Goal: Transaction & Acquisition: Purchase product/service

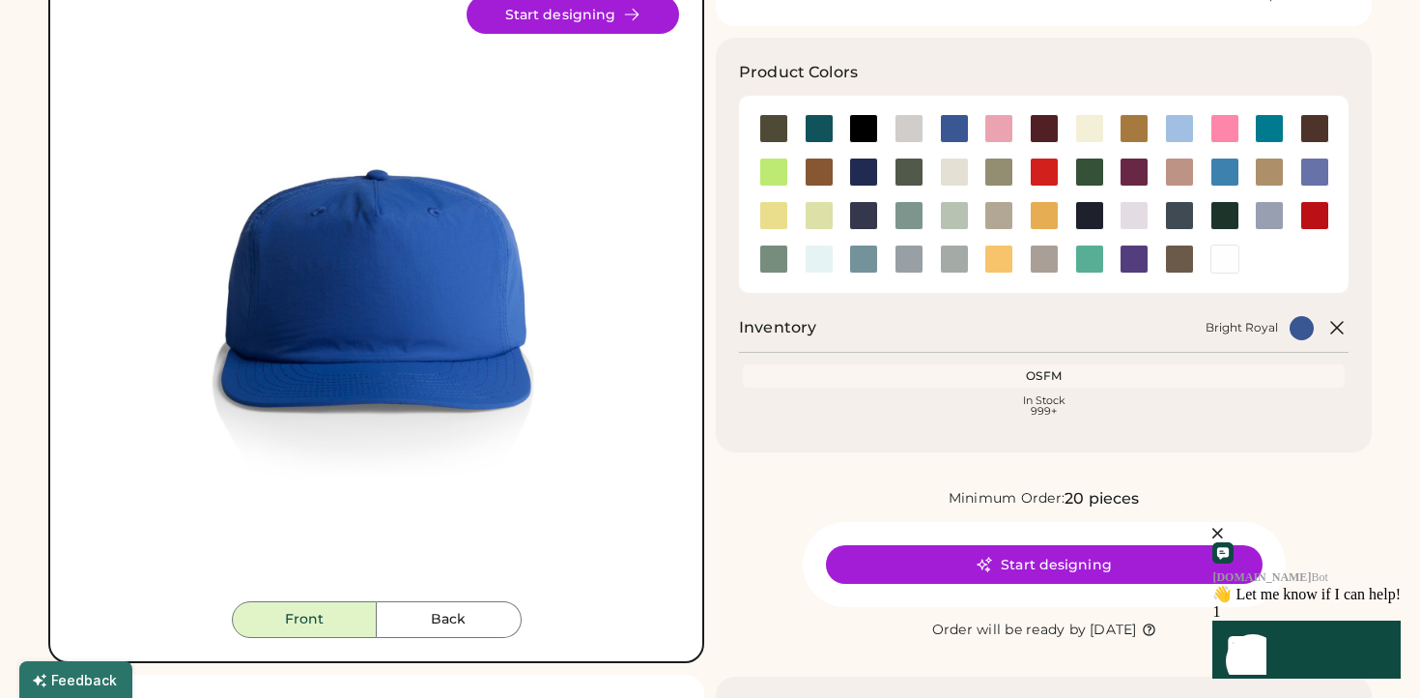
scroll to position [187, 0]
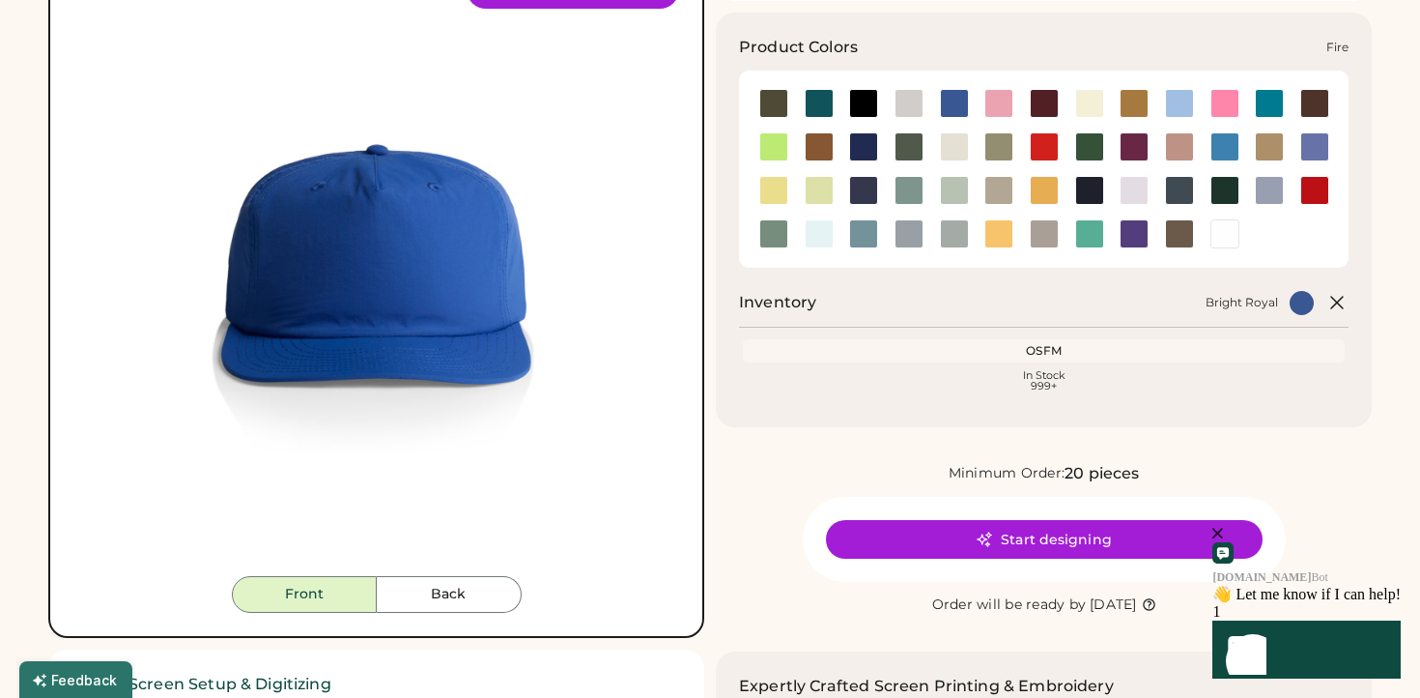
click at [1039, 144] on div at bounding box center [1044, 146] width 29 height 29
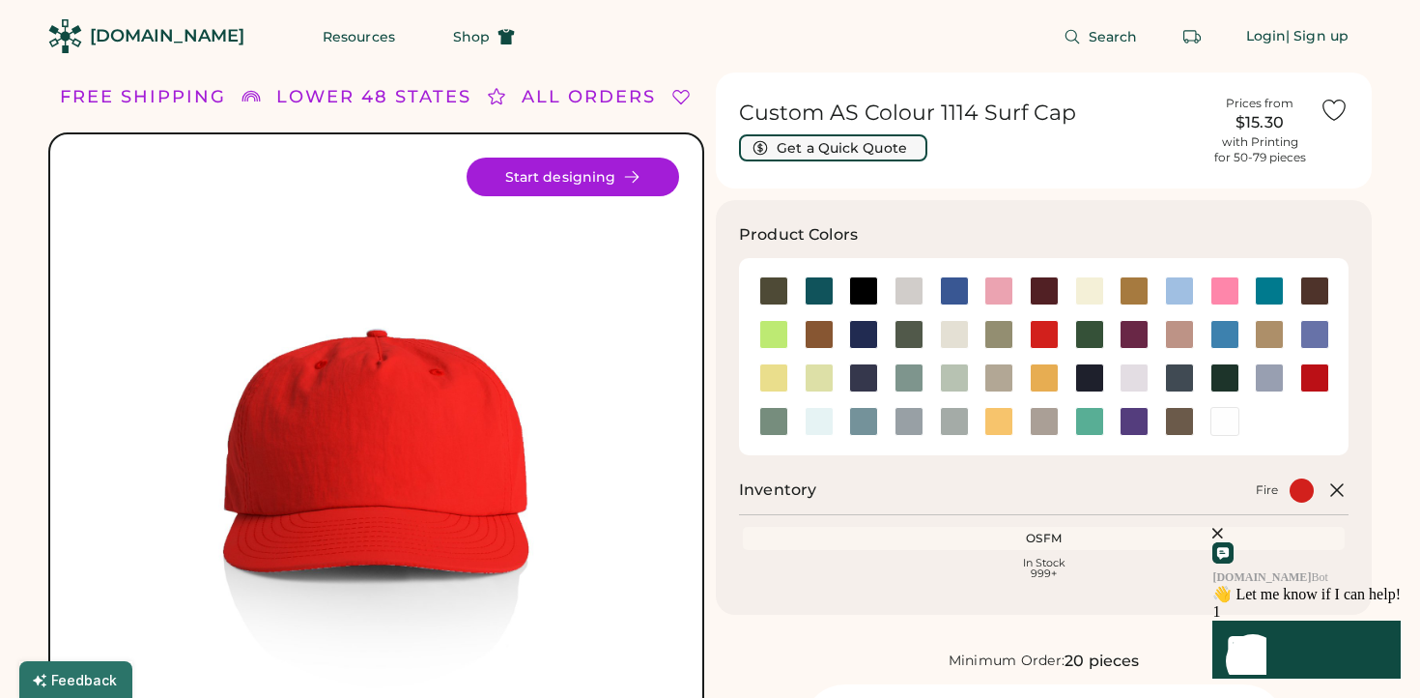
scroll to position [20, 0]
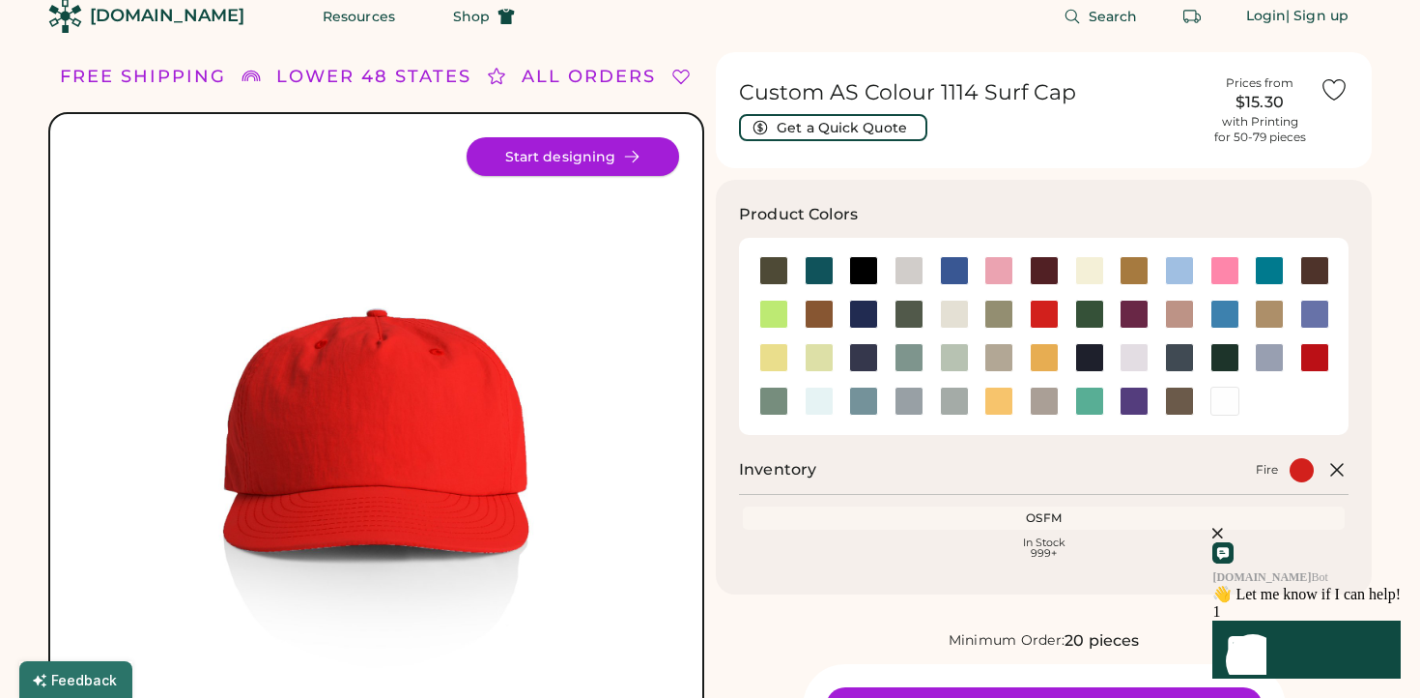
click at [559, 147] on button "Start designing" at bounding box center [573, 156] width 213 height 39
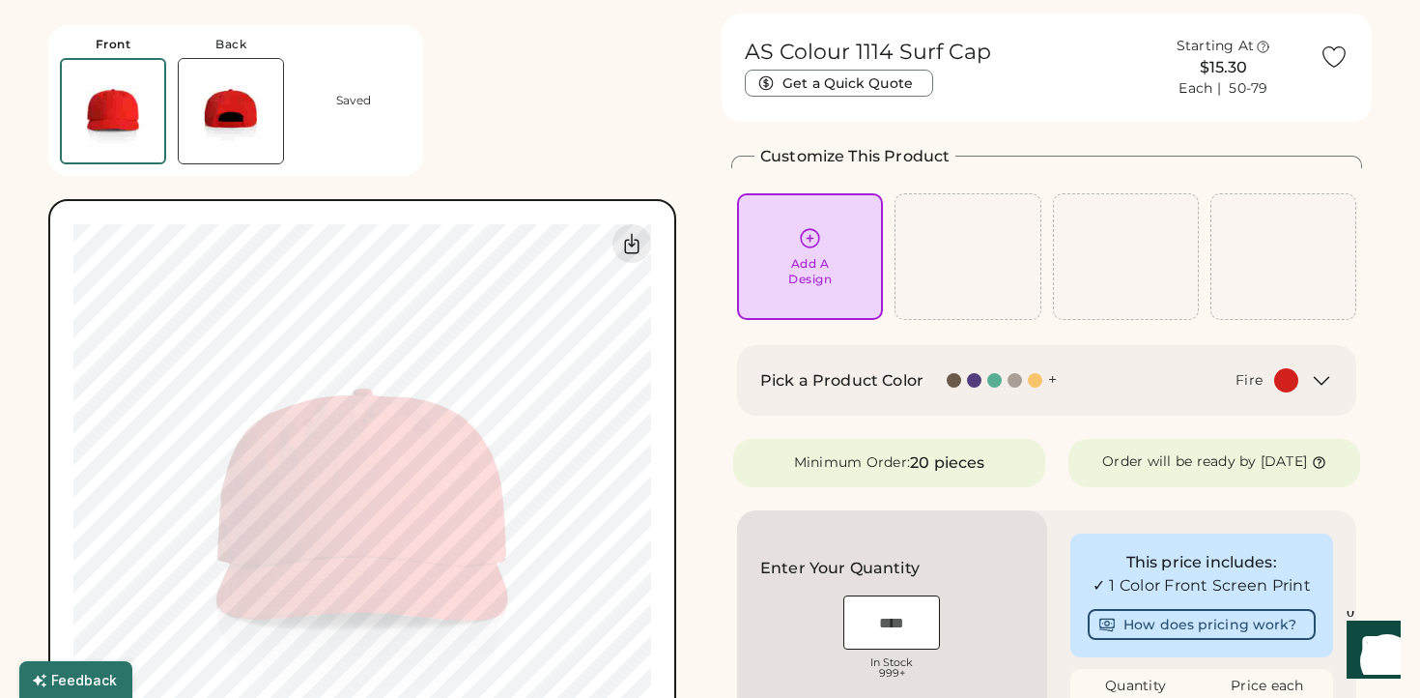
scroll to position [56, 0]
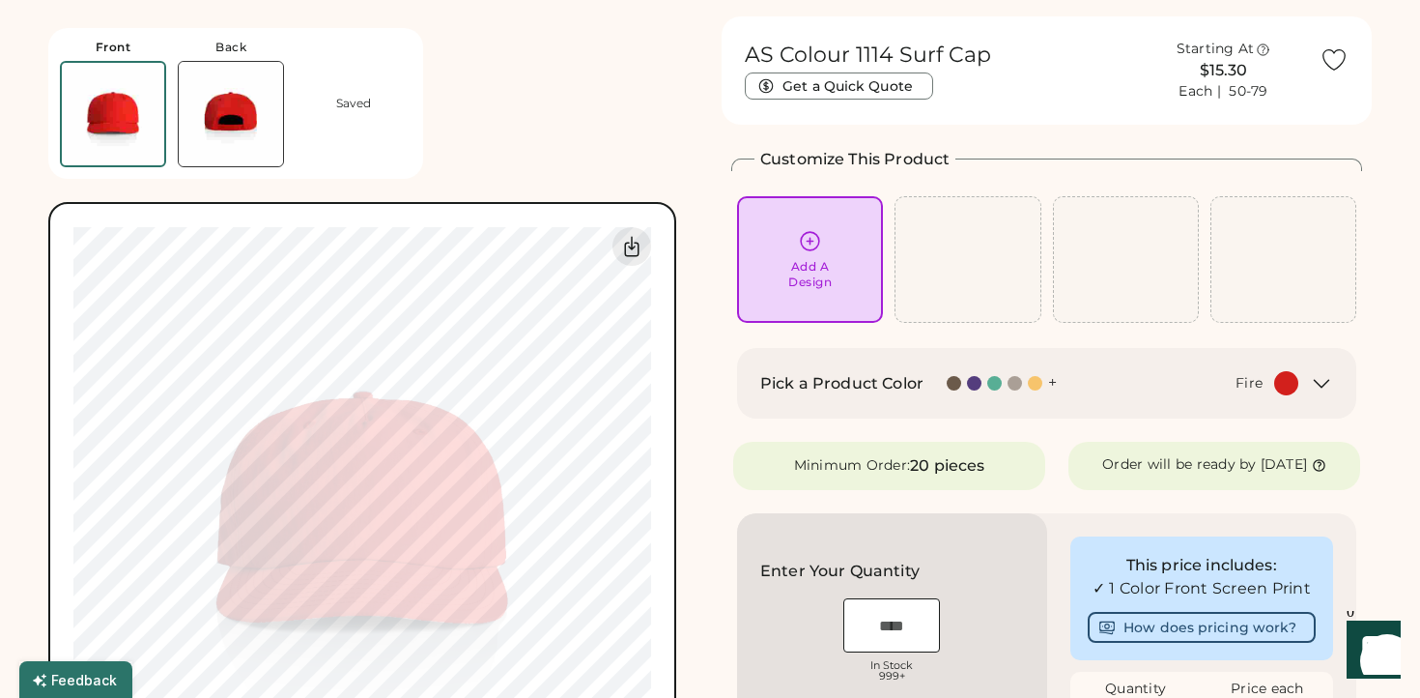
click at [816, 241] on icon at bounding box center [810, 241] width 24 height 24
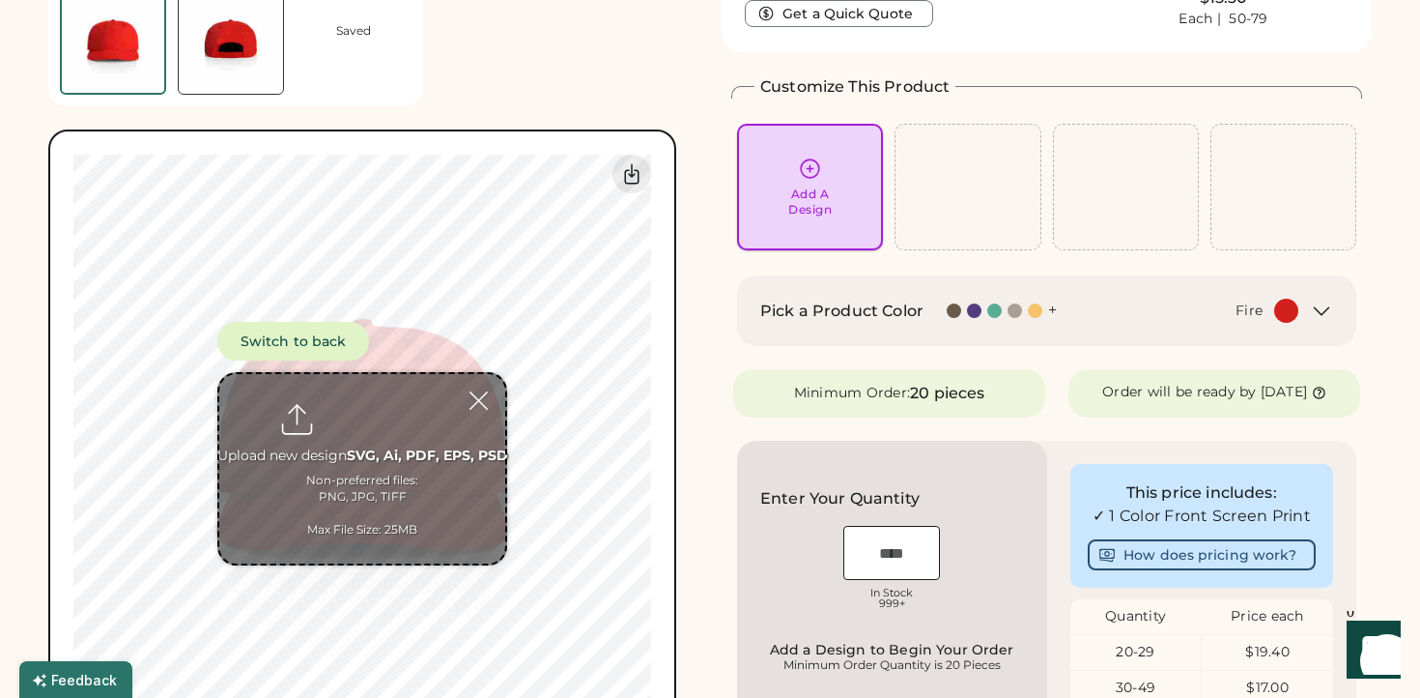
scroll to position [129, 0]
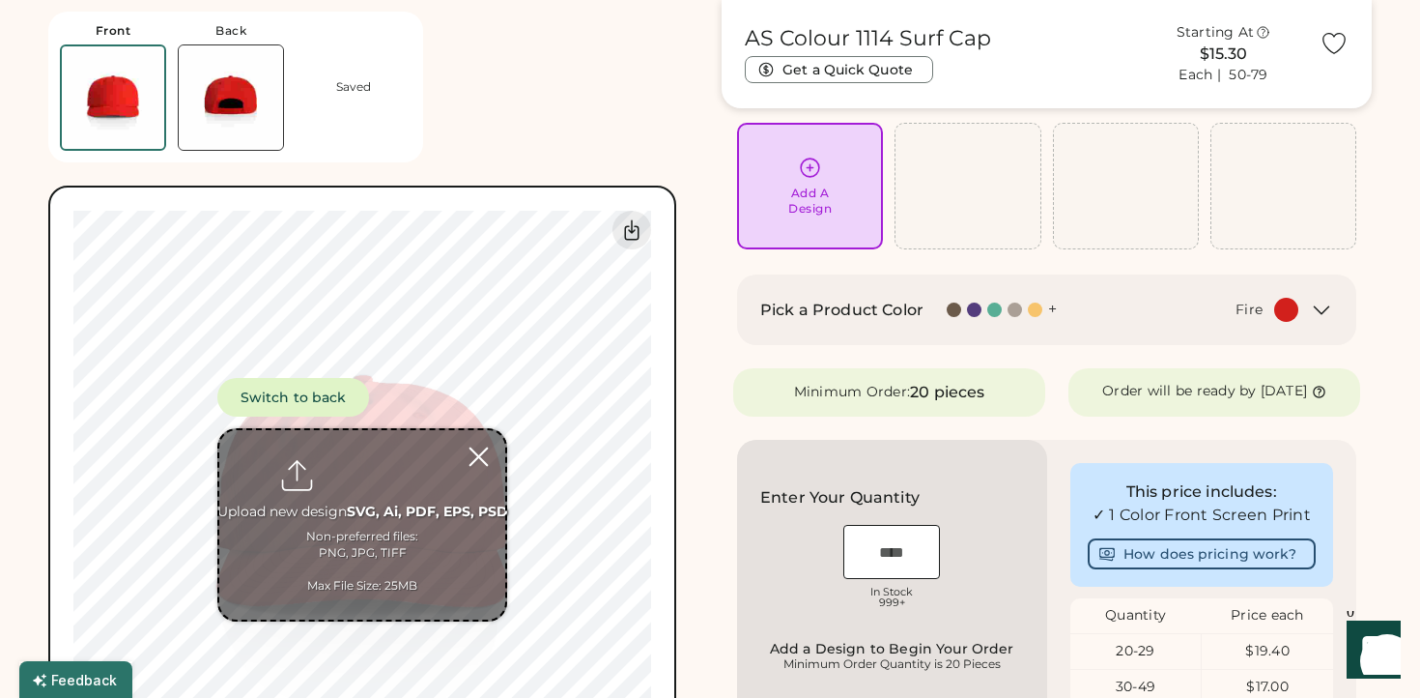
click at [479, 454] on div at bounding box center [479, 457] width 34 height 34
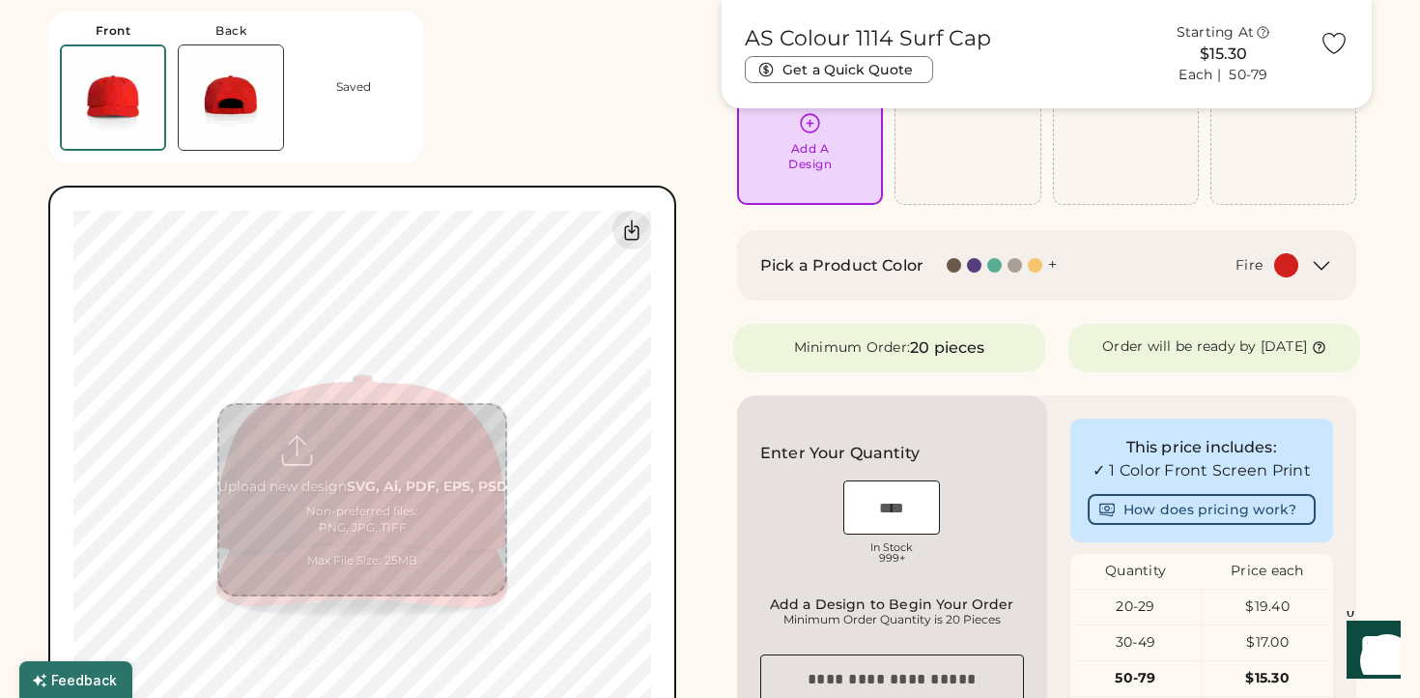
scroll to position [0, 0]
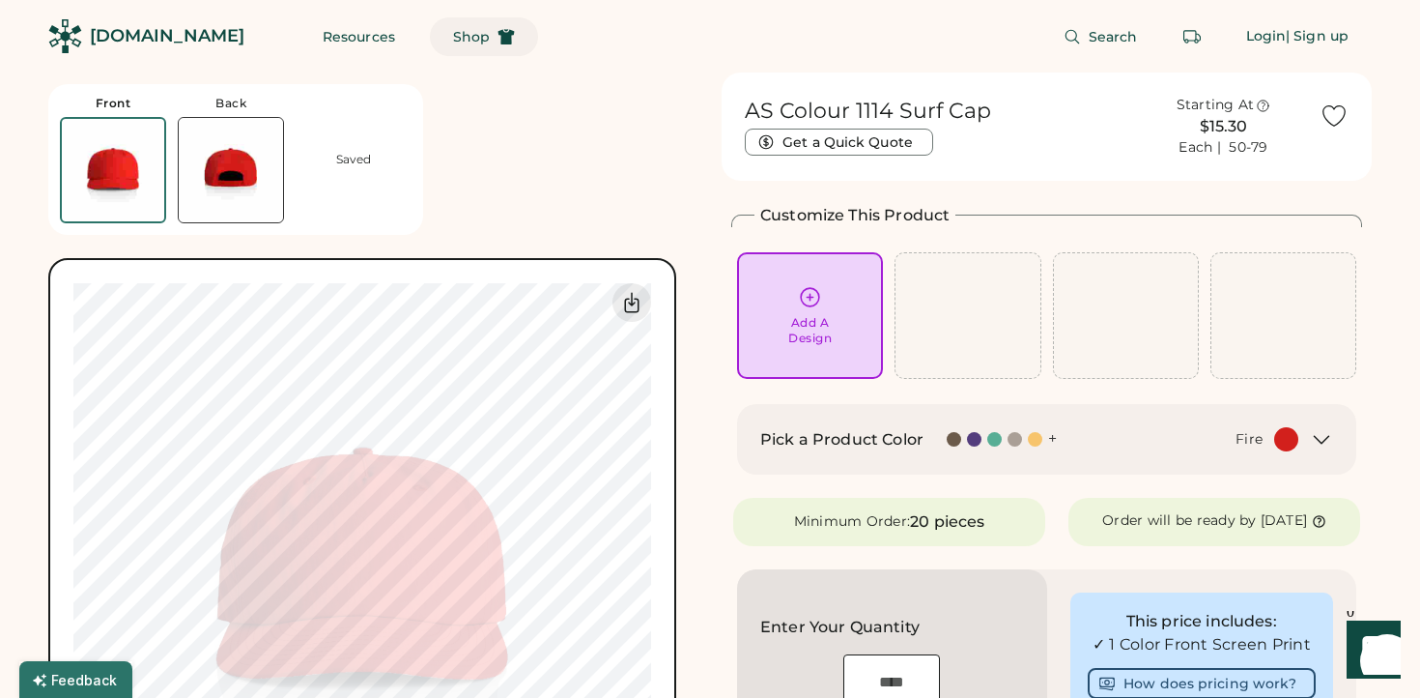
click at [453, 30] on span "Shop" at bounding box center [471, 37] width 37 height 14
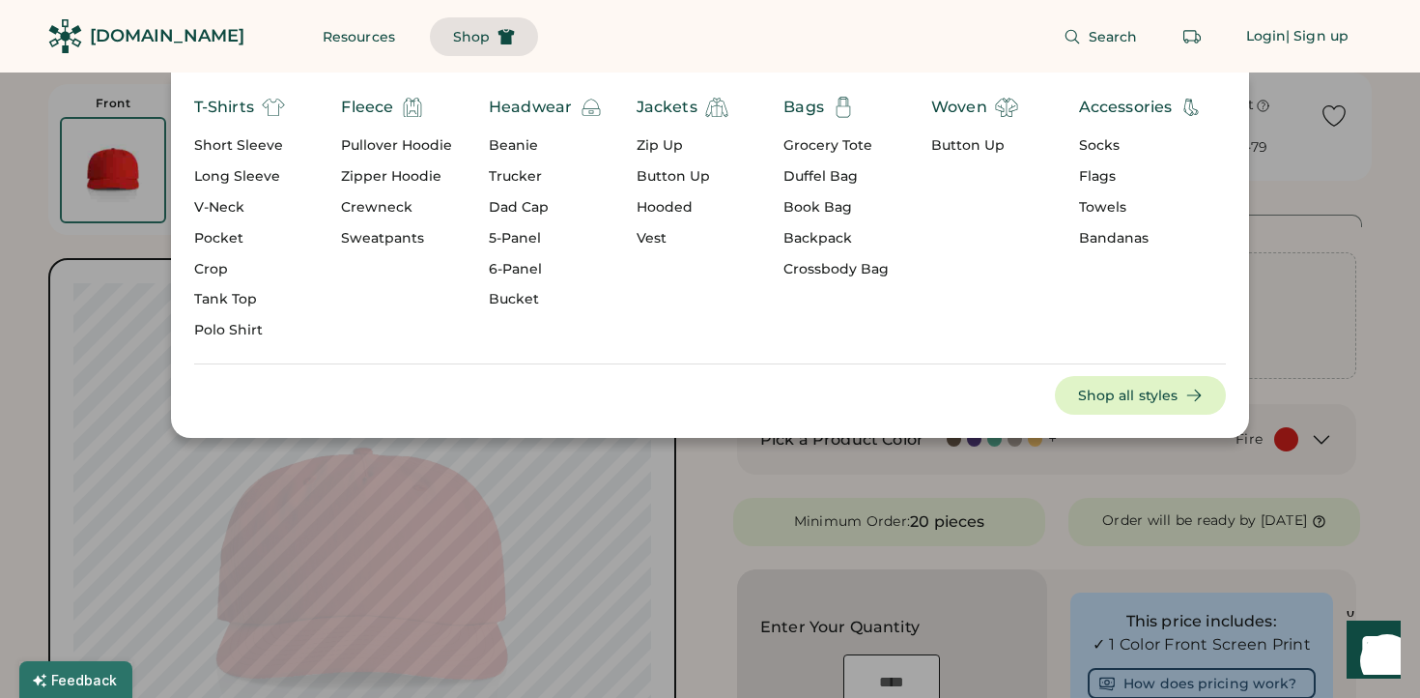
click at [526, 204] on div "Dad Cap" at bounding box center [546, 207] width 114 height 19
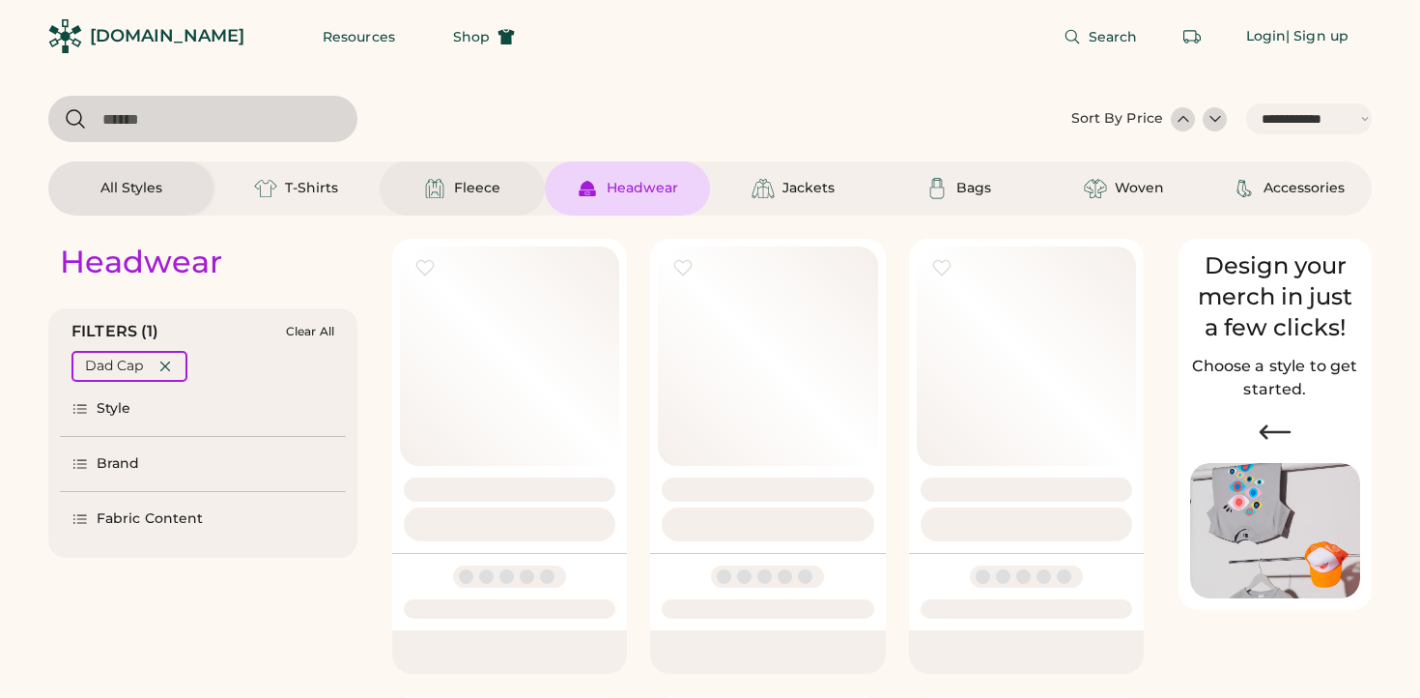
select select "*****"
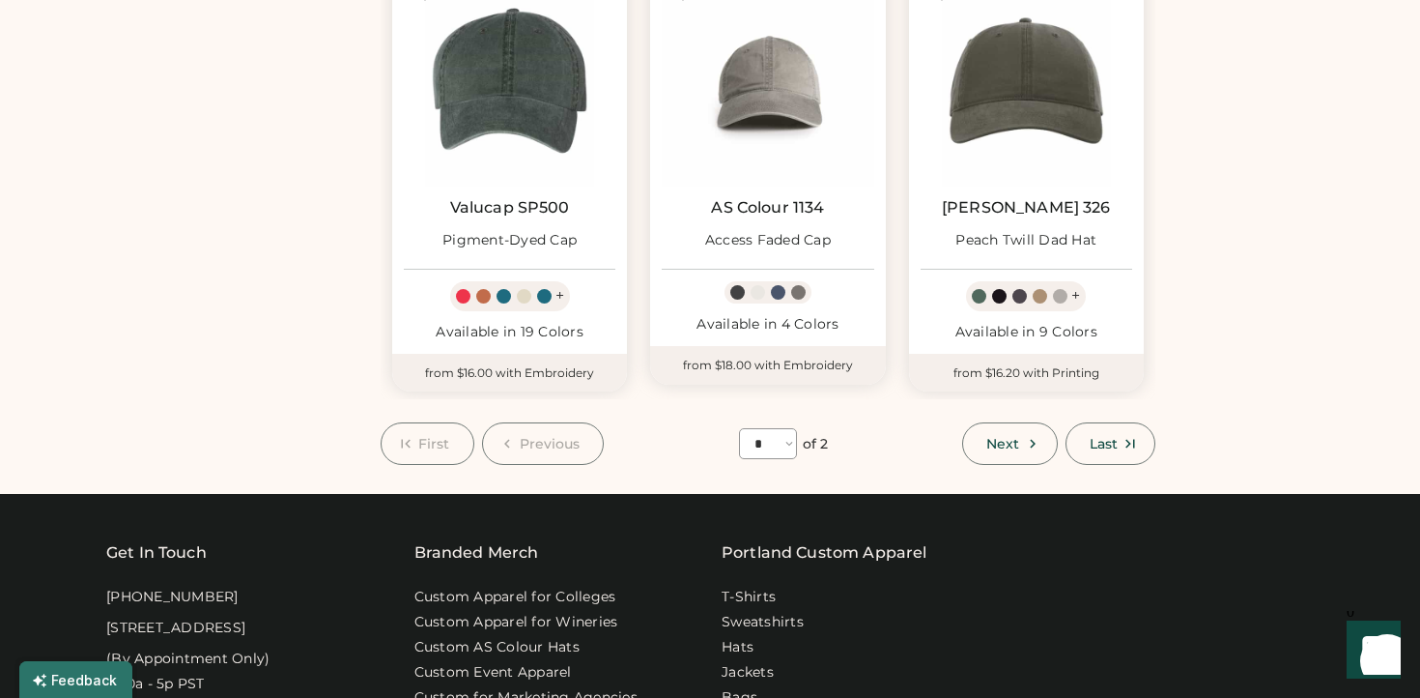
scroll to position [1638, 0]
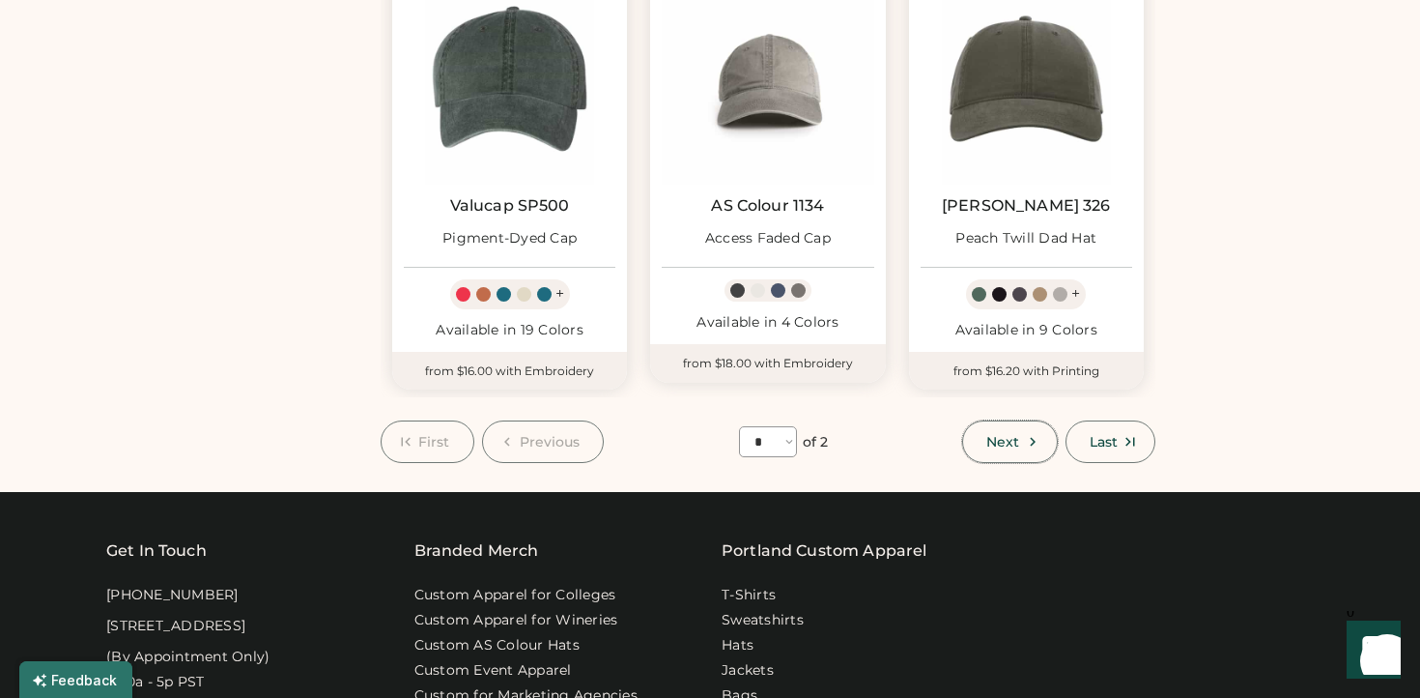
click at [980, 450] on button "Next" at bounding box center [1009, 441] width 95 height 43
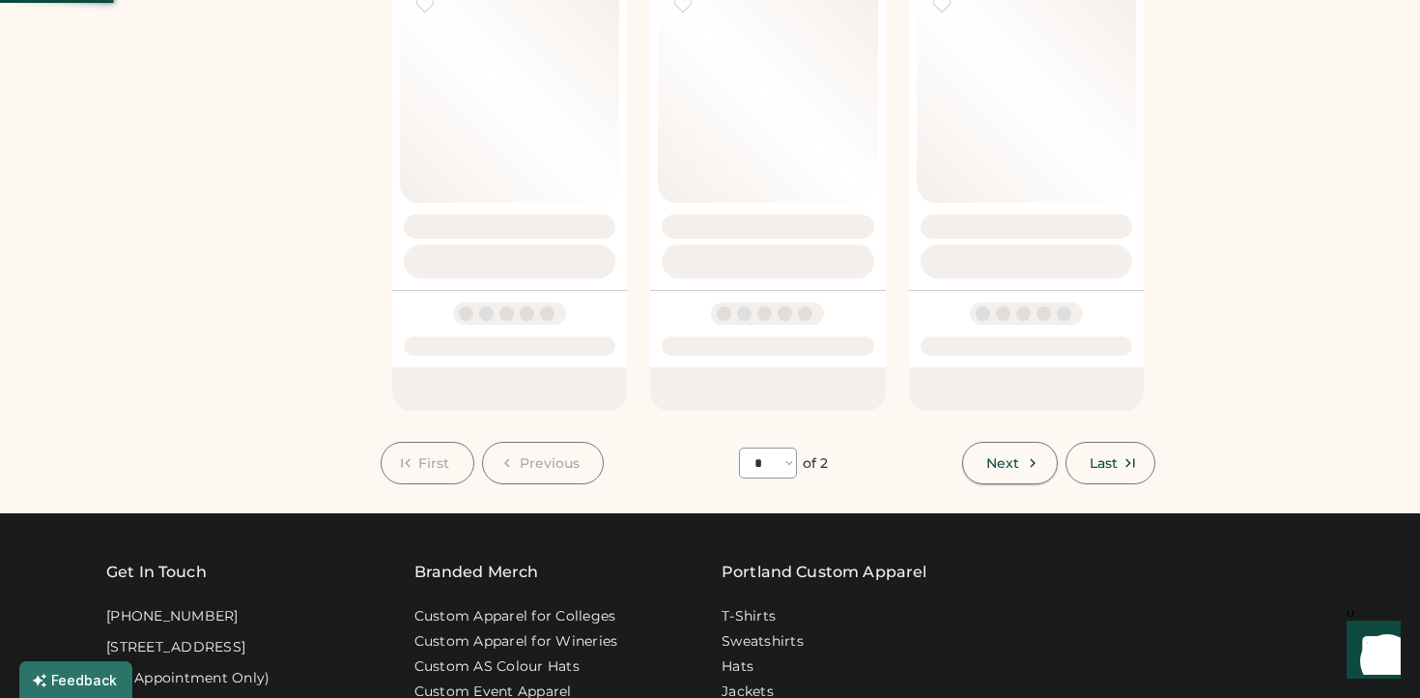
select select "*"
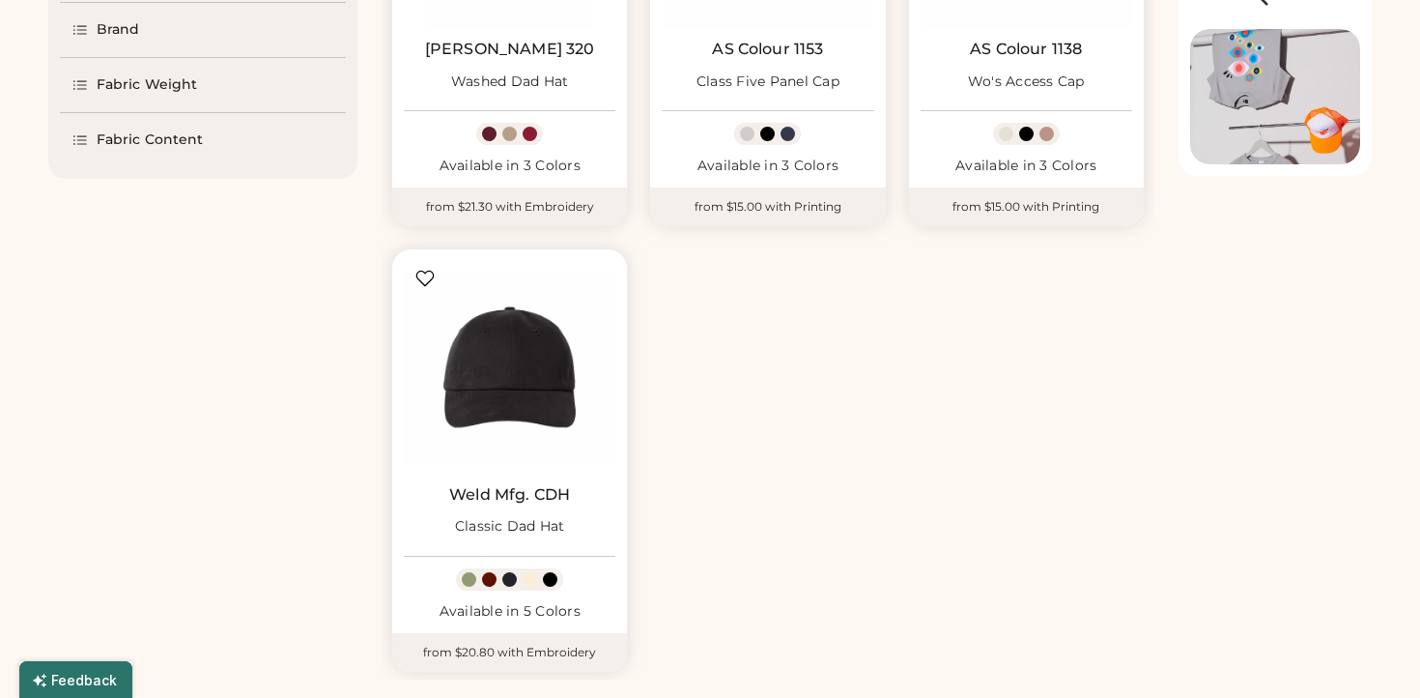
scroll to position [432, 0]
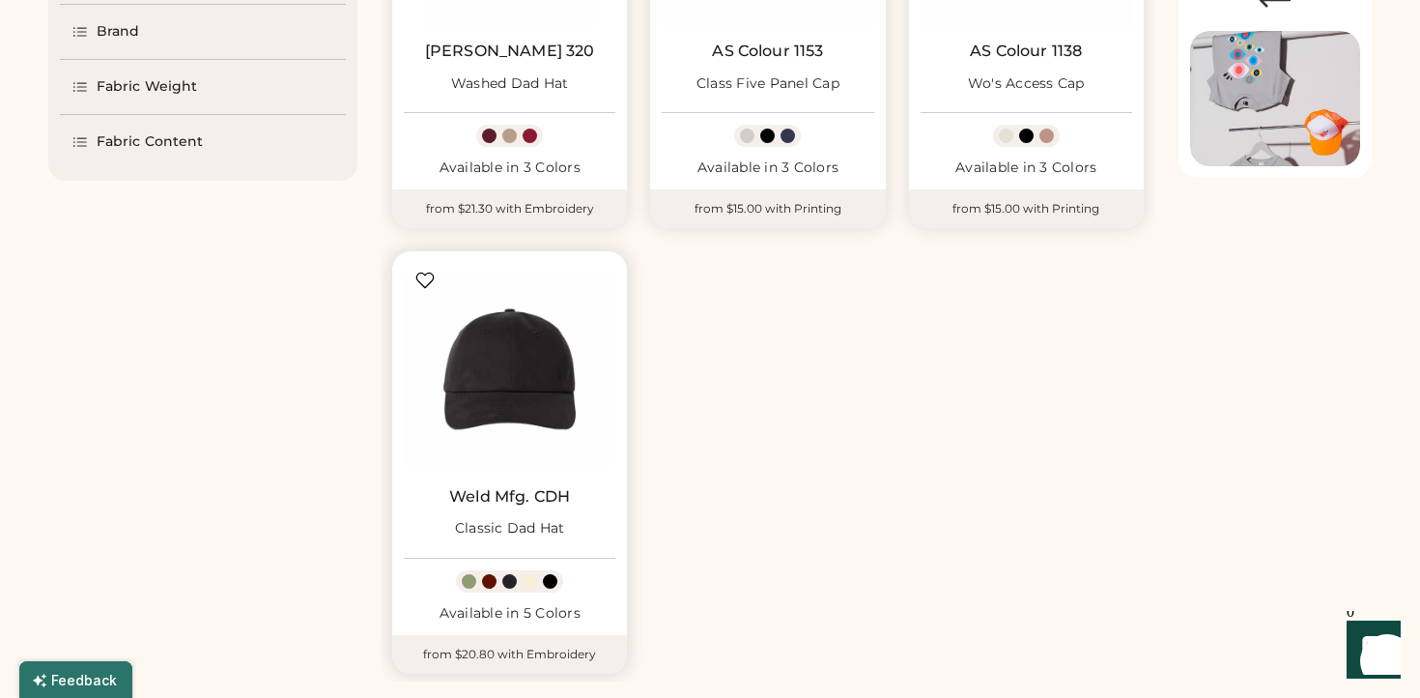
click at [530, 404] on img at bounding box center [510, 369] width 212 height 212
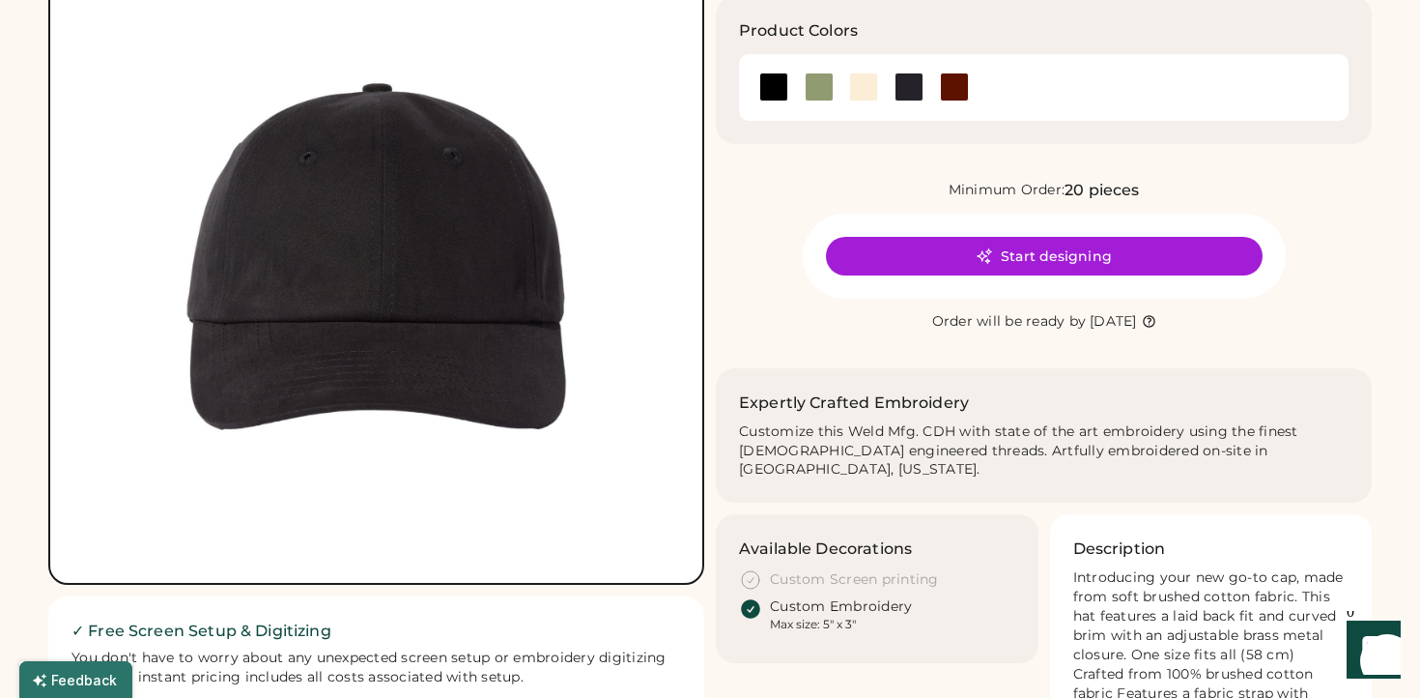
scroll to position [208, 0]
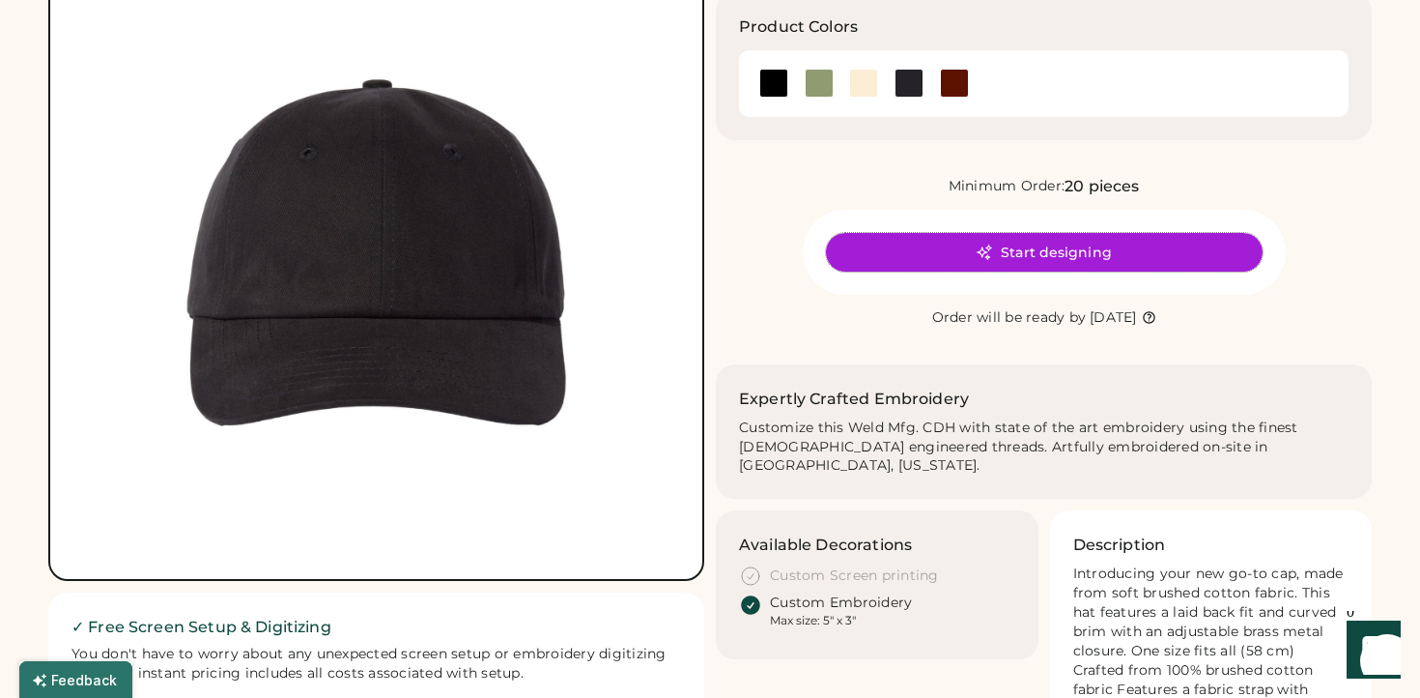
click at [889, 243] on button "Start designing" at bounding box center [1044, 252] width 437 height 39
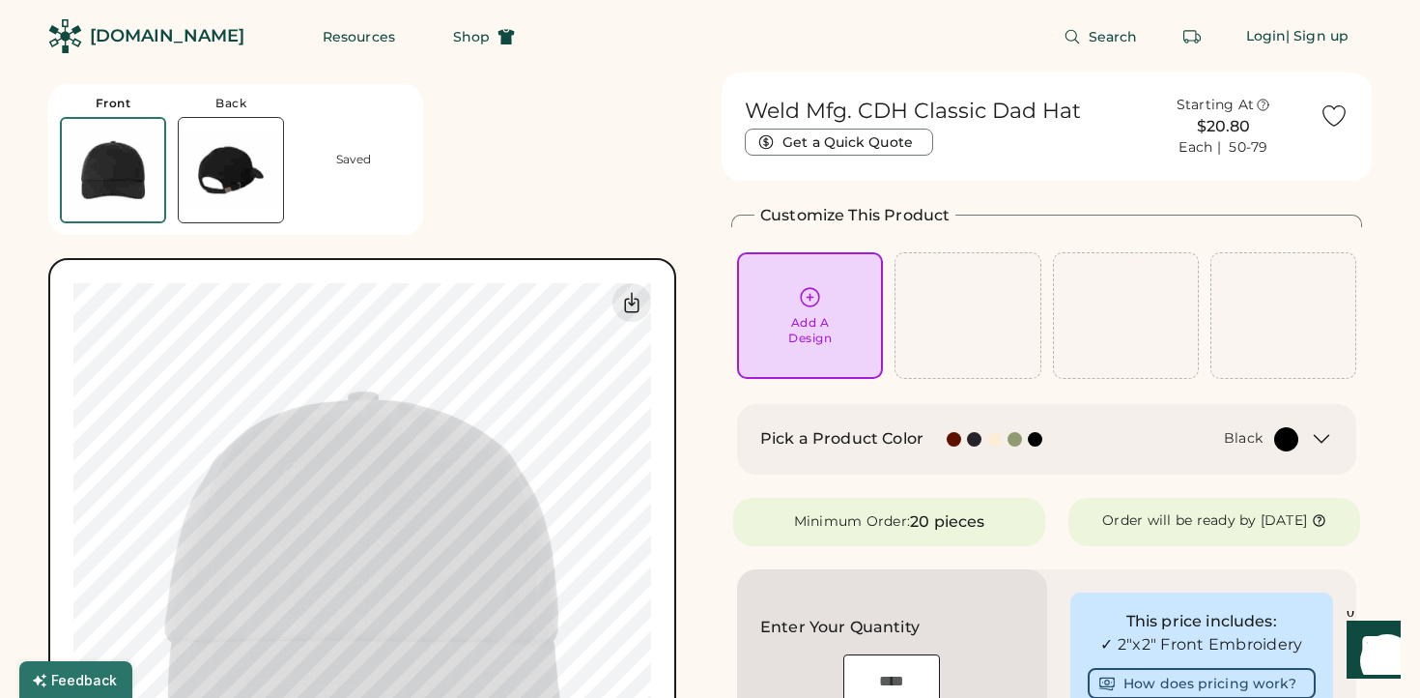
click at [813, 310] on div "Add A Design" at bounding box center [810, 315] width 119 height 61
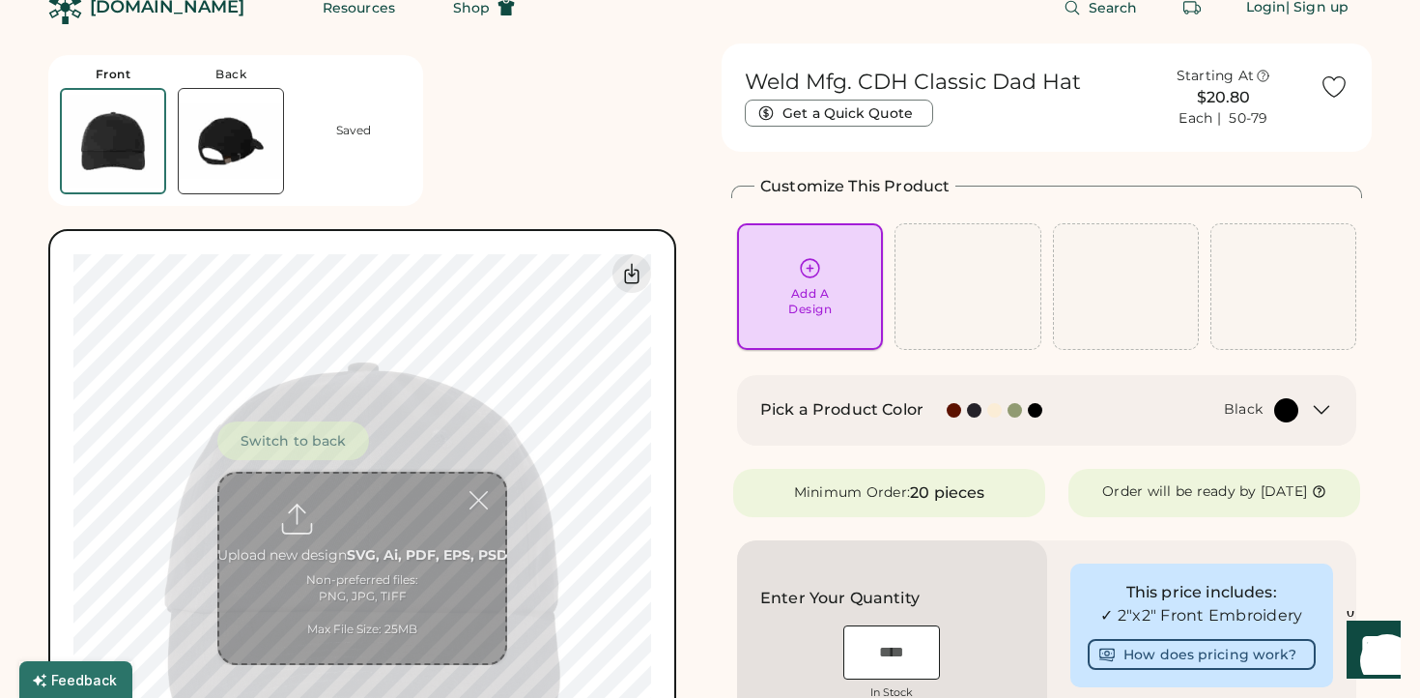
scroll to position [72, 0]
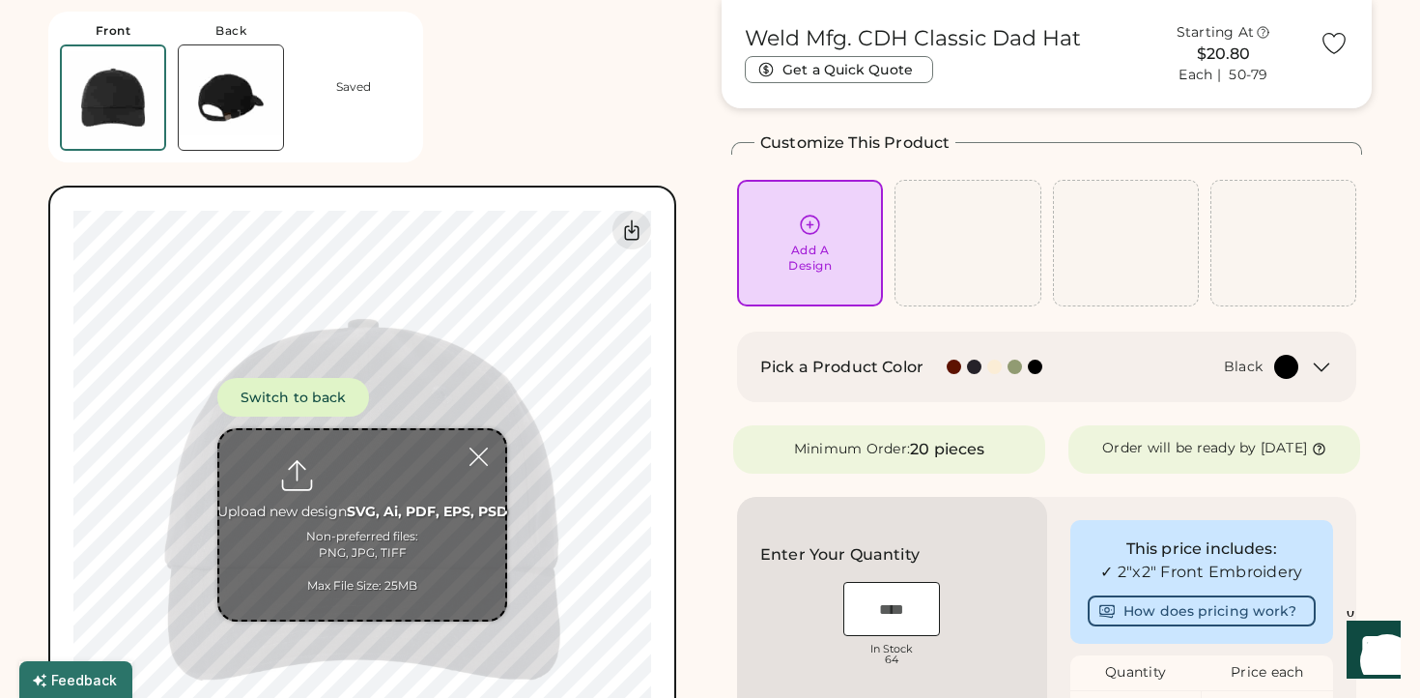
click at [253, 122] on img at bounding box center [231, 97] width 104 height 104
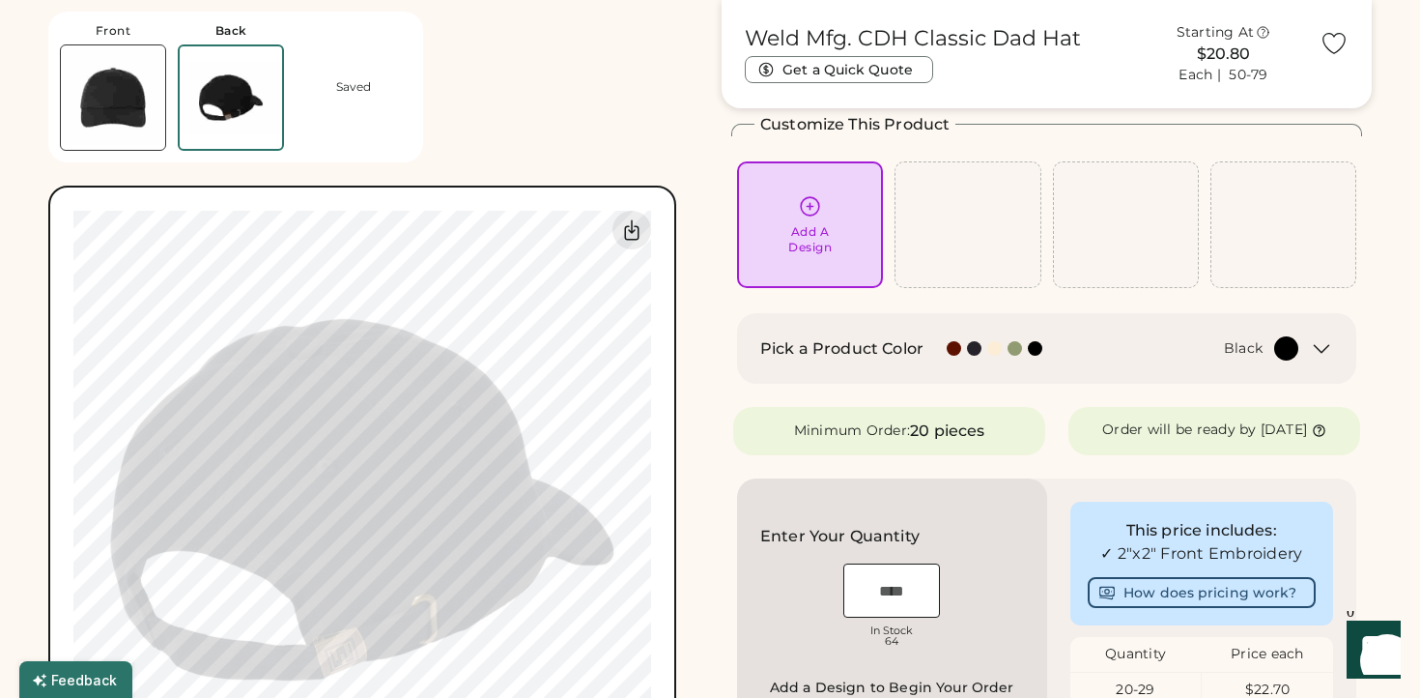
scroll to position [95, 0]
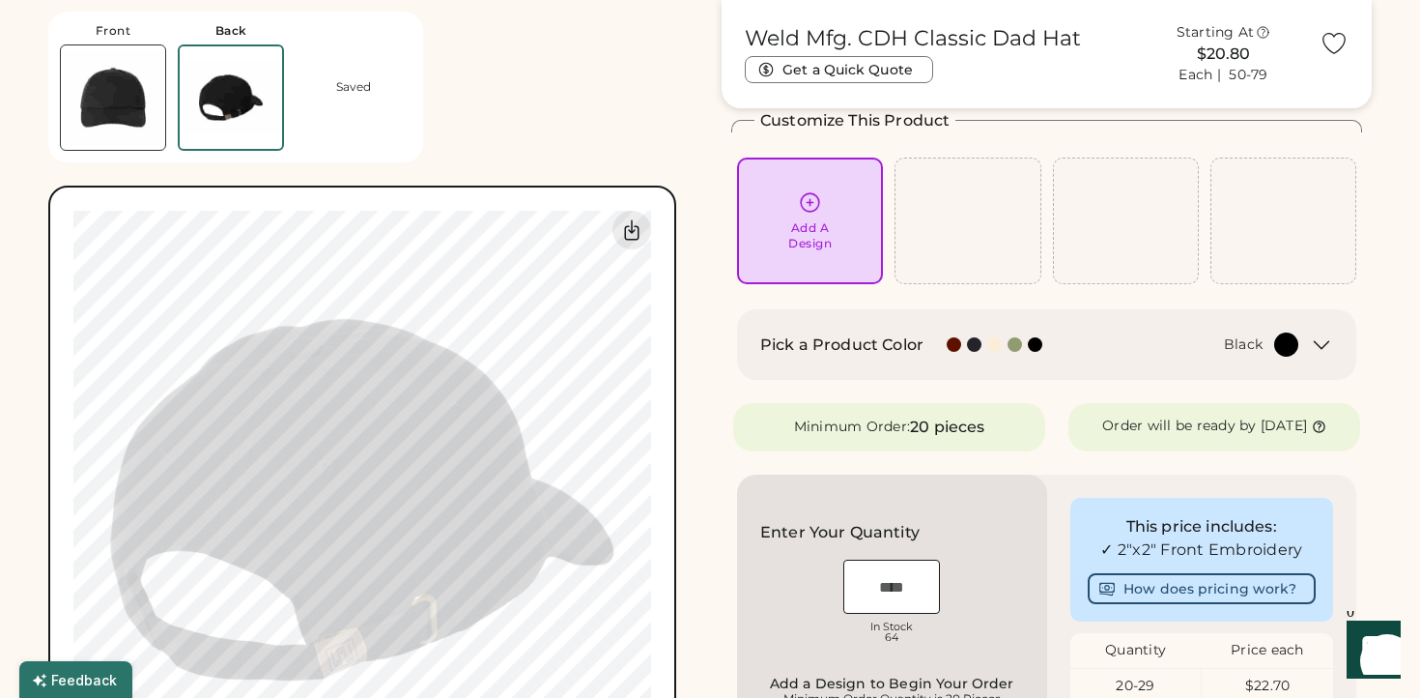
click at [86, 96] on img at bounding box center [113, 97] width 104 height 104
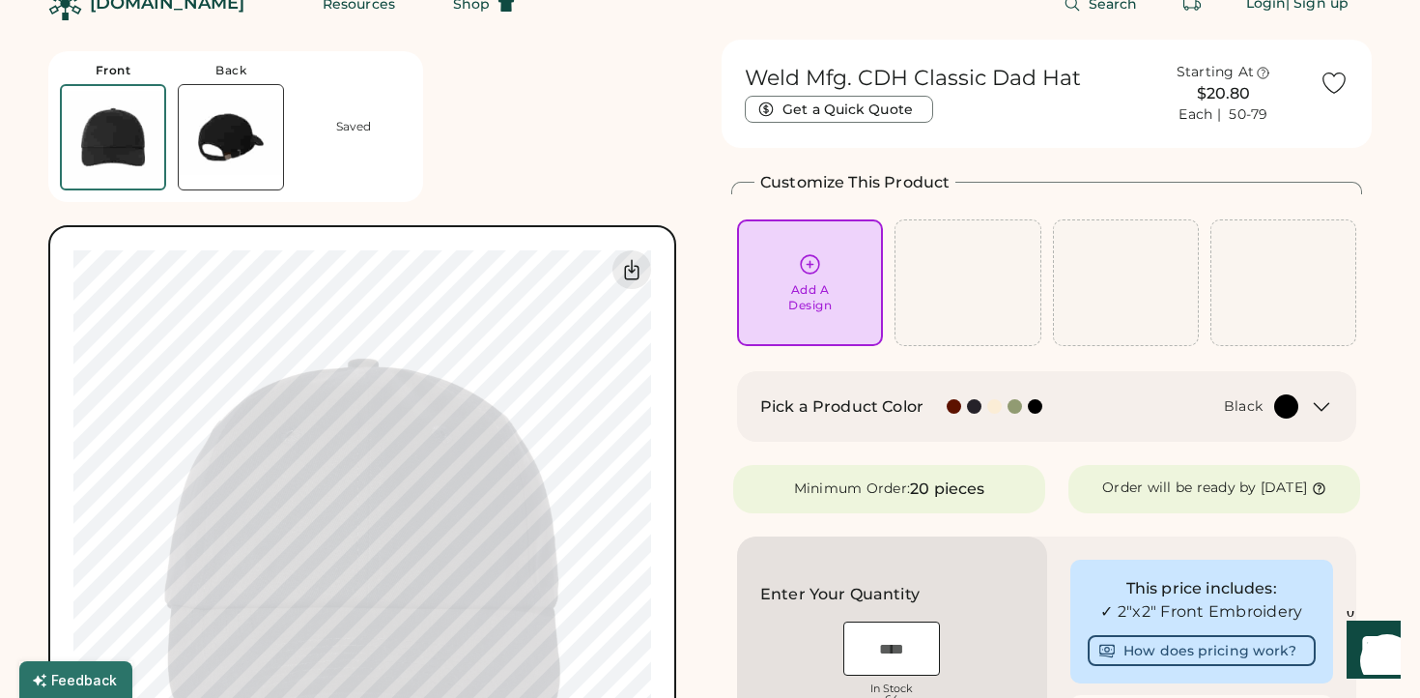
scroll to position [10, 0]
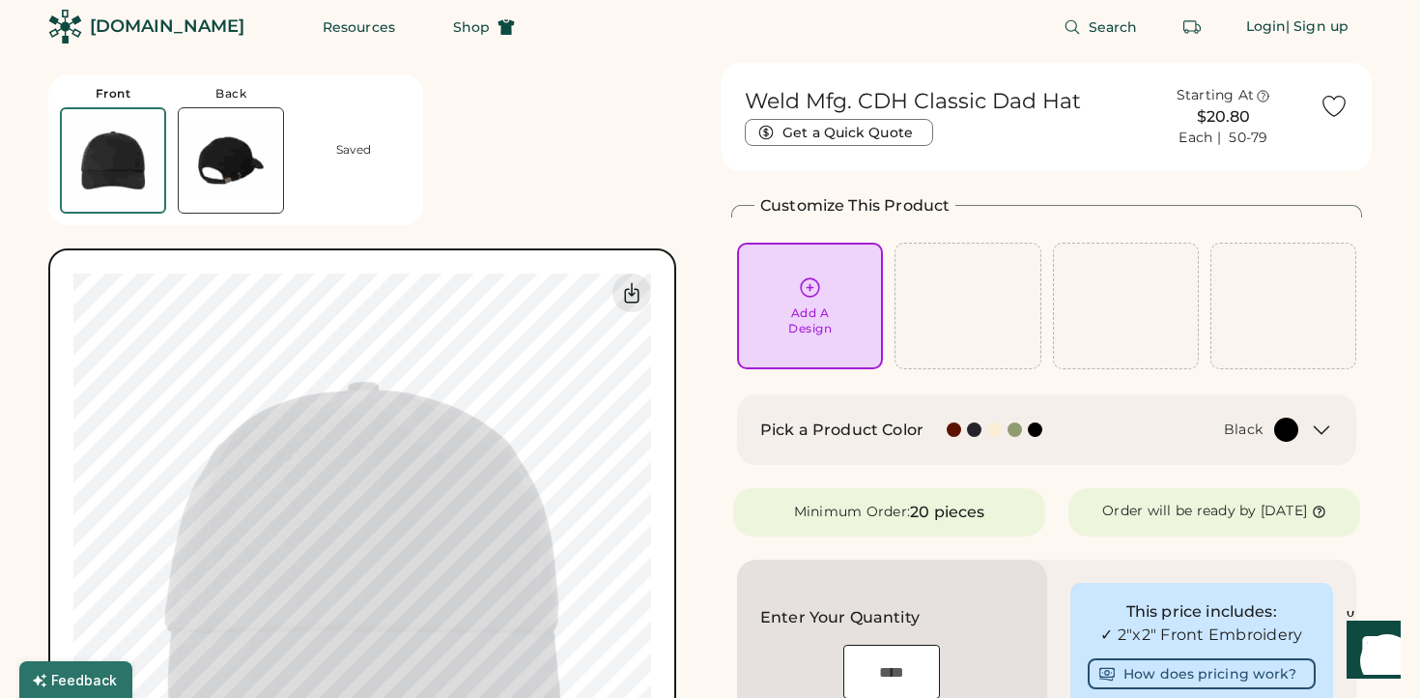
click at [1122, 443] on div "Pick a Product Color Black" at bounding box center [1046, 429] width 619 height 71
click at [1142, 415] on div "Pick a Product Color Black" at bounding box center [1046, 429] width 619 height 71
click at [1151, 433] on div "Black" at bounding box center [1185, 429] width 227 height 24
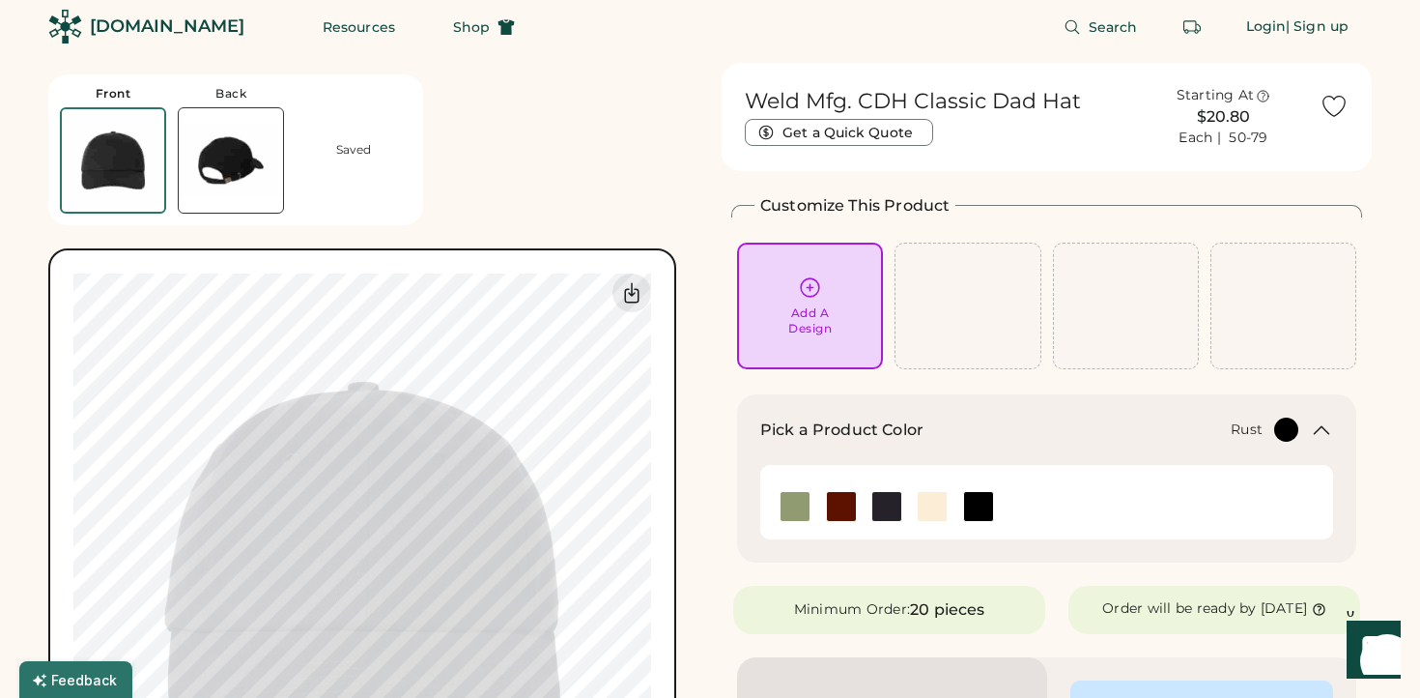
click at [842, 511] on img at bounding box center [841, 506] width 29 height 29
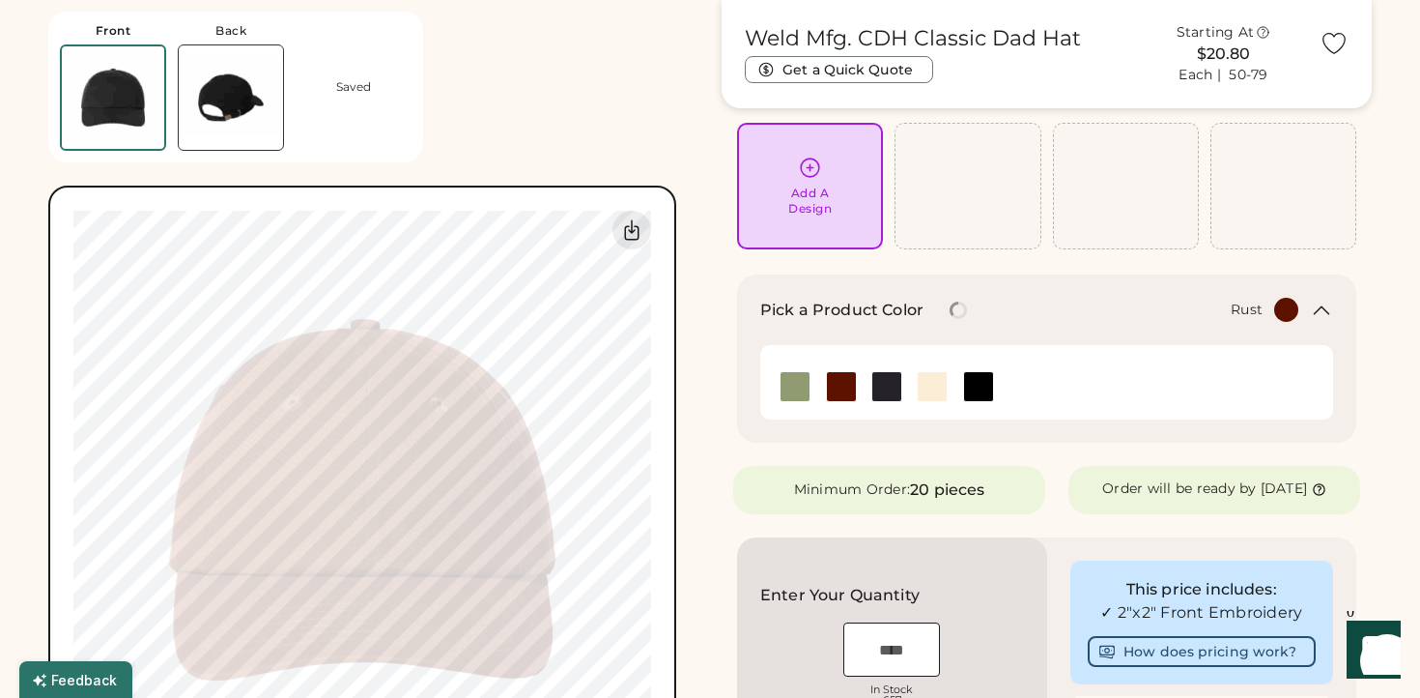
scroll to position [162, 0]
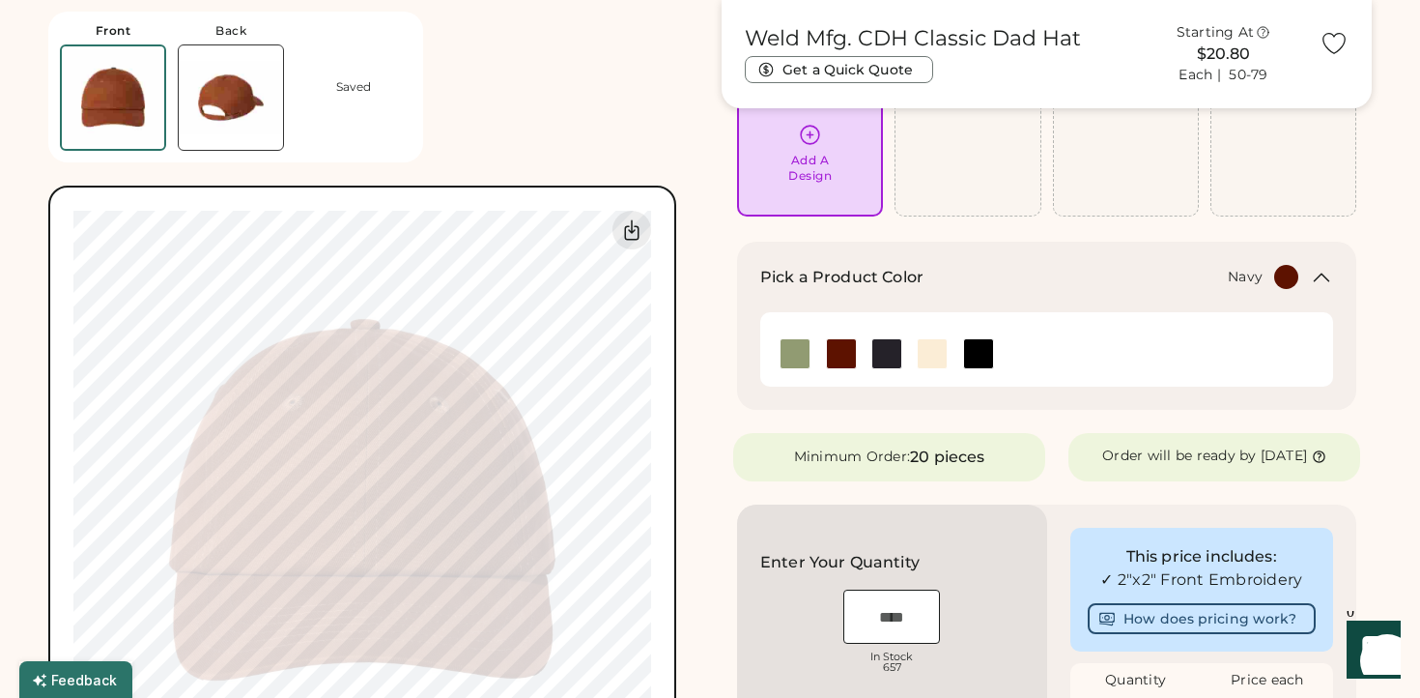
click at [894, 350] on img at bounding box center [887, 353] width 29 height 29
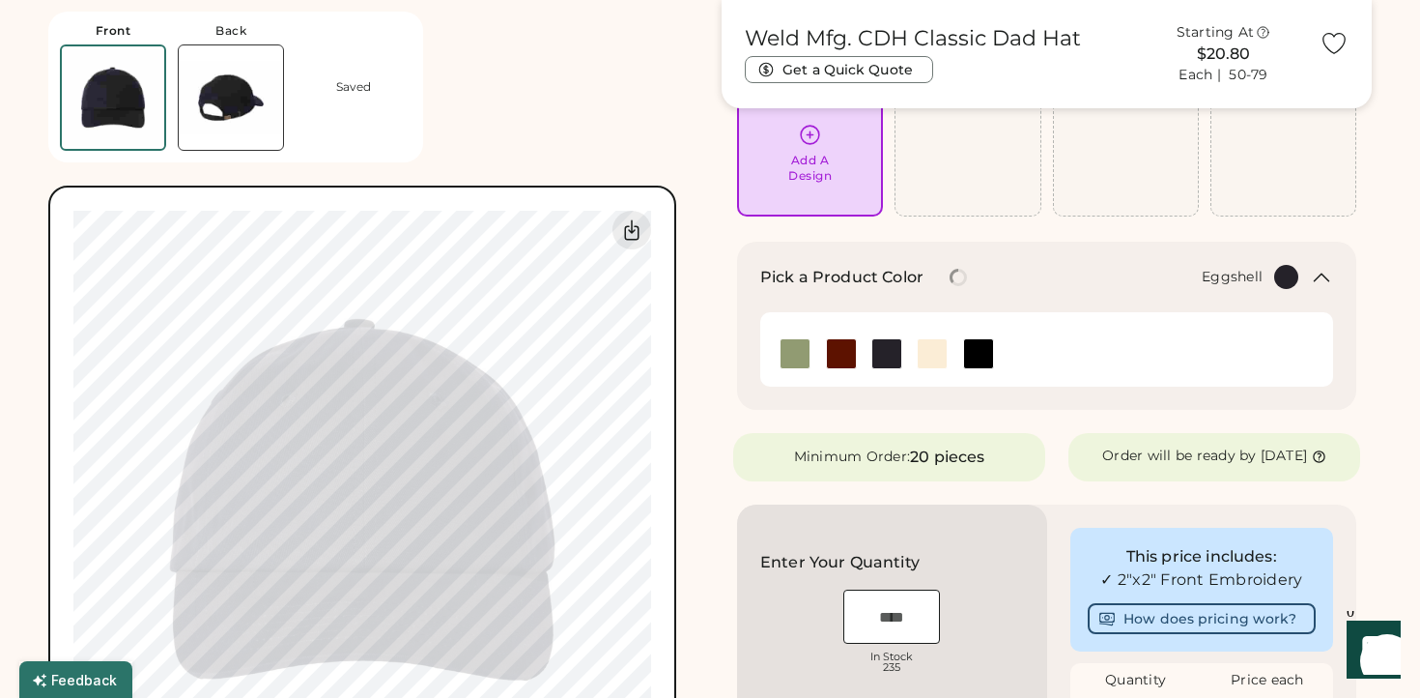
click at [930, 355] on img at bounding box center [932, 353] width 29 height 29
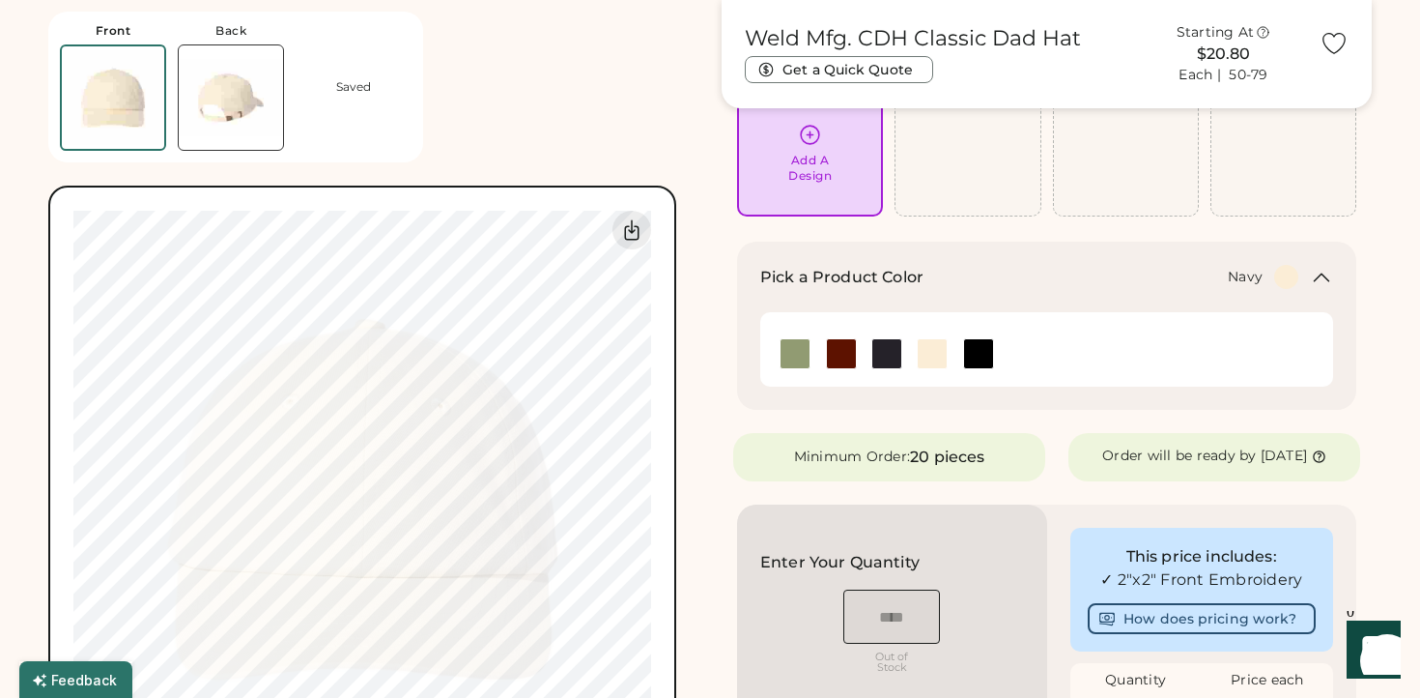
click at [866, 353] on div at bounding box center [886, 353] width 45 height 31
click at [884, 353] on img at bounding box center [887, 353] width 29 height 29
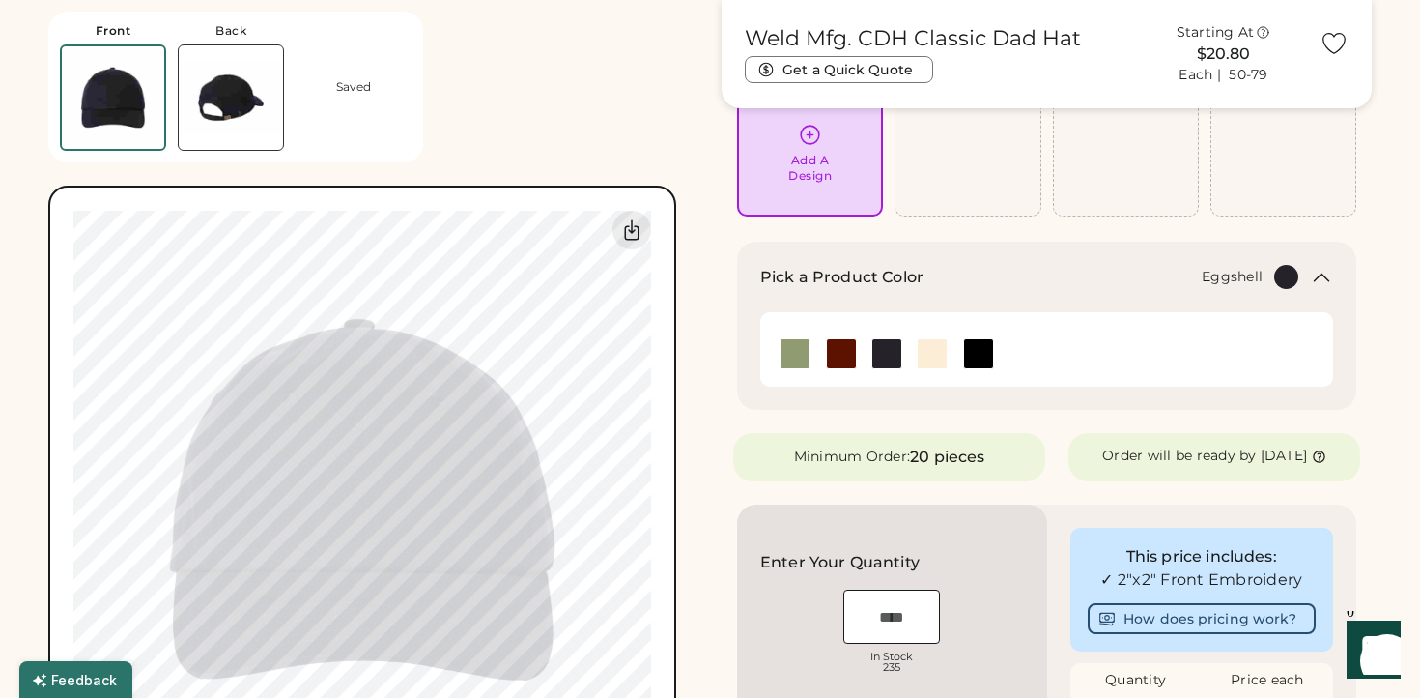
click at [951, 353] on div at bounding box center [931, 353] width 45 height 31
click at [924, 353] on img at bounding box center [932, 353] width 29 height 29
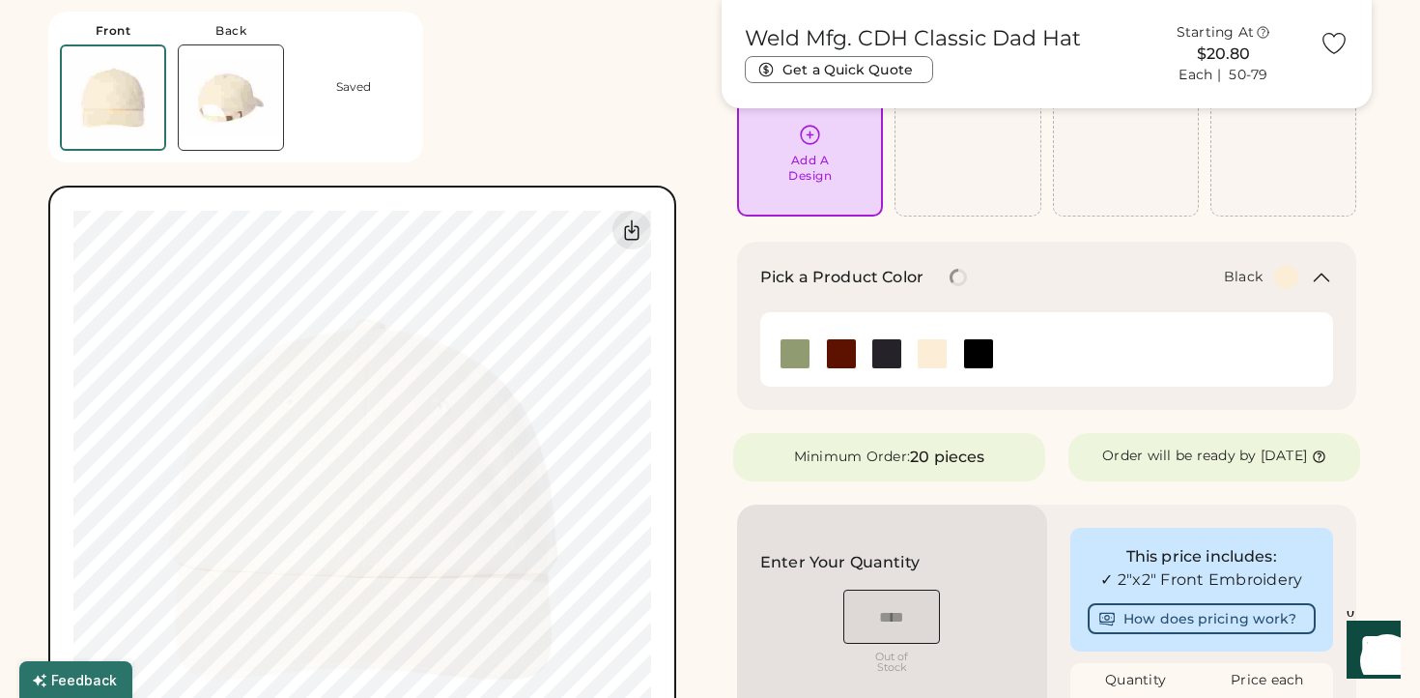
click at [979, 353] on img at bounding box center [978, 353] width 29 height 29
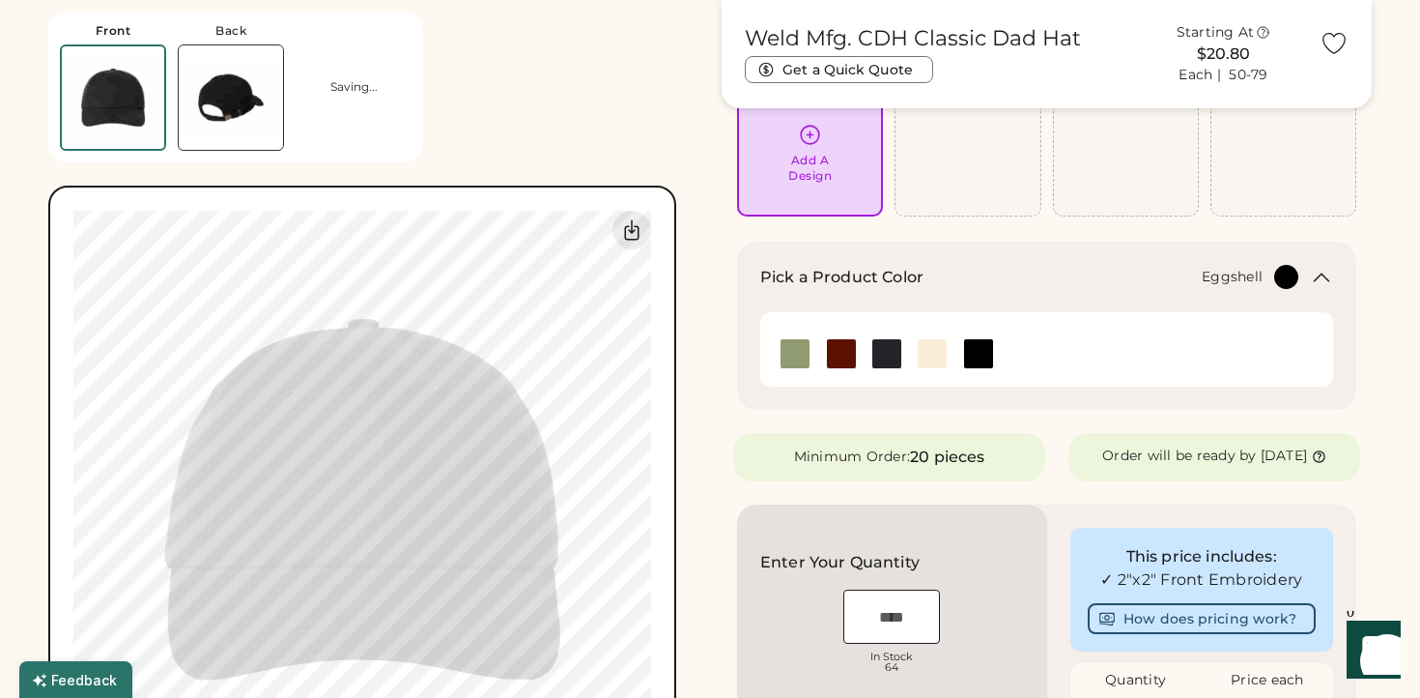
click at [925, 357] on img at bounding box center [932, 353] width 29 height 29
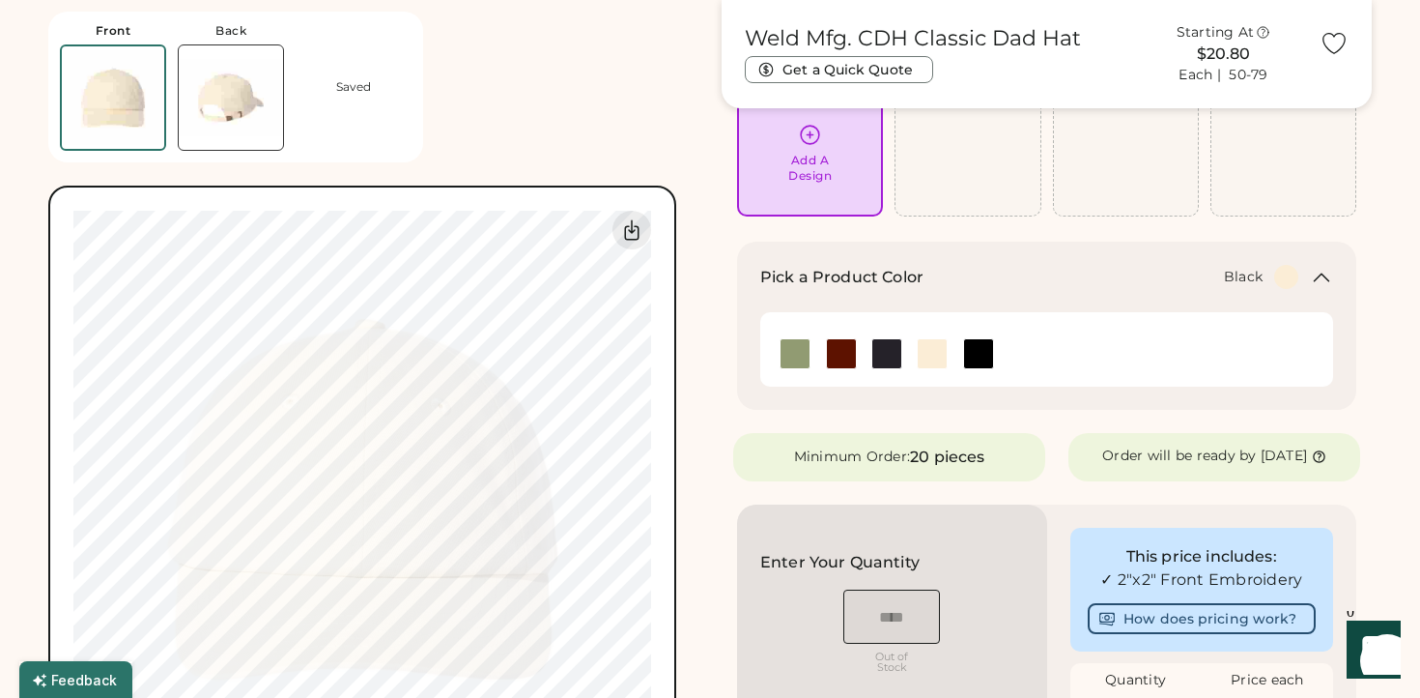
click at [978, 354] on img at bounding box center [978, 353] width 29 height 29
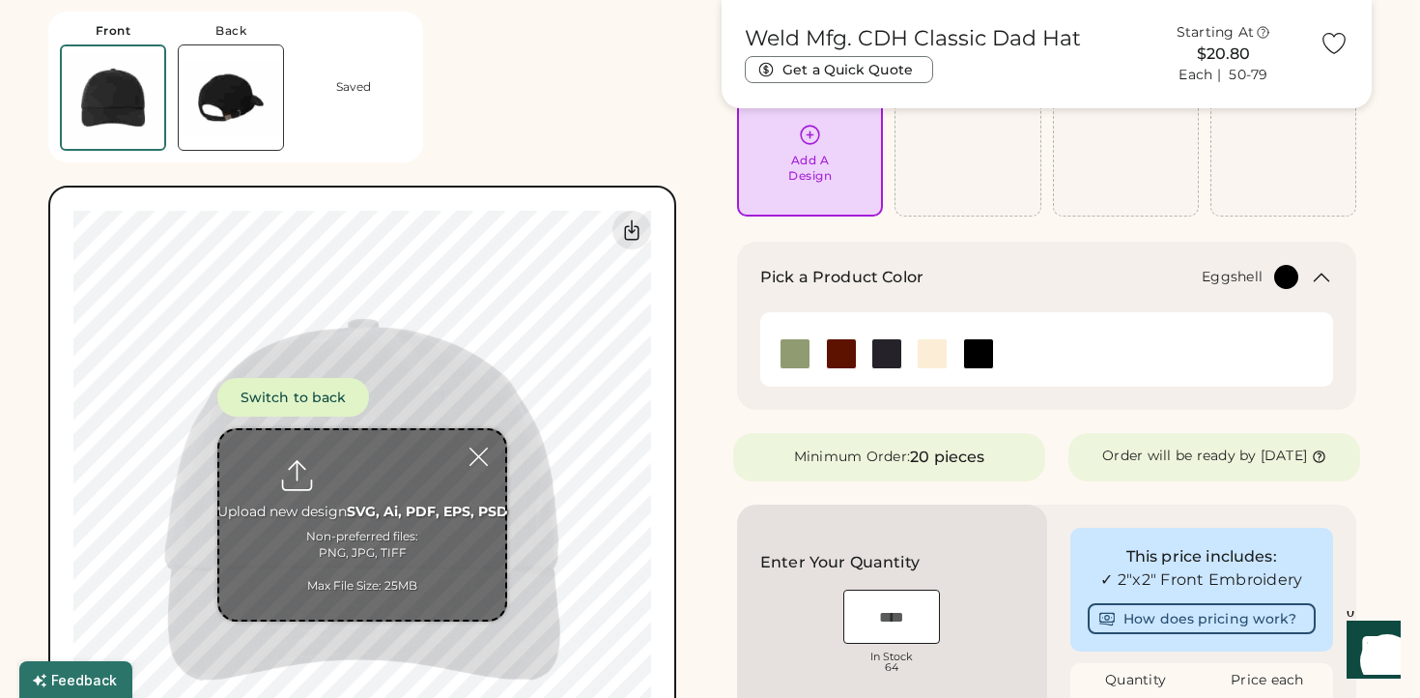
click at [927, 346] on img at bounding box center [932, 353] width 29 height 29
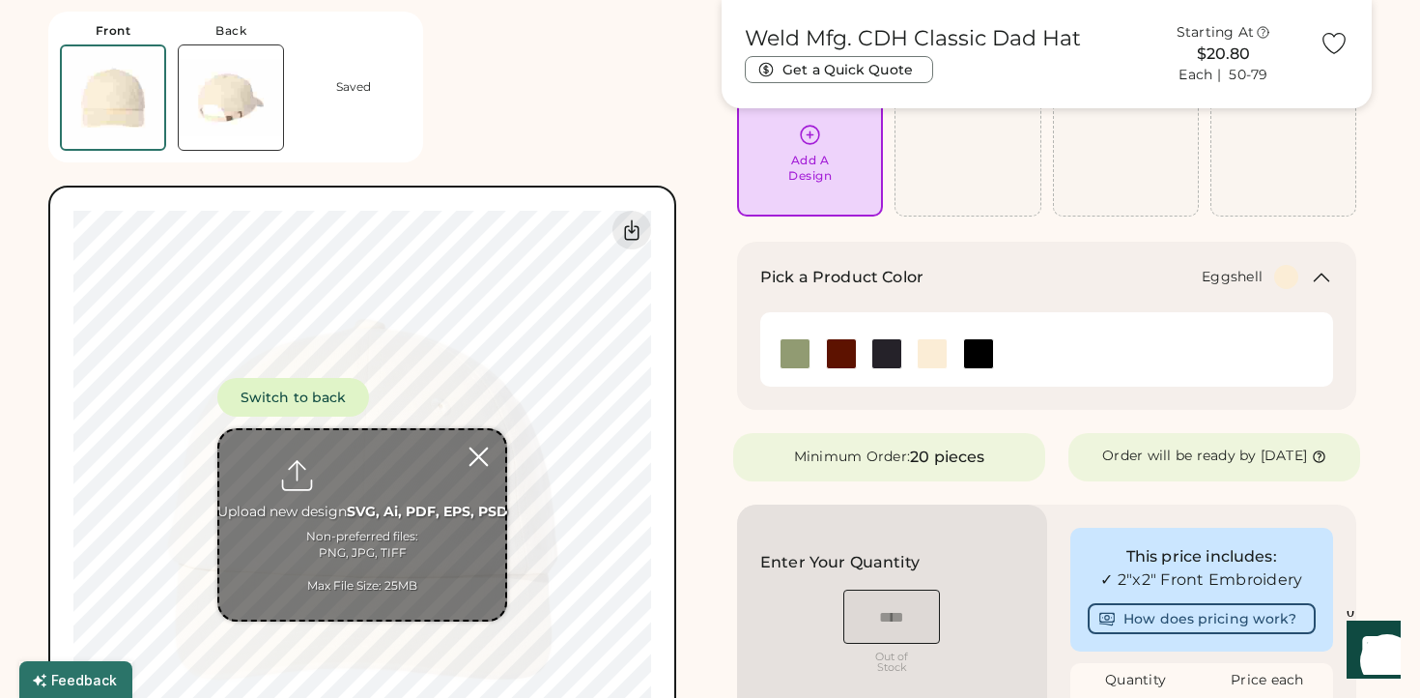
click at [475, 453] on div at bounding box center [479, 457] width 34 height 34
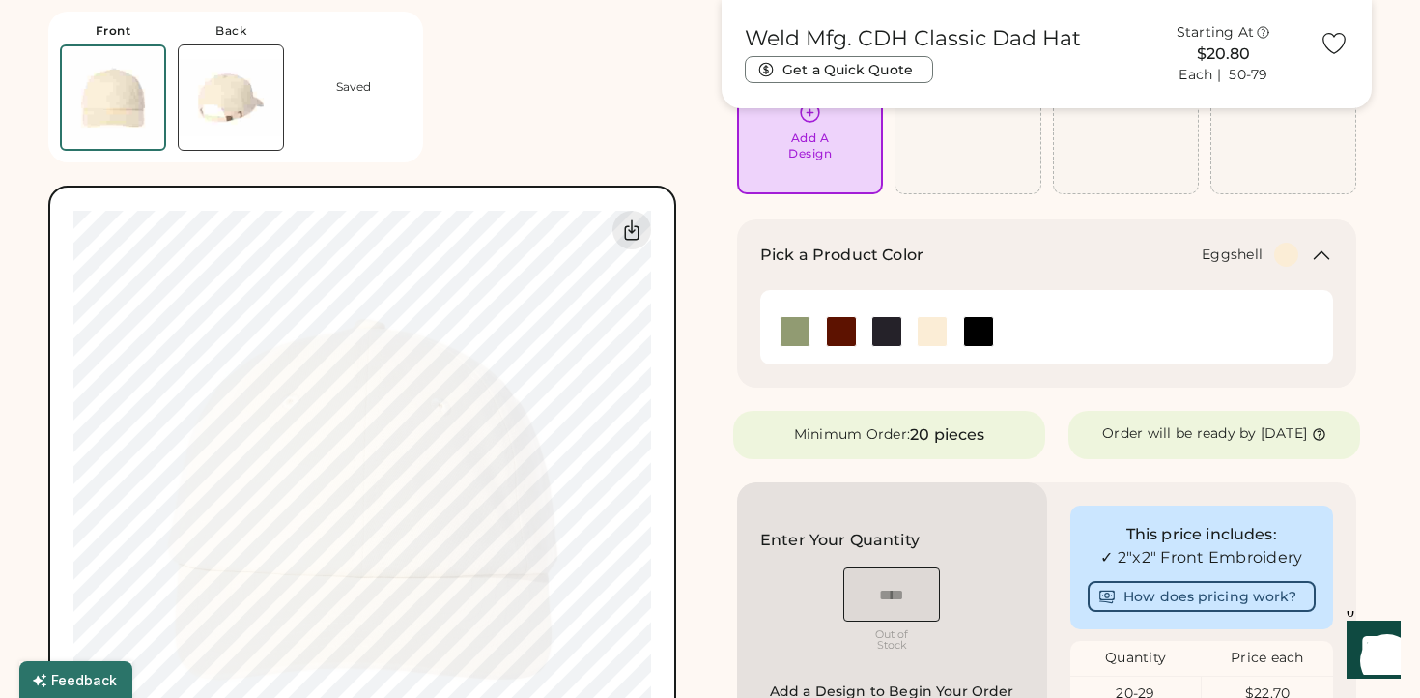
scroll to position [0, 0]
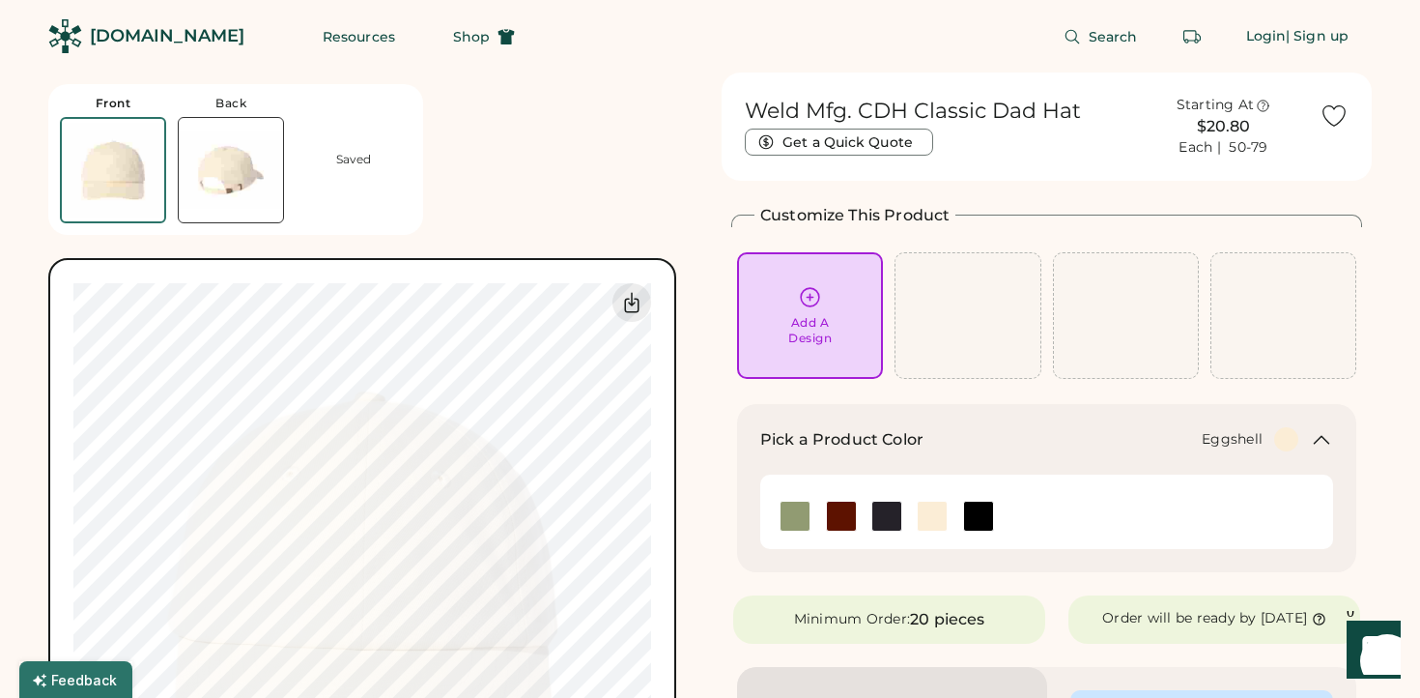
click at [797, 347] on div "Add A Design" at bounding box center [810, 315] width 146 height 127
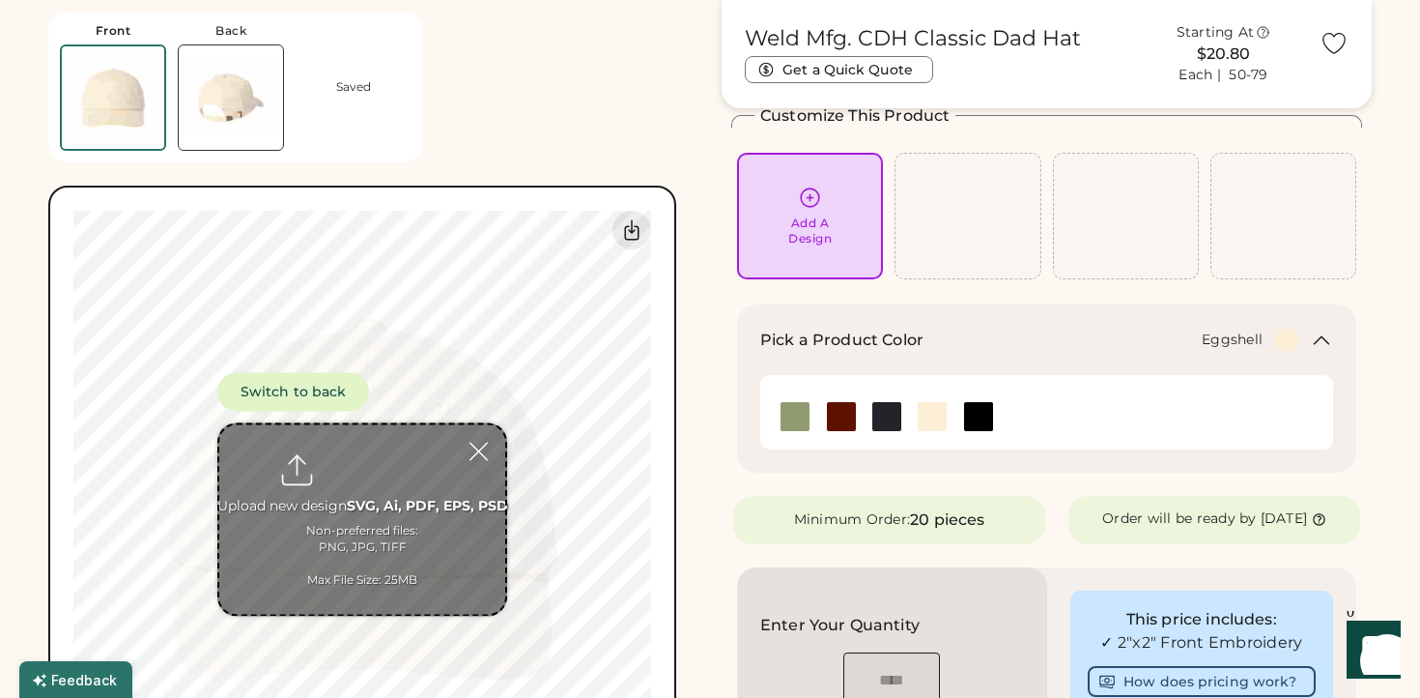
scroll to position [108, 0]
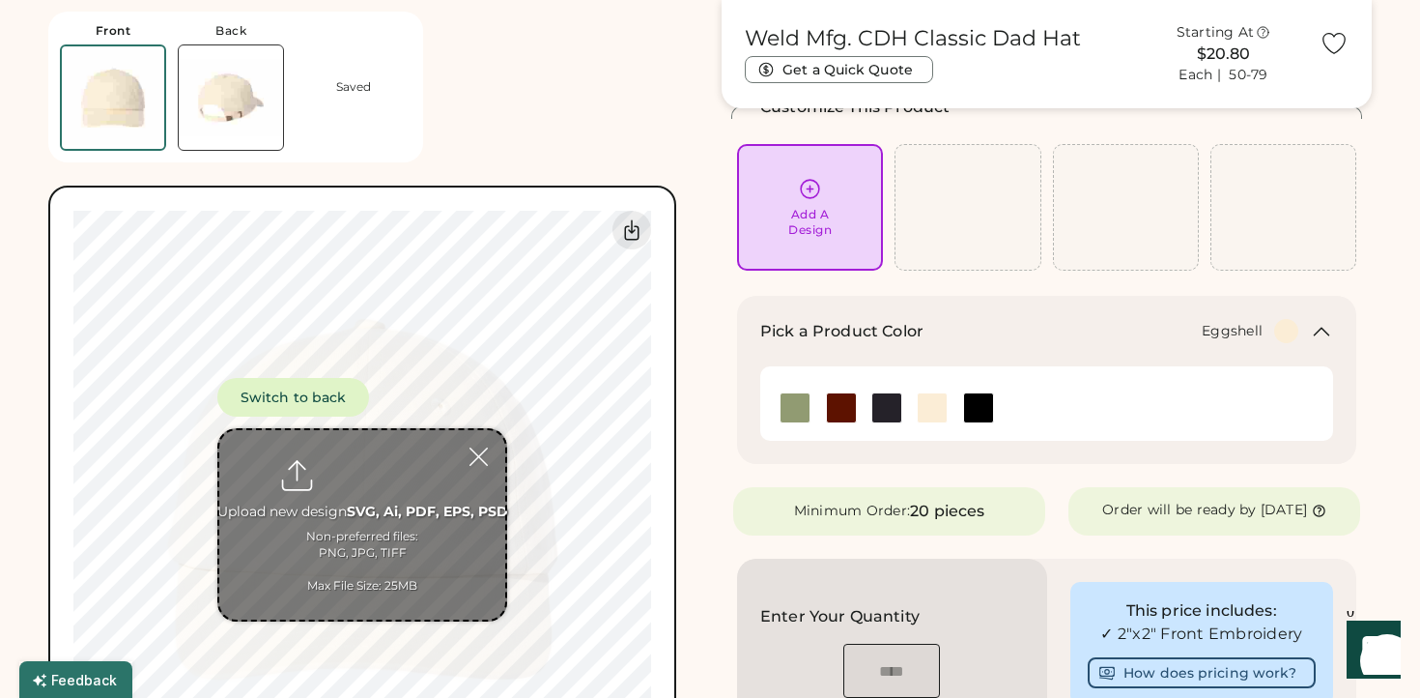
click at [358, 482] on input "file" at bounding box center [362, 524] width 286 height 189
type input "**********"
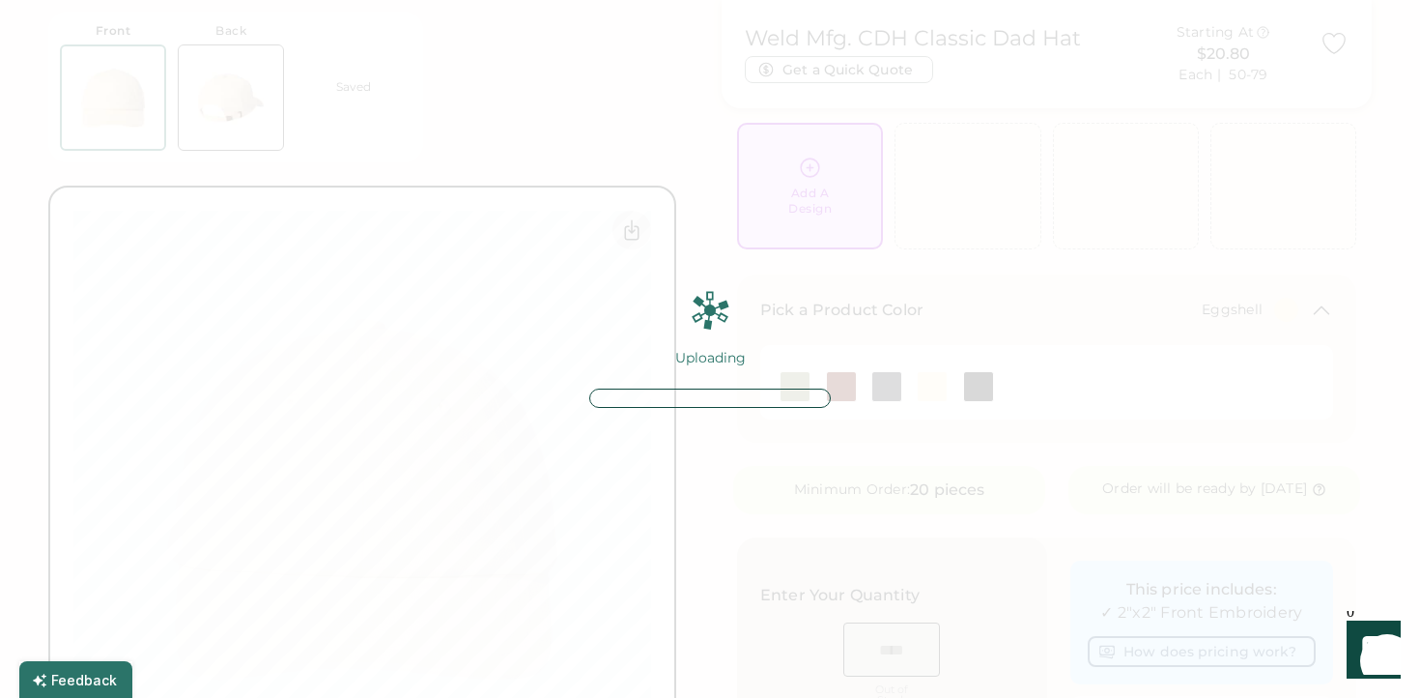
scroll to position [133, 0]
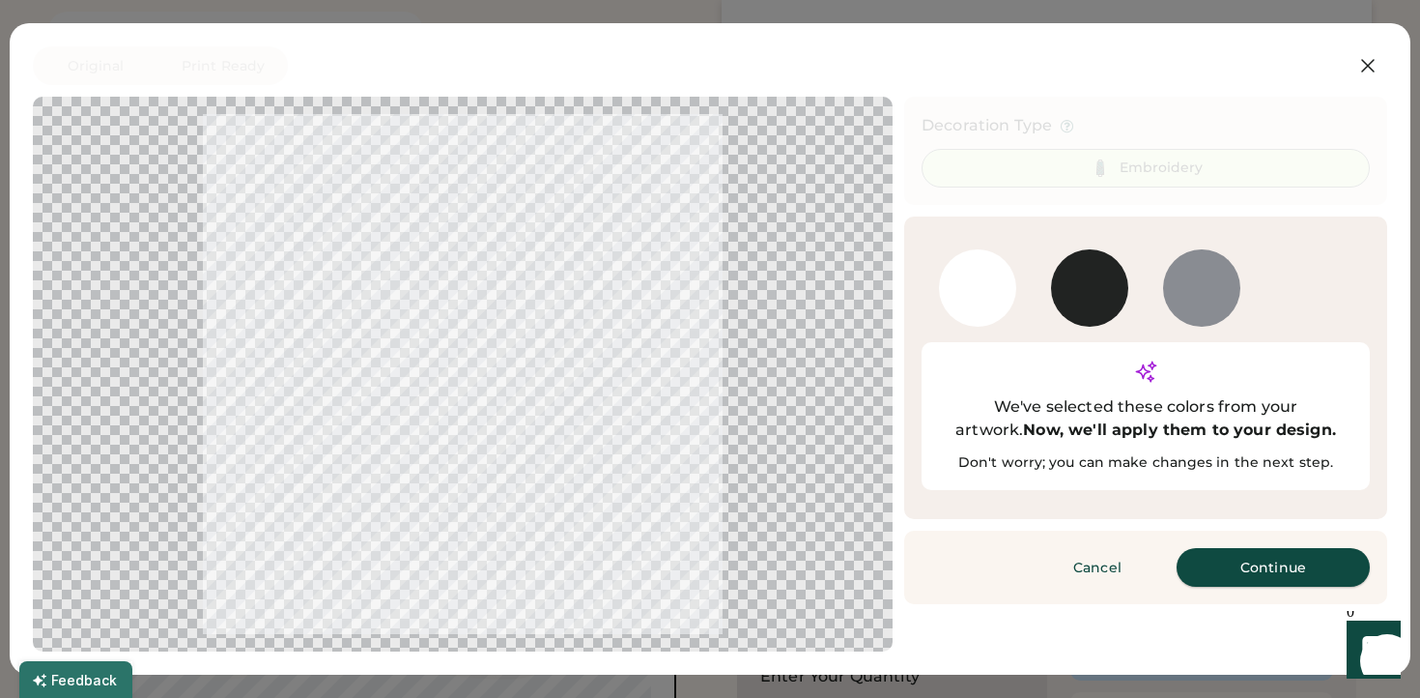
click at [1211, 548] on button "Continue" at bounding box center [1273, 567] width 193 height 39
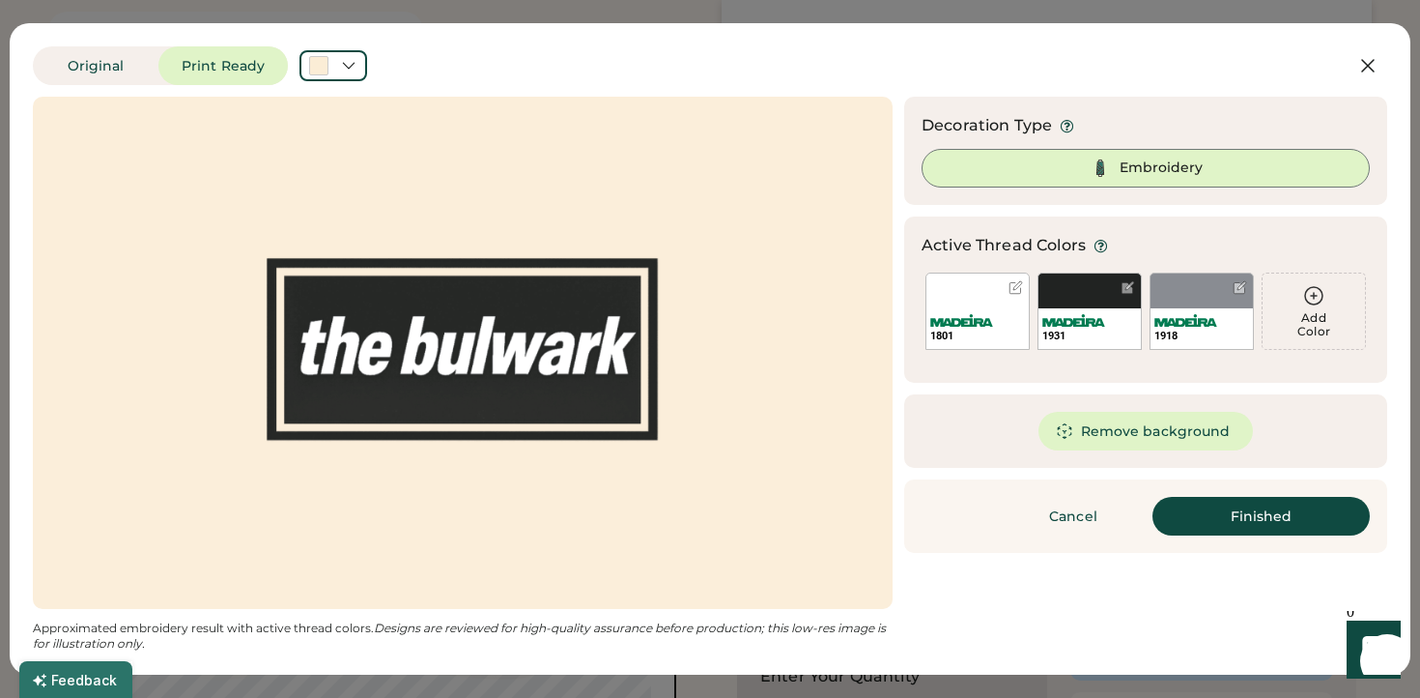
click at [560, 369] on div at bounding box center [462, 352] width 825 height 477
click at [1082, 426] on button "Remove background" at bounding box center [1146, 431] width 215 height 39
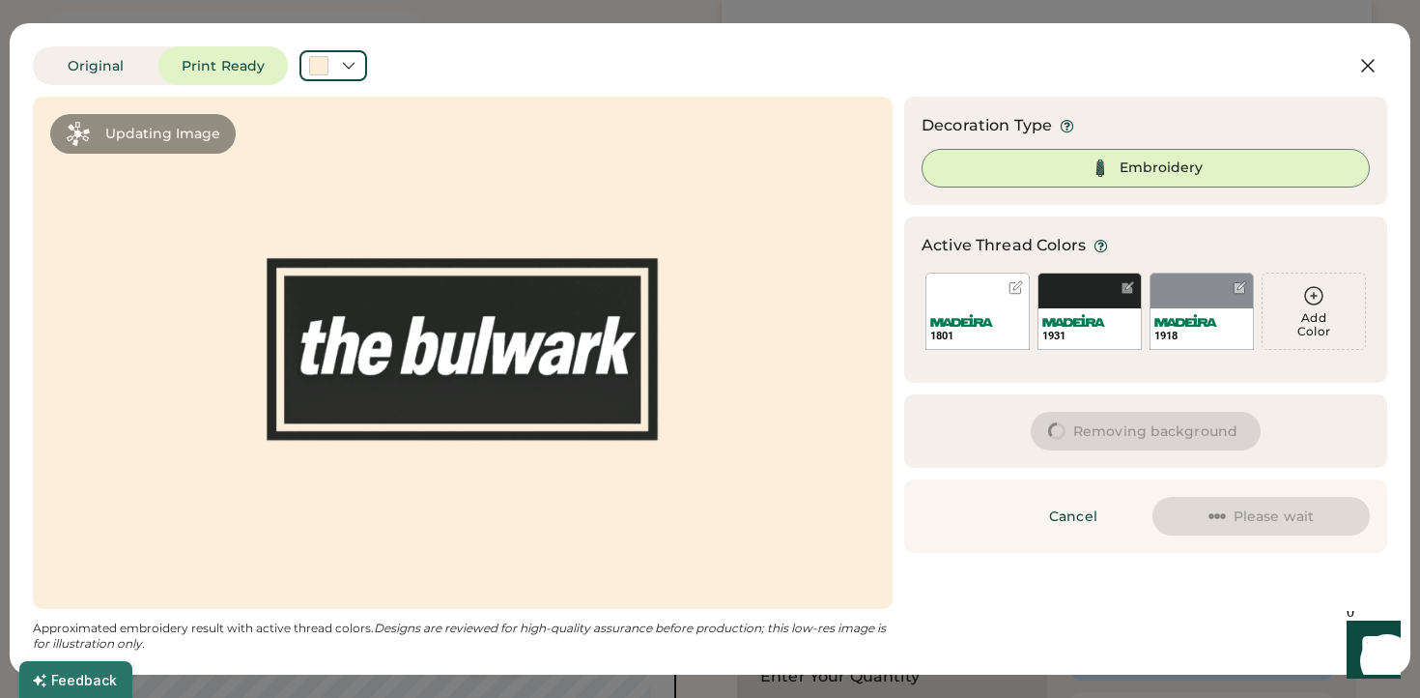
click at [1118, 429] on button "Removing background" at bounding box center [1146, 431] width 230 height 39
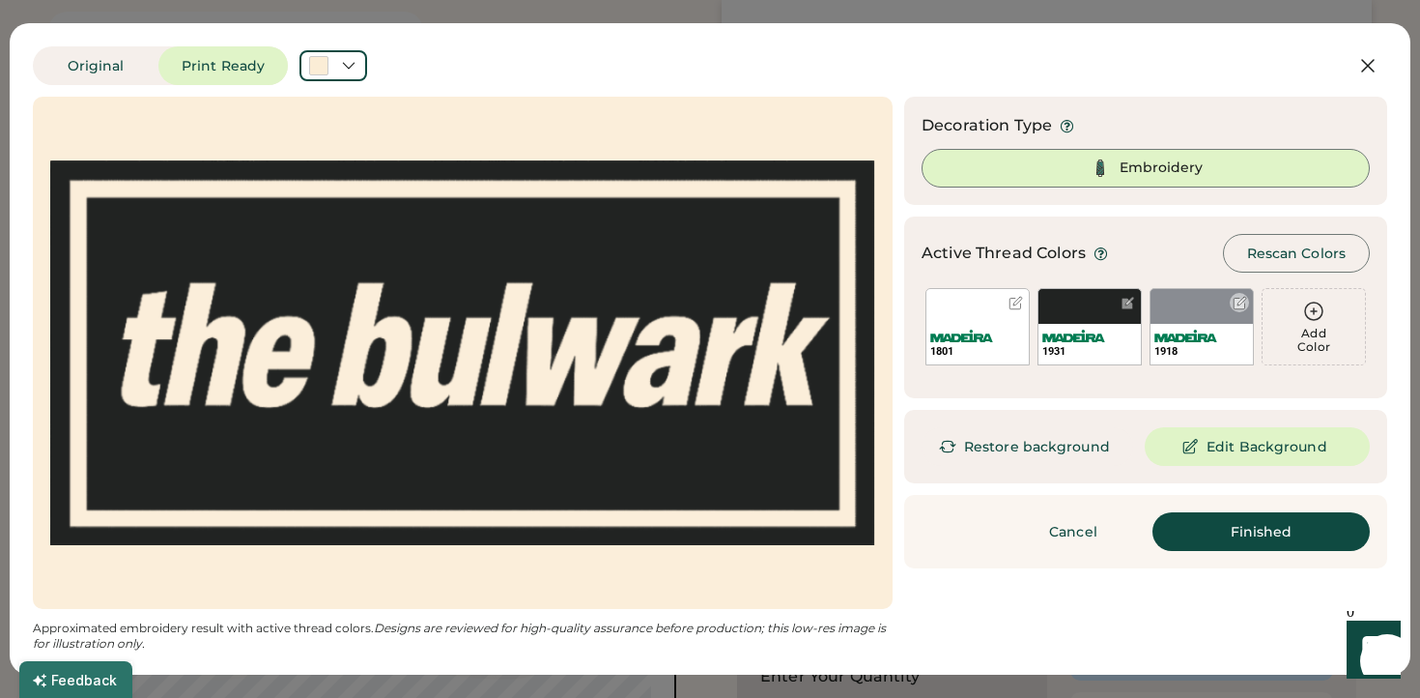
click at [1246, 297] on div at bounding box center [1240, 303] width 14 height 14
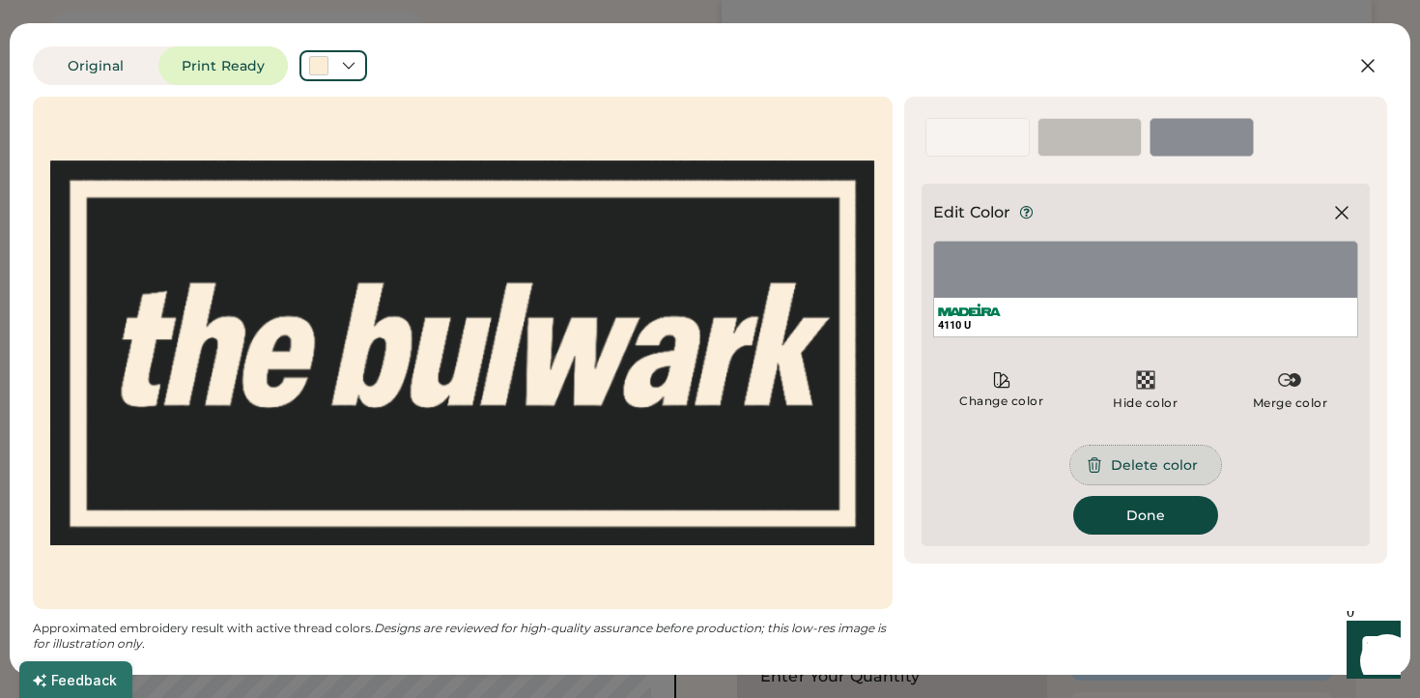
click at [1160, 465] on button "Delete color" at bounding box center [1146, 464] width 151 height 39
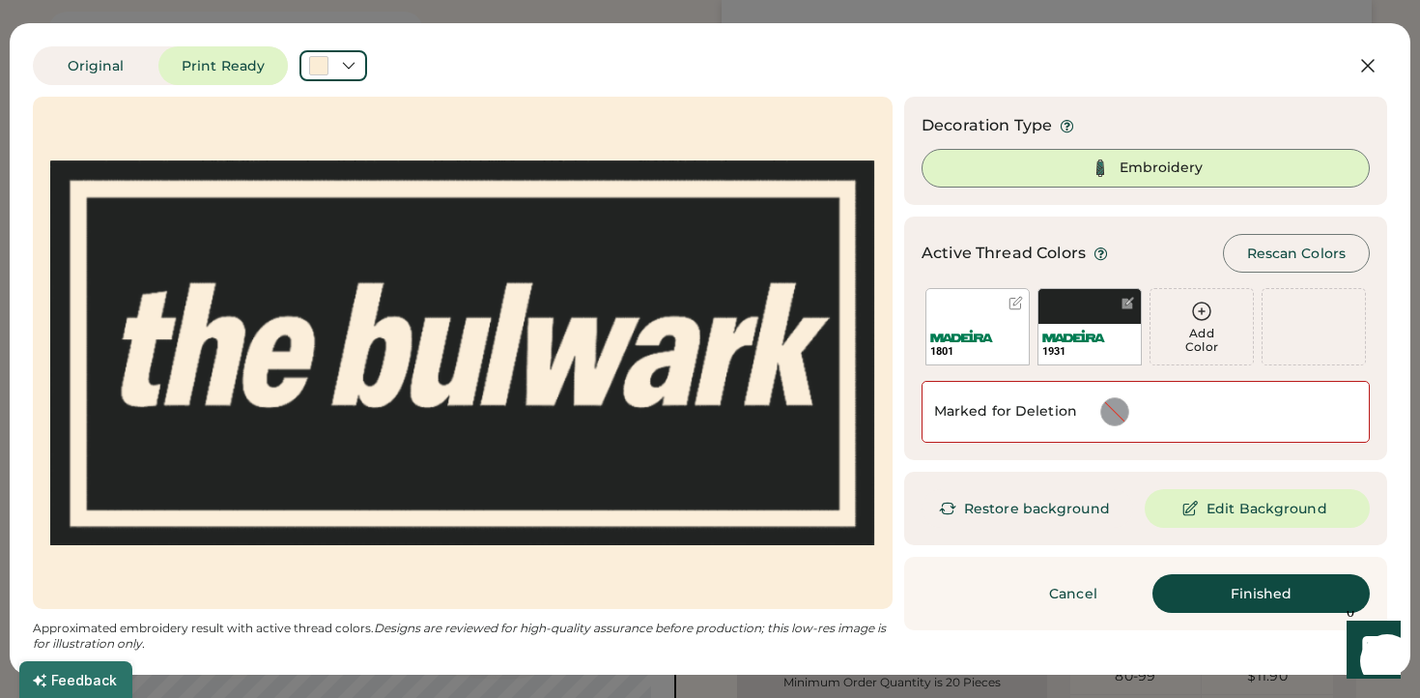
scroll to position [310, 0]
click at [1243, 593] on button "Finished" at bounding box center [1261, 593] width 217 height 39
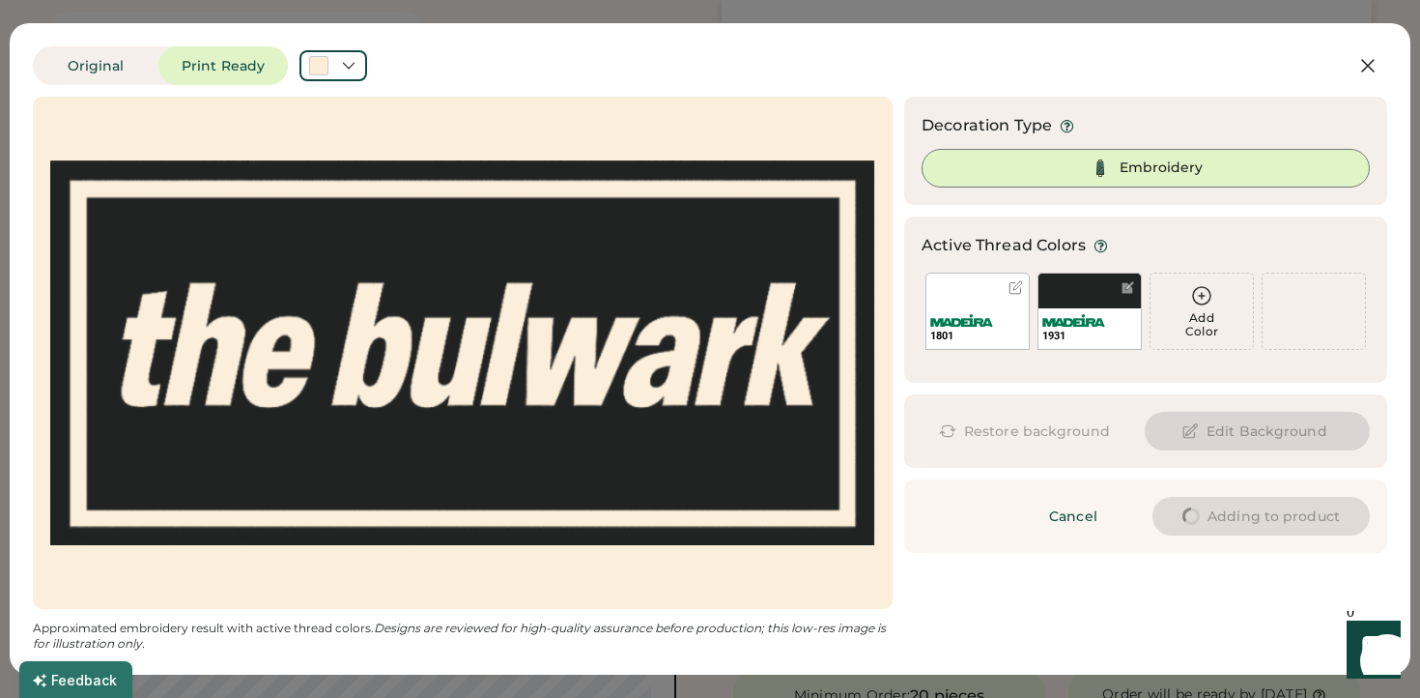
type input "****"
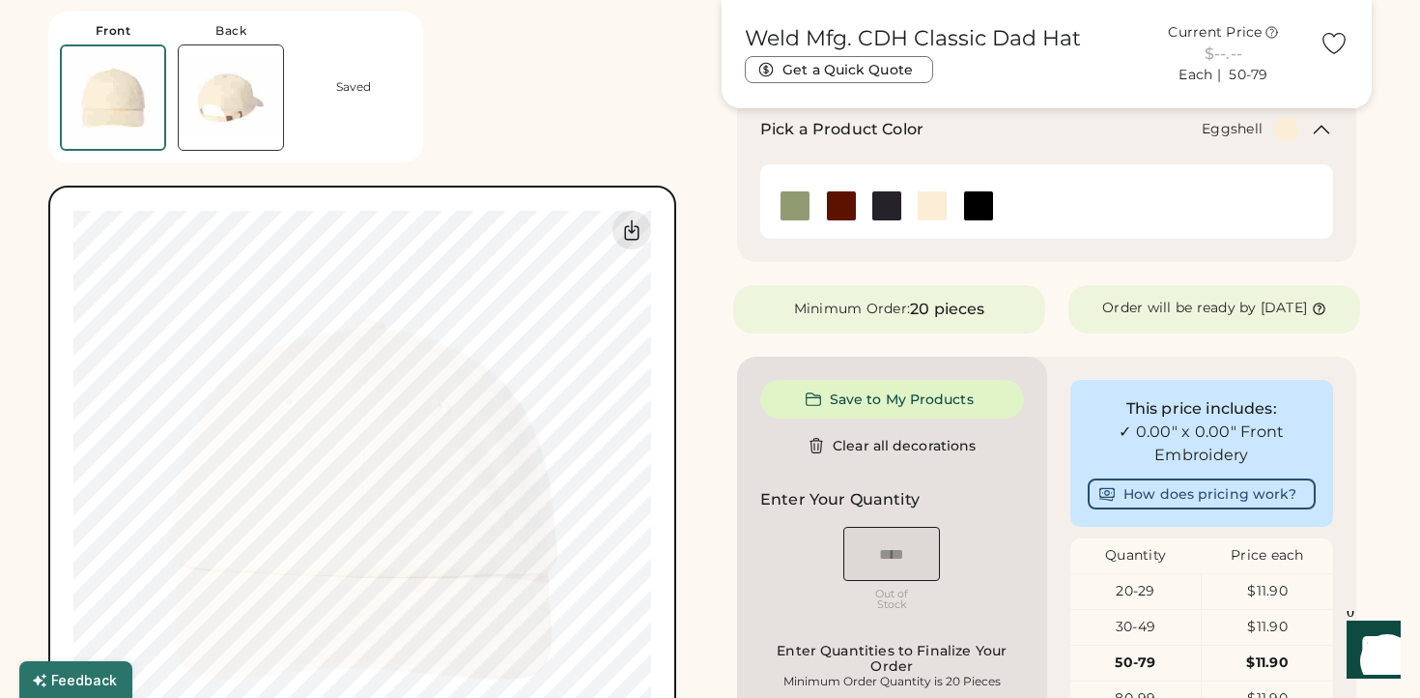
type input "****"
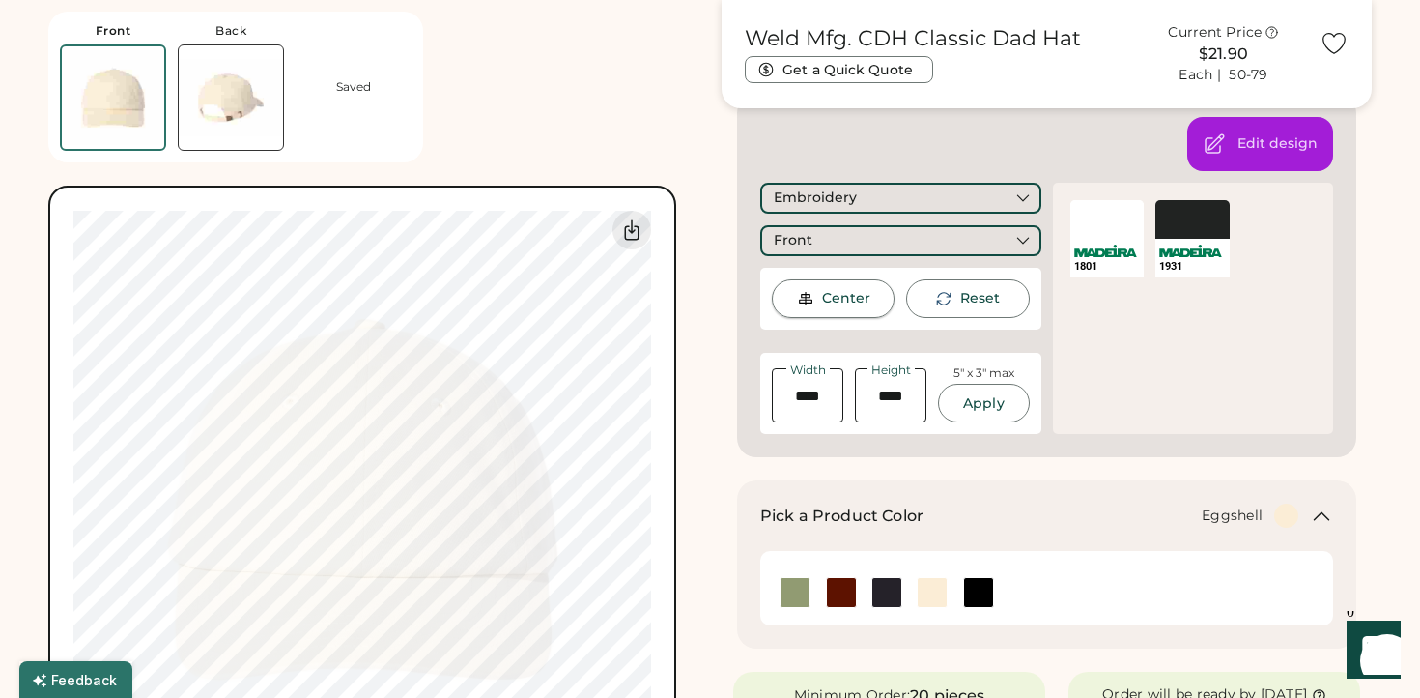
click at [817, 300] on div "Center" at bounding box center [833, 298] width 123 height 39
click at [825, 301] on div "Center" at bounding box center [846, 298] width 48 height 19
click at [988, 415] on button "Apply" at bounding box center [983, 403] width 91 height 39
click at [1029, 475] on div "Weld Mfg. CDH Classic Dad Hat Get a Quick Quote Current Price $21.90 Each | 50-…" at bounding box center [1047, 641] width 650 height 1759
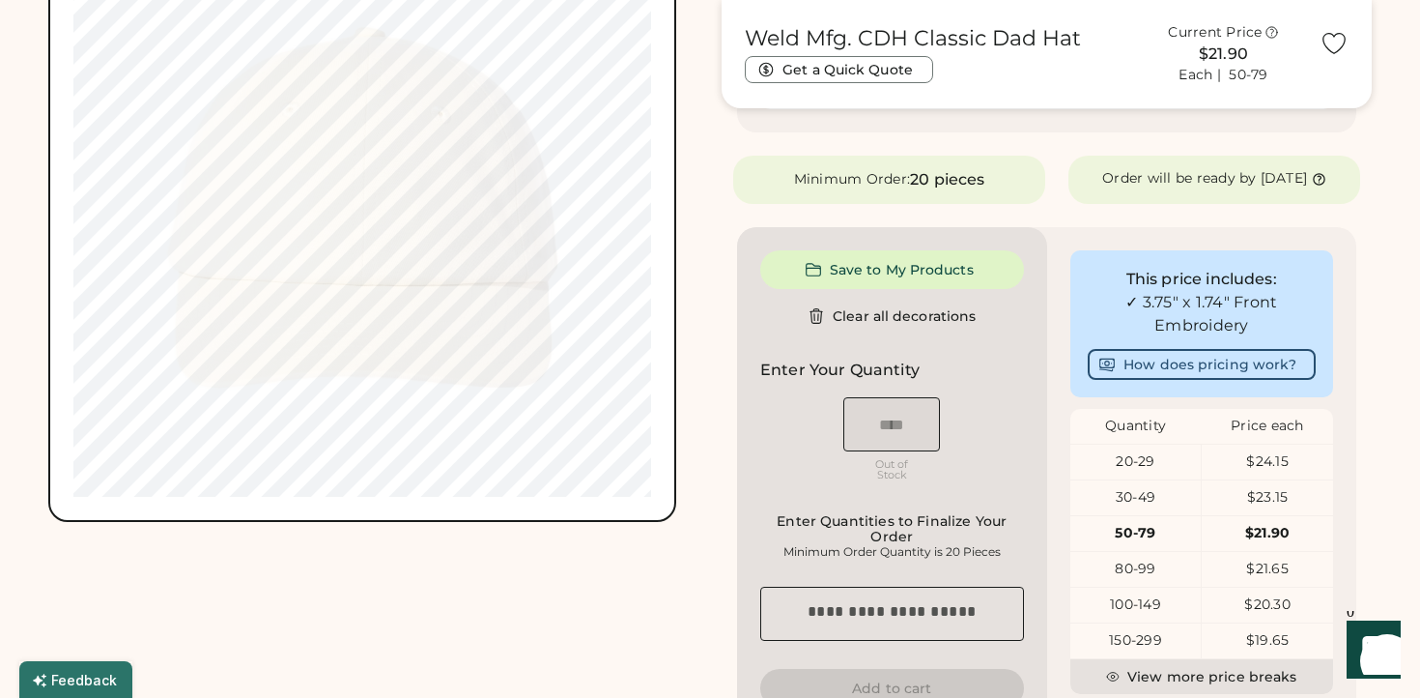
scroll to position [823, 0]
click at [553, 561] on div "Front Back Saved Switch to back Upload new design SVG, Ai, PDF, EPS, PSD Non-pr…" at bounding box center [373, 128] width 650 height 1759
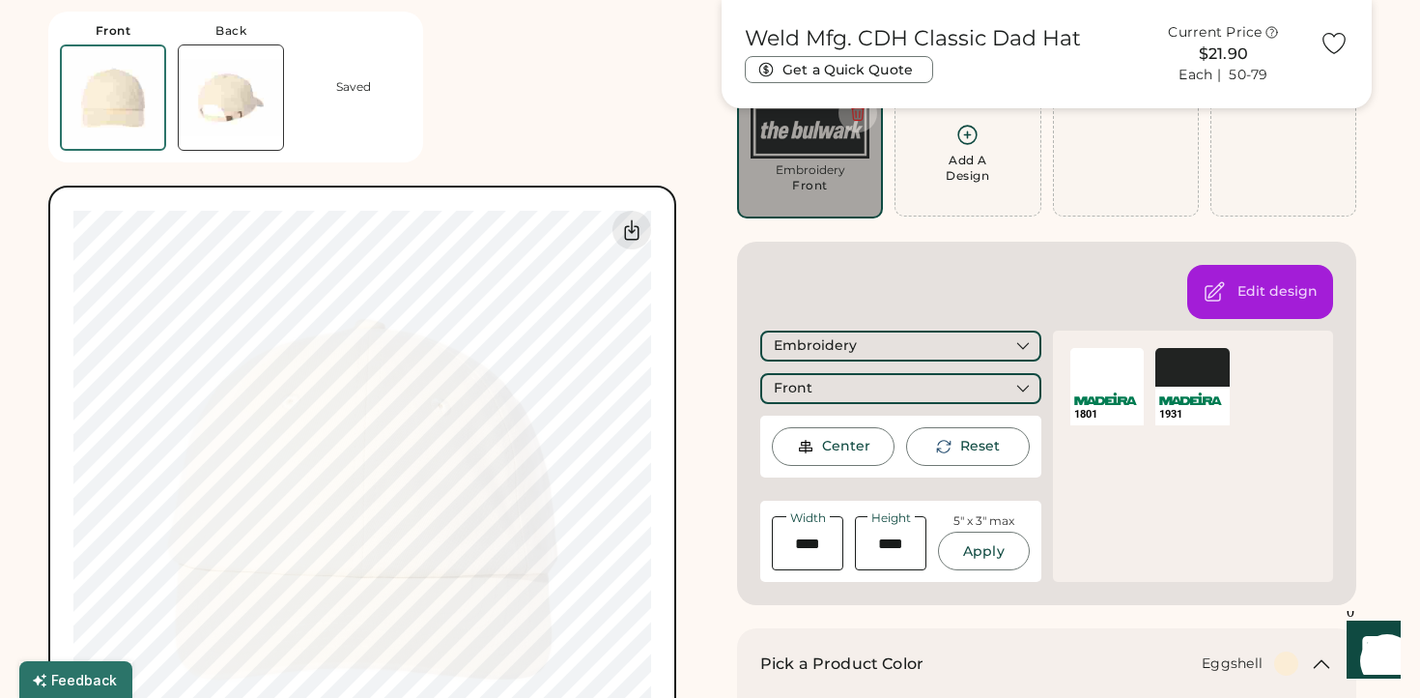
scroll to position [180, 0]
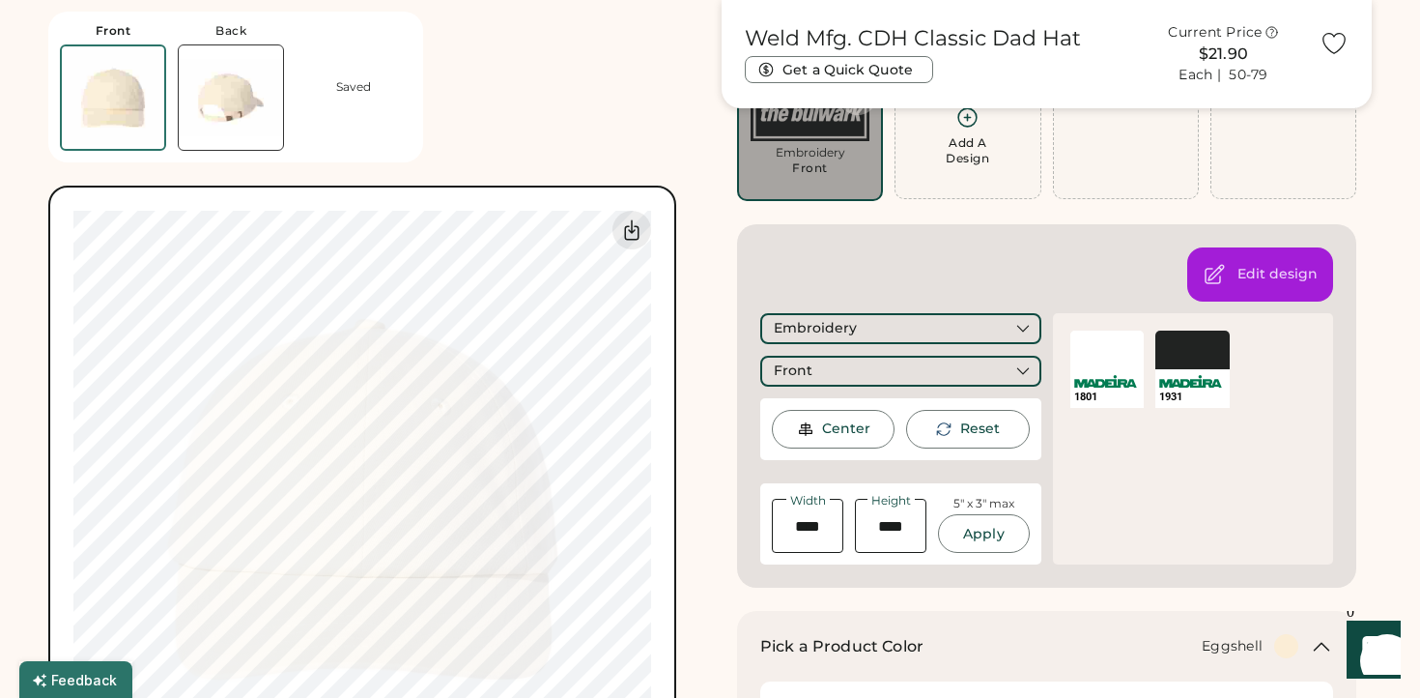
click at [540, 106] on div "Front Back Saved Switch to back Upload new design SVG, Ai, PDF, EPS, PSD Non-pr…" at bounding box center [373, 407] width 650 height 814
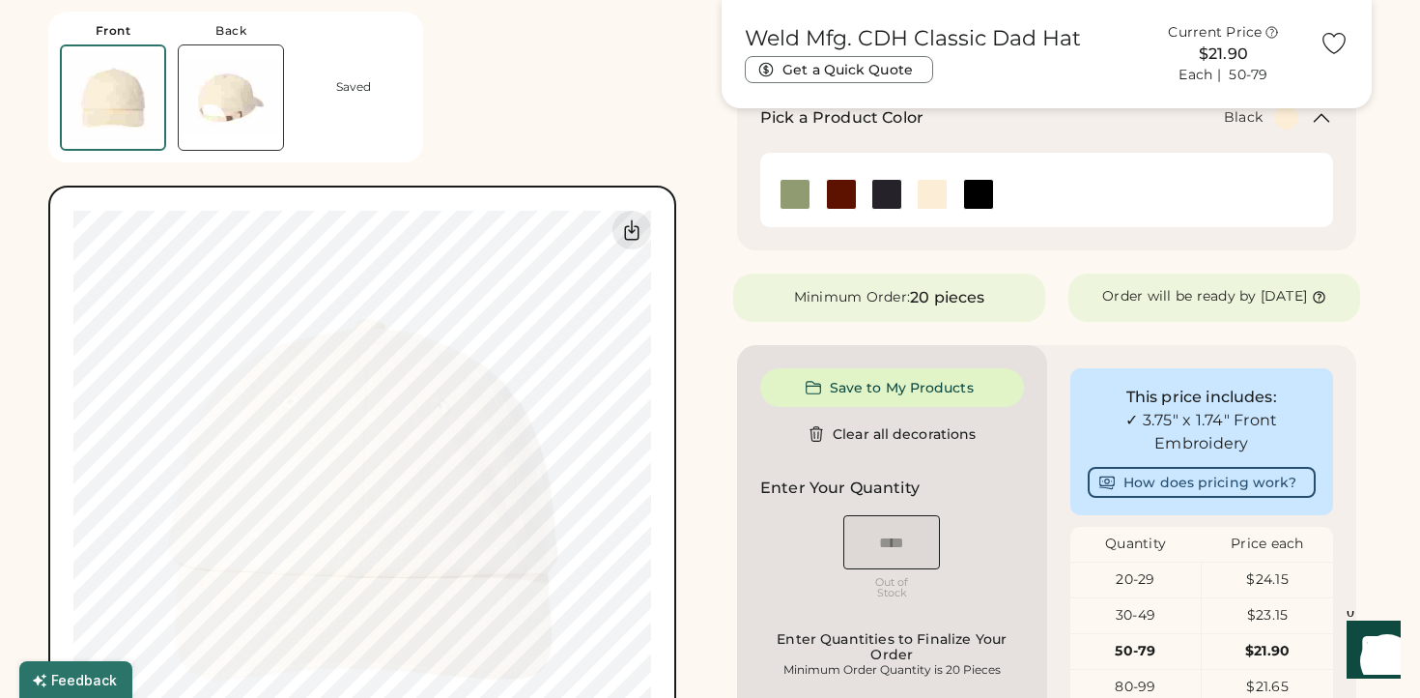
scroll to position [319, 0]
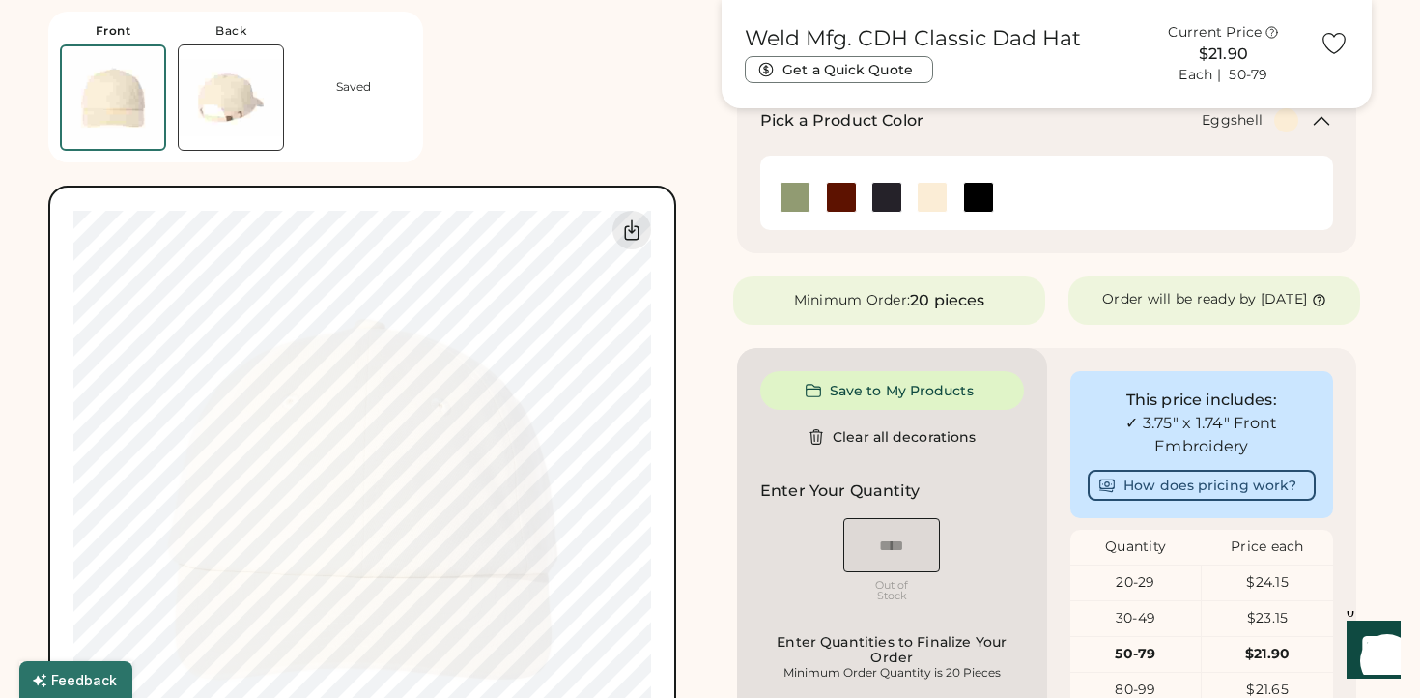
type input "****"
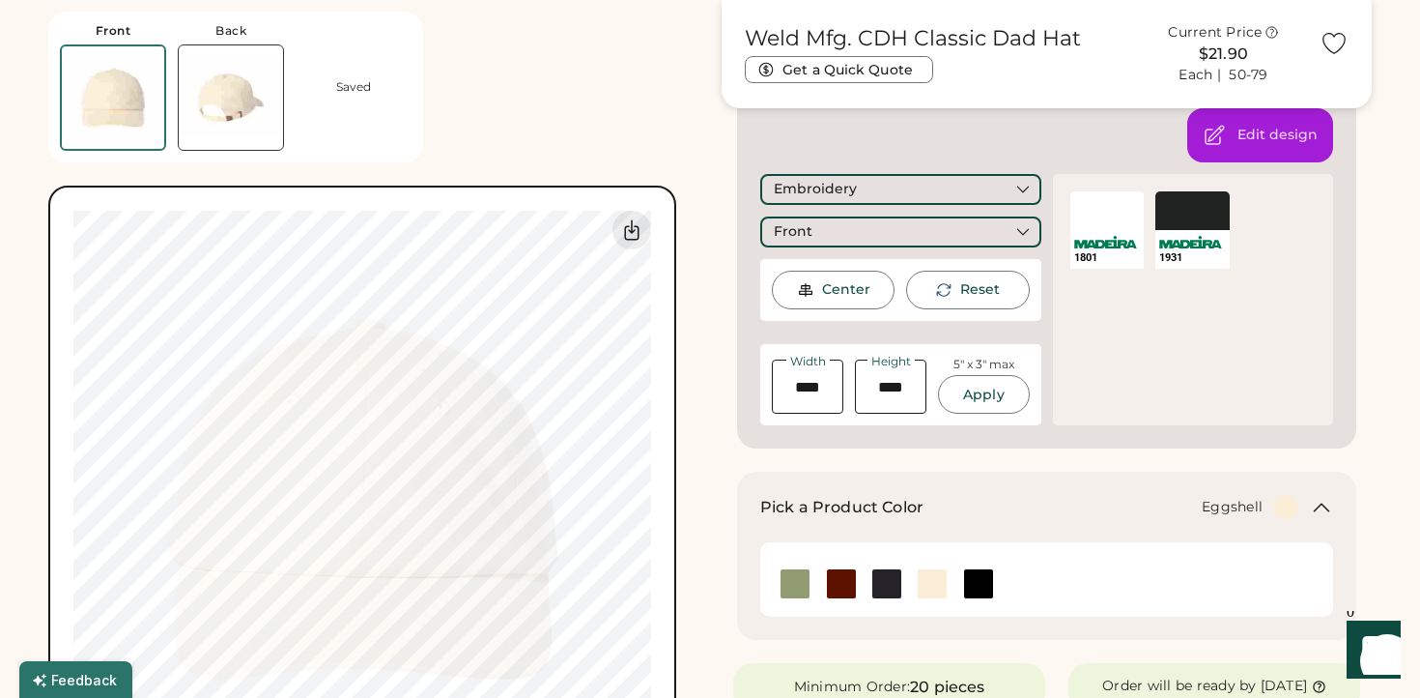
type input "****"
click at [799, 298] on div "Center" at bounding box center [833, 290] width 123 height 39
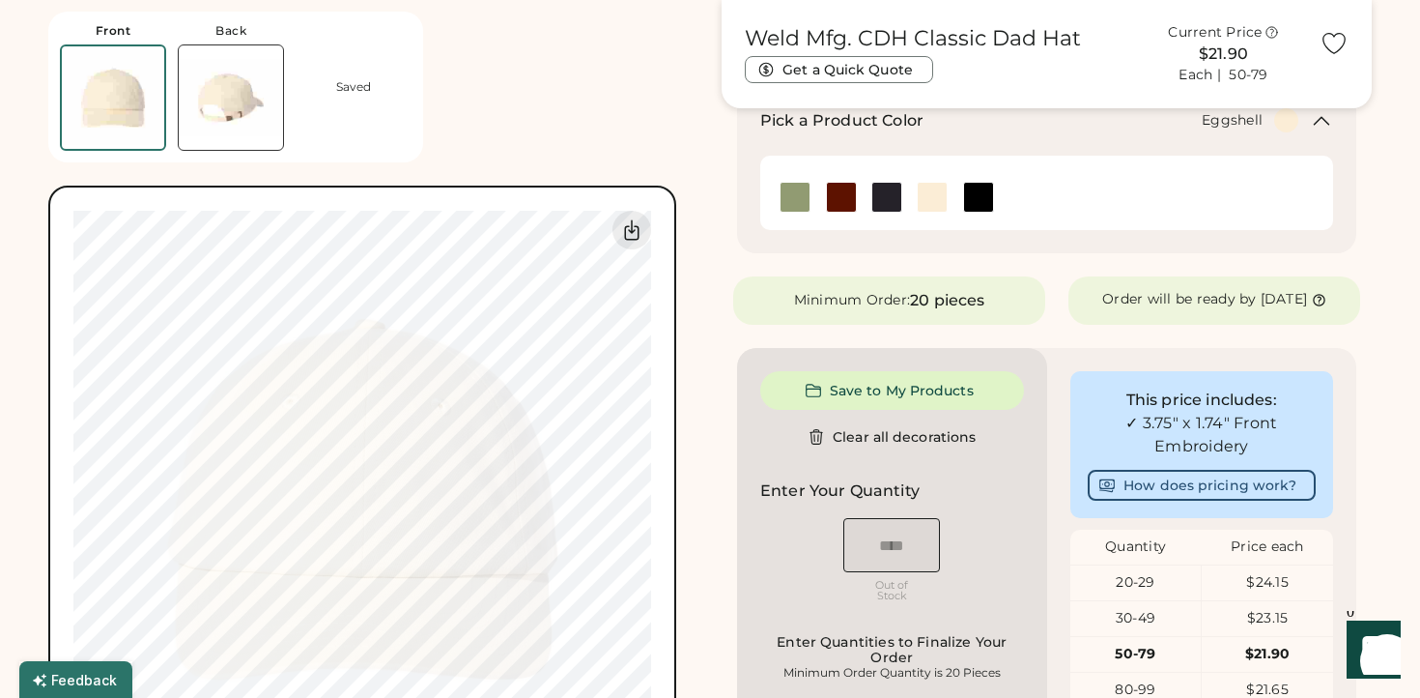
type input "****"
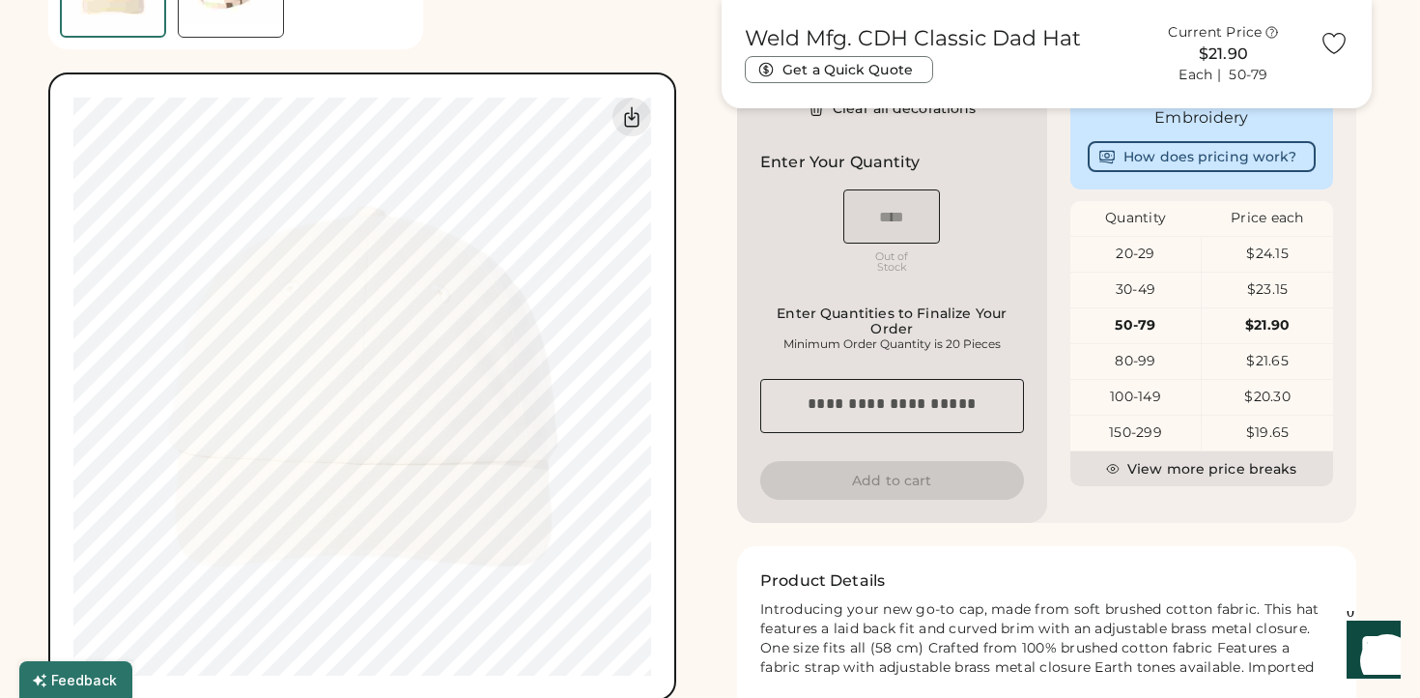
scroll to position [0, 0]
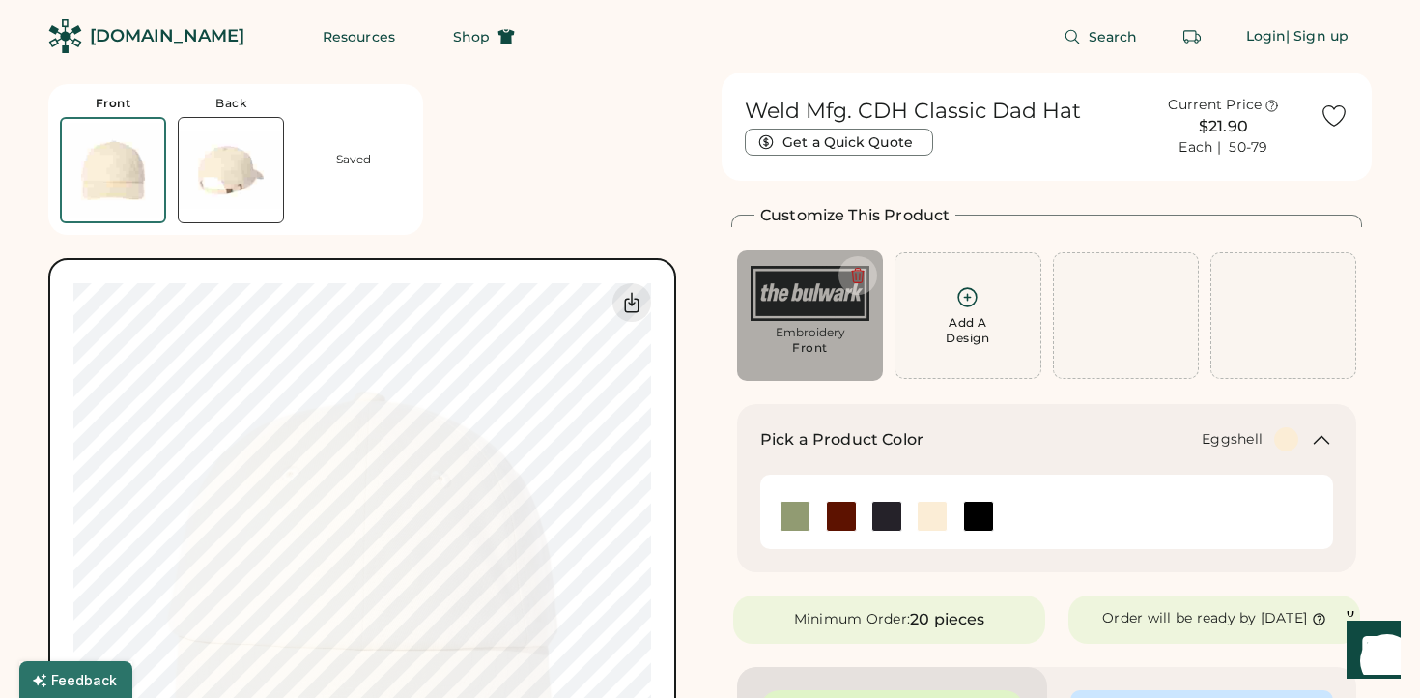
click at [979, 313] on div "Add A Design" at bounding box center [967, 315] width 121 height 61
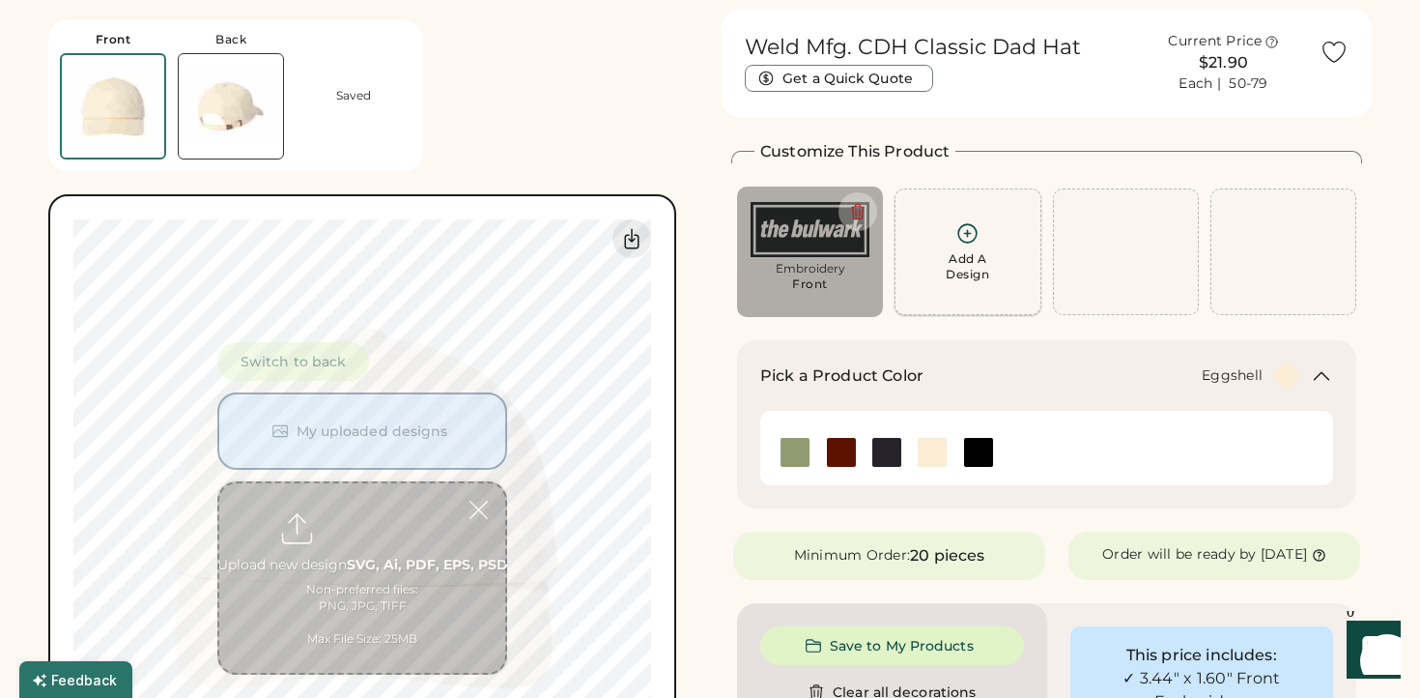
scroll to position [72, 0]
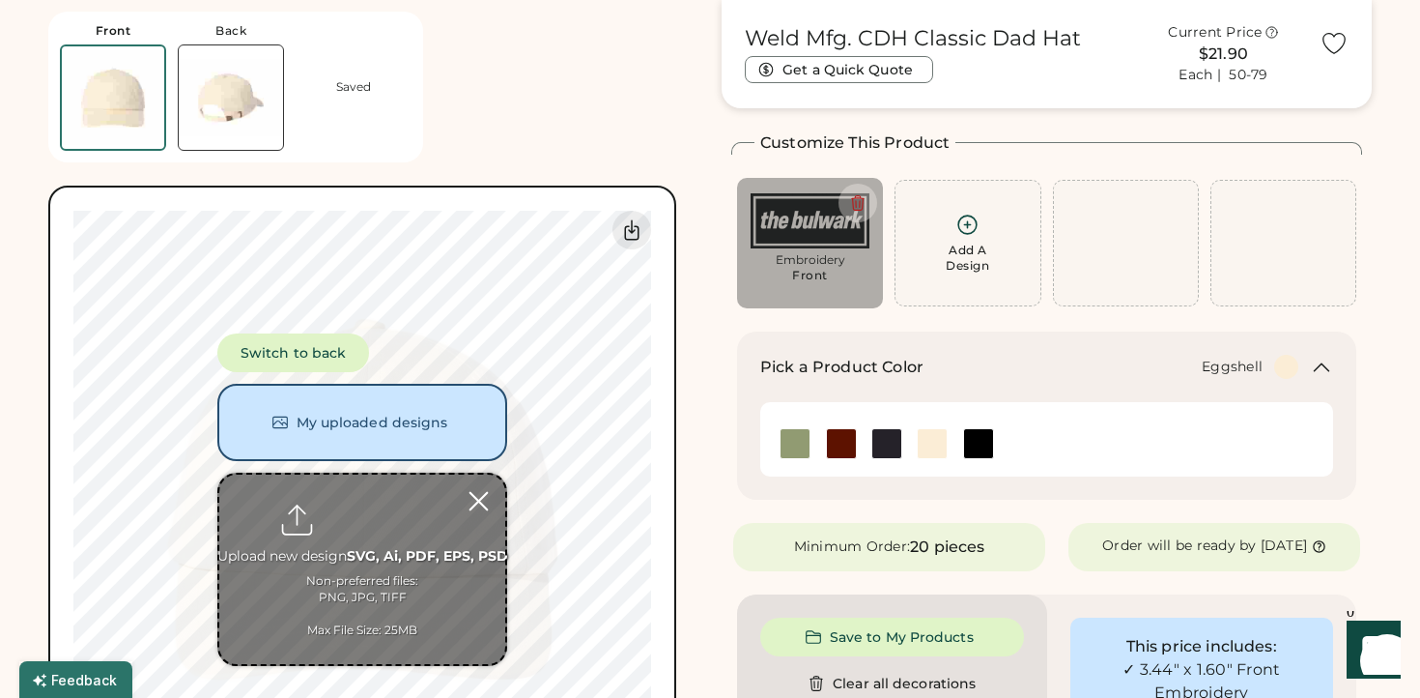
click at [485, 497] on div at bounding box center [479, 501] width 34 height 34
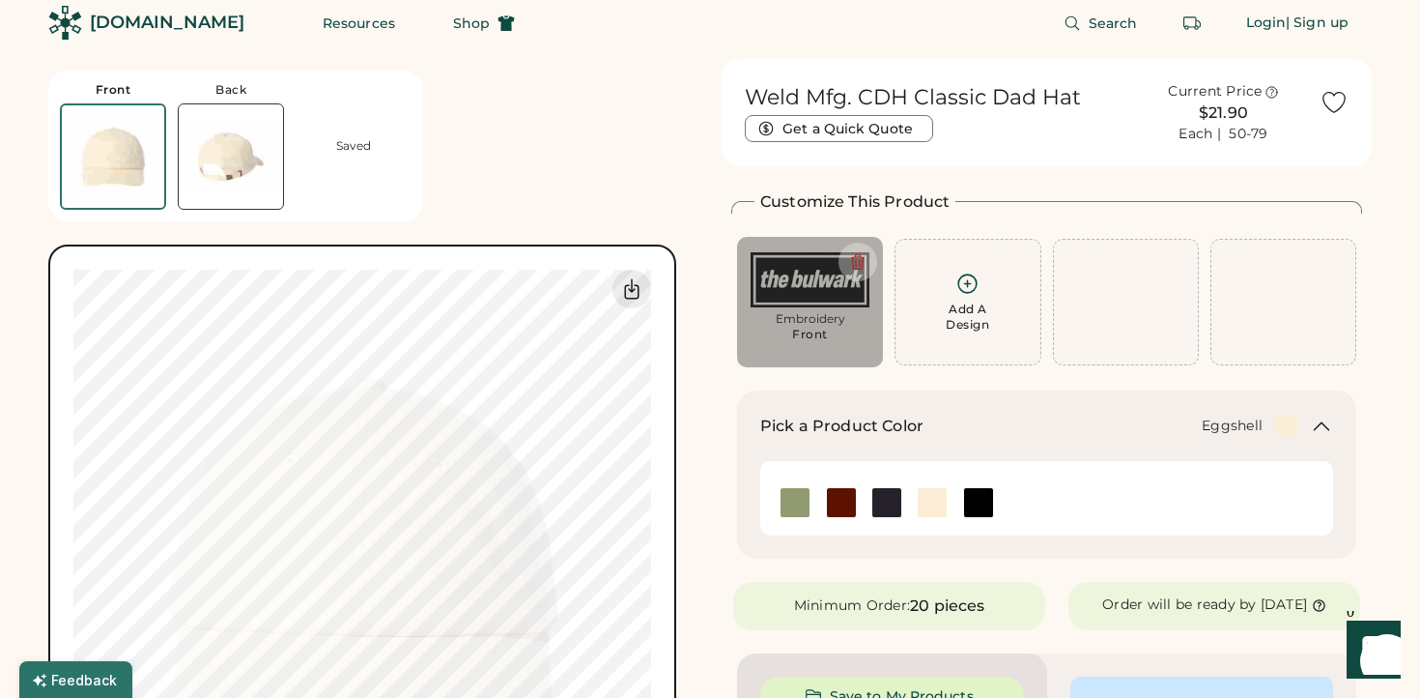
scroll to position [0, 0]
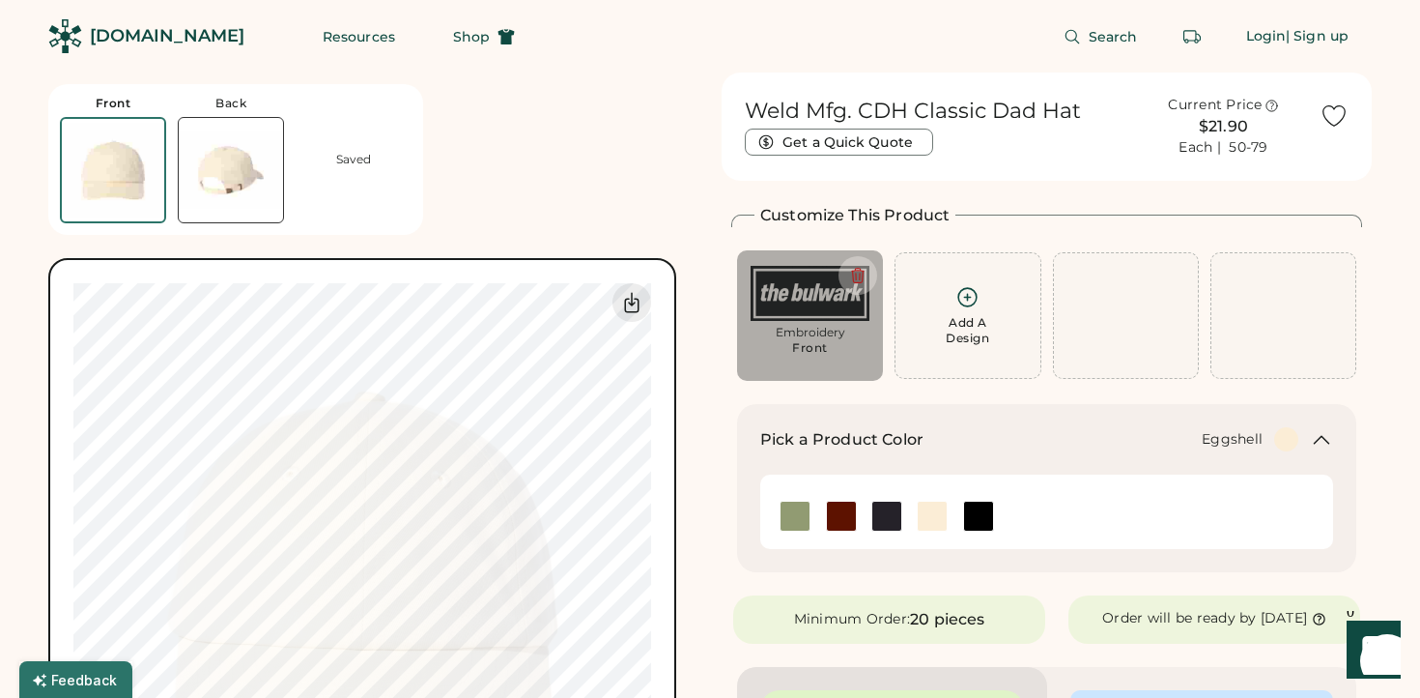
click at [1333, 108] on icon at bounding box center [1335, 116] width 22 height 20
click at [1315, 35] on div "| Sign up" at bounding box center [1317, 36] width 63 height 19
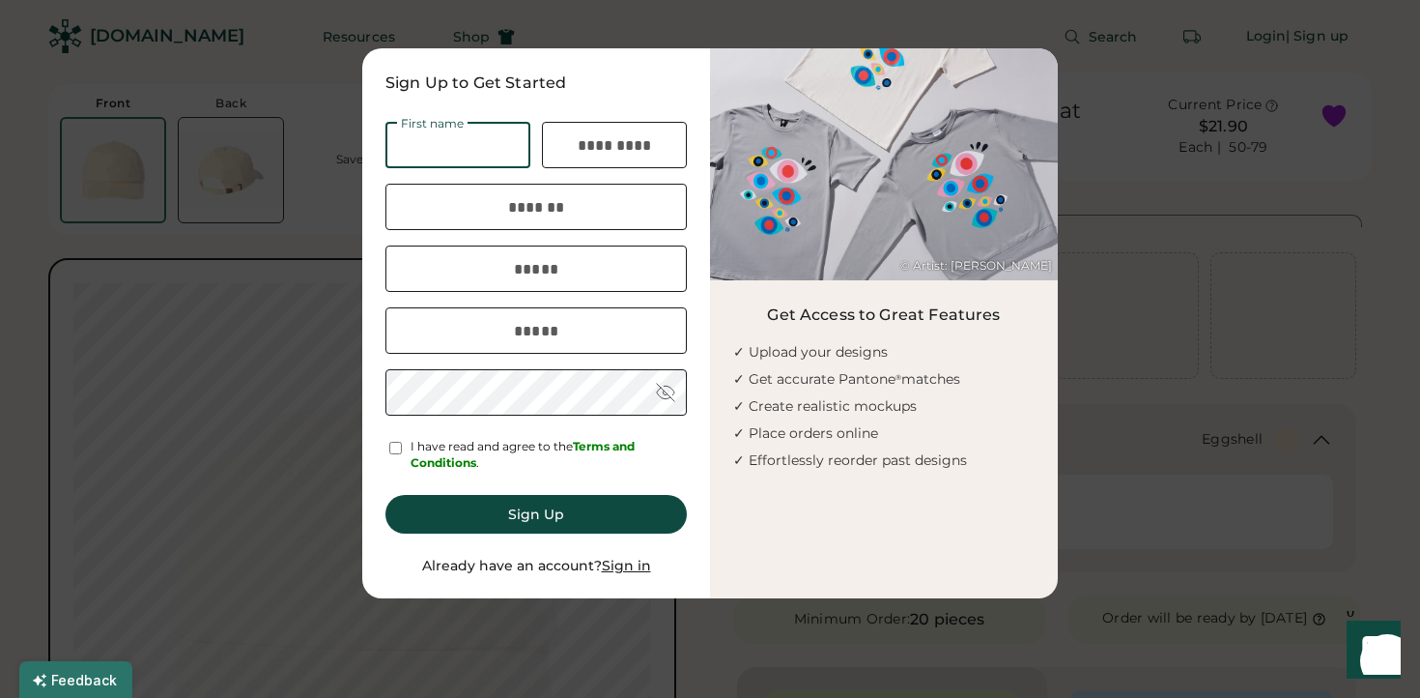
click at [444, 141] on input "input" at bounding box center [458, 145] width 145 height 46
type input "*****"
type input "**********"
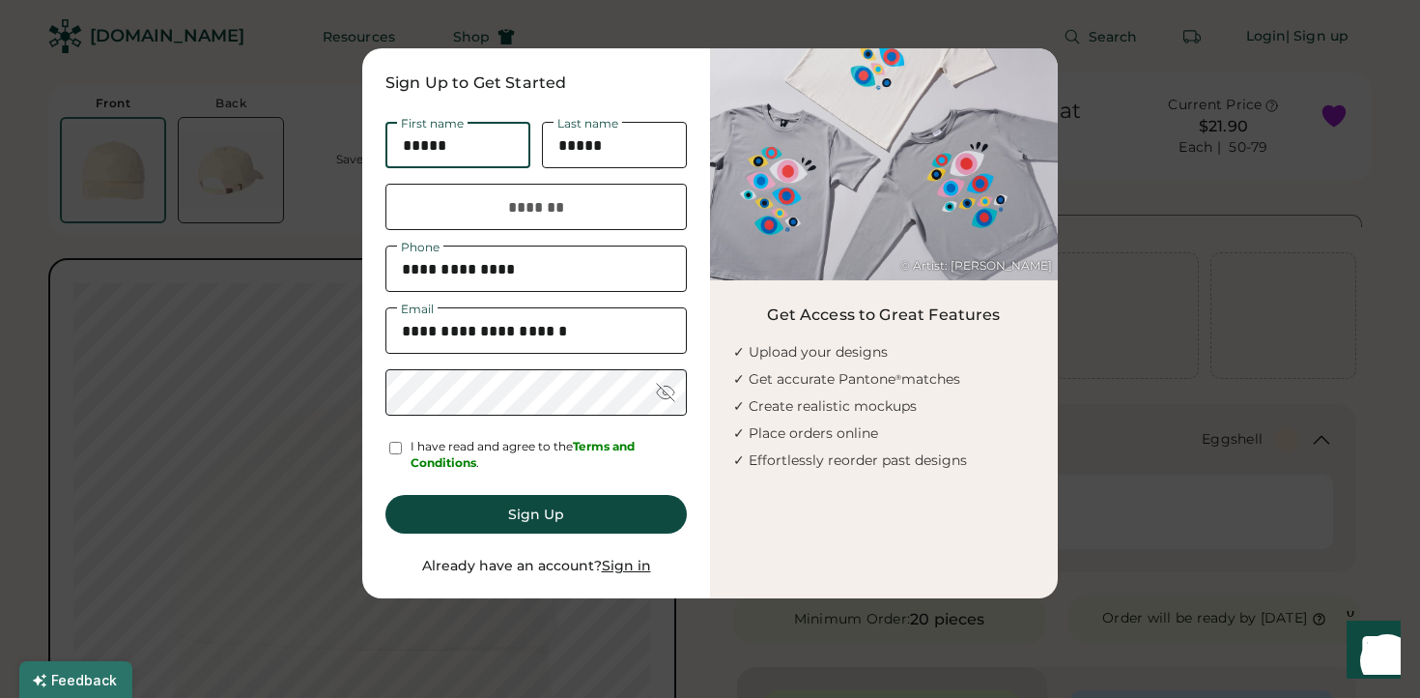
click at [617, 210] on input "input" at bounding box center [536, 207] width 301 height 46
type input "**********"
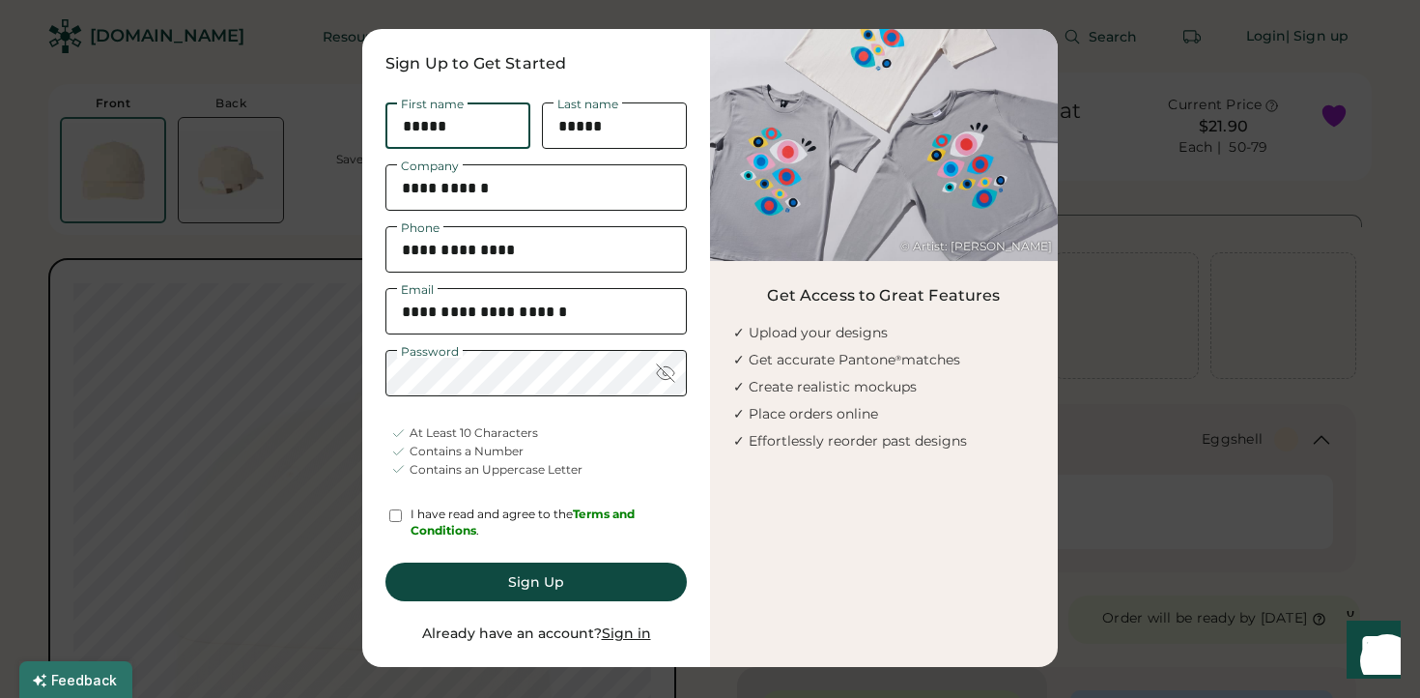
click at [386, 509] on div at bounding box center [395, 515] width 19 height 18
click at [395, 506] on div at bounding box center [395, 515] width 19 height 18
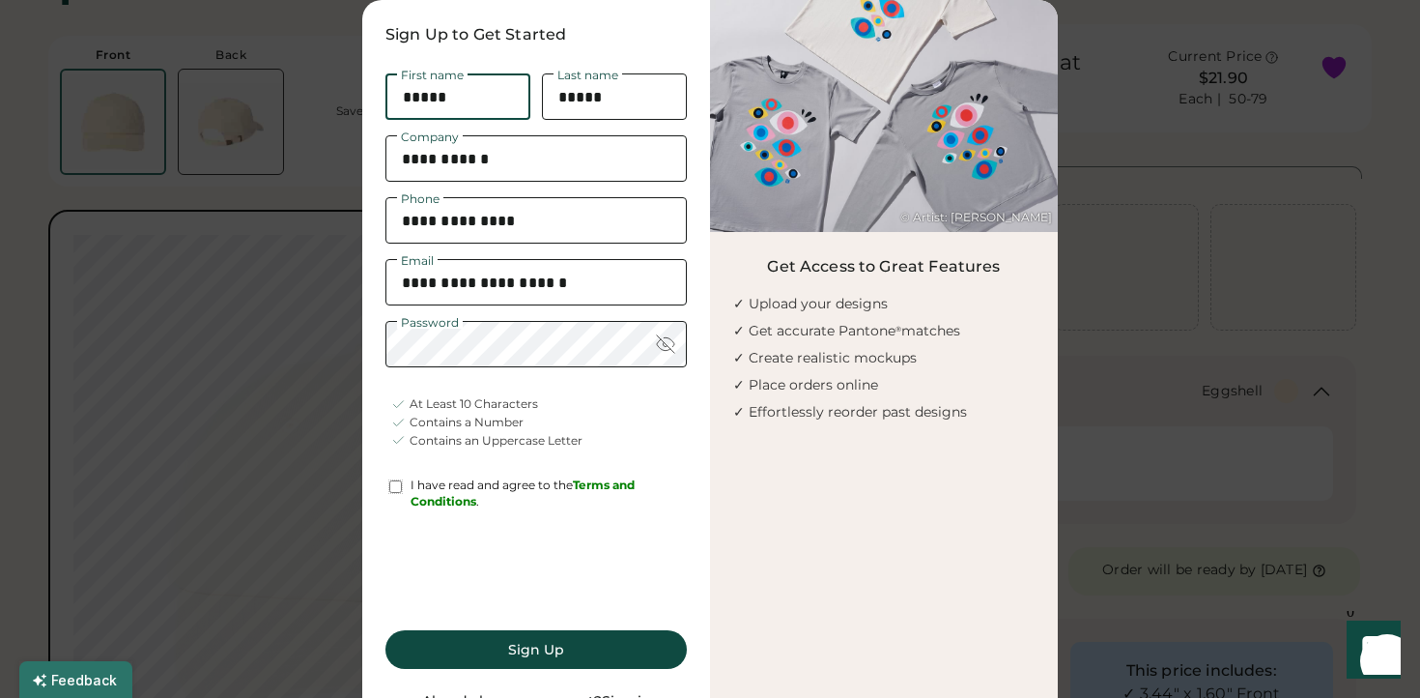
scroll to position [51, 0]
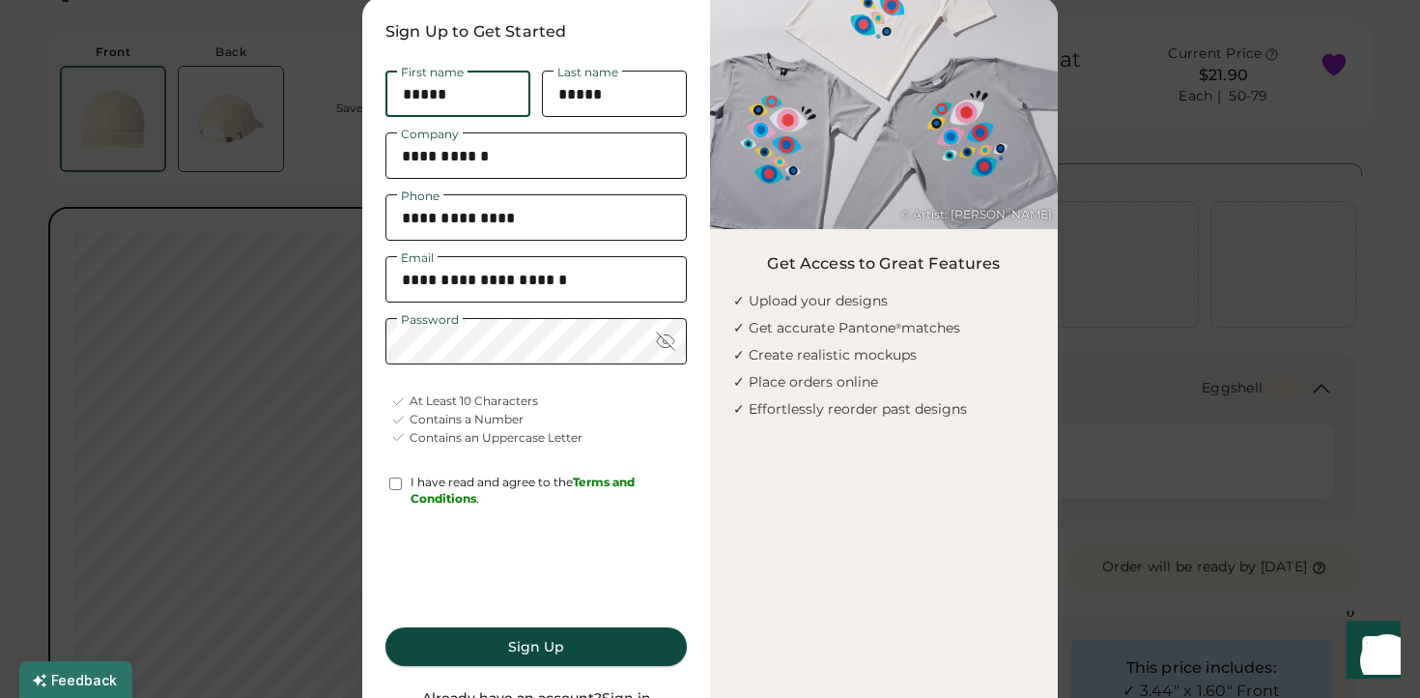
click at [542, 638] on button "Sign Up" at bounding box center [536, 646] width 301 height 39
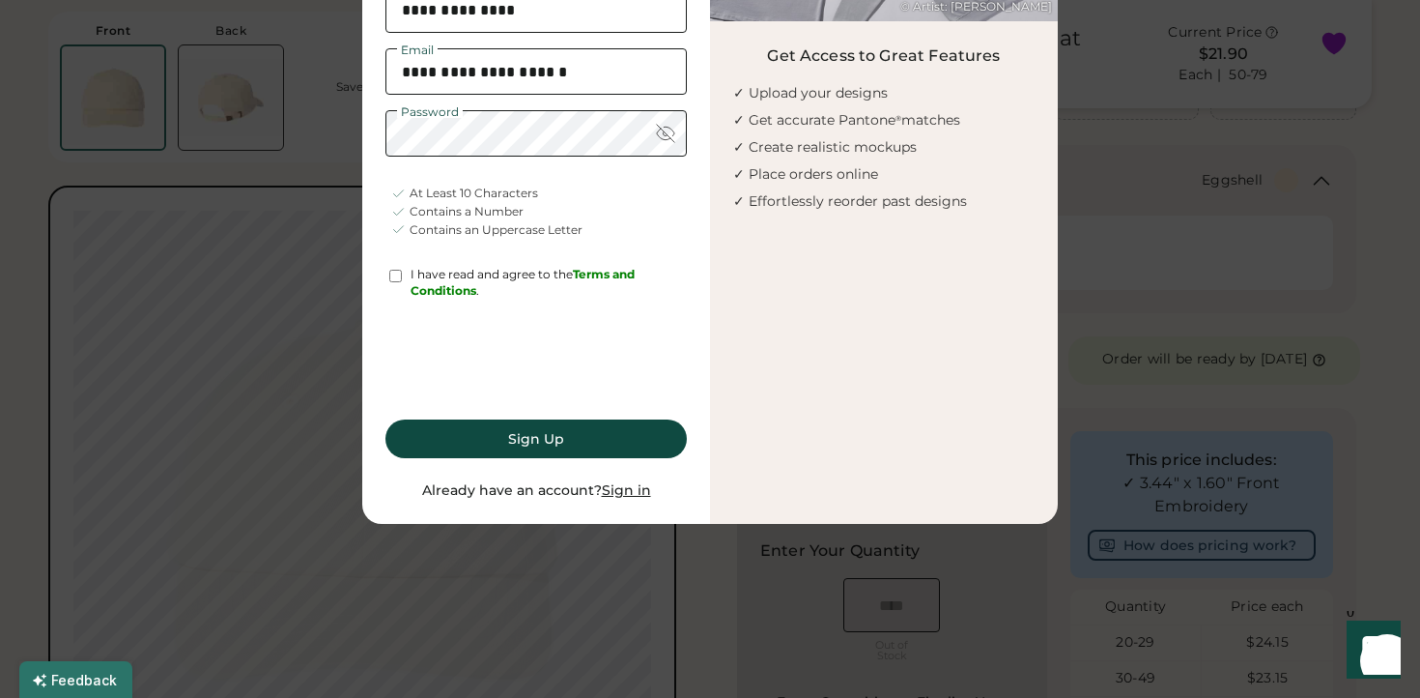
scroll to position [260, 0]
click at [650, 430] on button "Sign Up" at bounding box center [536, 437] width 301 height 39
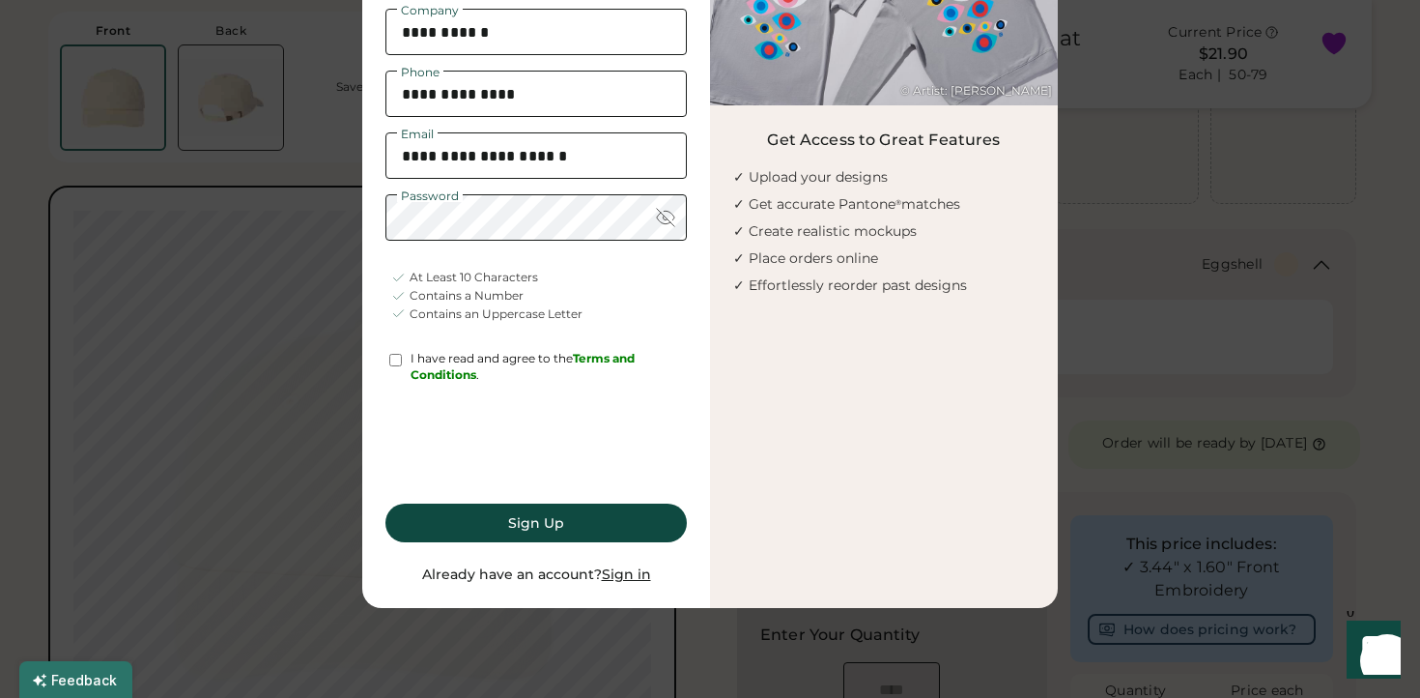
scroll to position [218, 0]
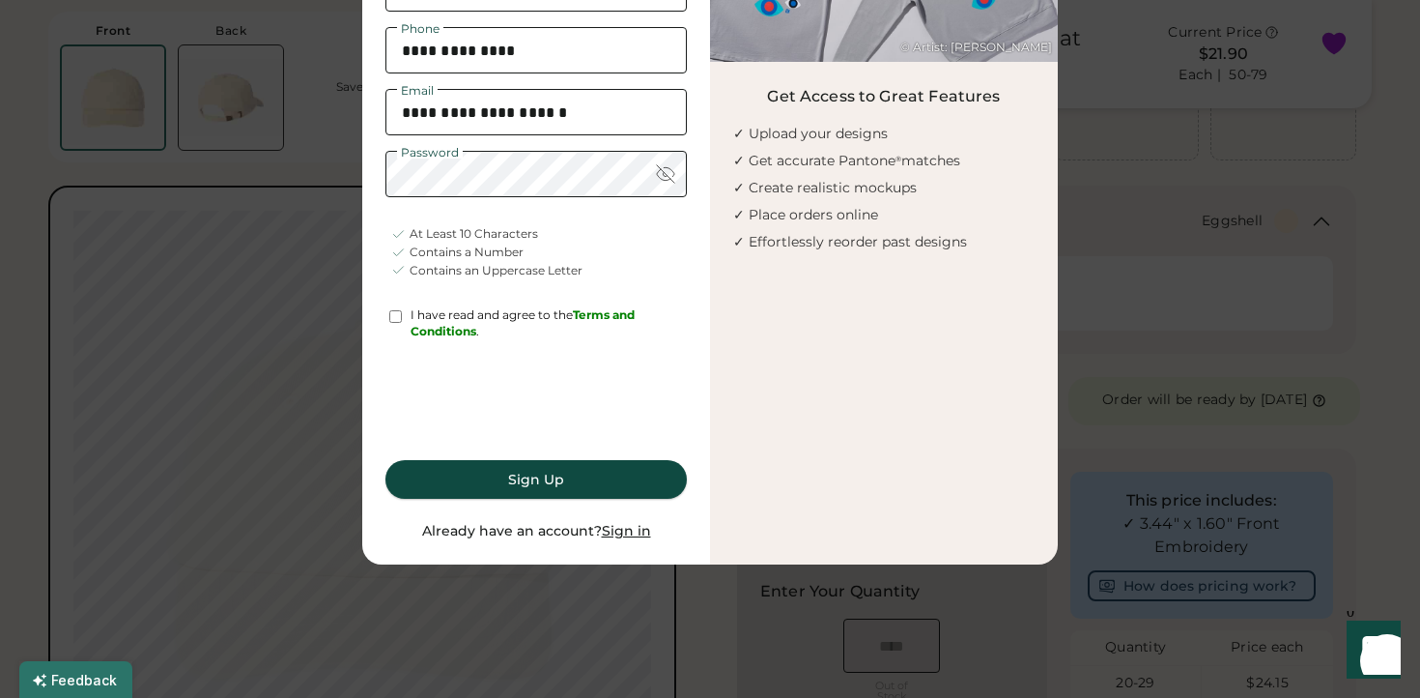
click at [525, 475] on button "Sign Up" at bounding box center [536, 479] width 301 height 39
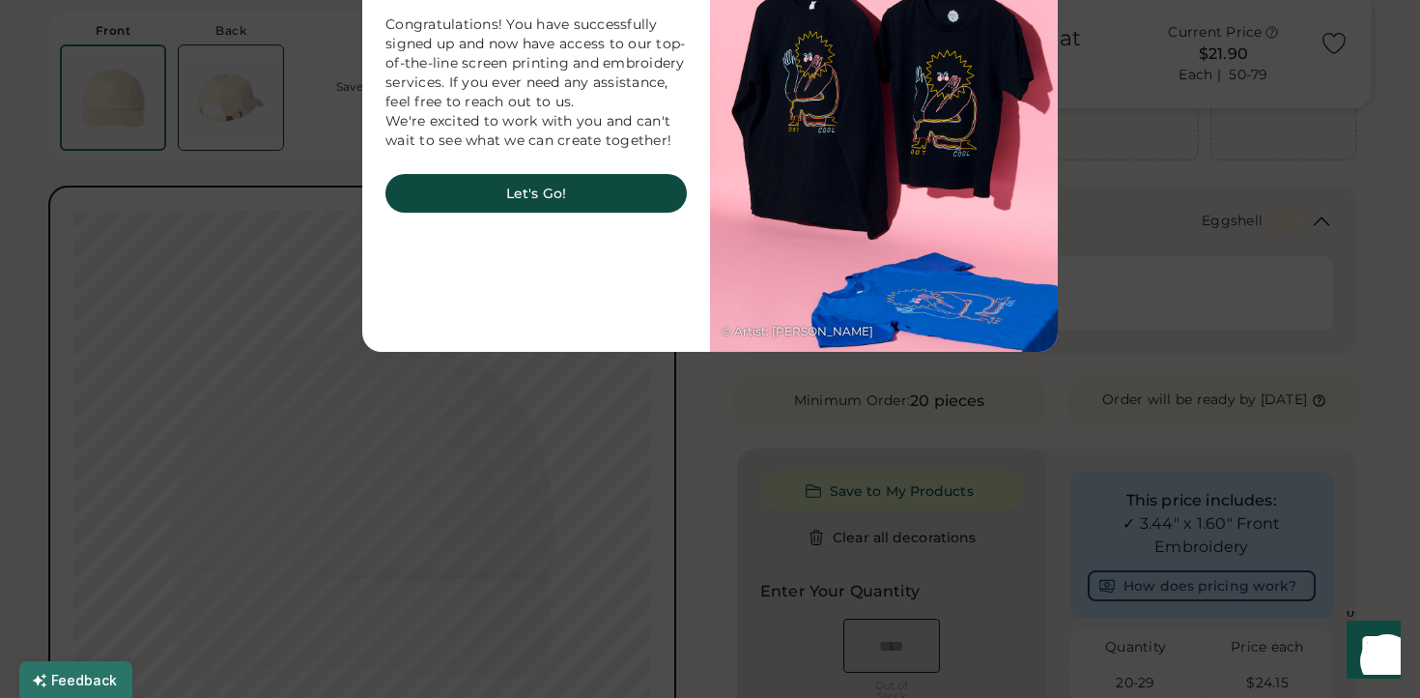
click at [730, 274] on img at bounding box center [884, 91] width 348 height 522
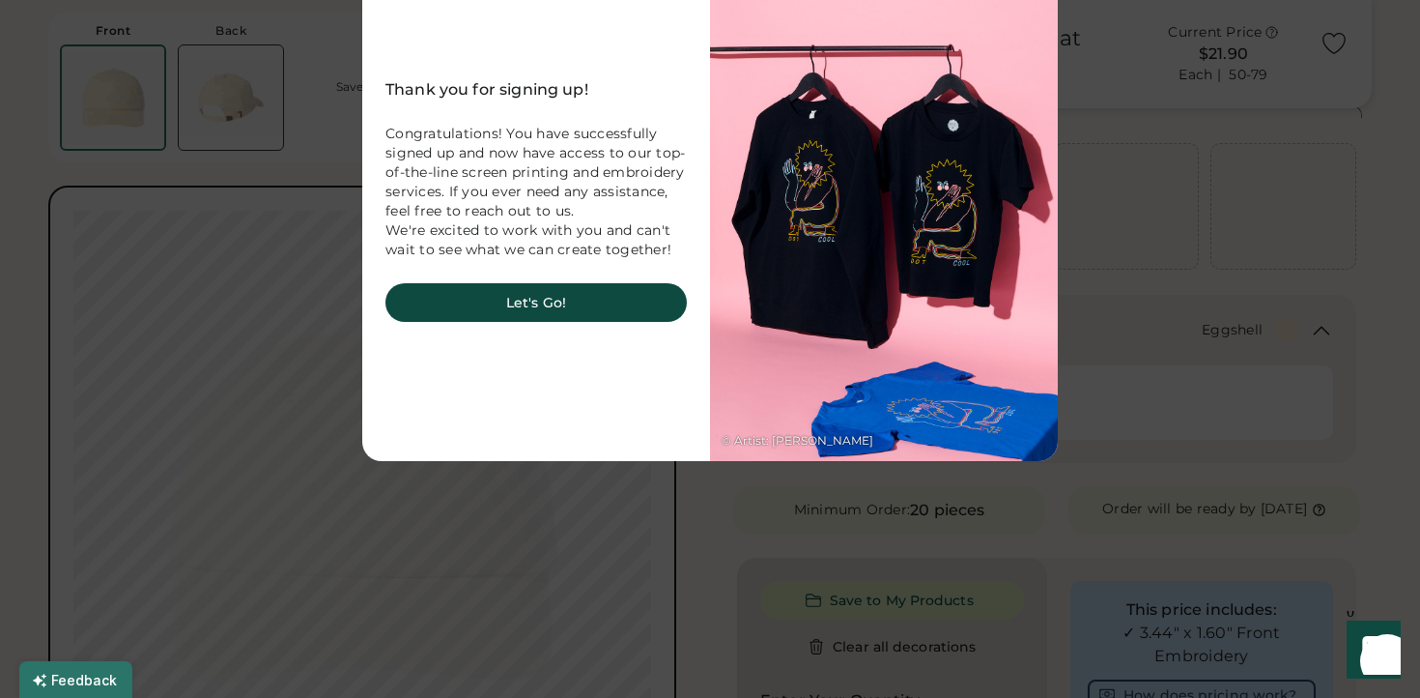
scroll to position [106, 0]
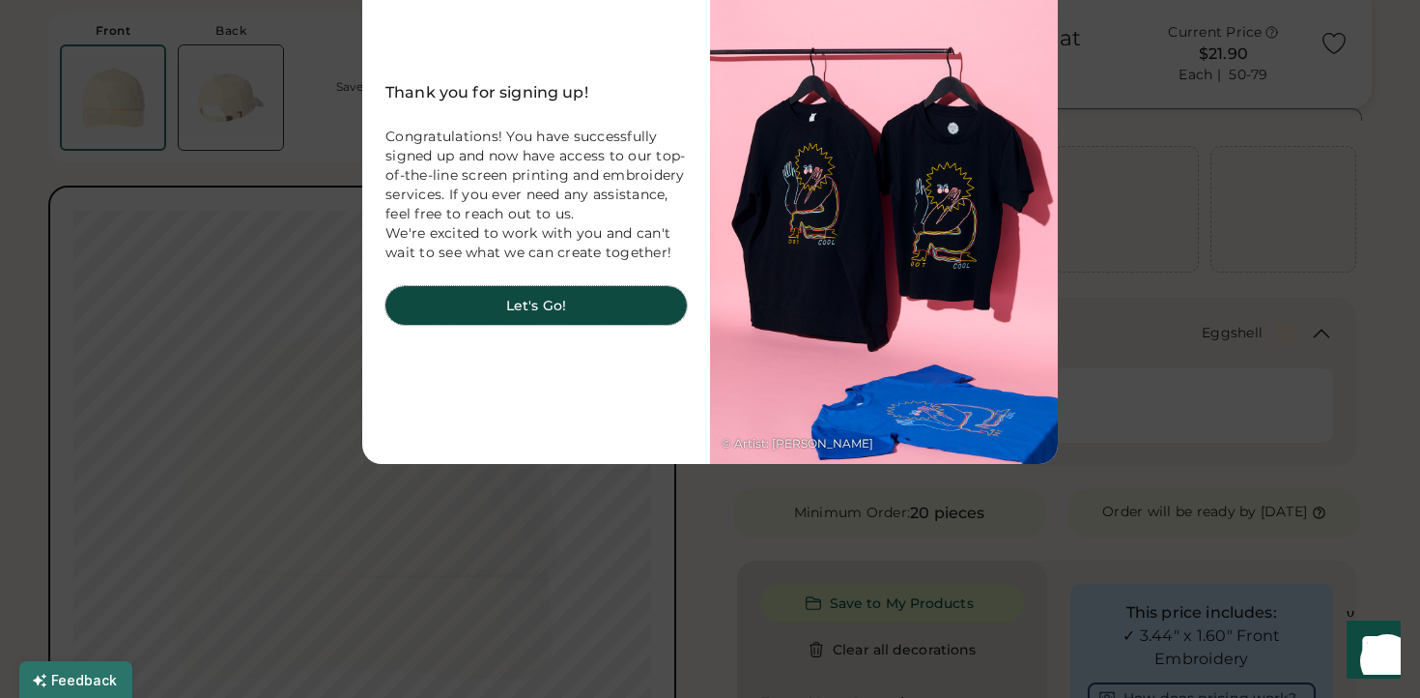
click at [611, 313] on button "Let's Go!" at bounding box center [536, 305] width 301 height 39
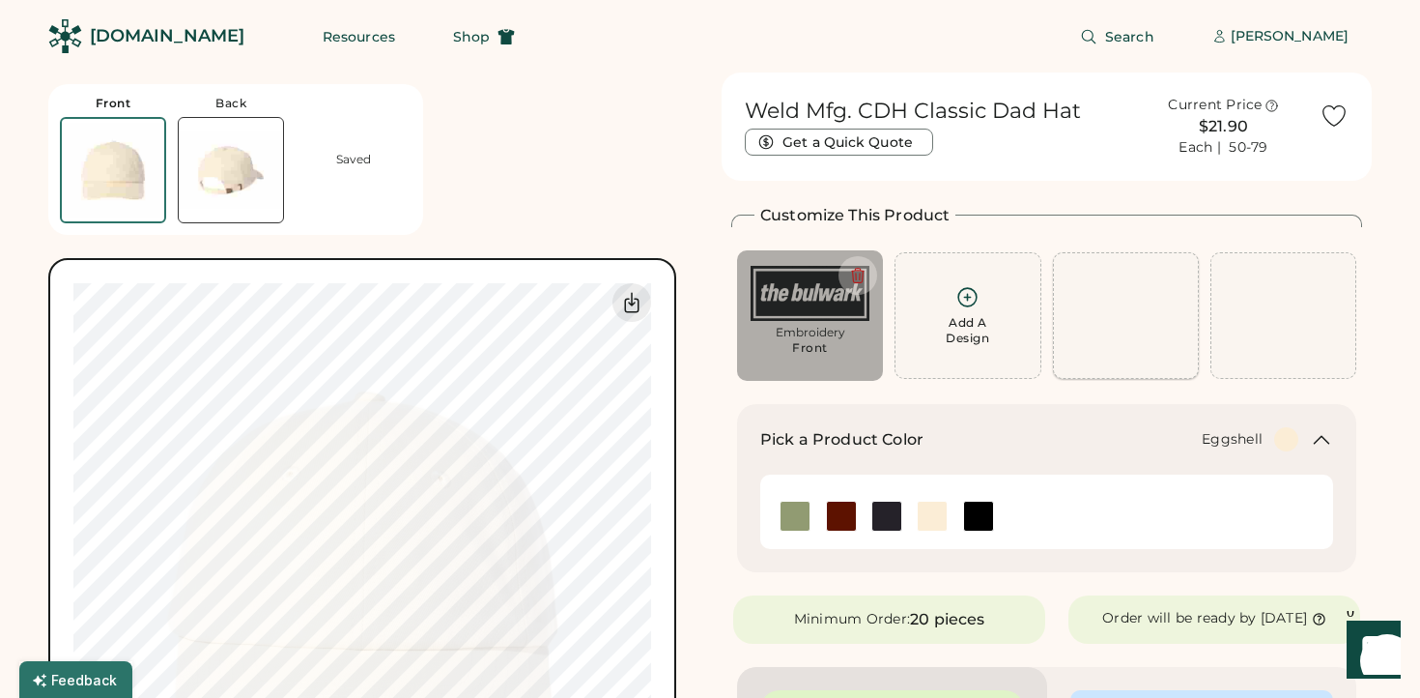
scroll to position [0, 0]
click at [1343, 116] on icon at bounding box center [1335, 116] width 22 height 20
click at [1294, 25] on div "[PERSON_NAME]" at bounding box center [1290, 36] width 118 height 39
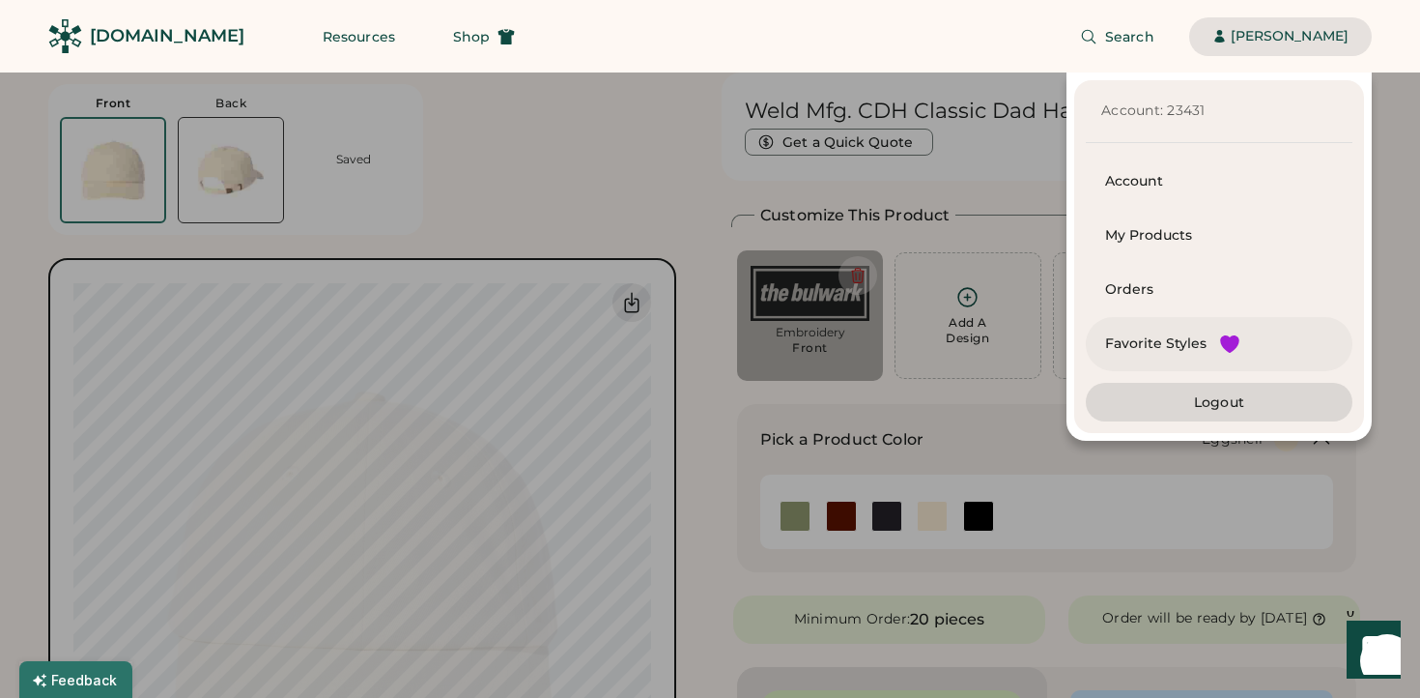
click at [1152, 331] on div "Favorite Styles" at bounding box center [1219, 344] width 267 height 54
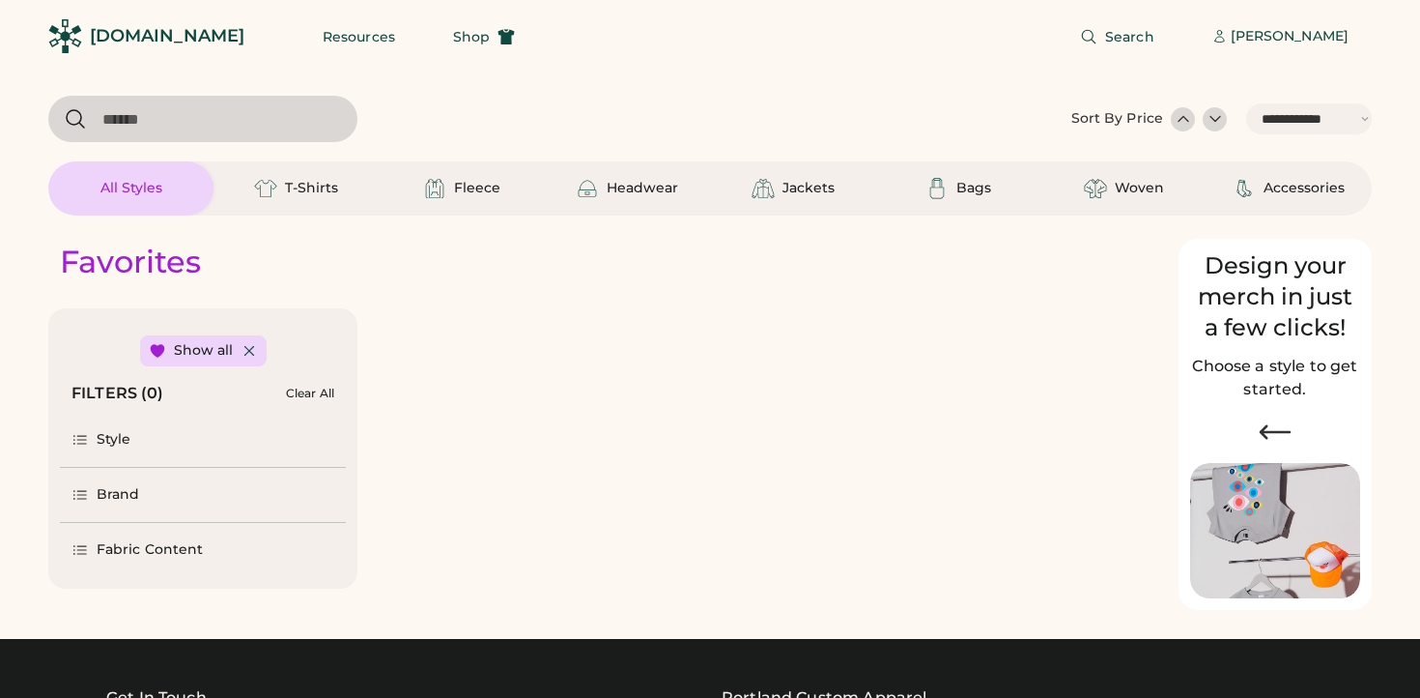
select select "*****"
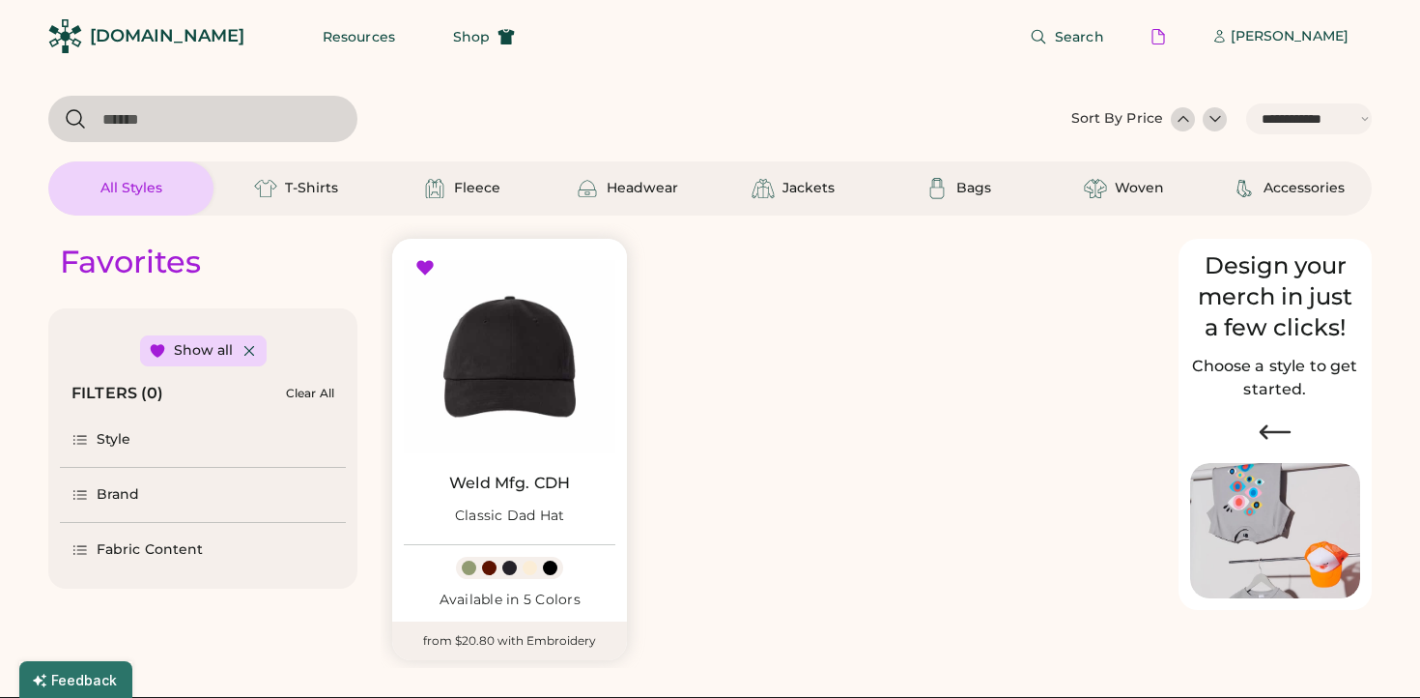
scroll to position [32, 0]
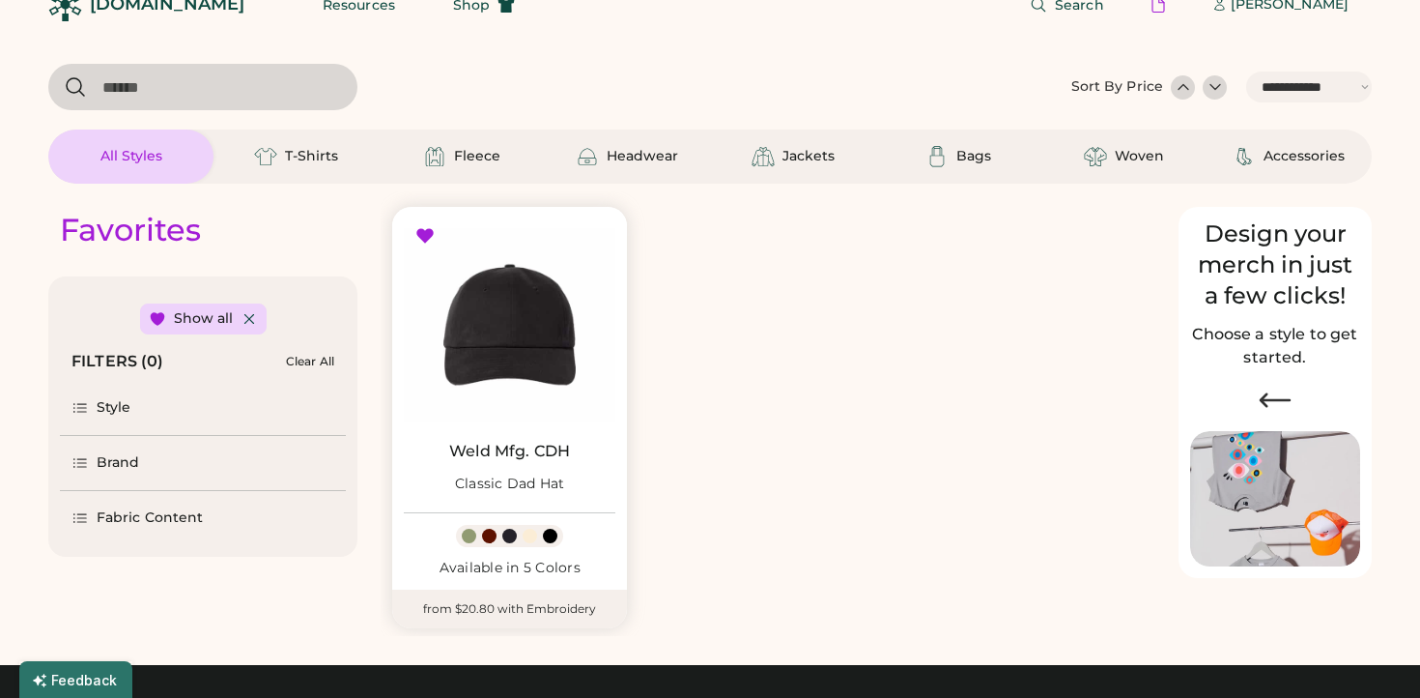
select select "*****"
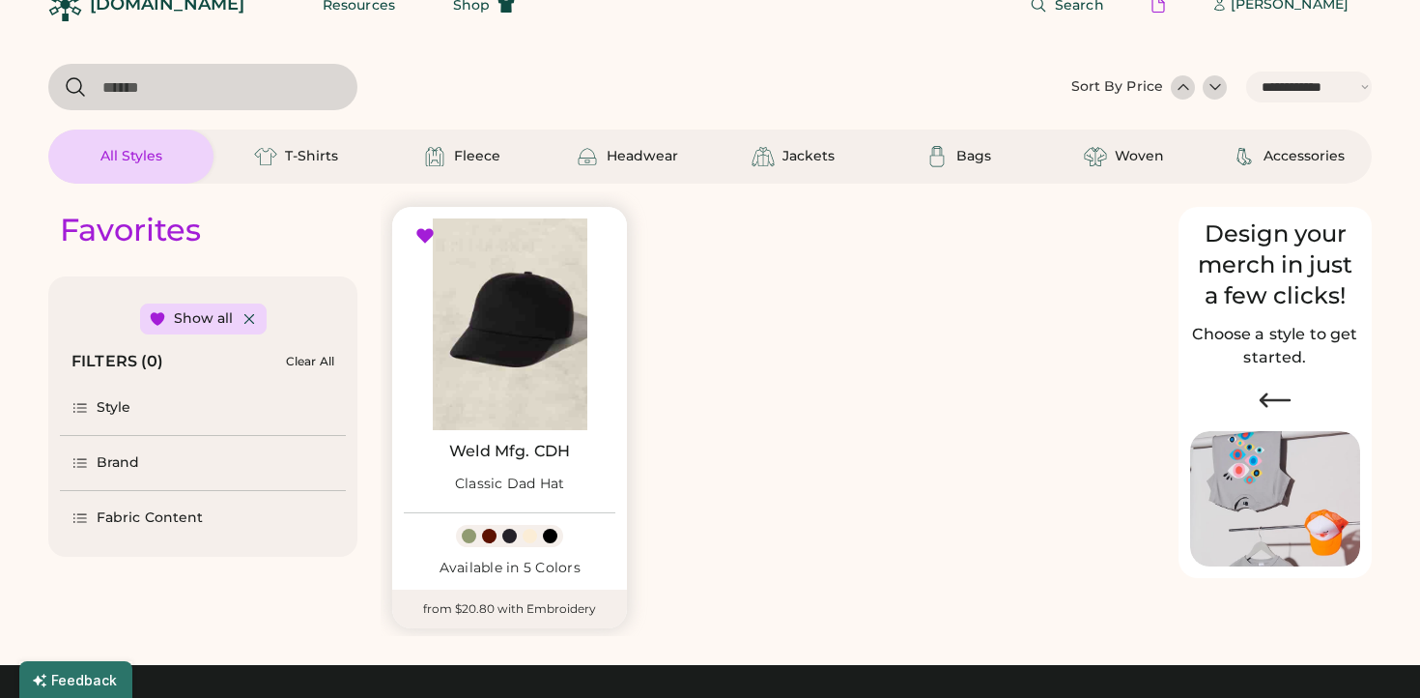
click at [536, 386] on img at bounding box center [510, 324] width 212 height 212
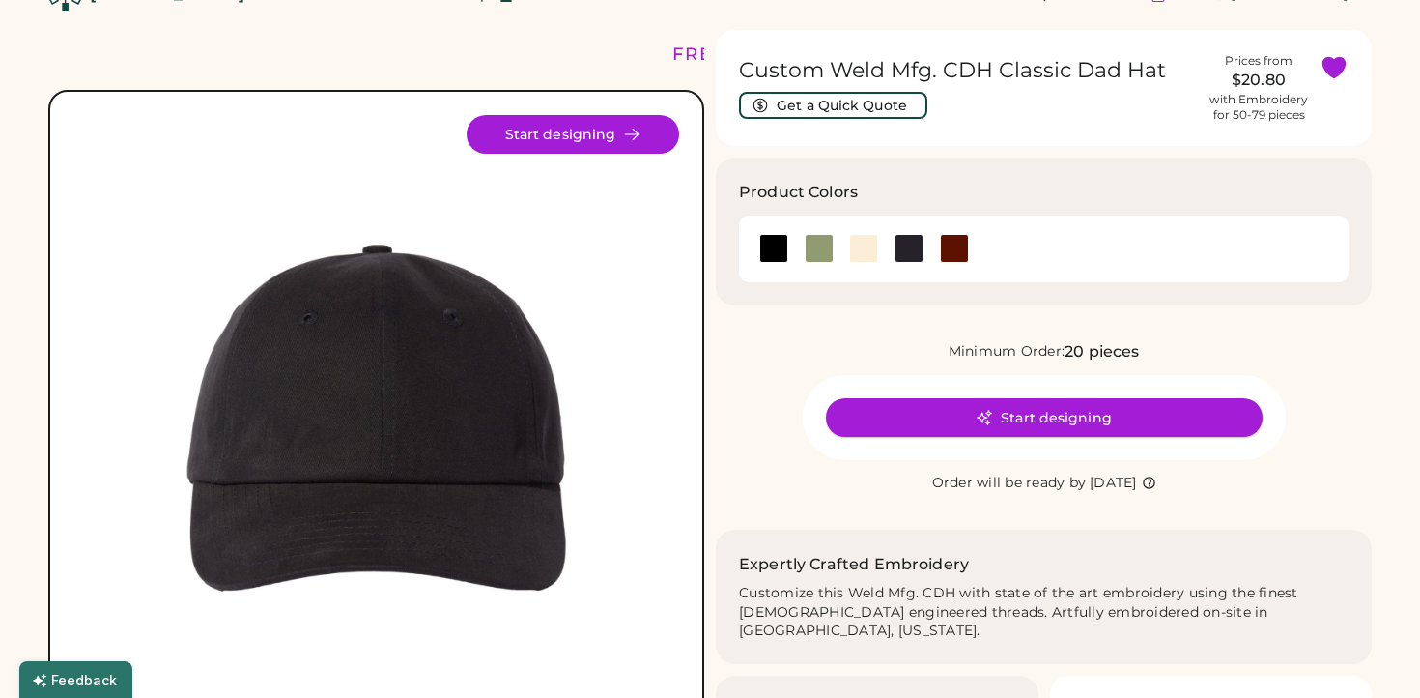
click at [1079, 427] on button "Start designing" at bounding box center [1044, 417] width 437 height 39
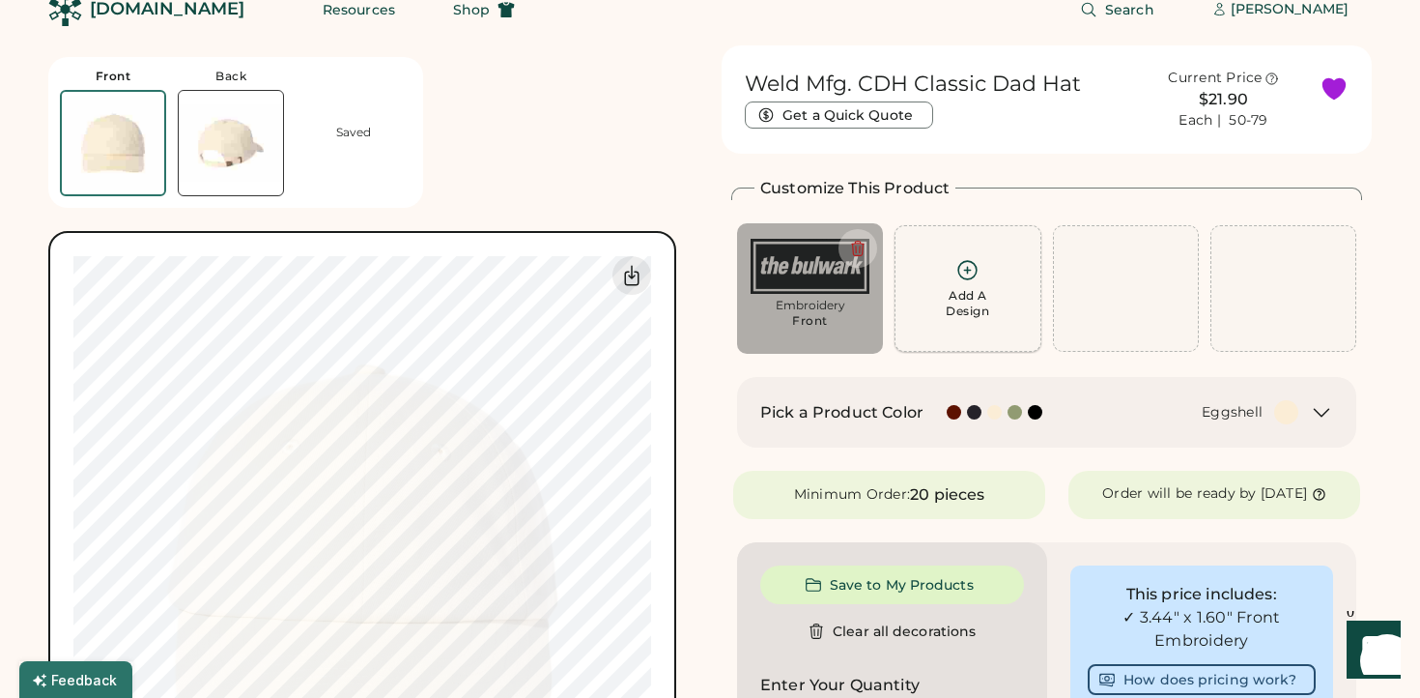
click at [959, 272] on icon at bounding box center [968, 270] width 18 height 18
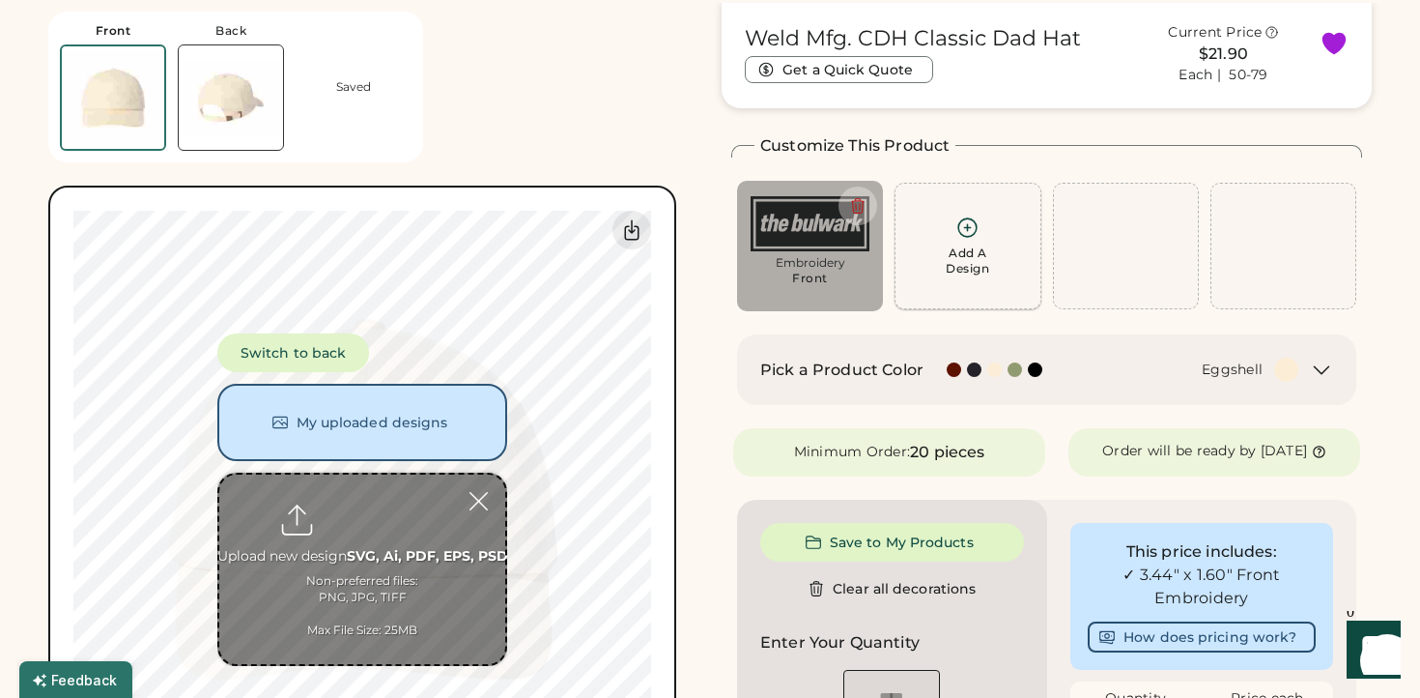
scroll to position [72, 0]
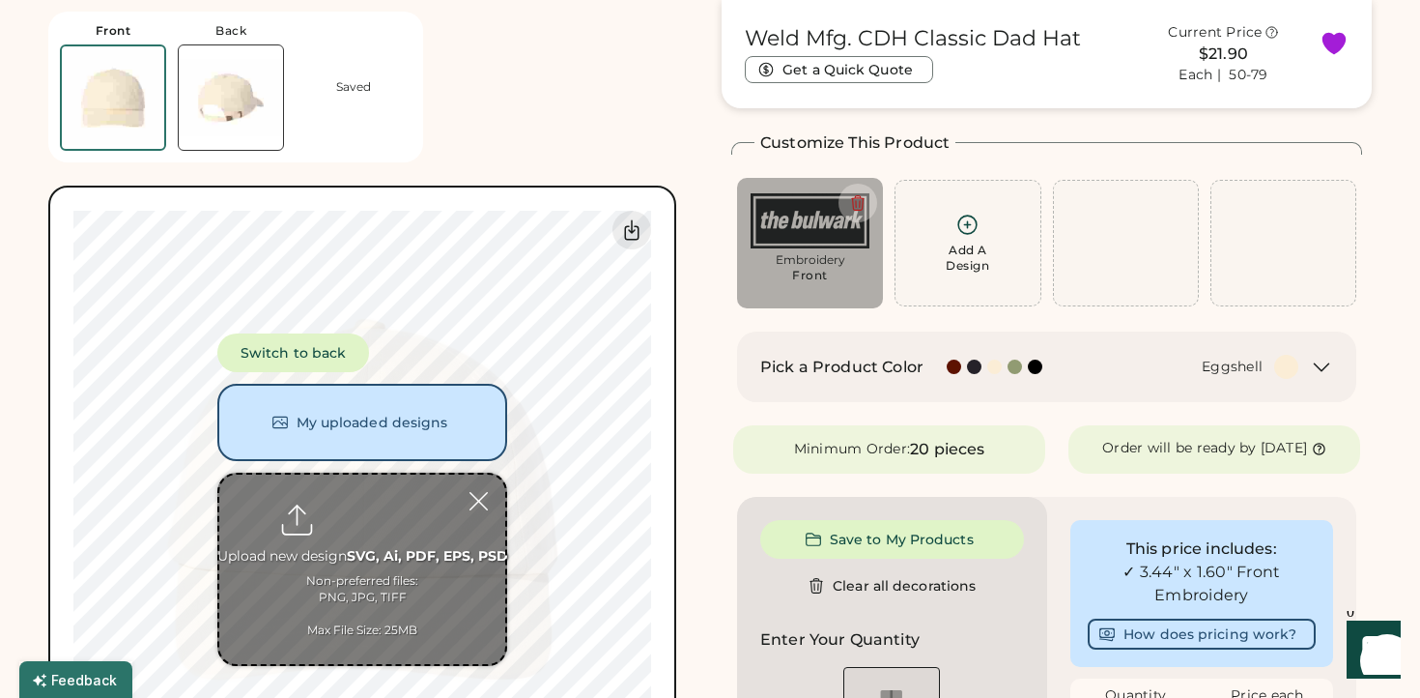
type input "**********"
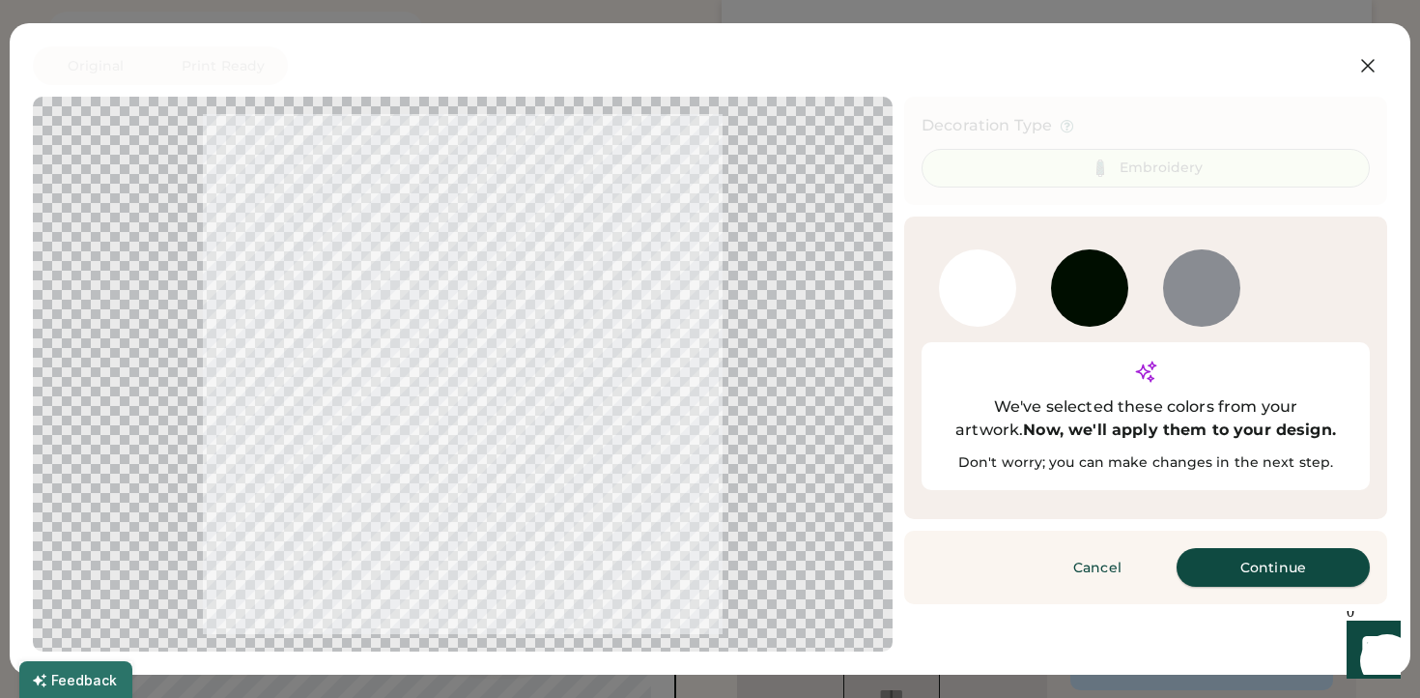
click at [1230, 548] on button "Continue" at bounding box center [1273, 567] width 193 height 39
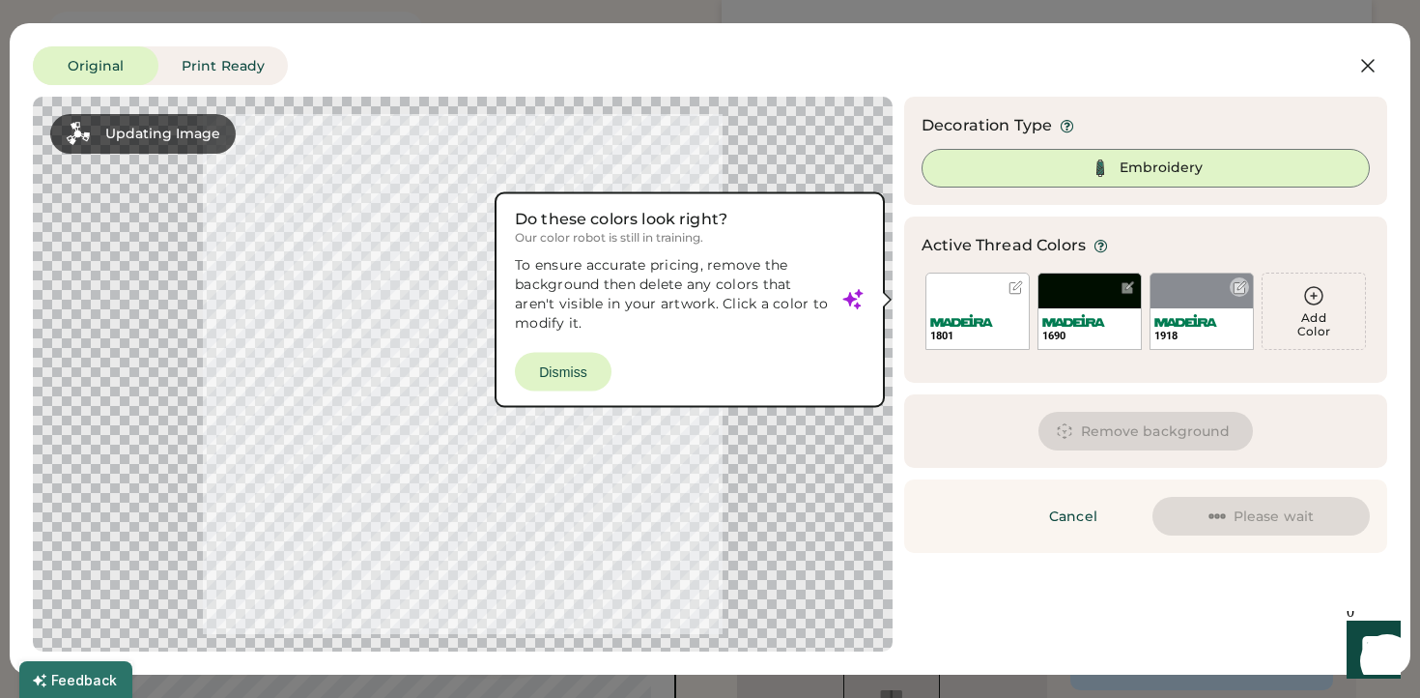
click at [1233, 290] on div at bounding box center [1240, 287] width 14 height 14
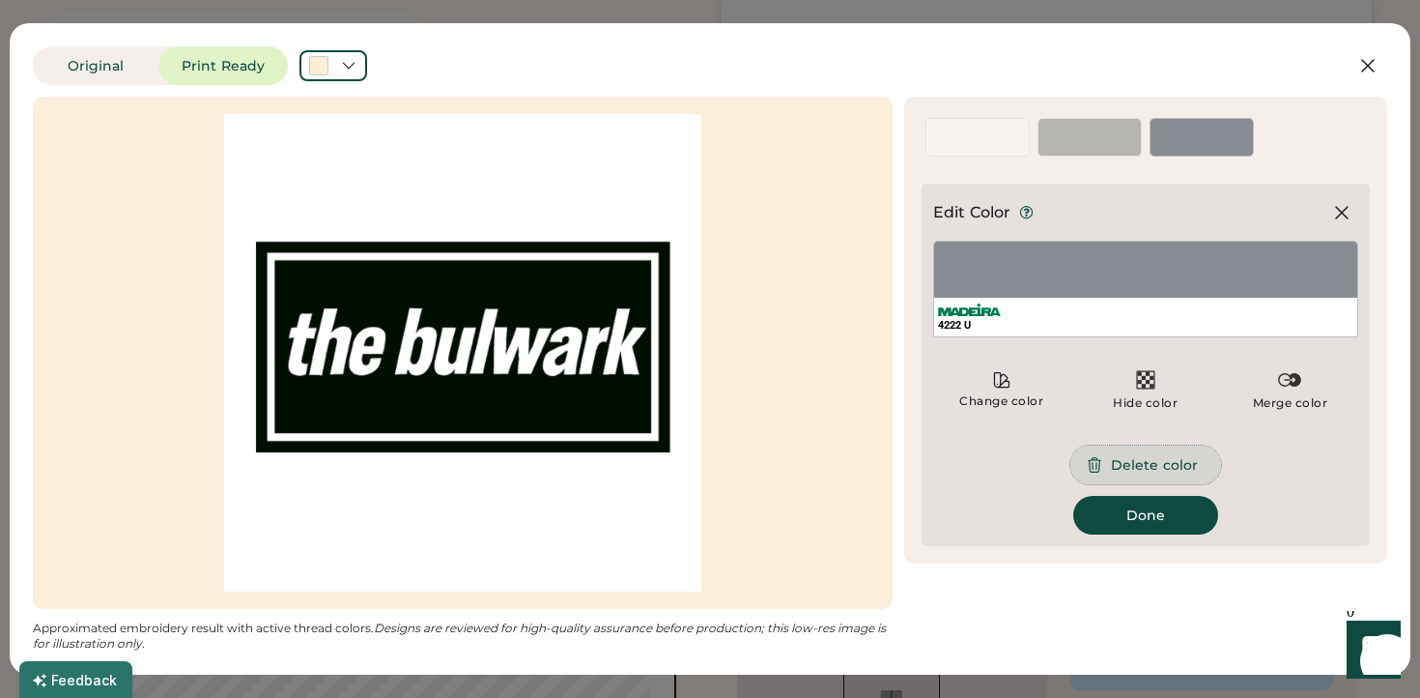
click at [1167, 476] on button "Delete color" at bounding box center [1146, 464] width 151 height 39
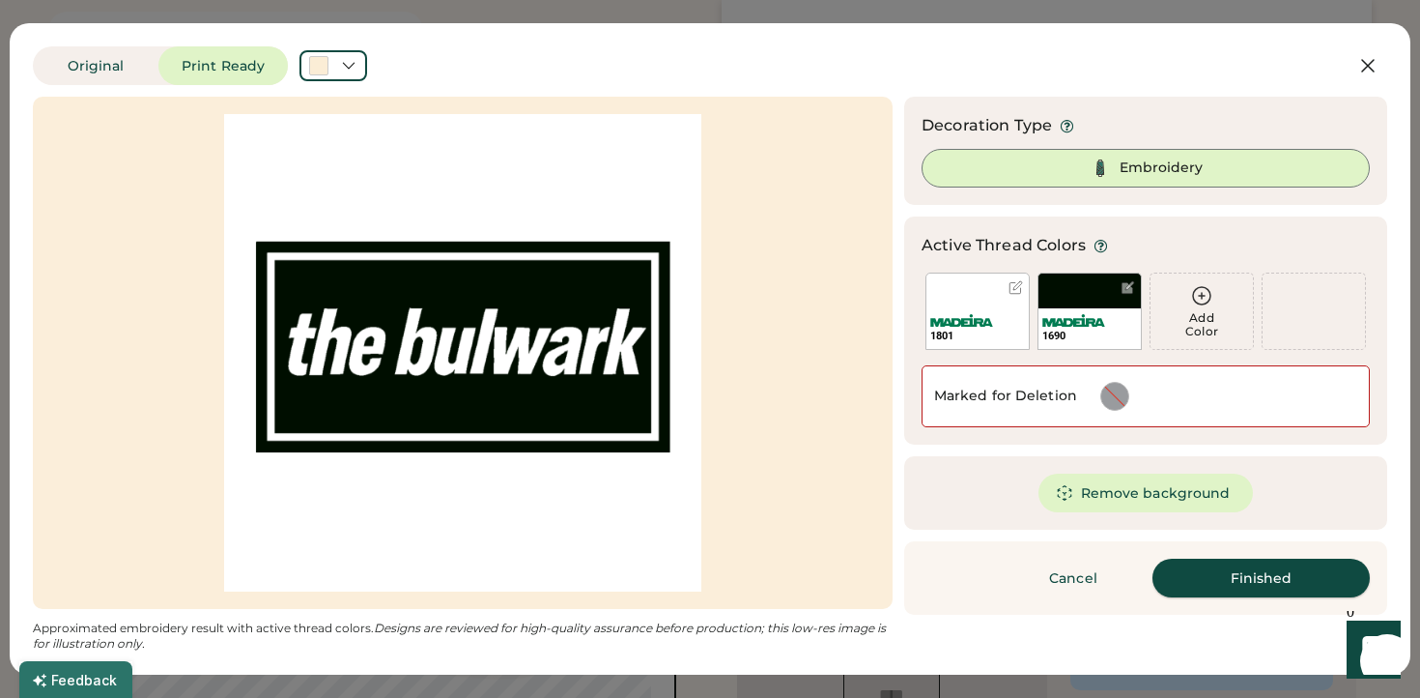
click at [1262, 576] on button "Finished" at bounding box center [1261, 577] width 217 height 39
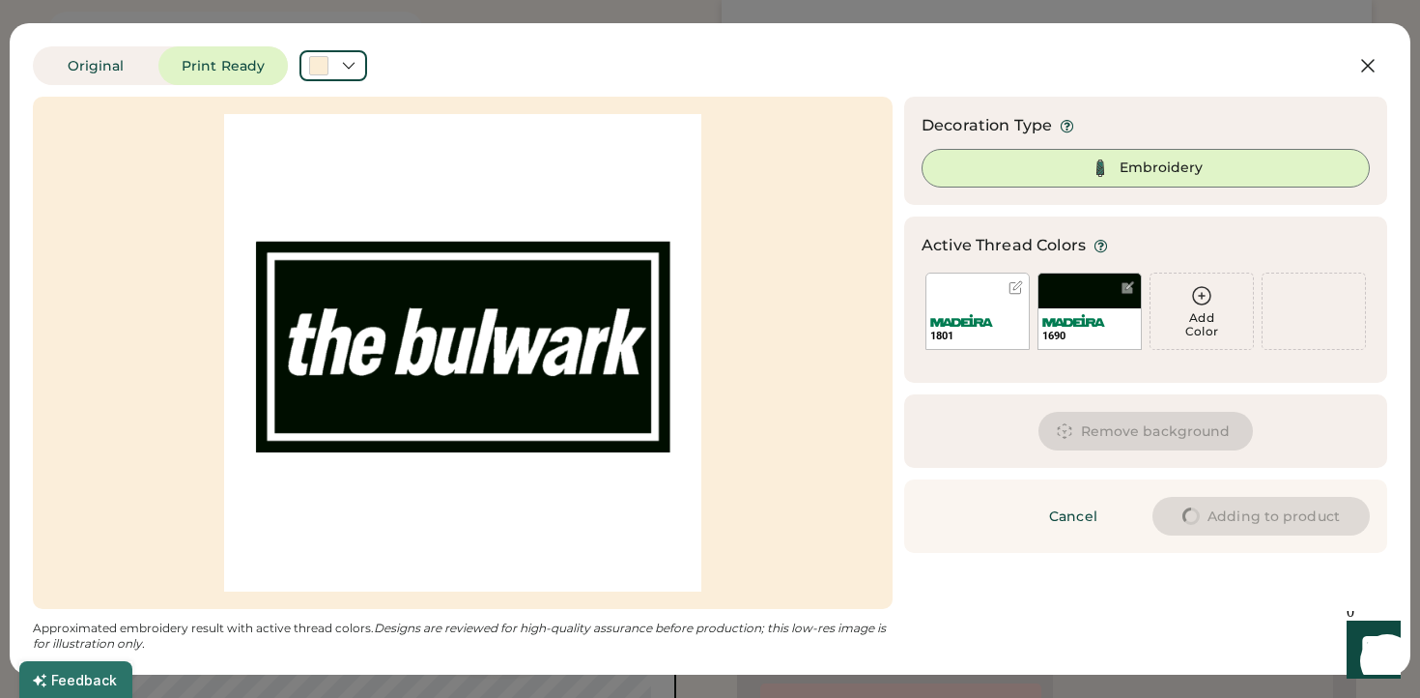
type input "****"
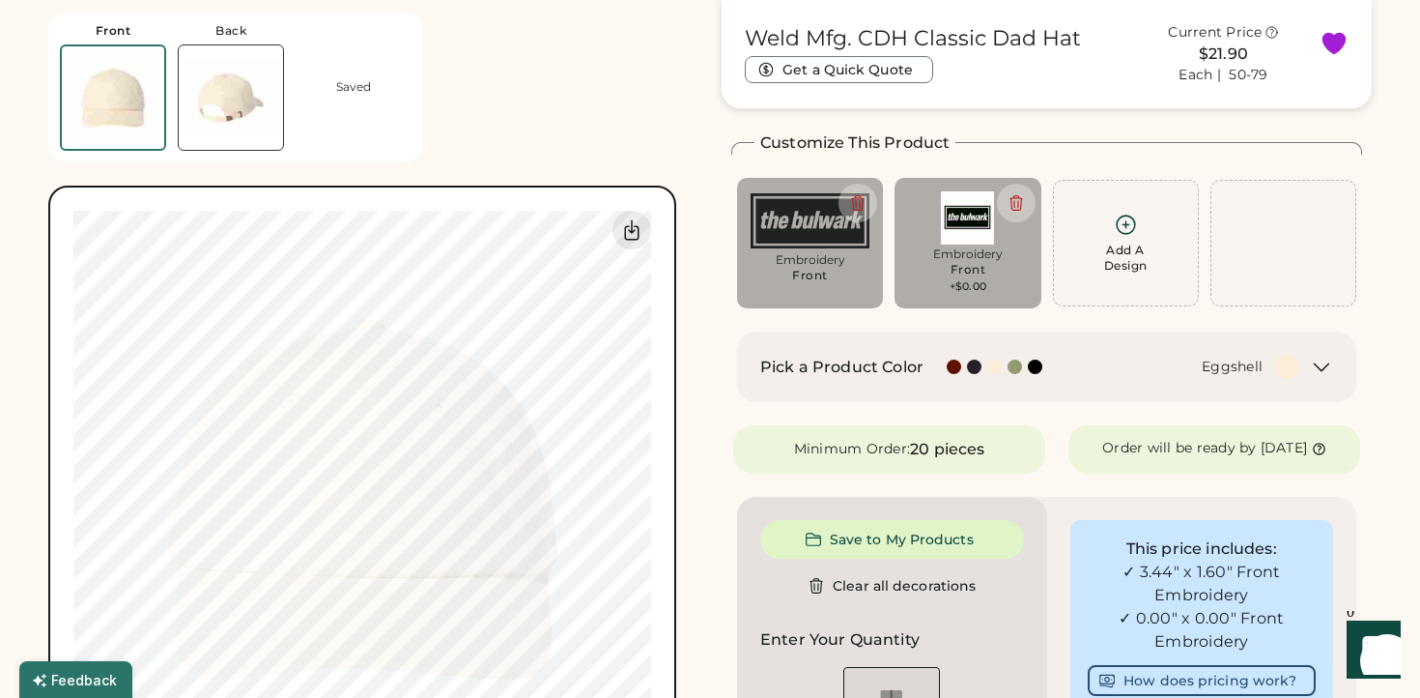
type input "****"
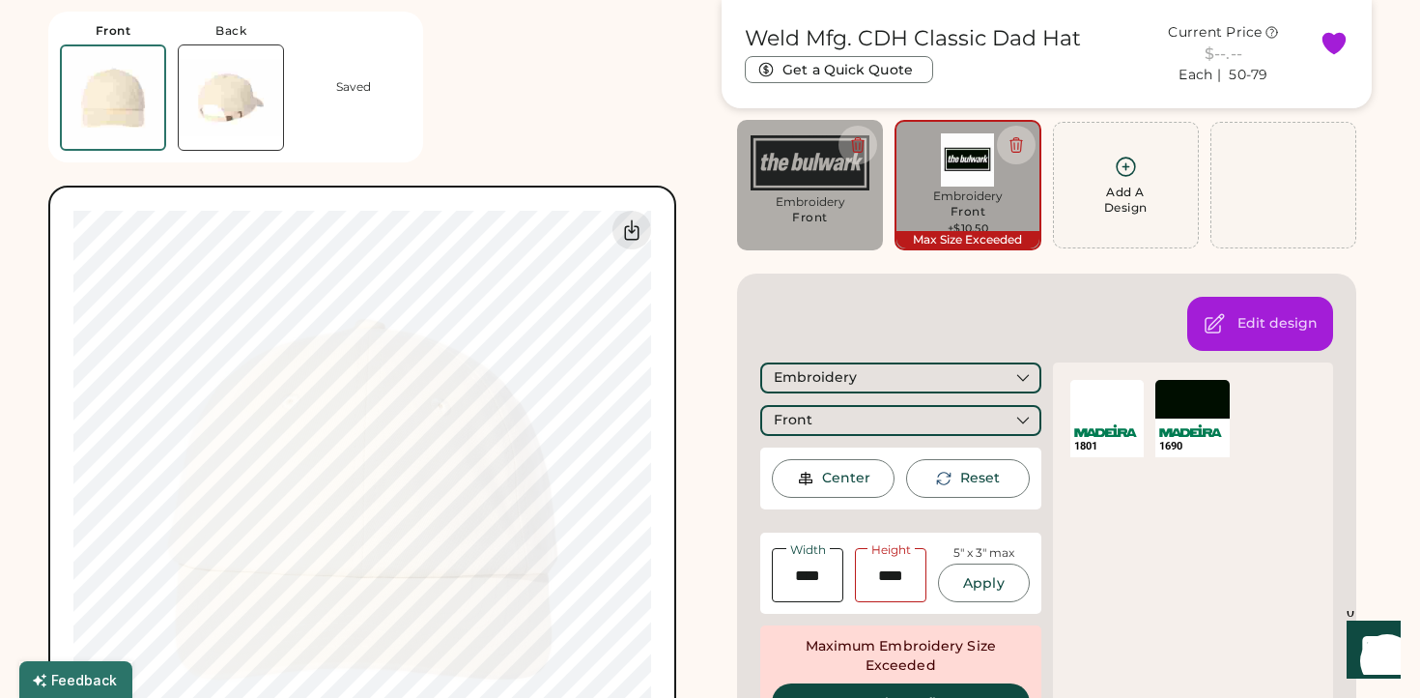
scroll to position [126, 0]
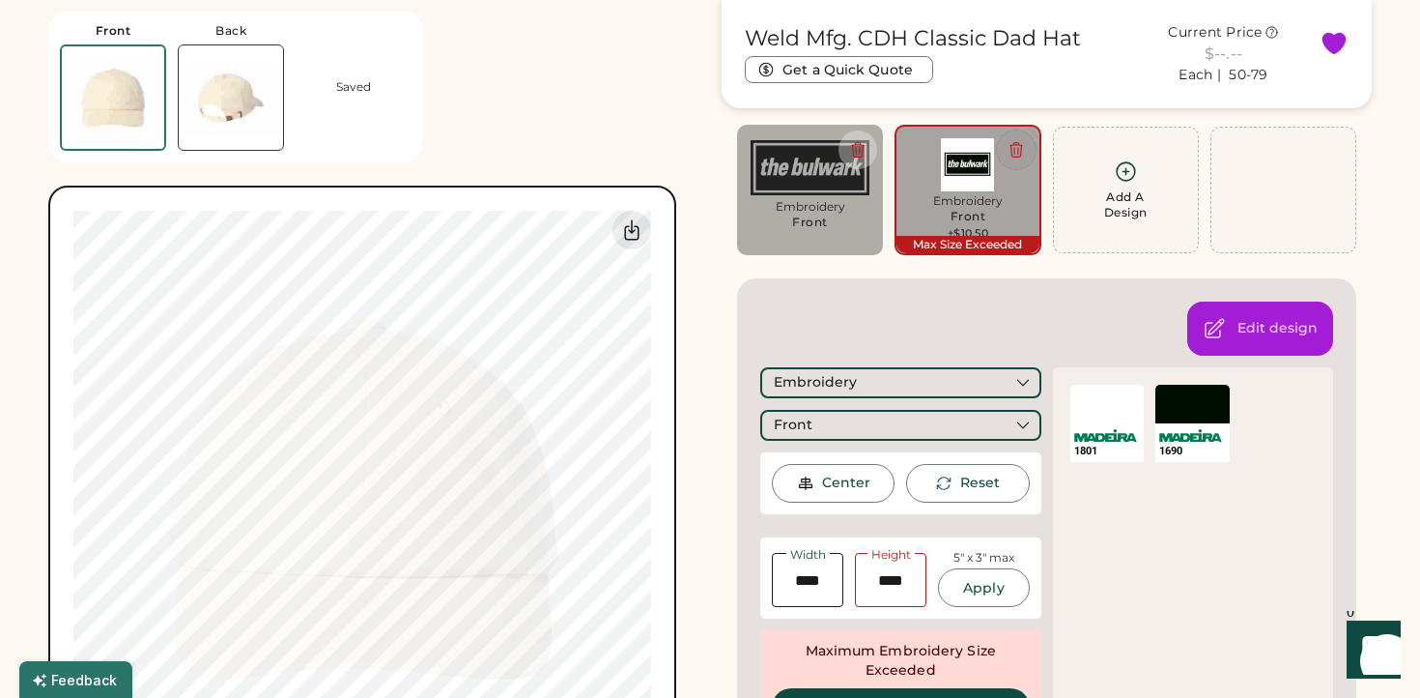
click at [1016, 141] on icon at bounding box center [1016, 149] width 17 height 17
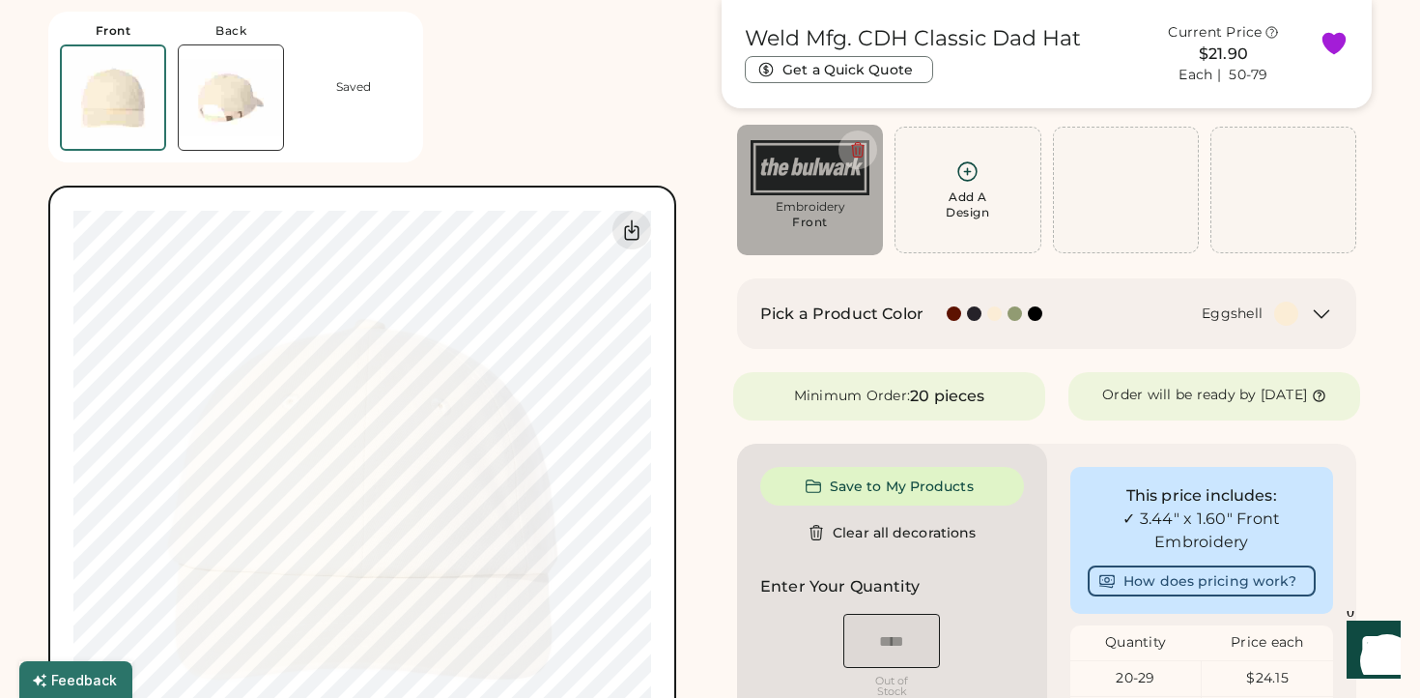
type input "****"
click at [941, 201] on div "Add A Design" at bounding box center [967, 189] width 121 height 61
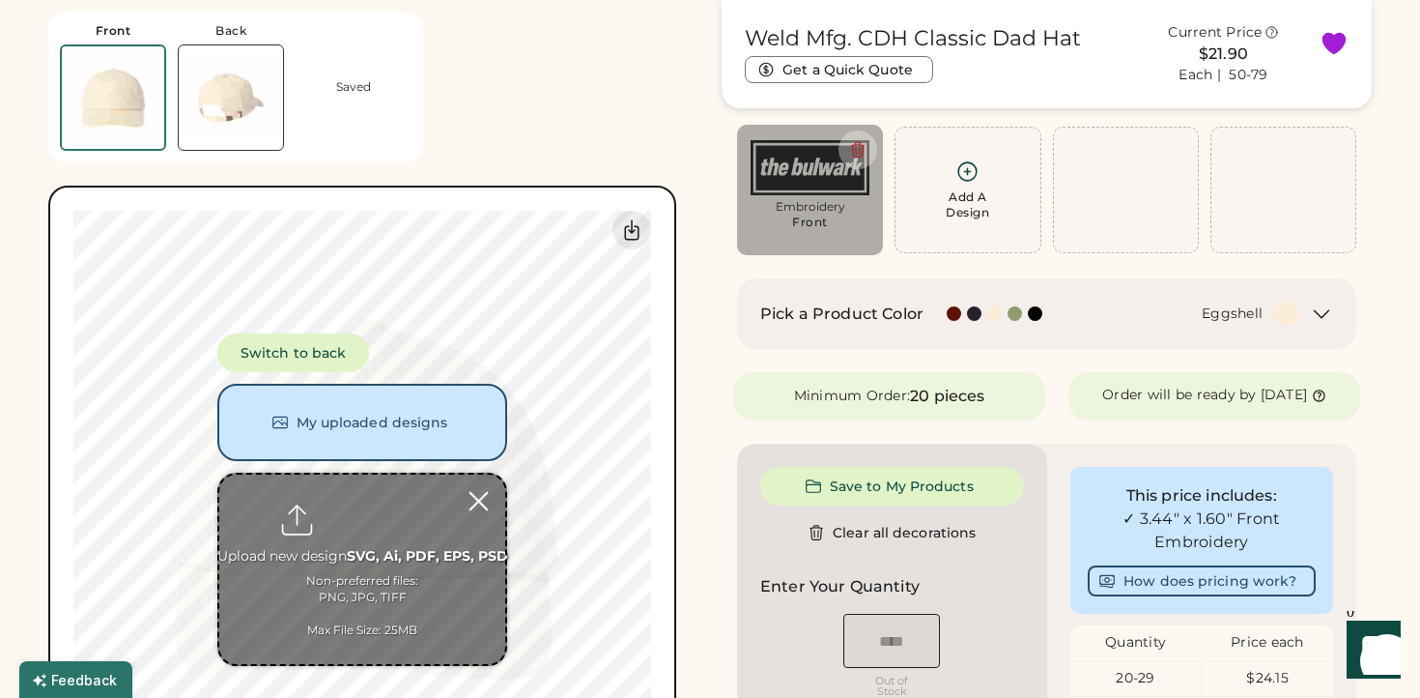
click at [478, 500] on div at bounding box center [479, 501] width 34 height 34
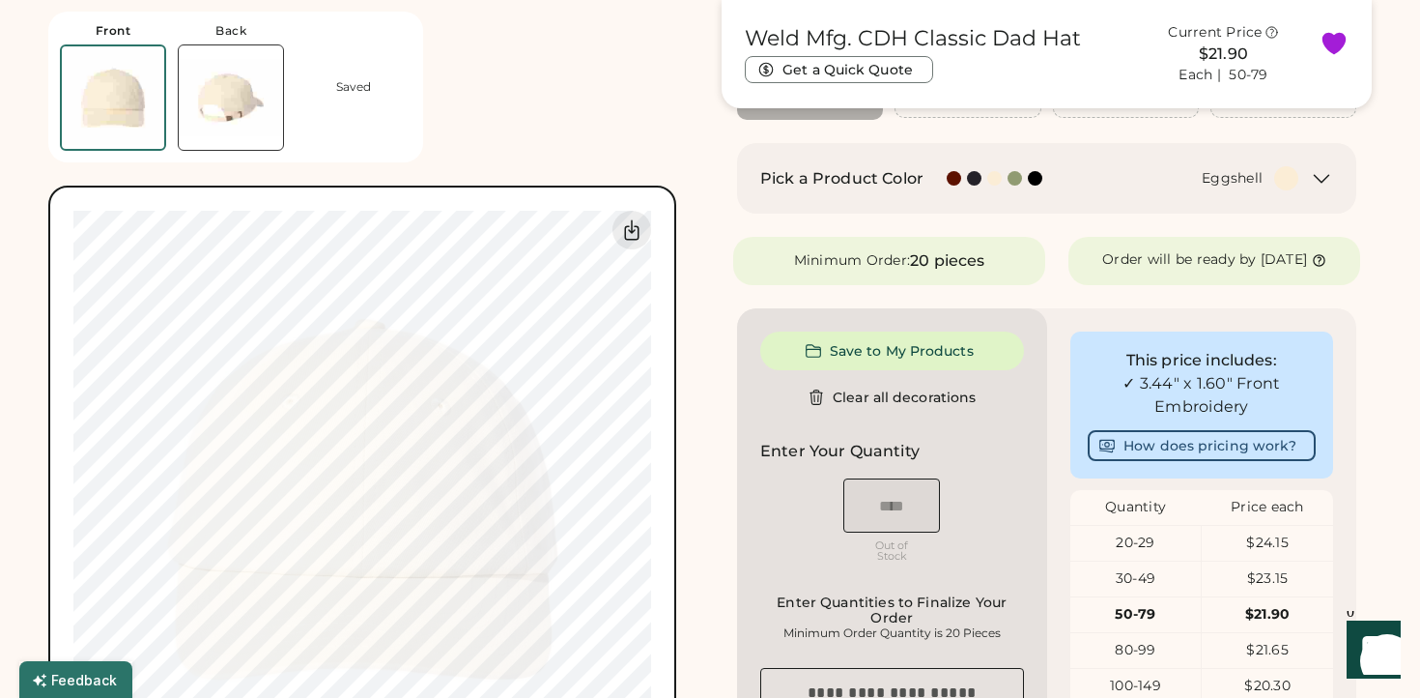
scroll to position [271, 0]
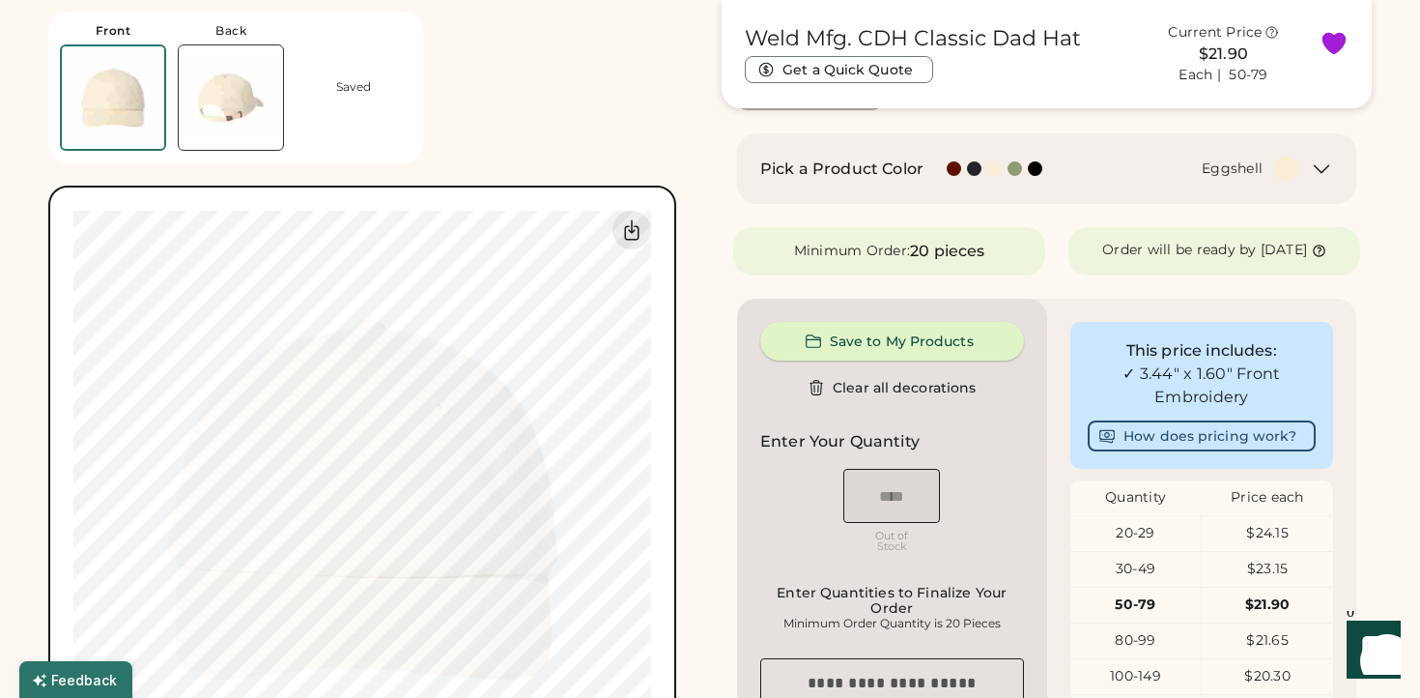
click at [885, 360] on button "Save to My Products" at bounding box center [892, 341] width 264 height 39
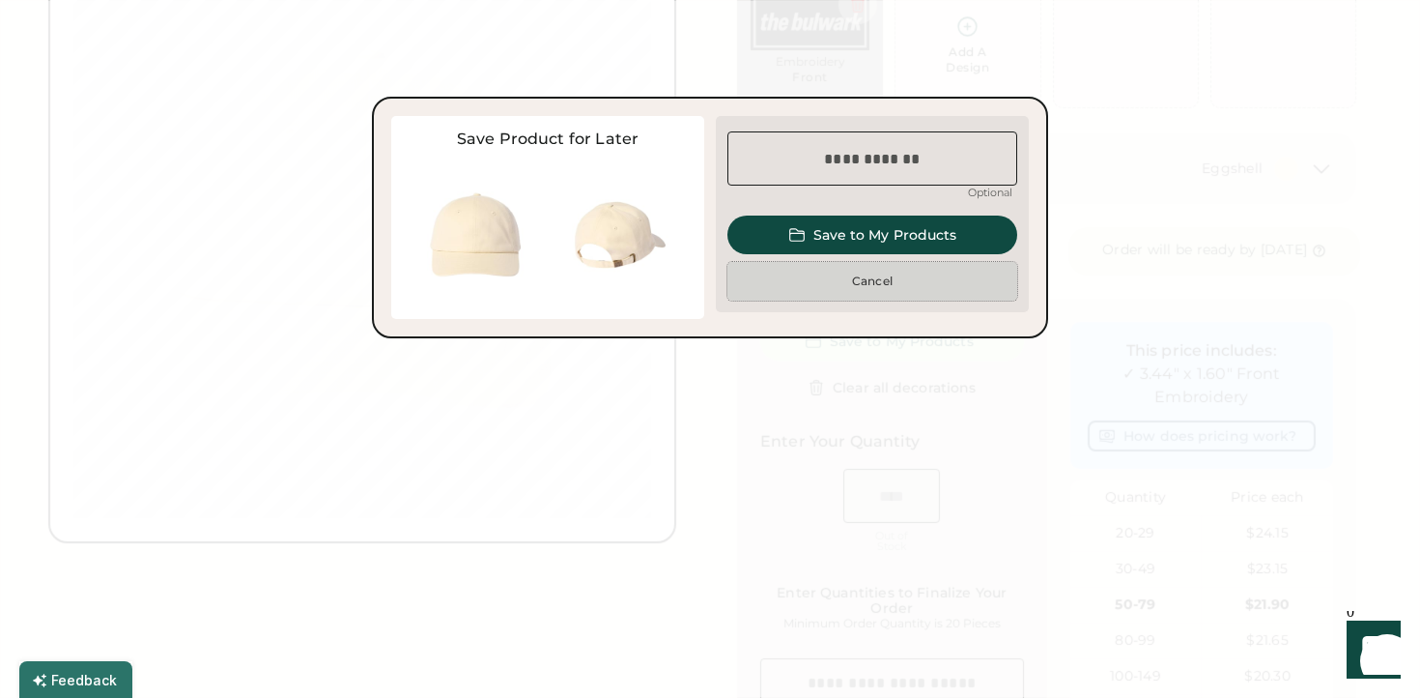
click at [874, 278] on button "Cancel" at bounding box center [873, 281] width 290 height 39
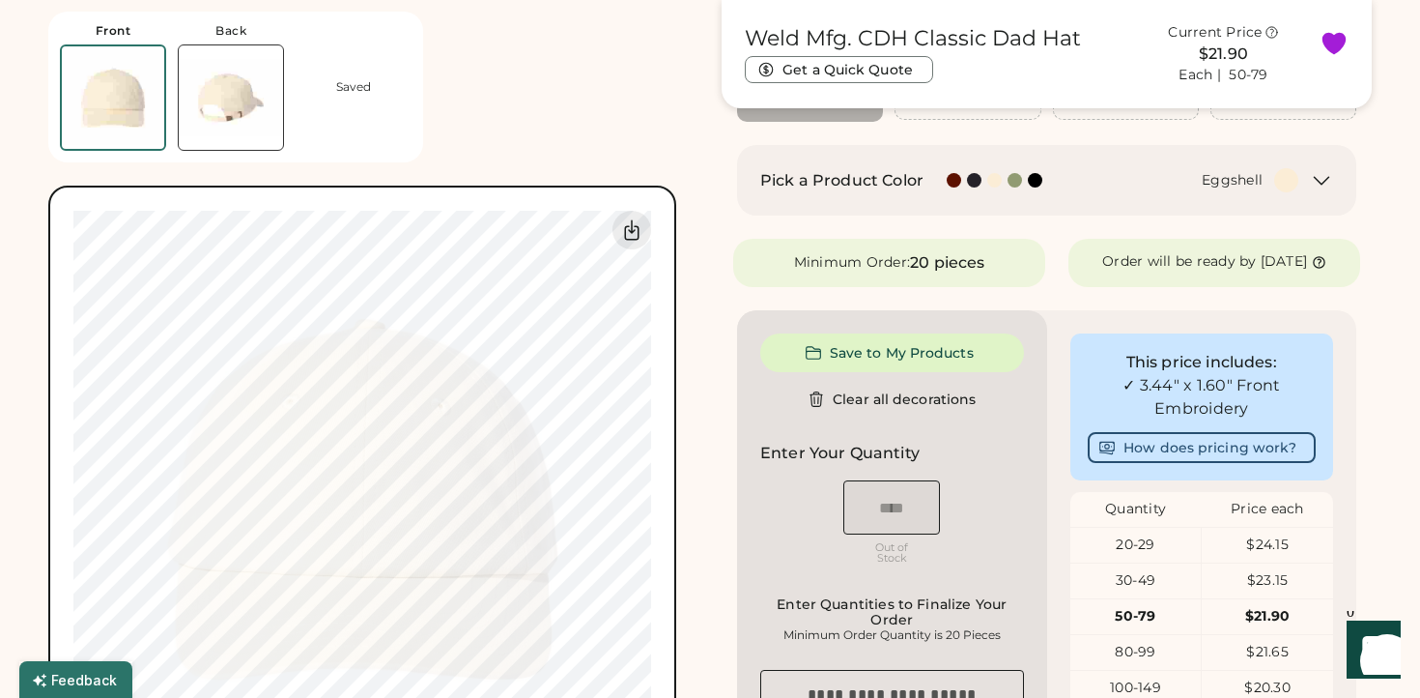
scroll to position [258, 0]
type input "****"
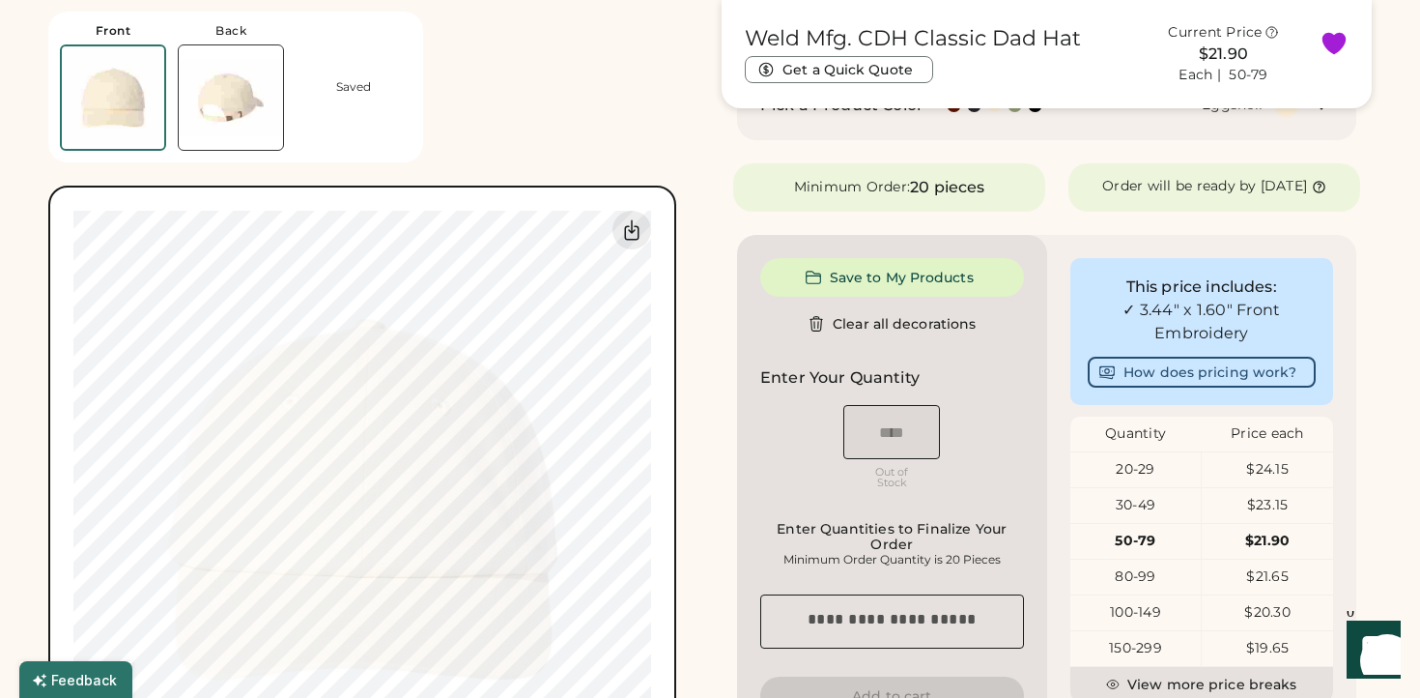
scroll to position [335, 0]
click at [923, 293] on button "Save to My Products" at bounding box center [892, 276] width 264 height 39
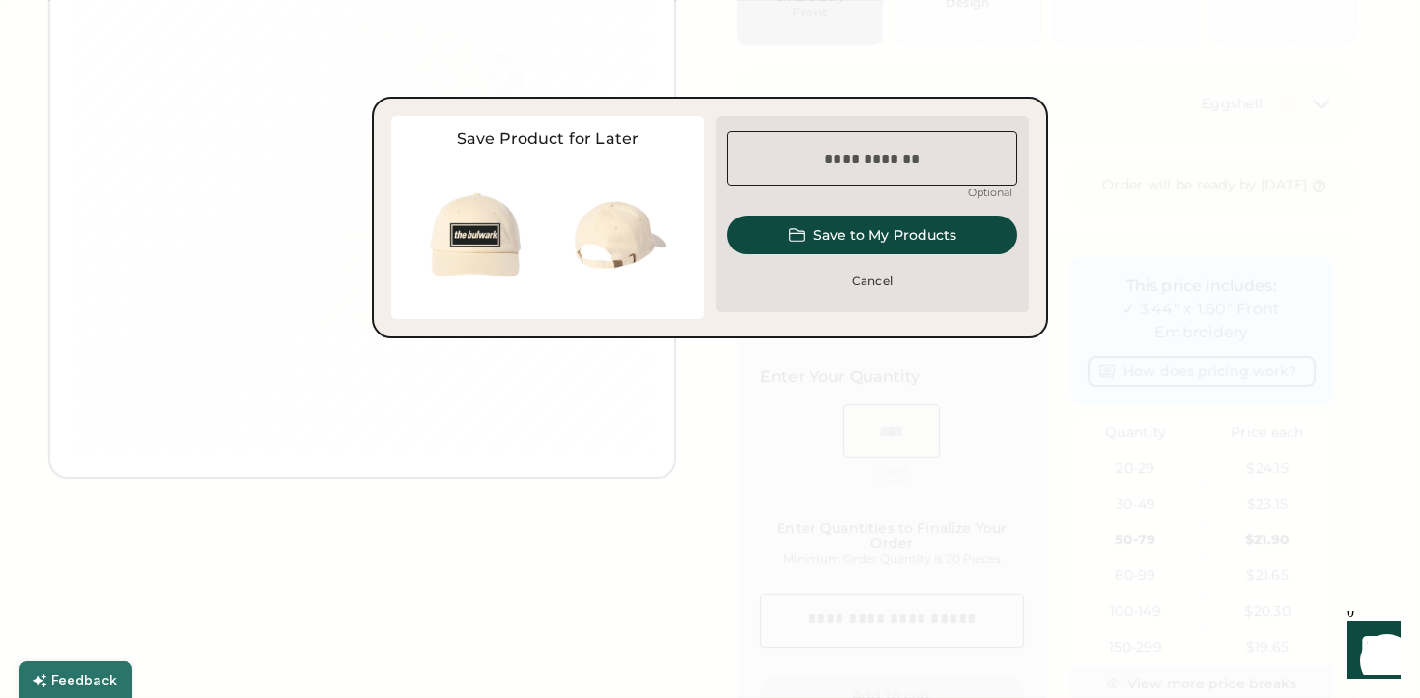
click at [799, 159] on input "input" at bounding box center [873, 158] width 290 height 54
type input "*********"
click at [840, 243] on button "Save to My Products" at bounding box center [873, 234] width 290 height 39
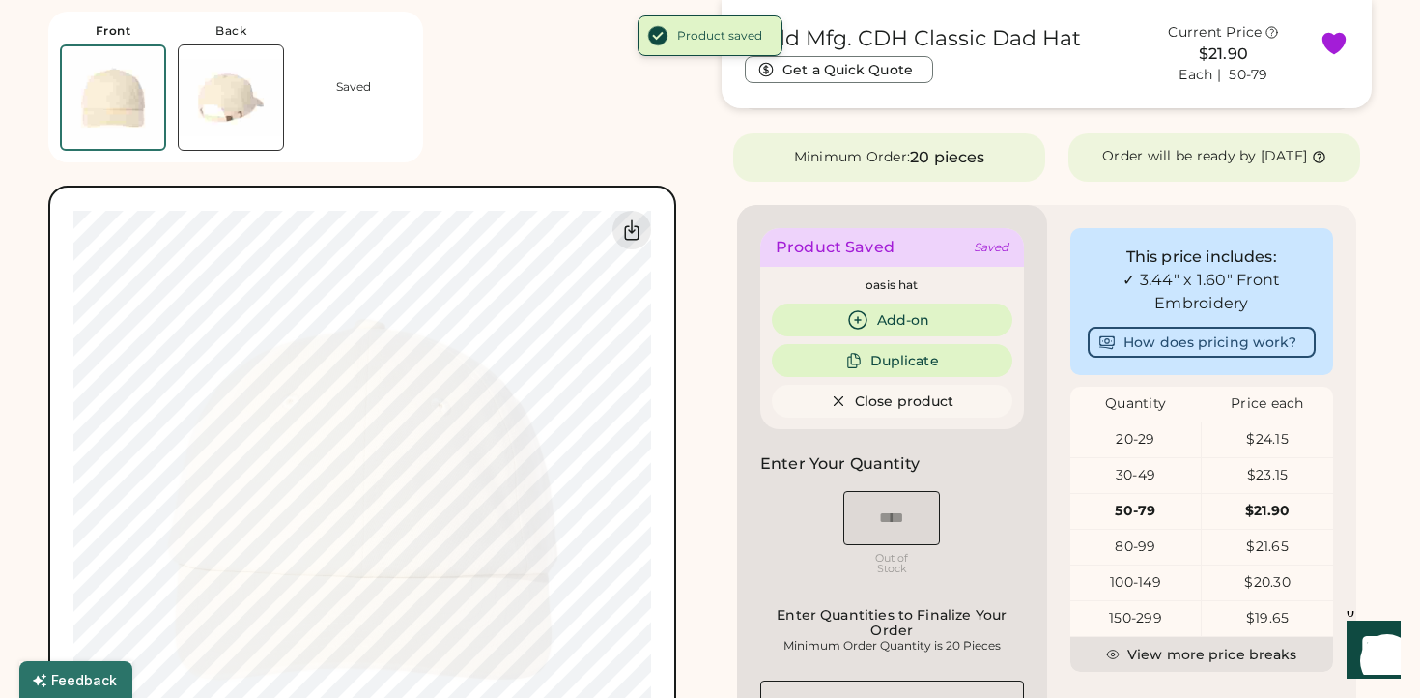
scroll to position [365, 0]
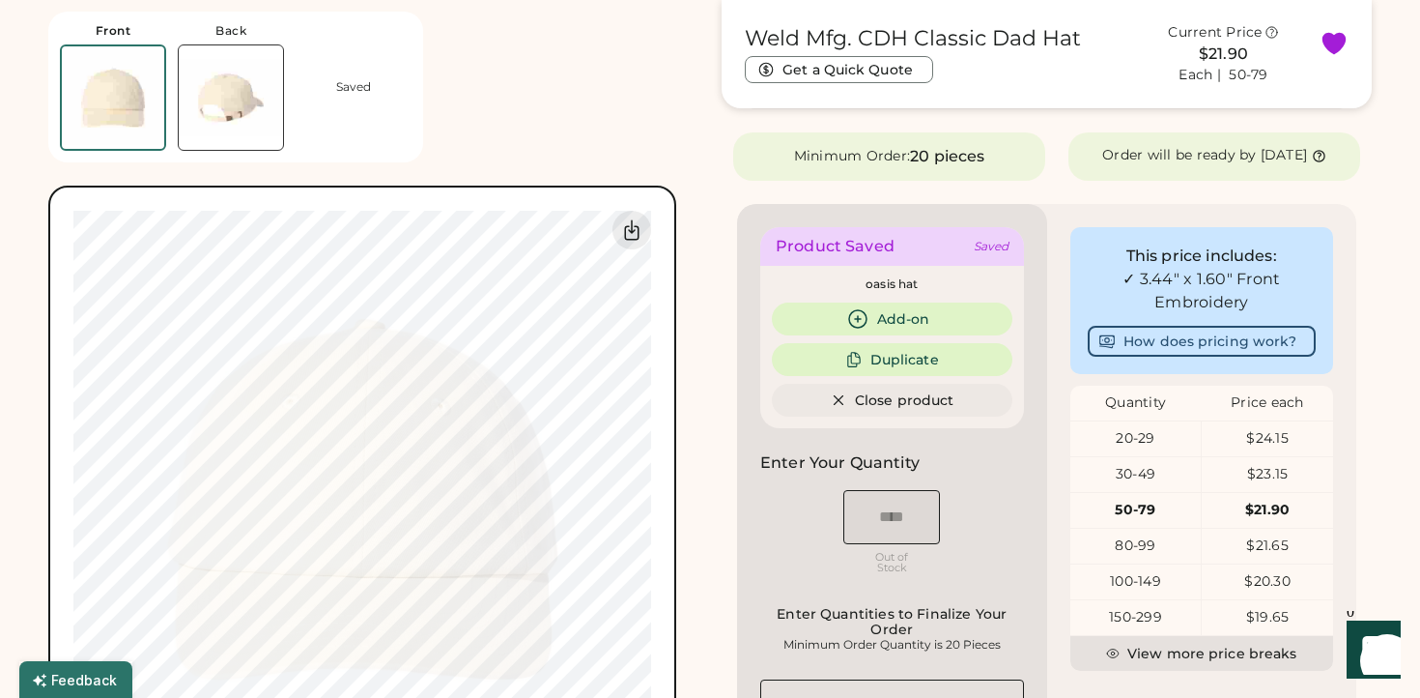
click at [919, 416] on button "Close product" at bounding box center [892, 400] width 241 height 33
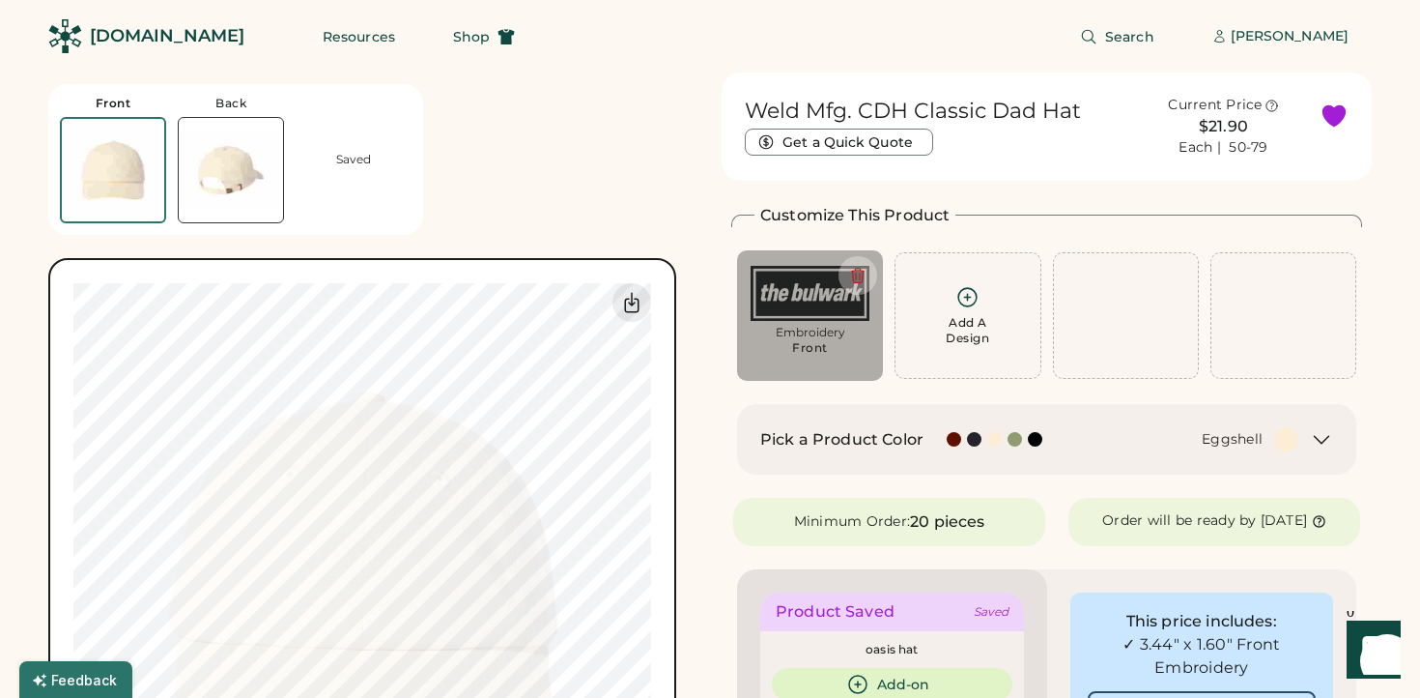
scroll to position [129, 0]
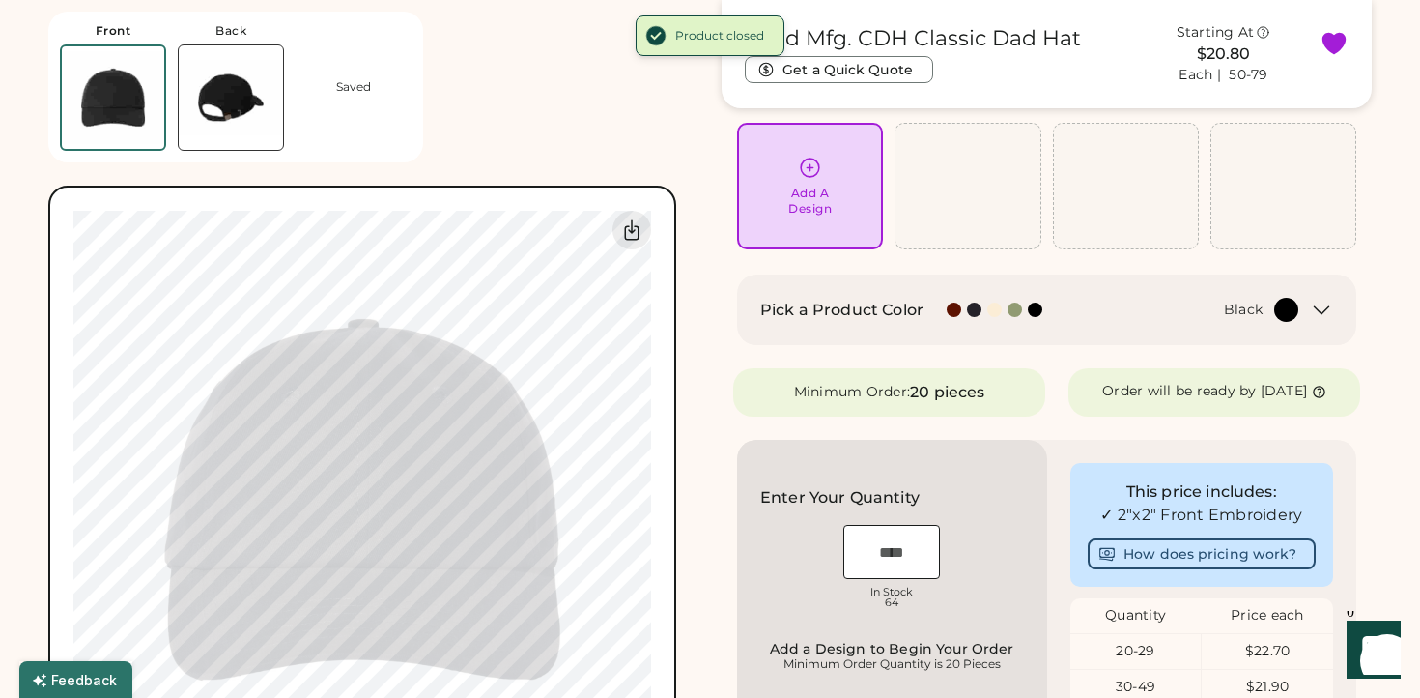
click at [1028, 302] on div at bounding box center [1038, 309] width 20 height 14
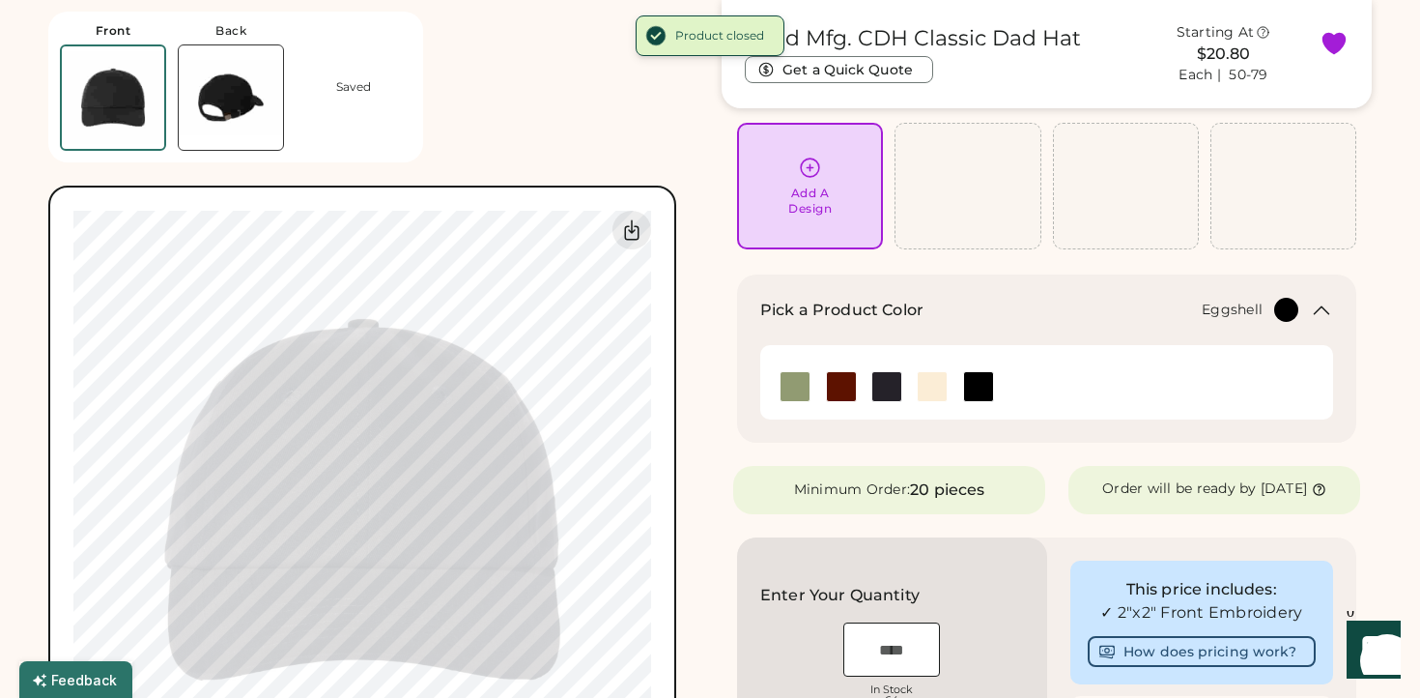
click at [929, 380] on img at bounding box center [932, 386] width 29 height 29
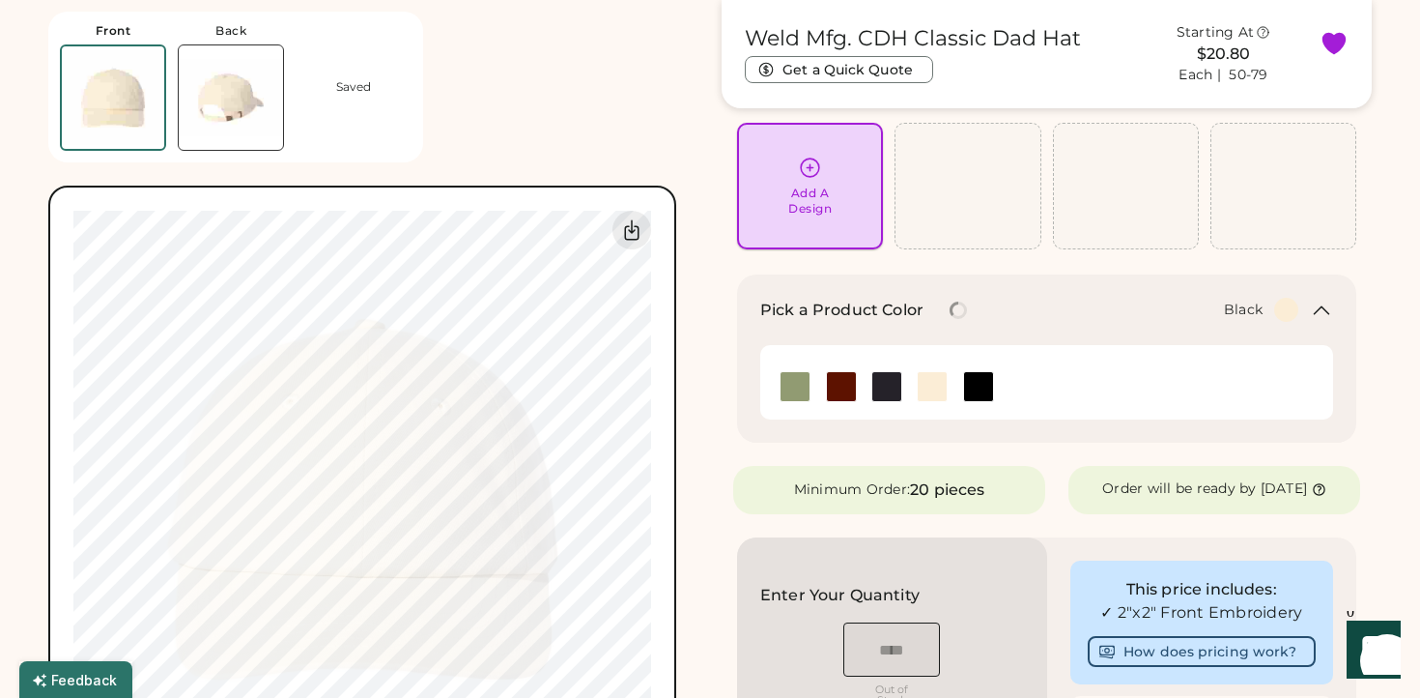
click at [795, 168] on div "Add A Design" at bounding box center [810, 186] width 119 height 61
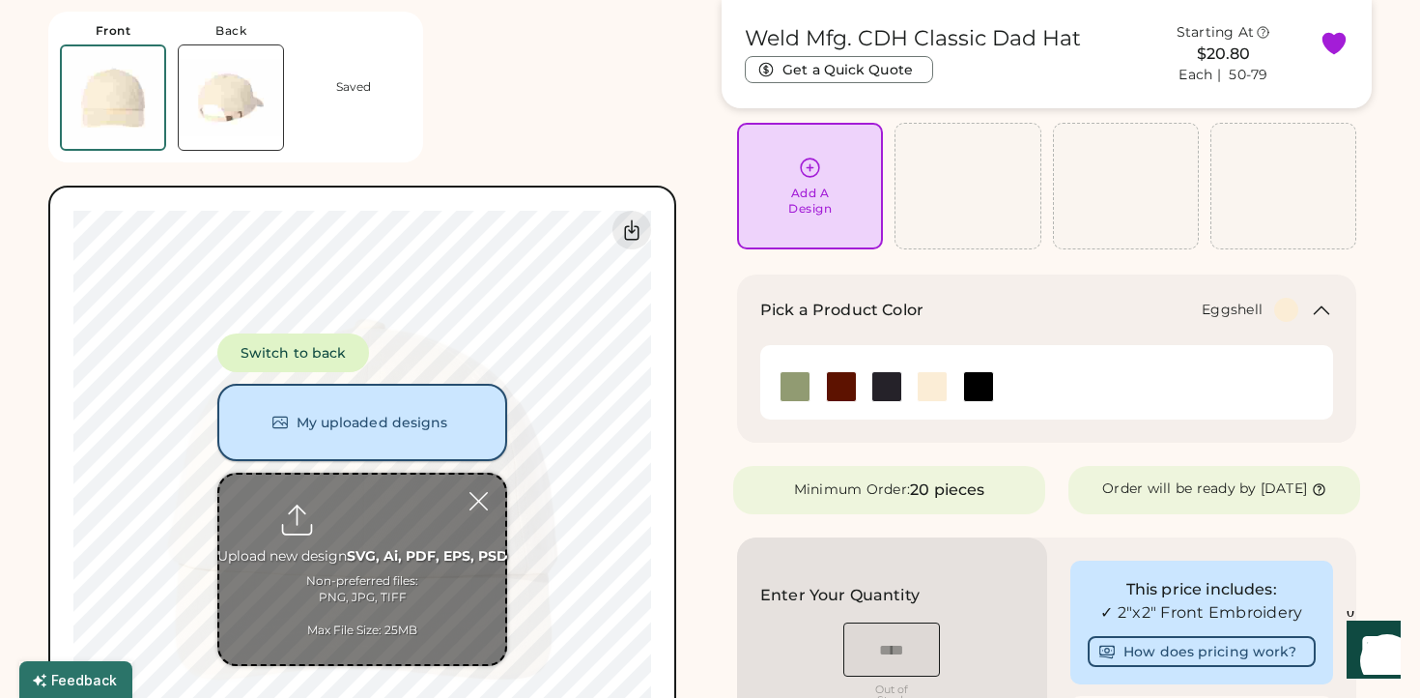
click at [348, 431] on button "My uploaded designs" at bounding box center [362, 422] width 290 height 77
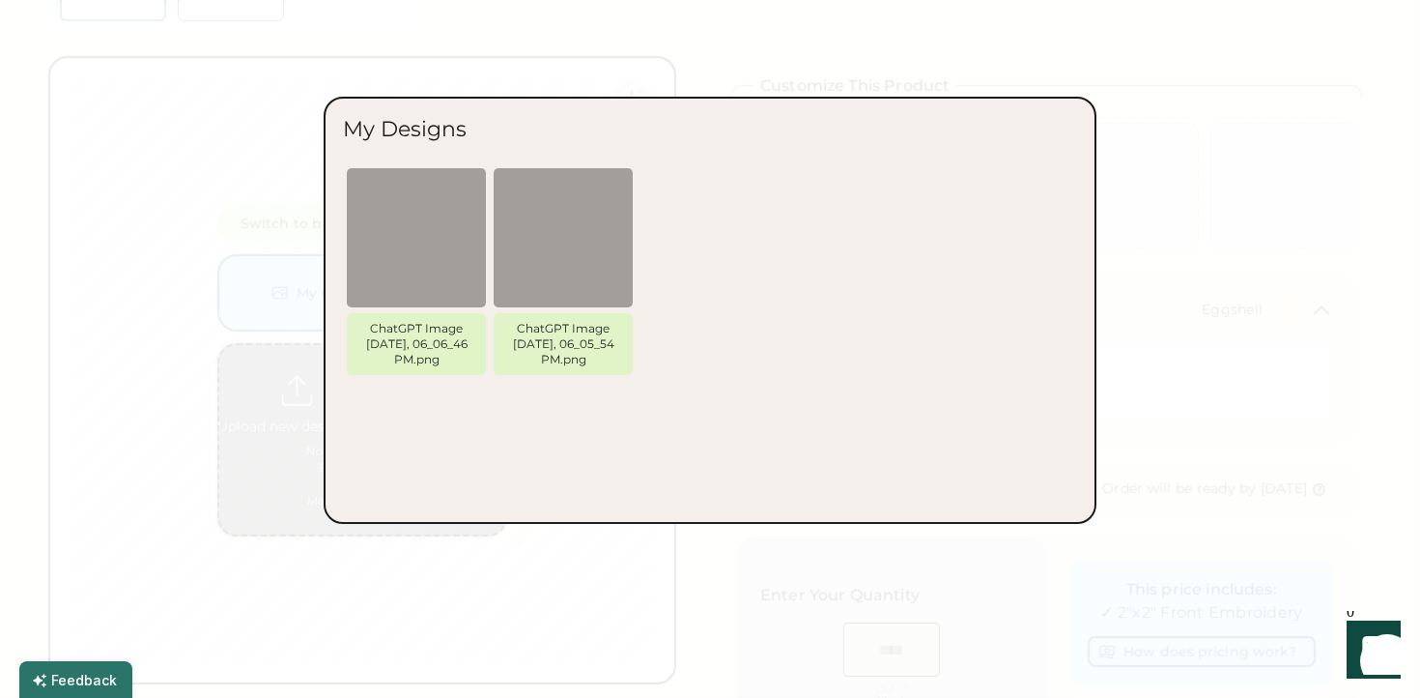
click at [56, 422] on div at bounding box center [710, 349] width 1420 height 698
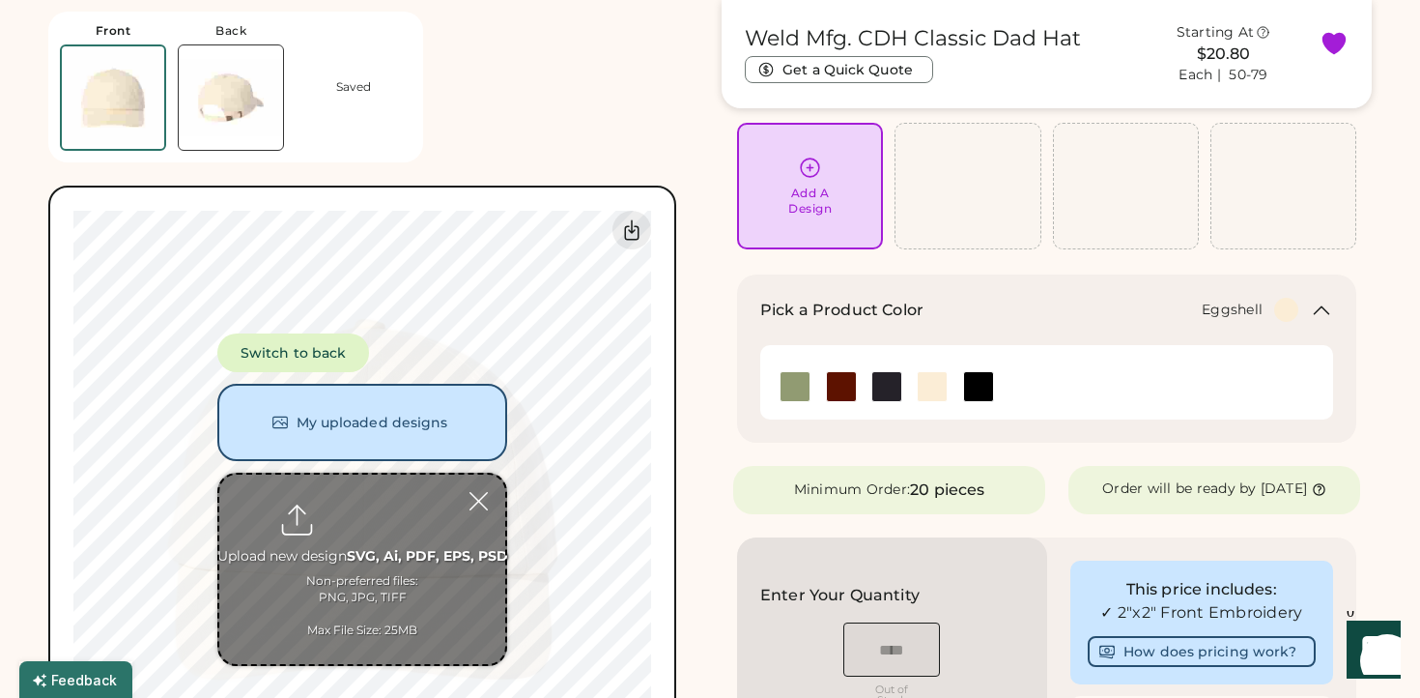
click at [351, 547] on input "file" at bounding box center [362, 568] width 286 height 189
type input "**********"
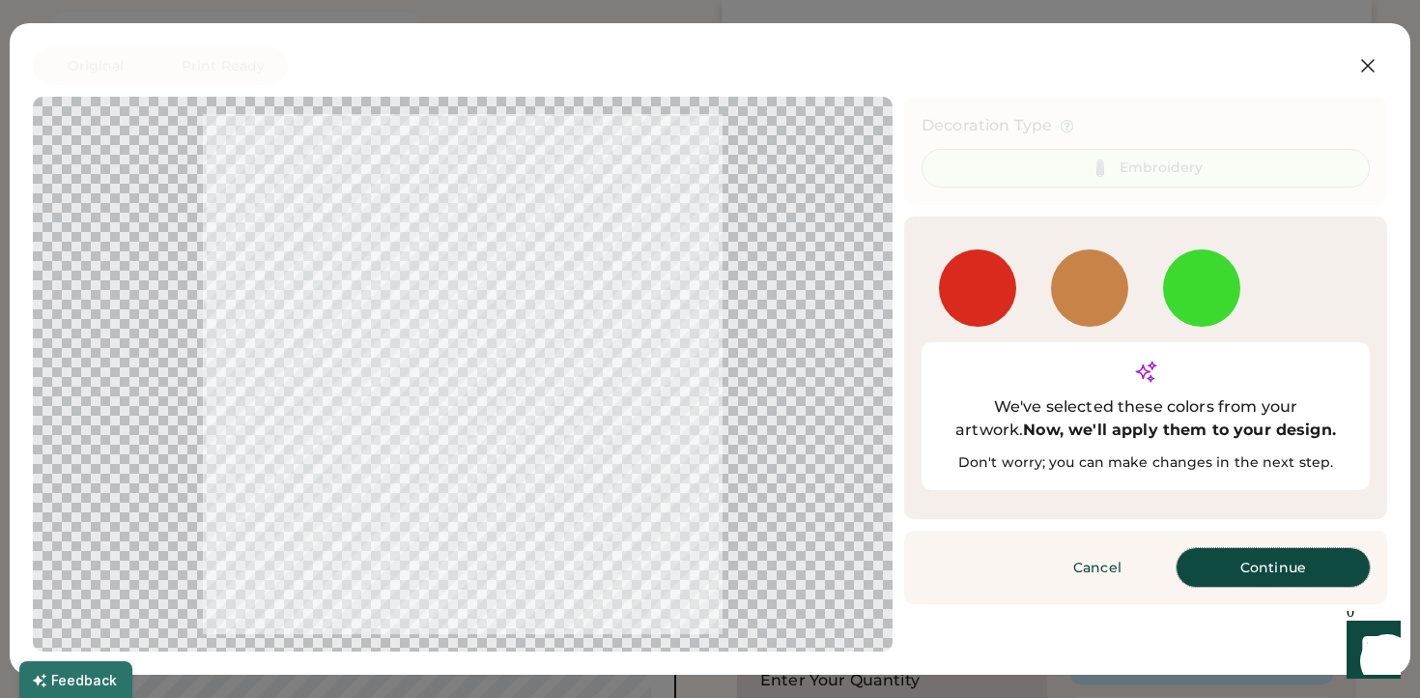
click at [1256, 548] on button "Continue" at bounding box center [1273, 567] width 193 height 39
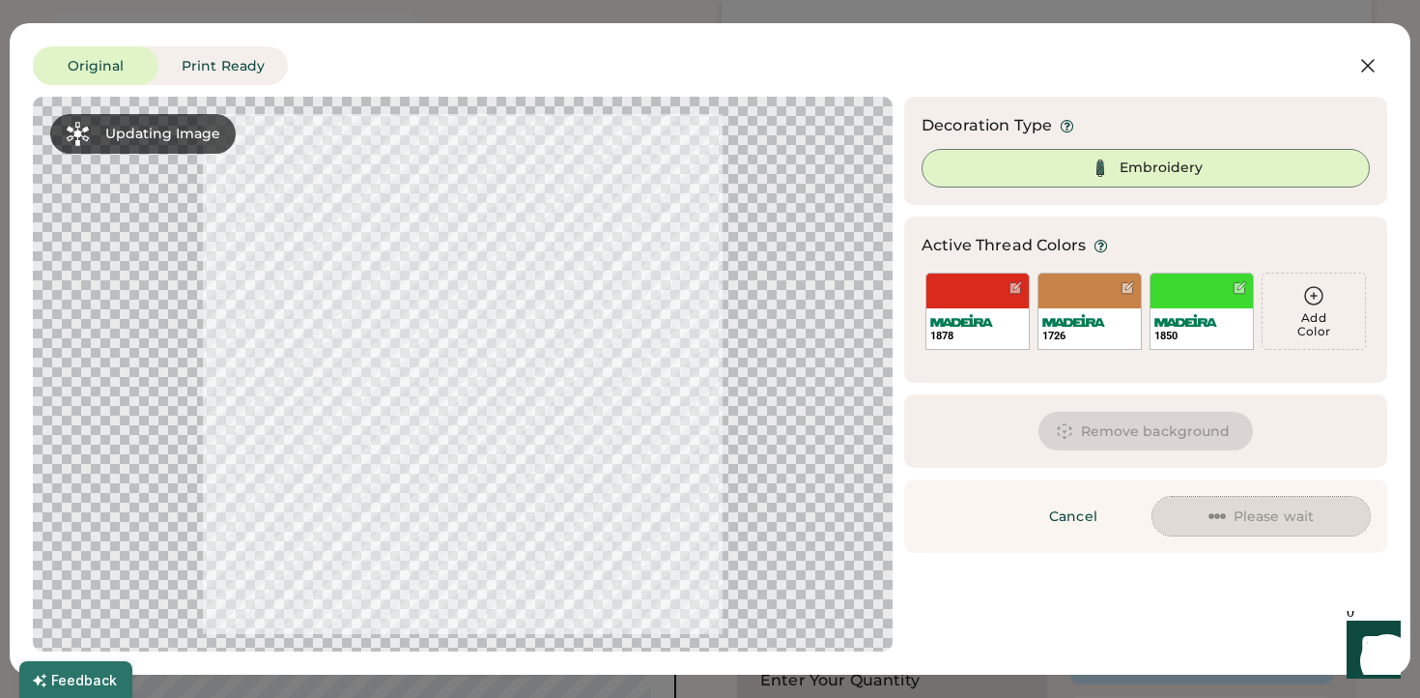
drag, startPoint x: 1248, startPoint y: 534, endPoint x: 1197, endPoint y: 617, distance: 97.6
click at [1197, 617] on div "Updating Image Approximated embroidery result with active thread colors. Design…" at bounding box center [710, 374] width 1355 height 555
click at [1125, 285] on div at bounding box center [1128, 287] width 14 height 14
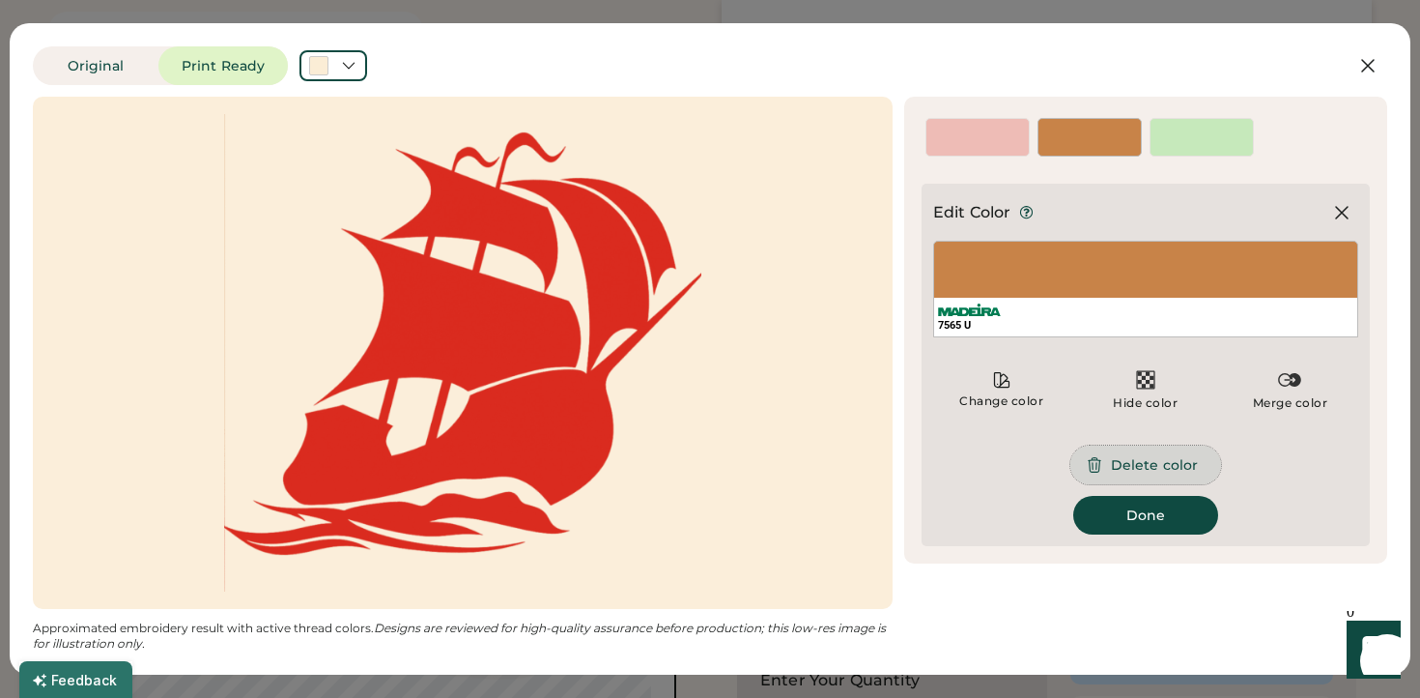
click at [1180, 460] on button "Delete color" at bounding box center [1146, 464] width 151 height 39
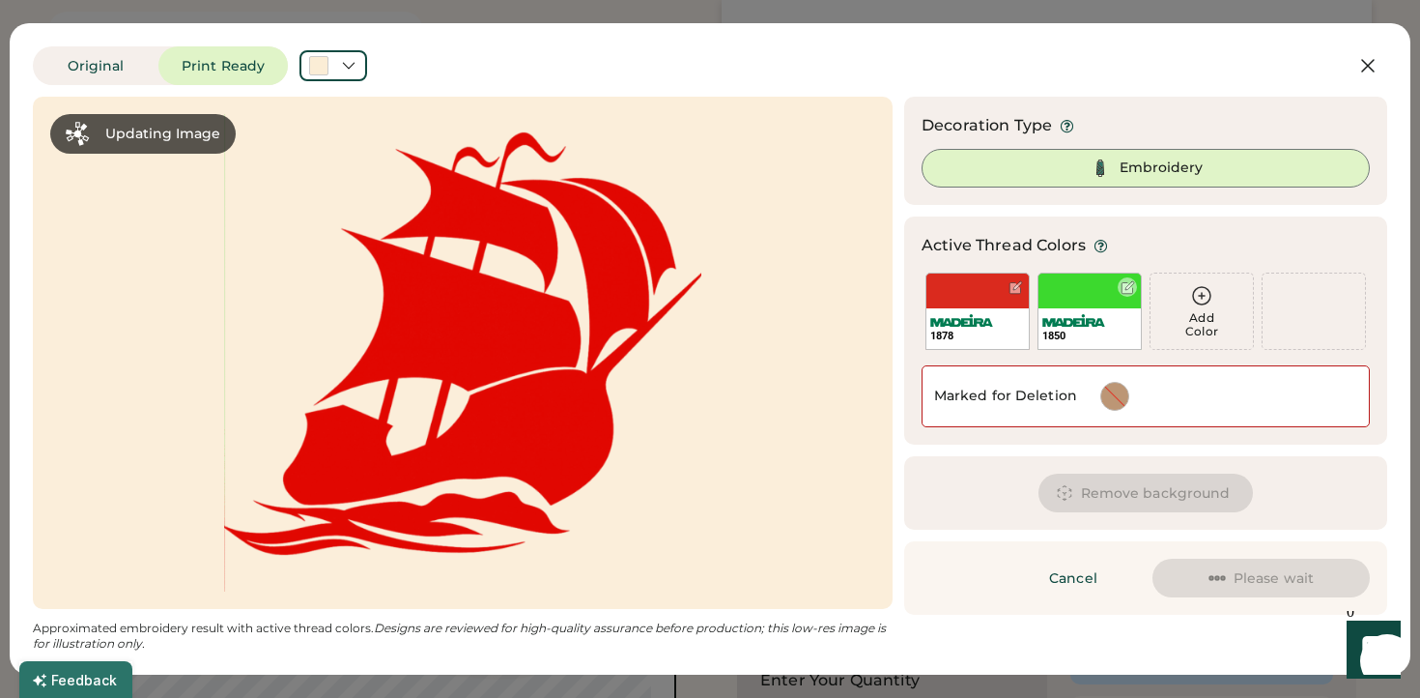
click at [1125, 286] on div at bounding box center [1128, 287] width 14 height 14
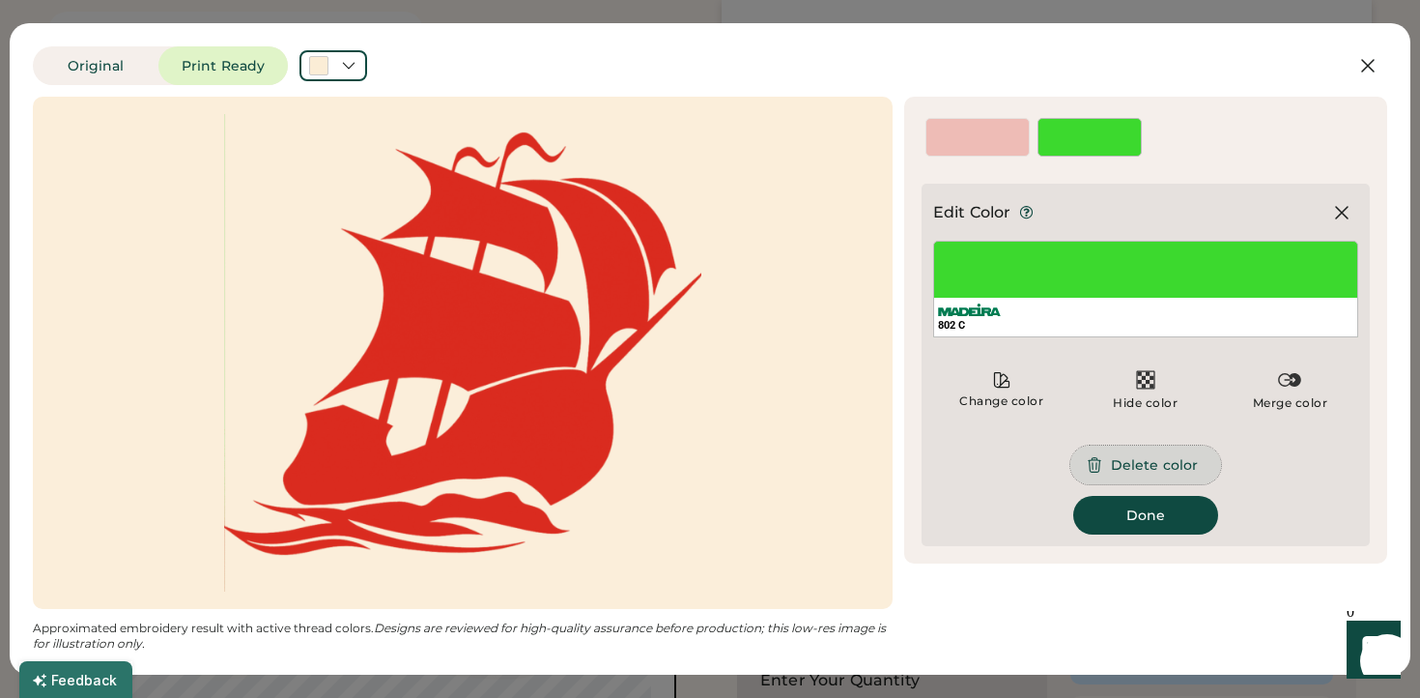
click at [1117, 457] on button "Delete color" at bounding box center [1146, 464] width 151 height 39
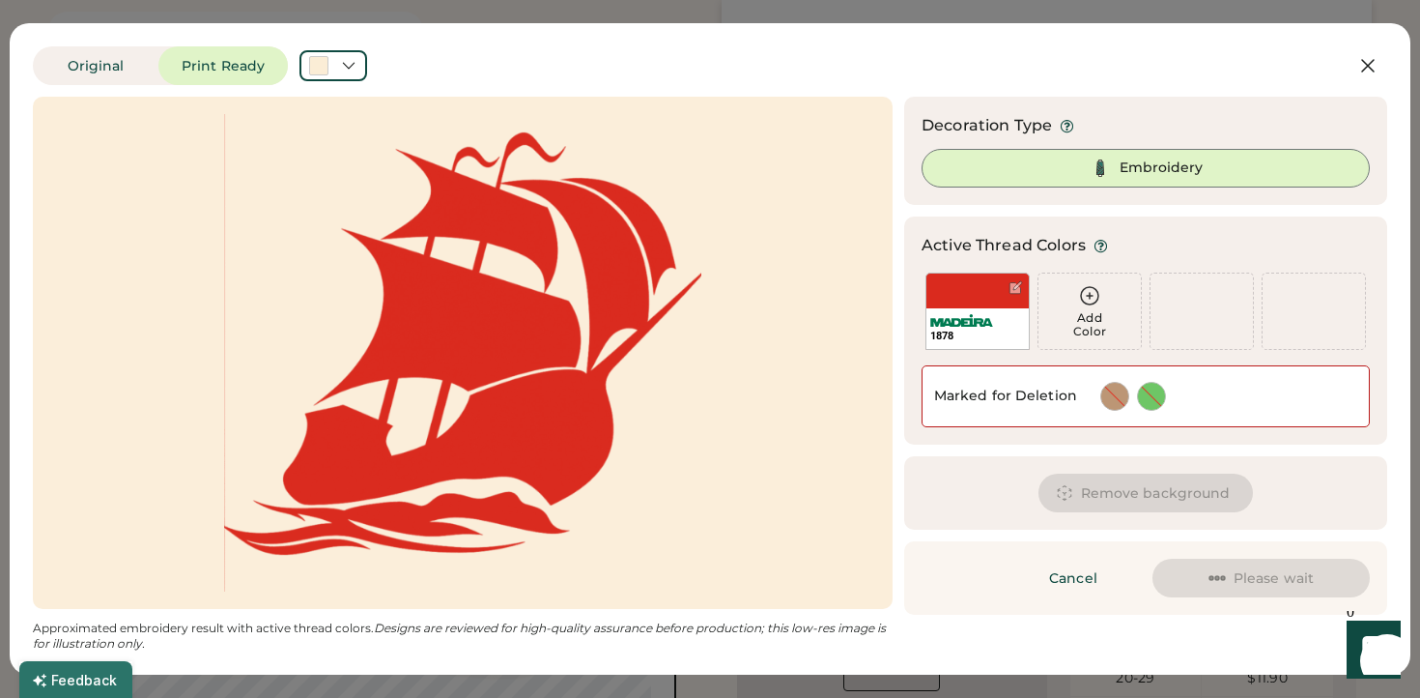
scroll to position [202, 0]
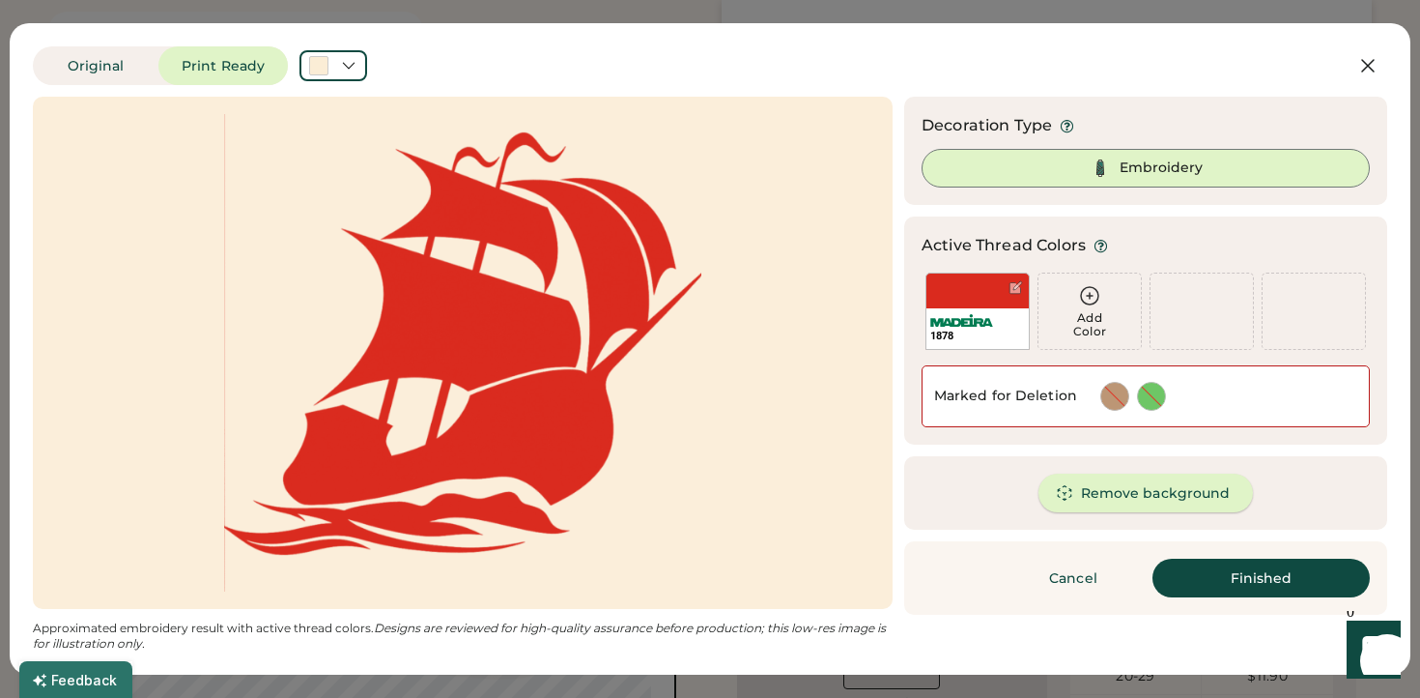
click at [1173, 488] on button "Remove background" at bounding box center [1146, 492] width 215 height 39
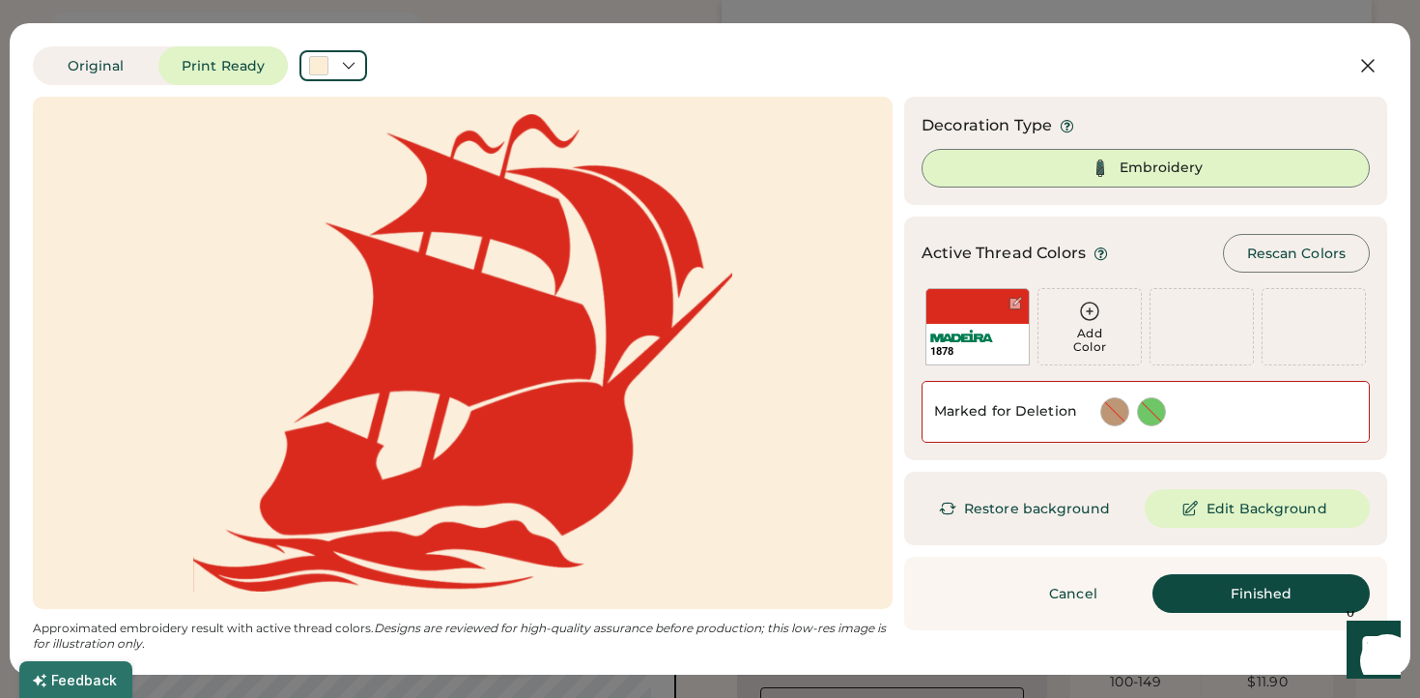
scroll to position [360, 0]
click at [1244, 519] on button "Edit Background" at bounding box center [1257, 508] width 225 height 39
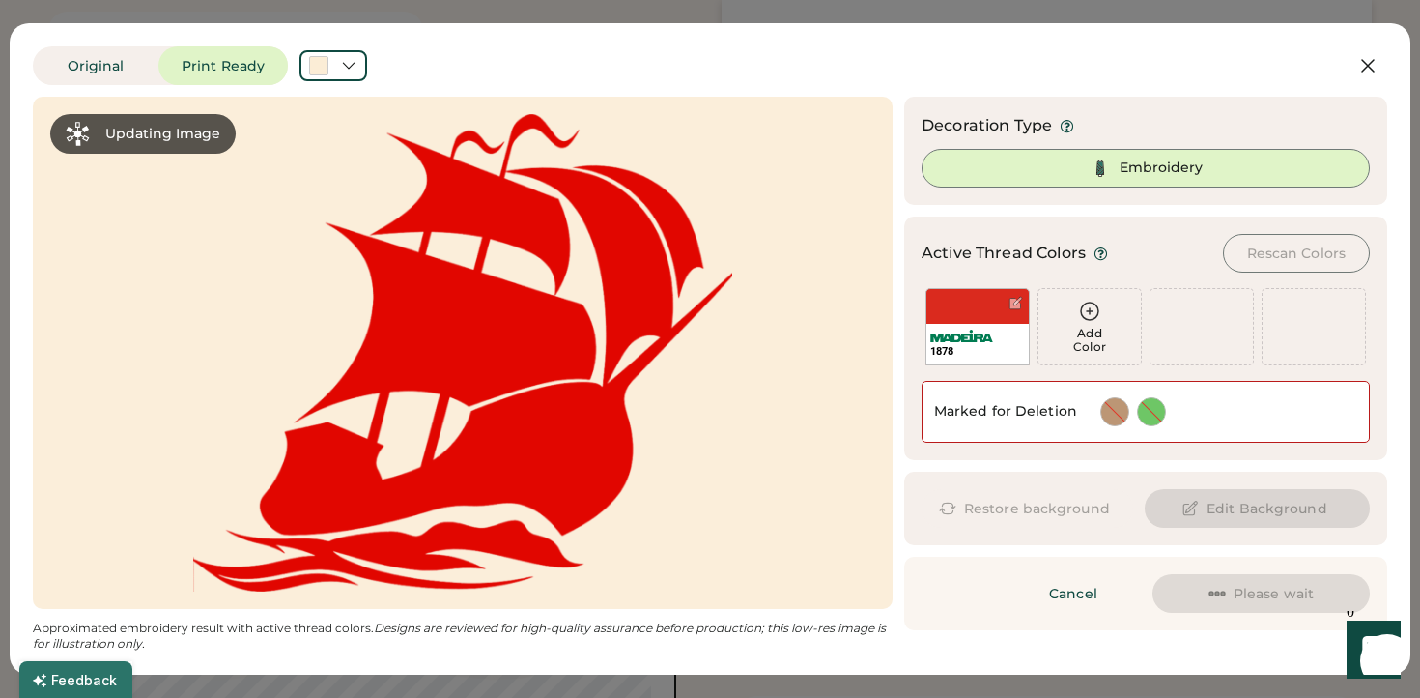
scroll to position [501, 0]
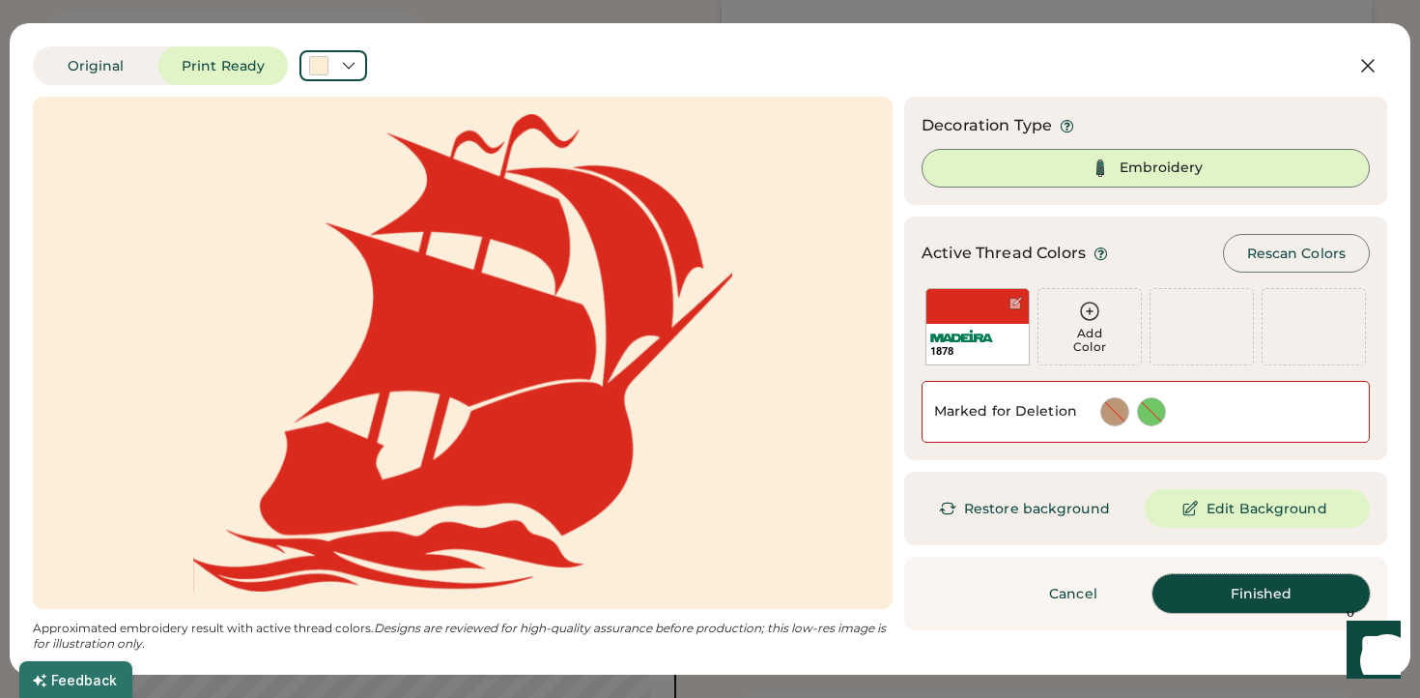
click at [1224, 596] on button "Finished" at bounding box center [1261, 593] width 217 height 39
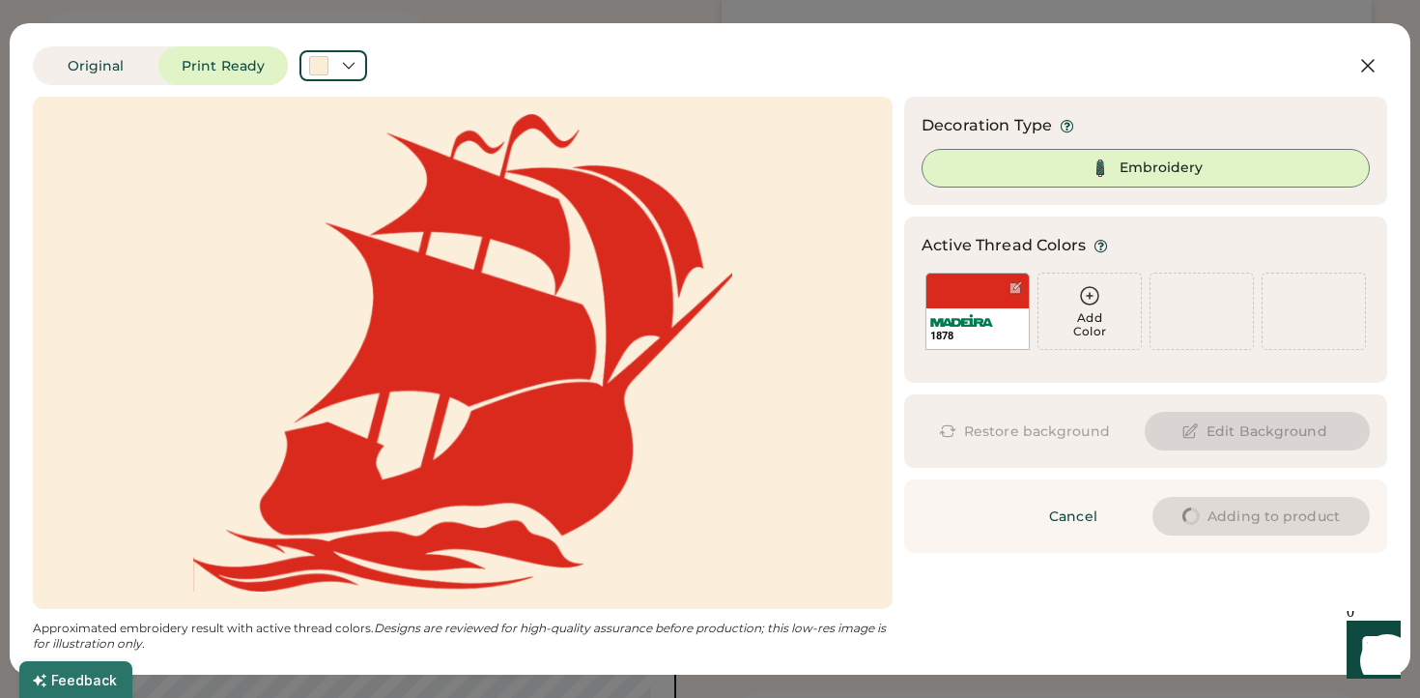
type input "****"
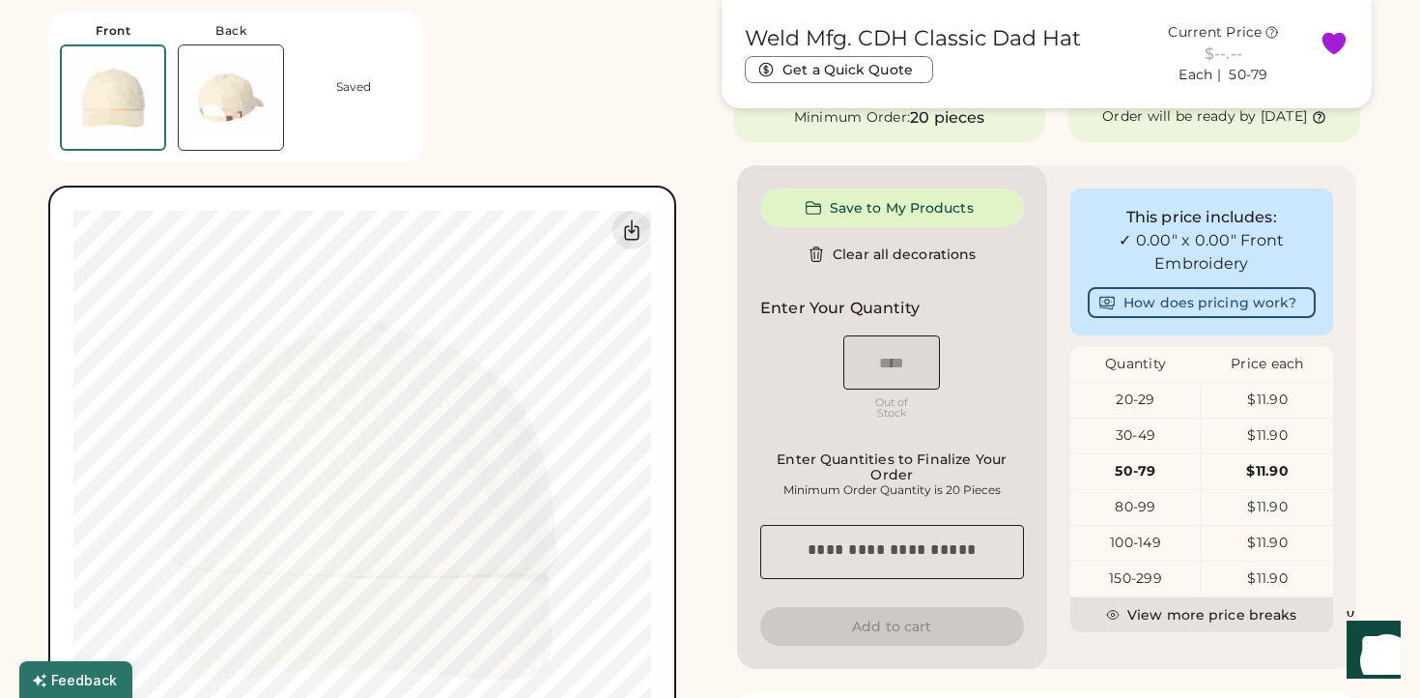
type input "****"
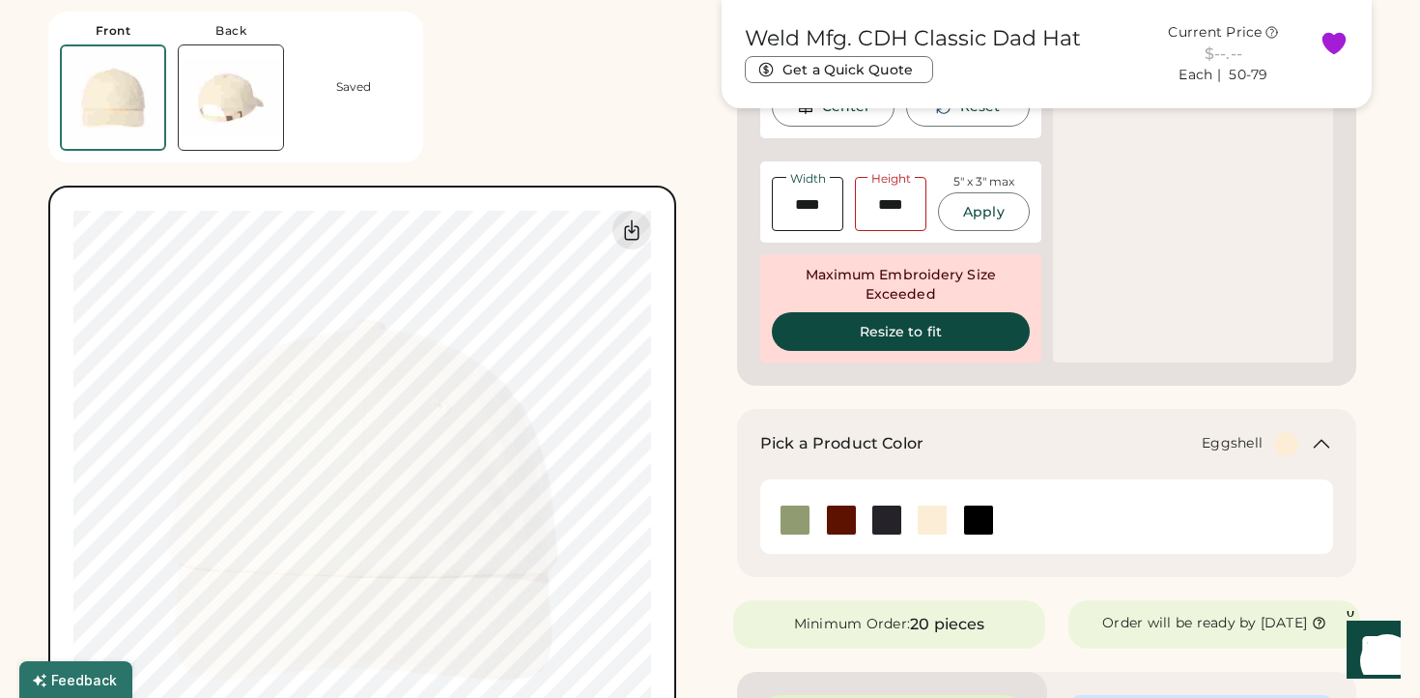
type input "****"
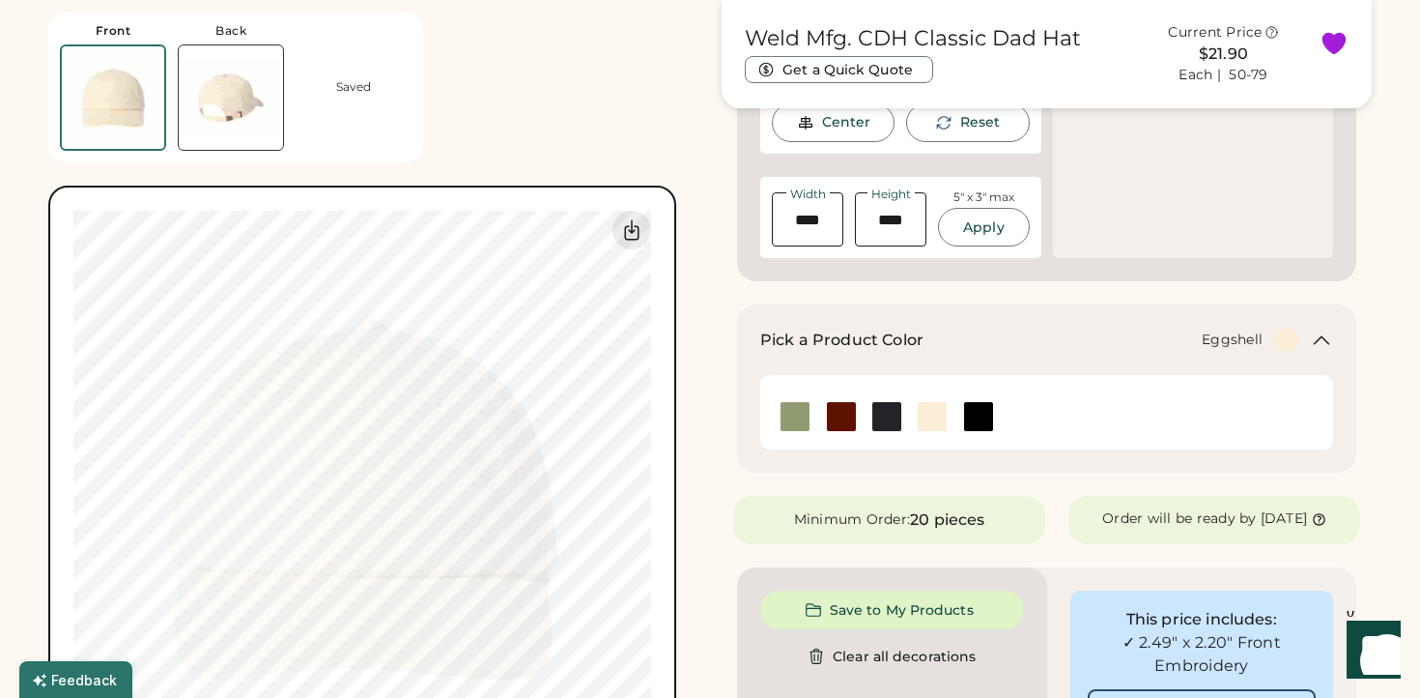
scroll to position [485, 0]
click at [841, 126] on div "Center" at bounding box center [846, 123] width 48 height 19
click at [832, 129] on div "Center" at bounding box center [846, 123] width 48 height 19
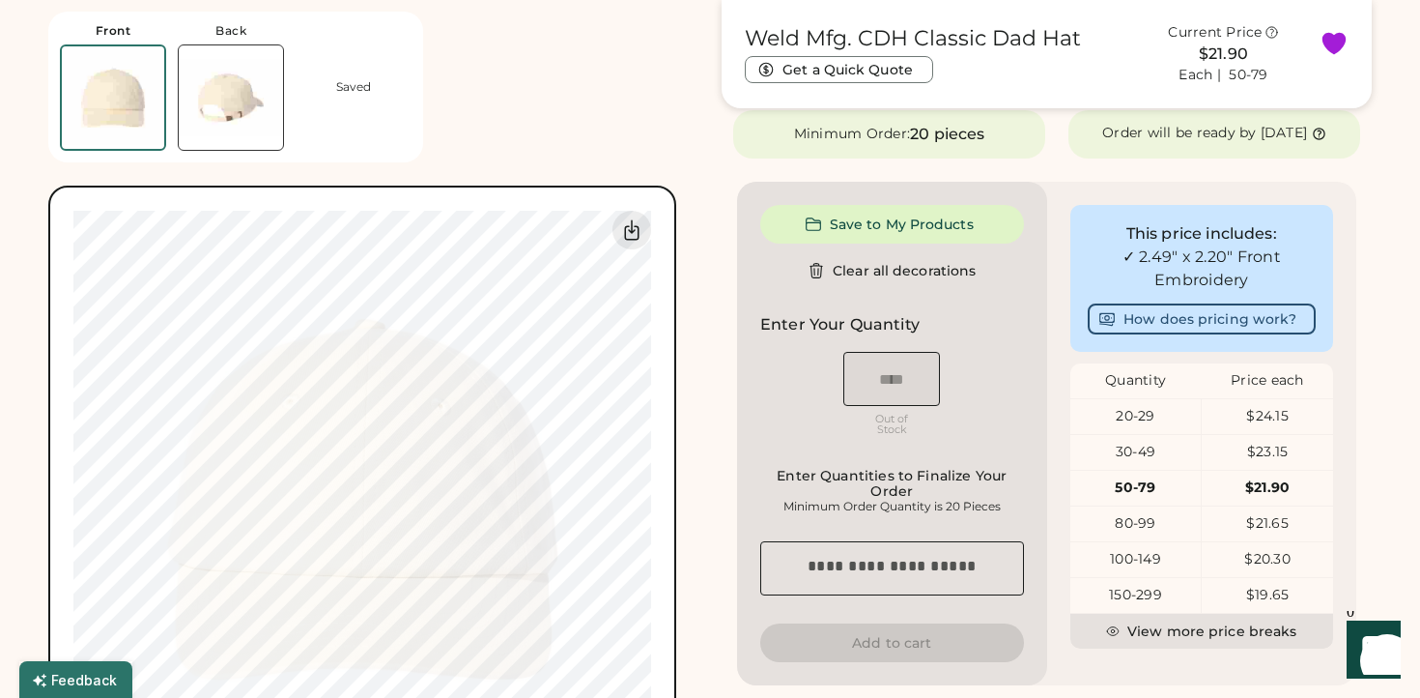
type input "****"
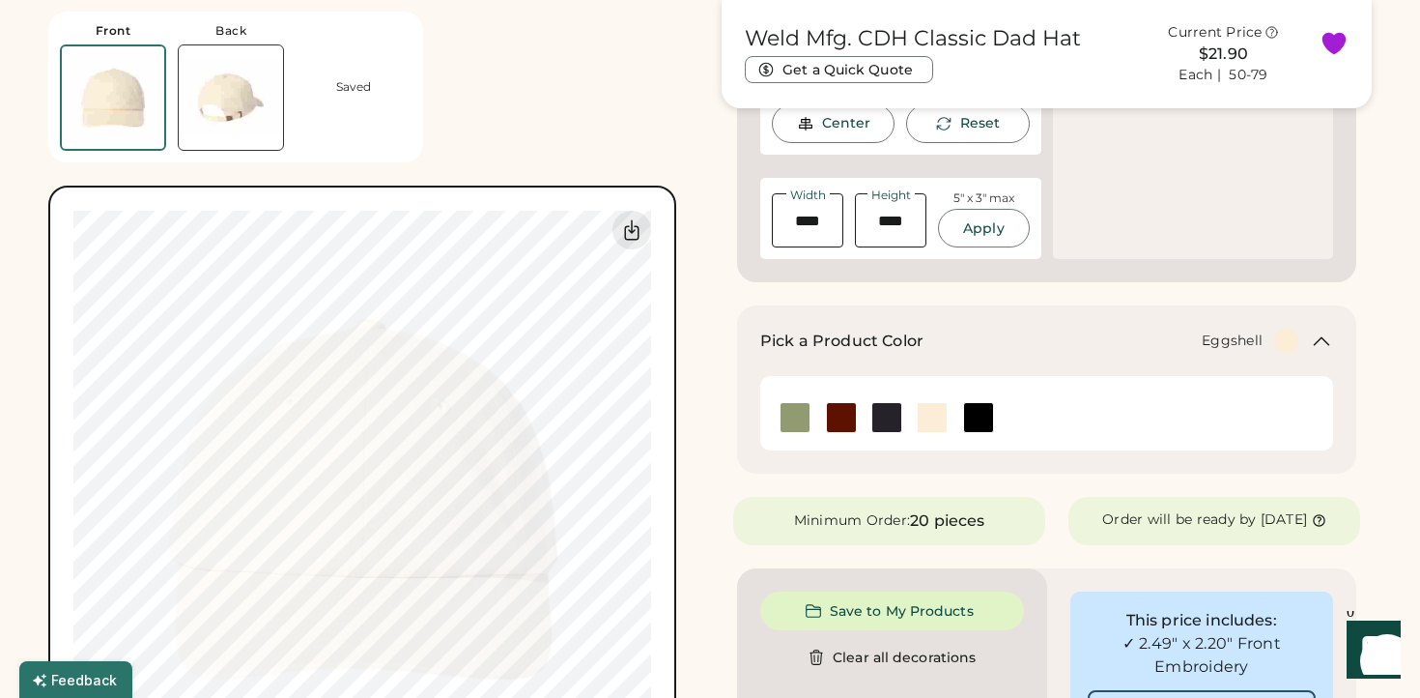
click at [791, 121] on div "Center" at bounding box center [833, 123] width 123 height 39
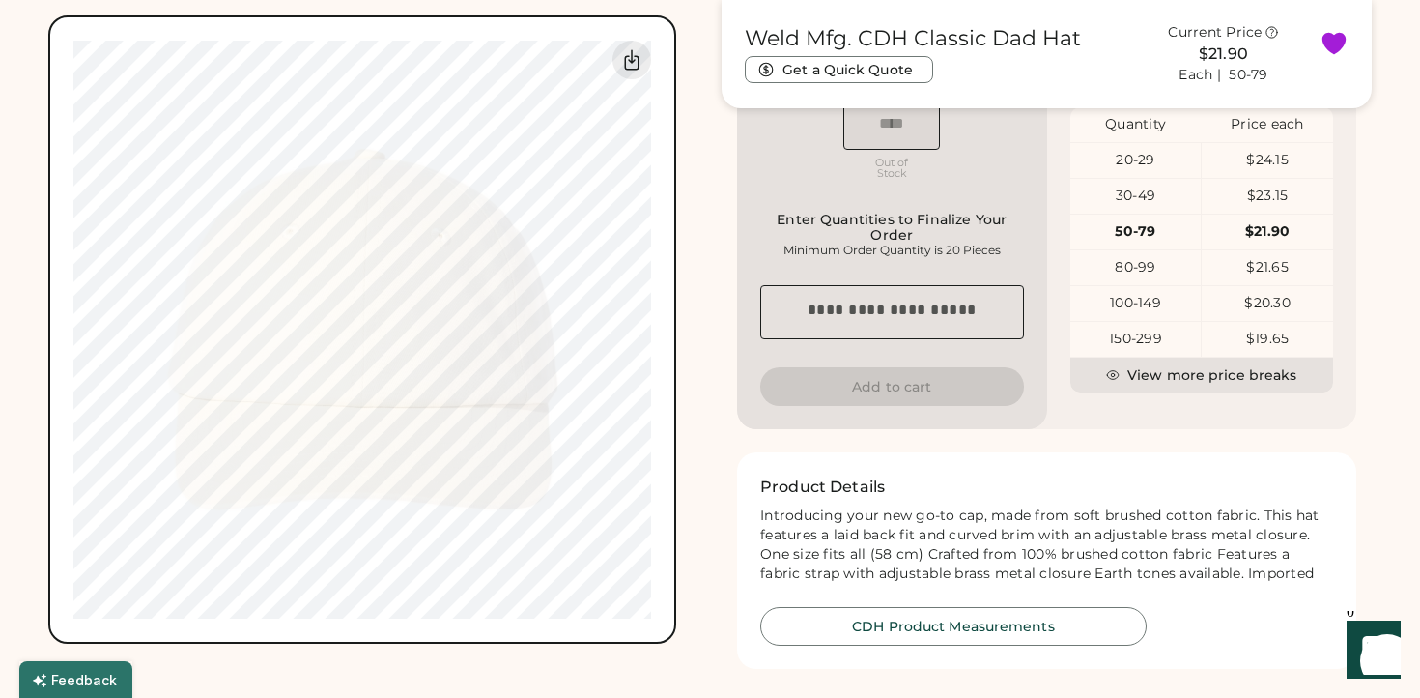
scroll to position [743, 0]
type input "****"
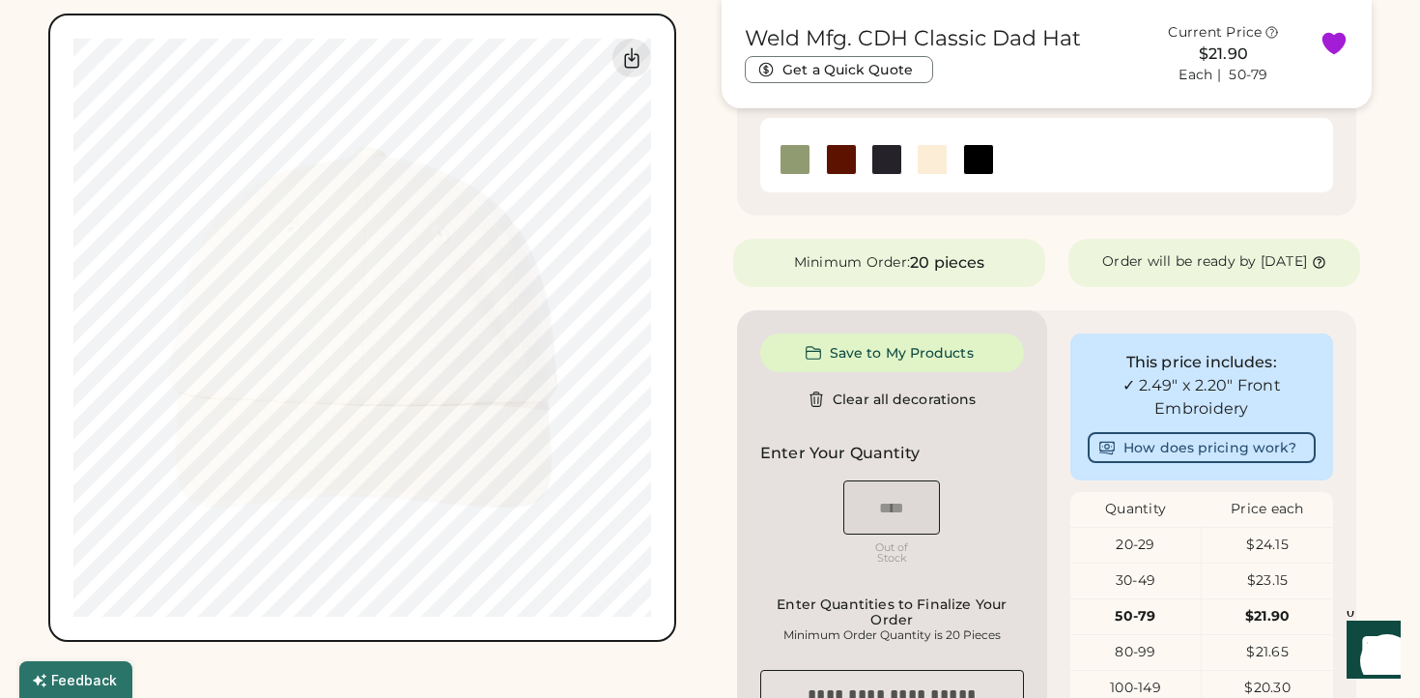
click at [689, 336] on div "Front Back Saved Switch to back My uploaded designs Upload new design SVG, Ai, …" at bounding box center [373, 235] width 650 height 814
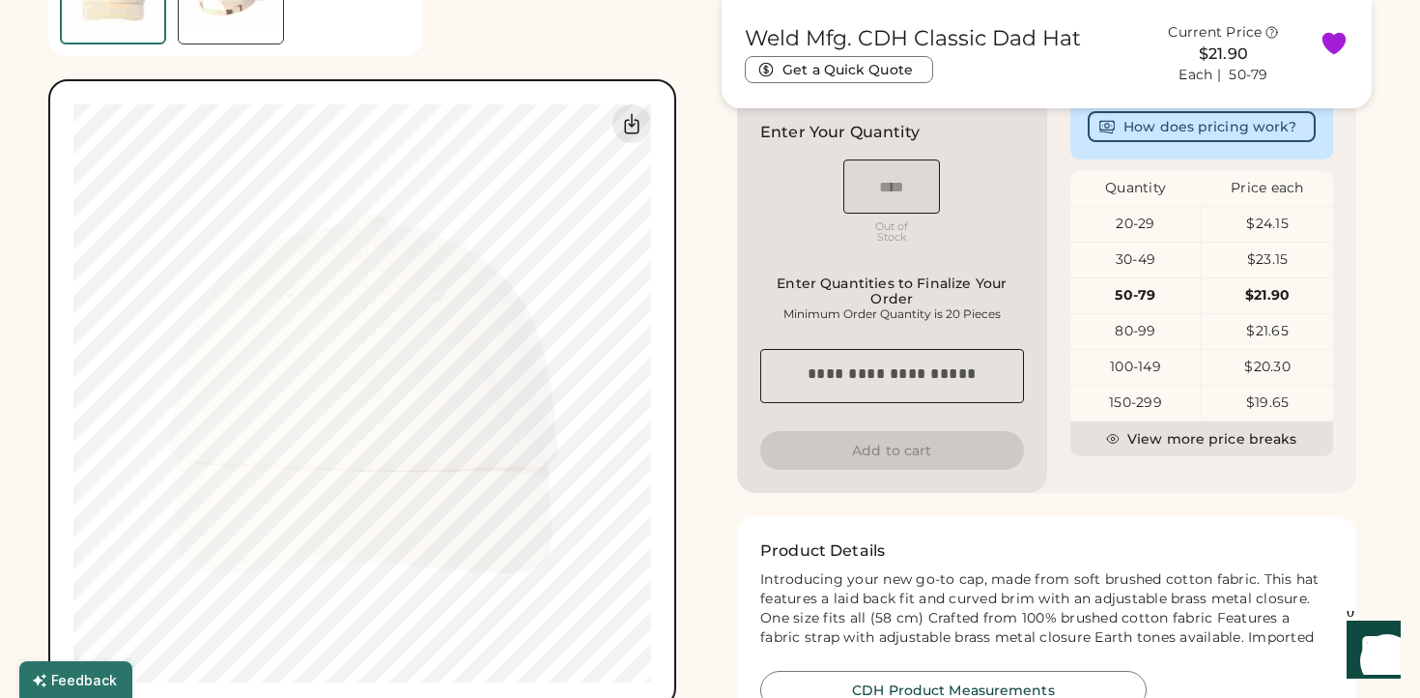
scroll to position [678, 0]
type input "****"
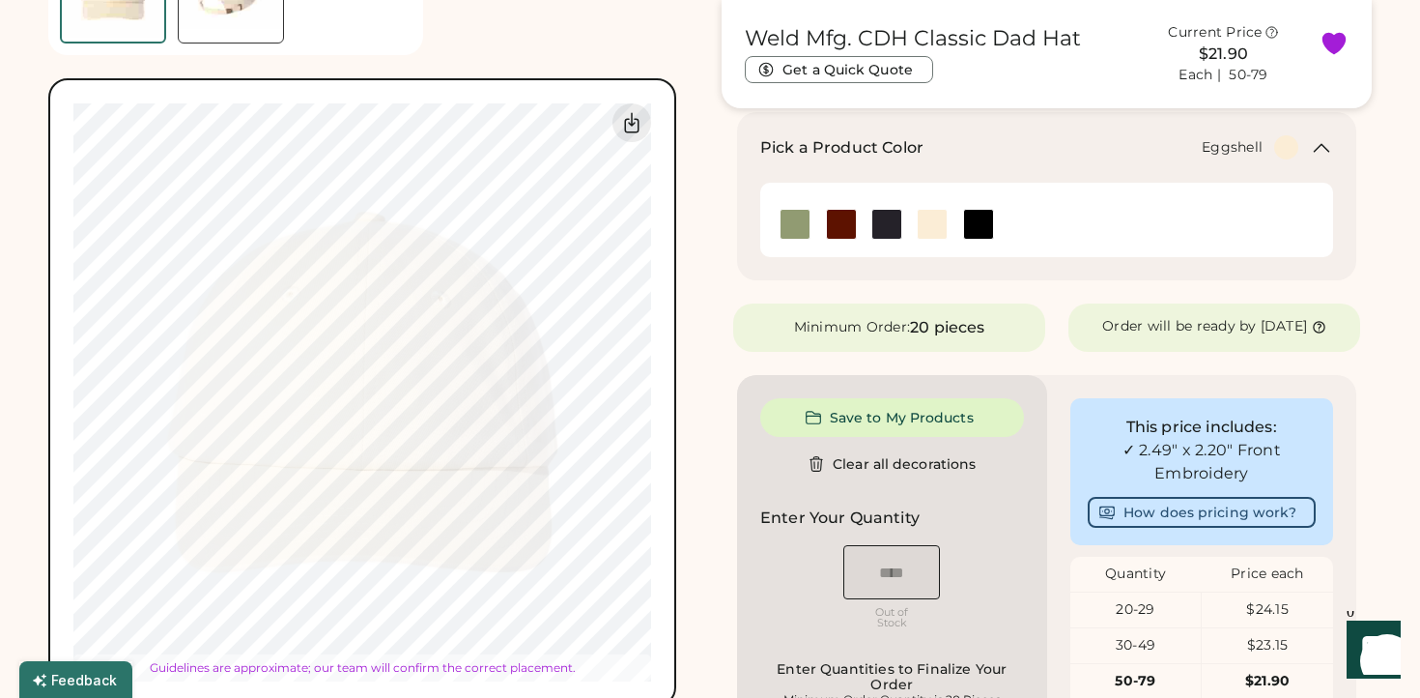
type input "****"
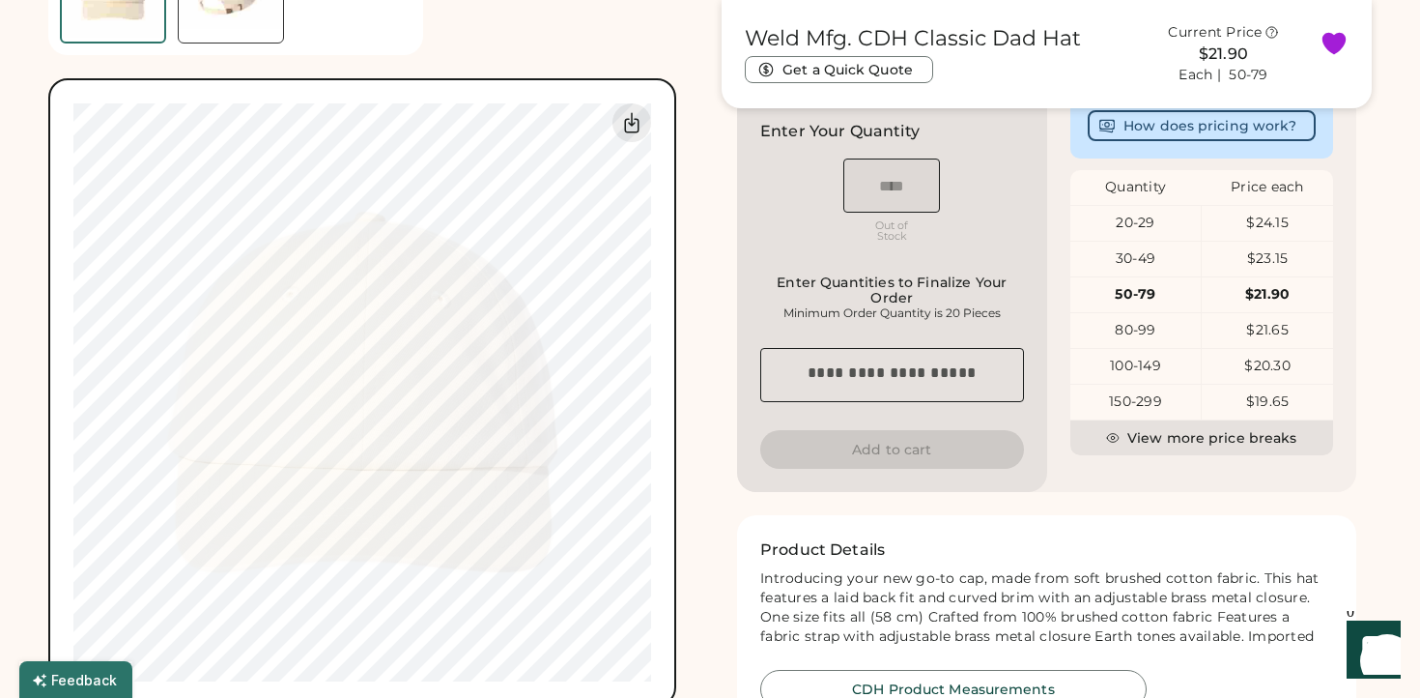
type input "****"
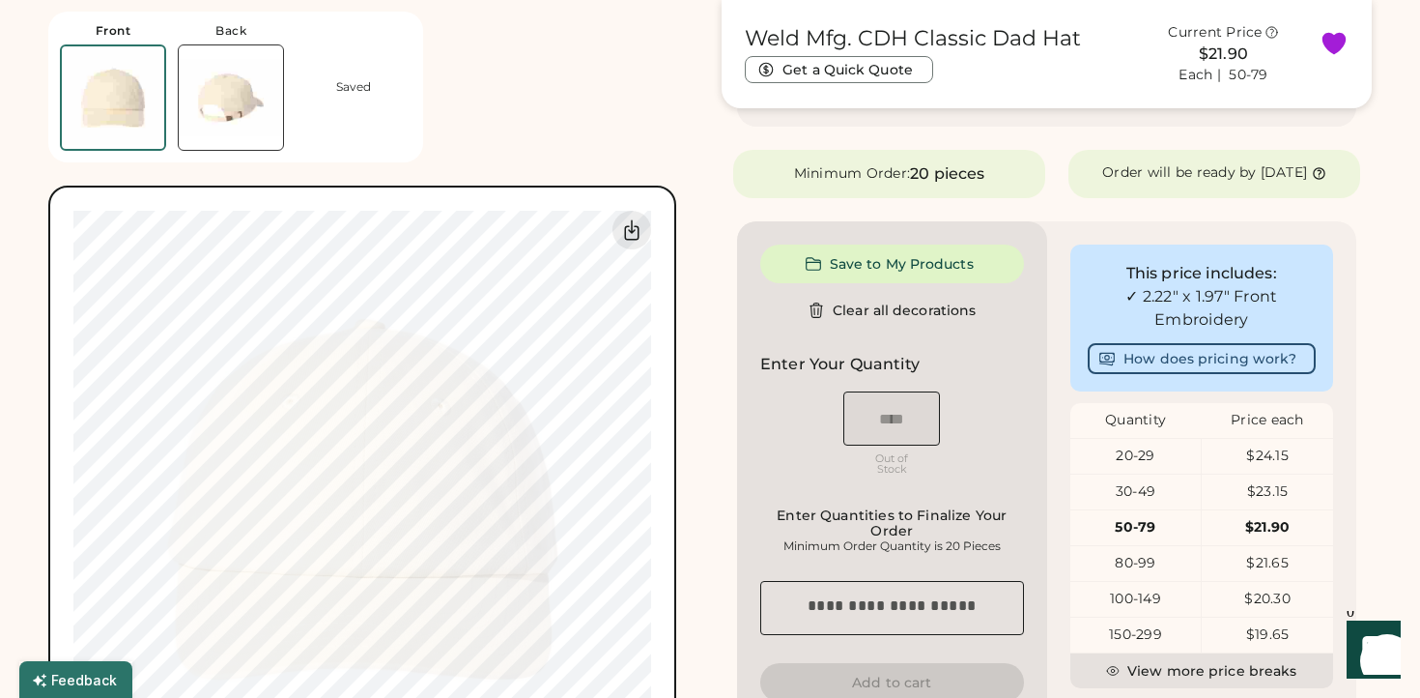
scroll to position [446, 0]
click at [877, 277] on button "Save to My Products" at bounding box center [892, 262] width 264 height 39
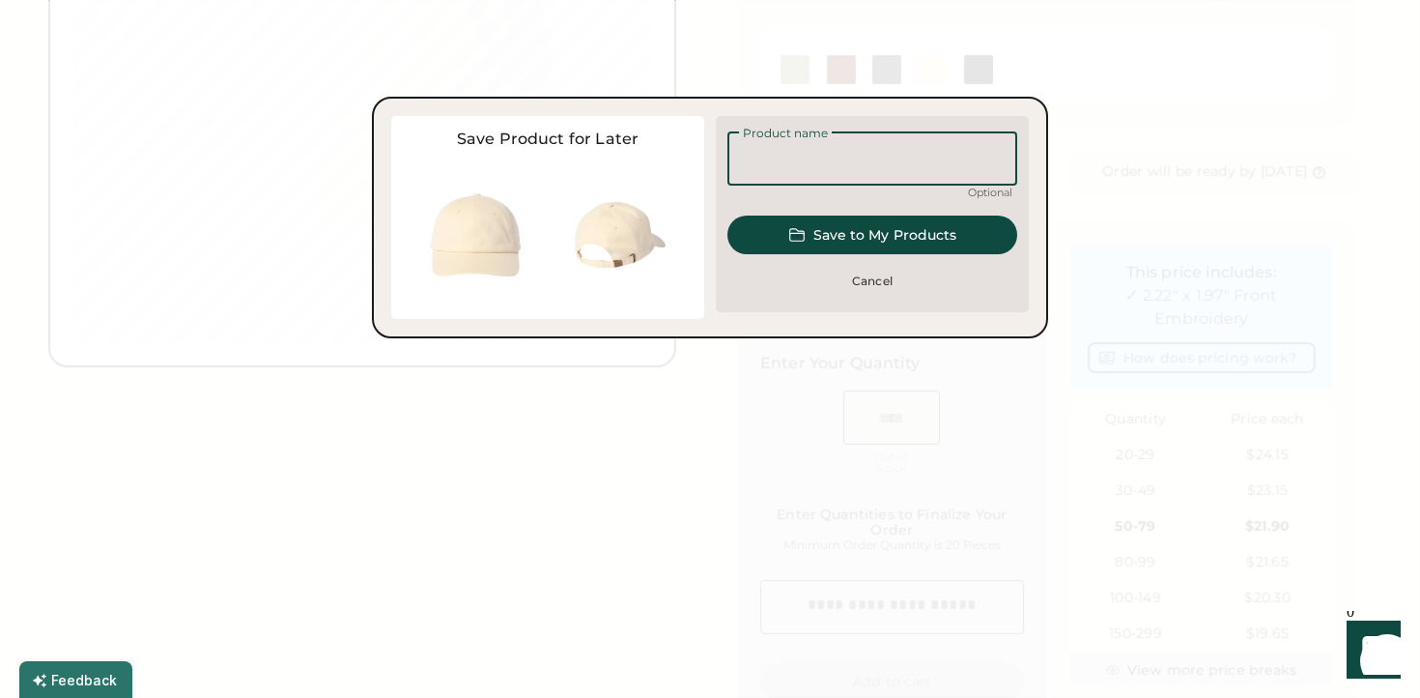
click at [826, 158] on input "input" at bounding box center [873, 158] width 290 height 54
type input "********"
click at [902, 239] on button "Save to My Products" at bounding box center [873, 234] width 290 height 39
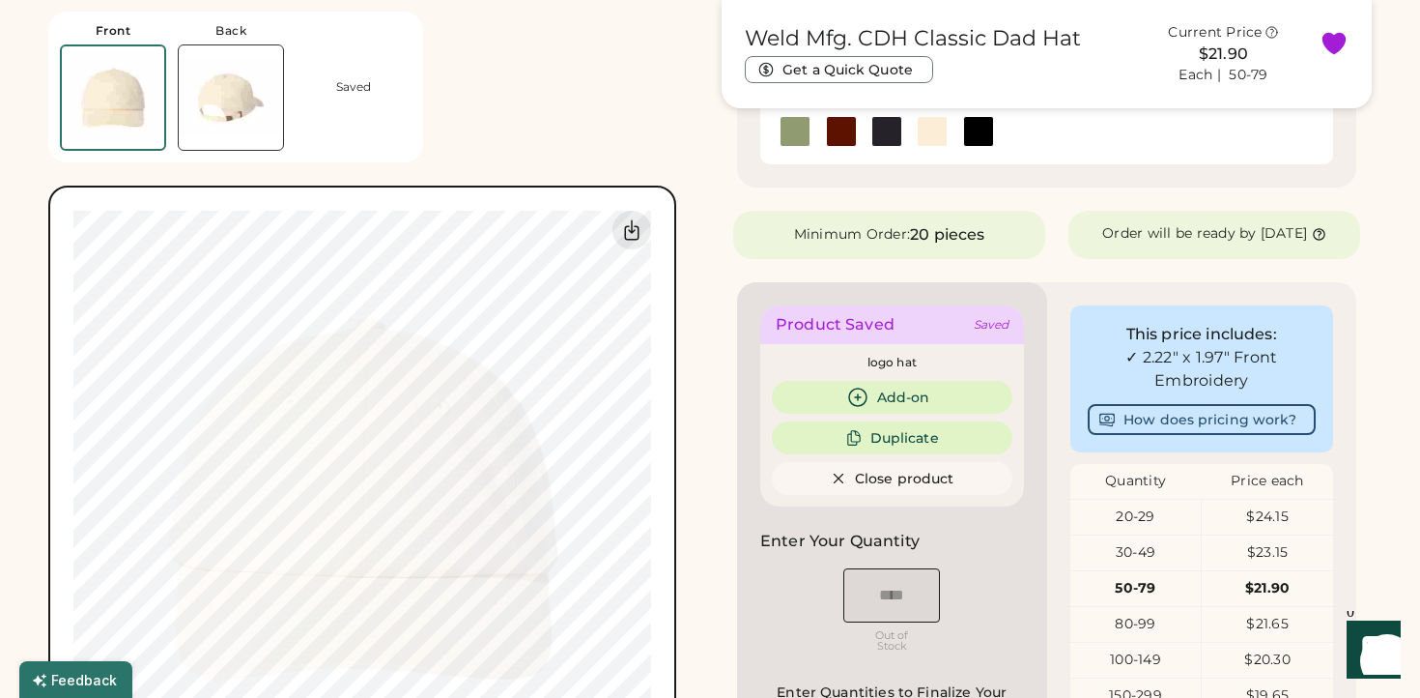
scroll to position [448, 0]
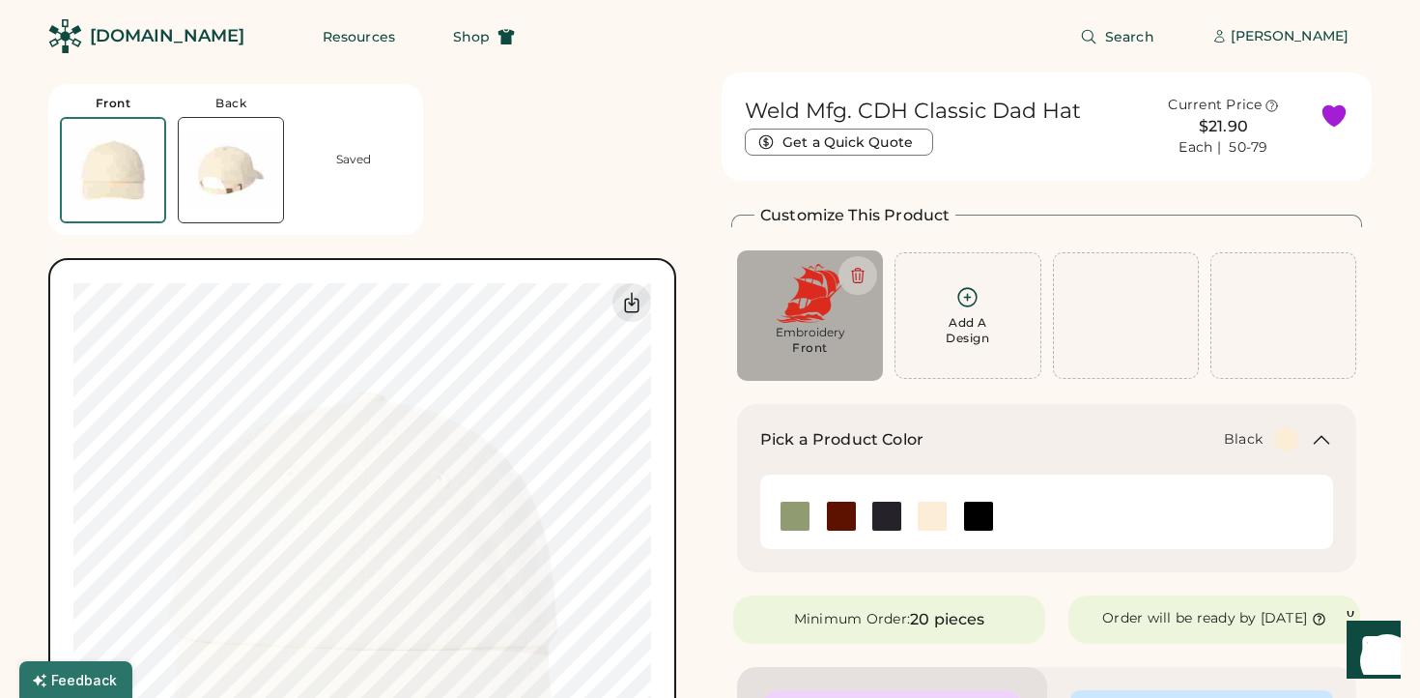
click at [972, 525] on img at bounding box center [978, 515] width 29 height 29
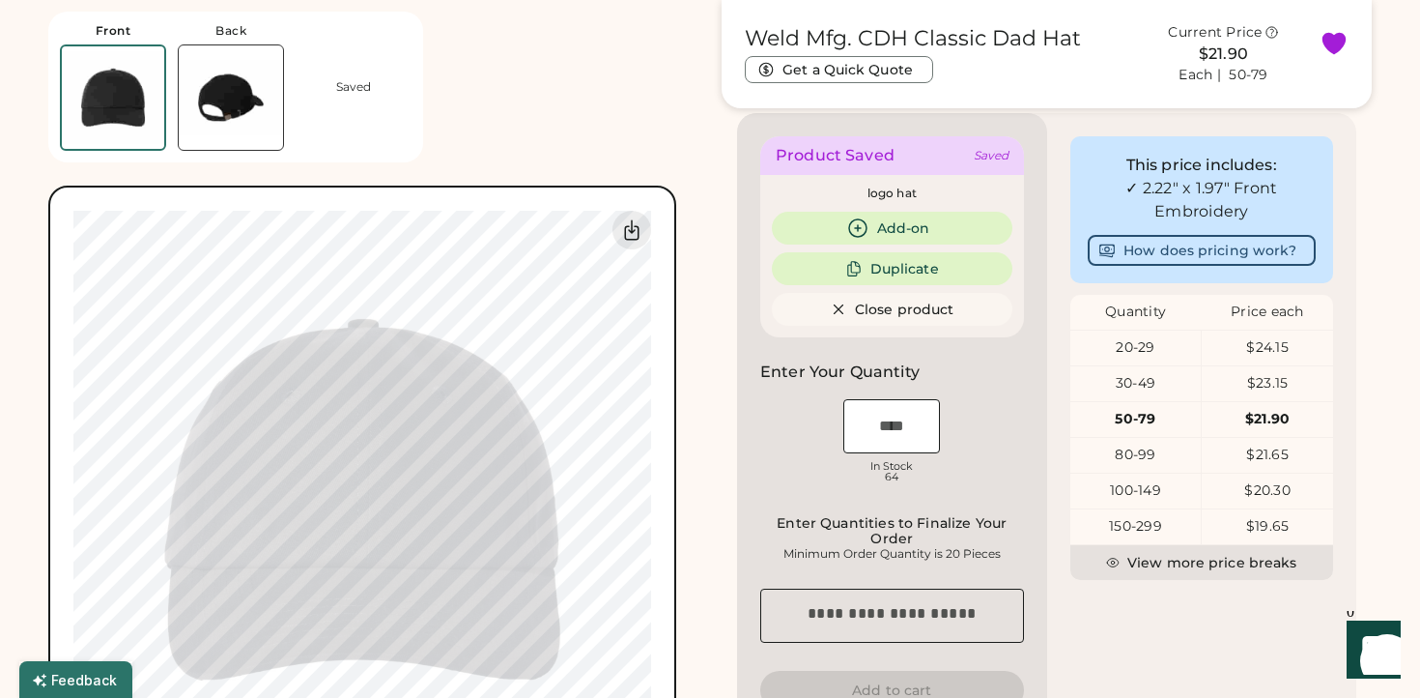
scroll to position [552, 0]
click at [888, 443] on input "input" at bounding box center [892, 428] width 97 height 54
click at [771, 450] on div "OSFM In Stock 64" at bounding box center [892, 445] width 264 height 97
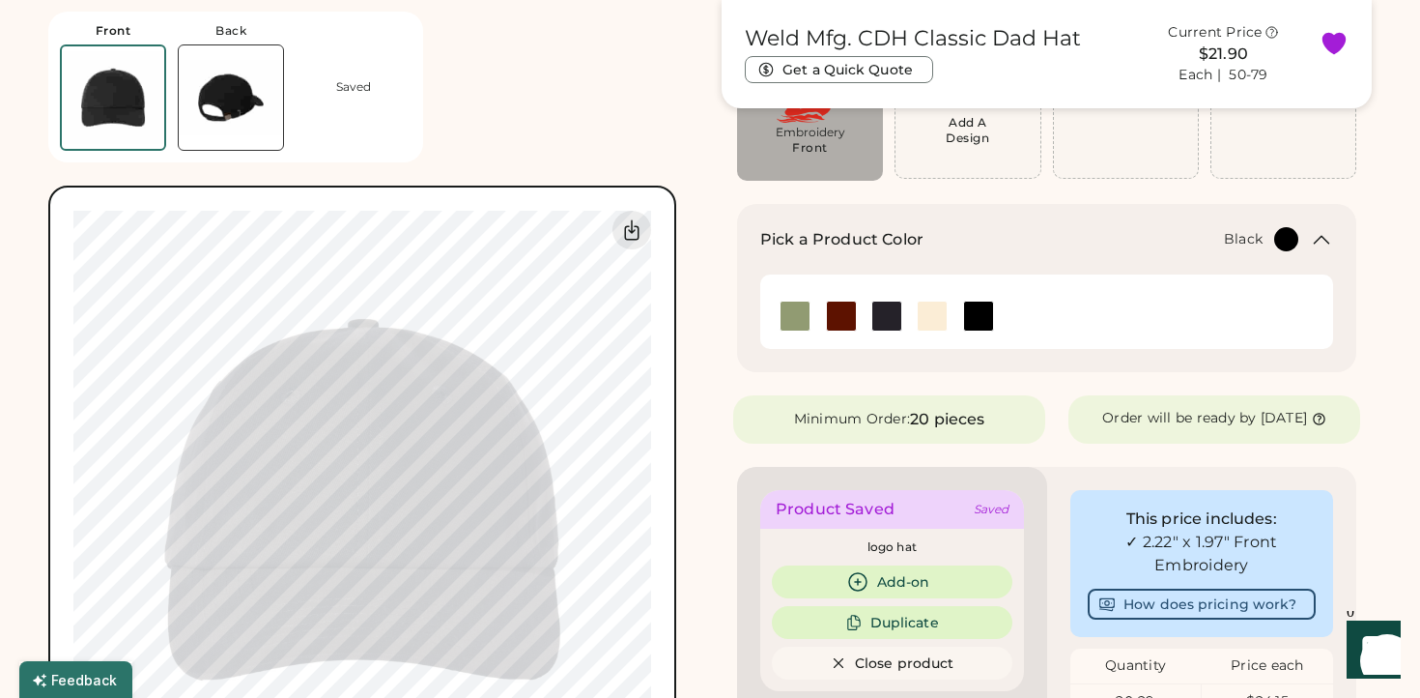
scroll to position [184, 0]
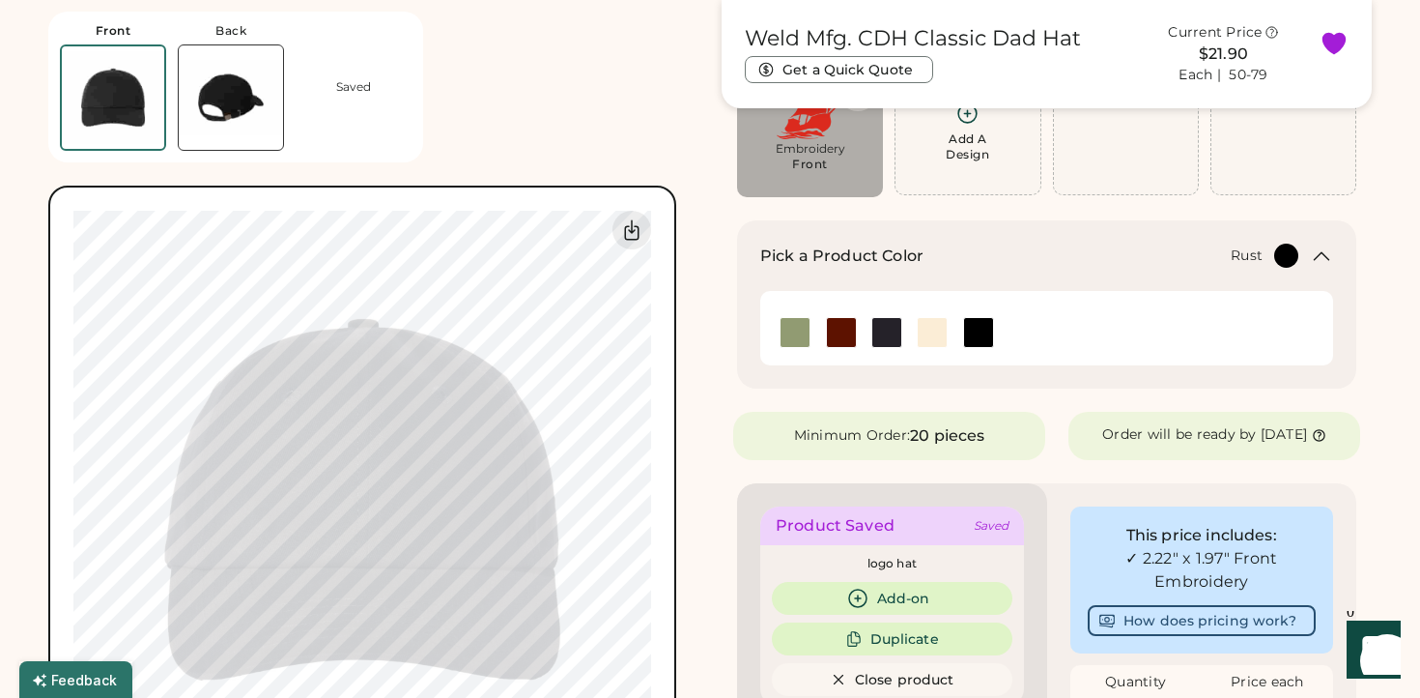
click at [834, 329] on img at bounding box center [841, 332] width 29 height 29
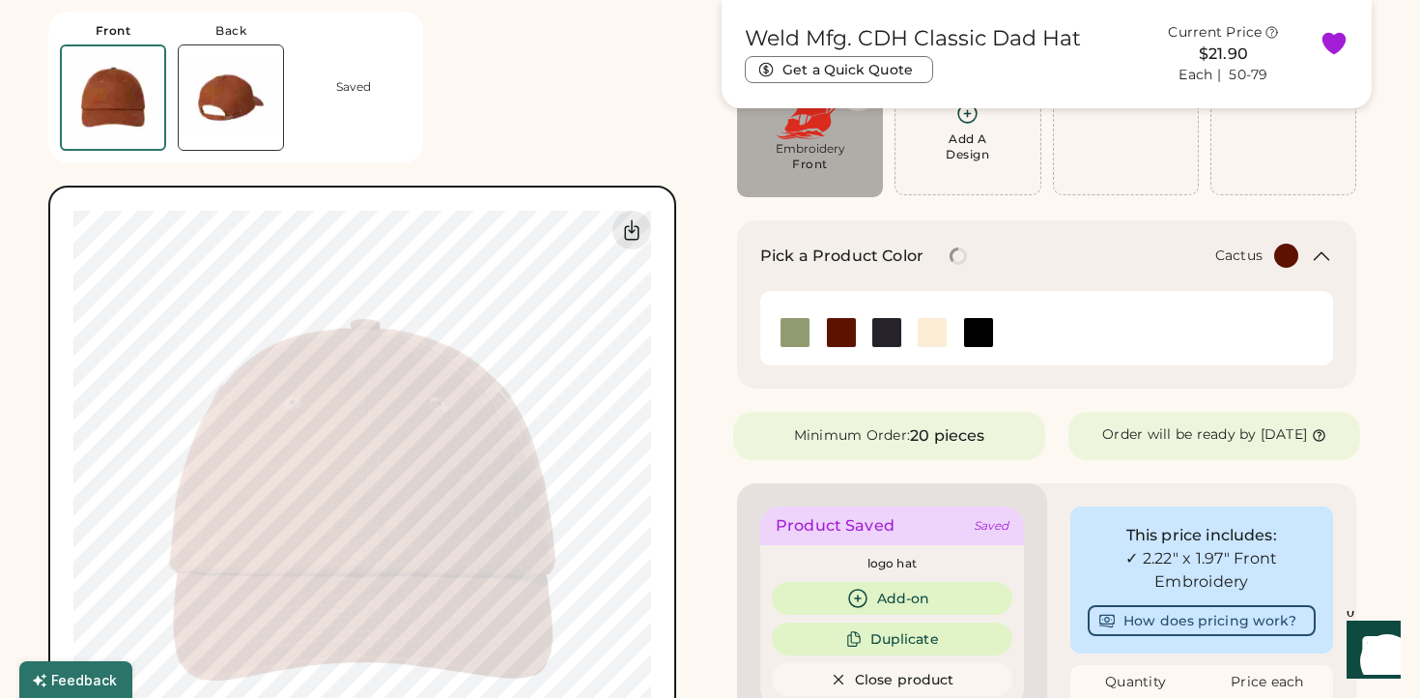
click at [788, 332] on img at bounding box center [795, 332] width 29 height 29
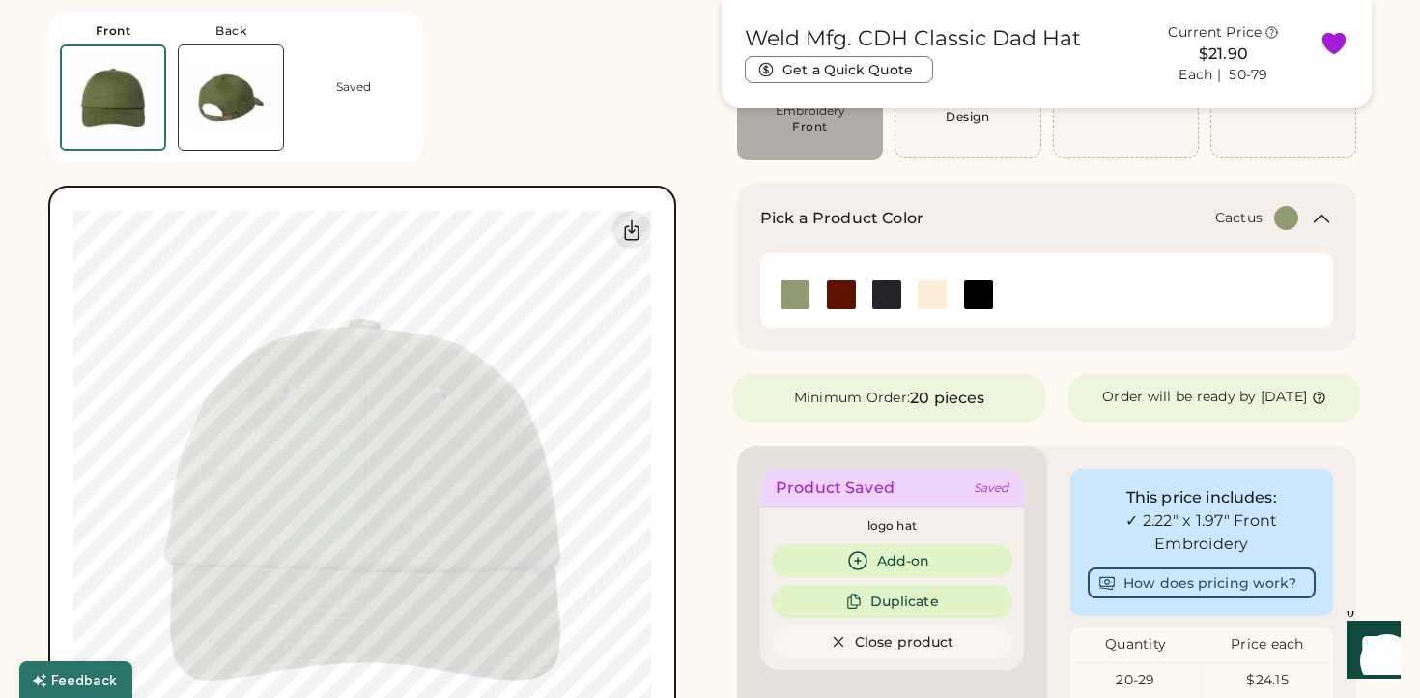
scroll to position [228, 0]
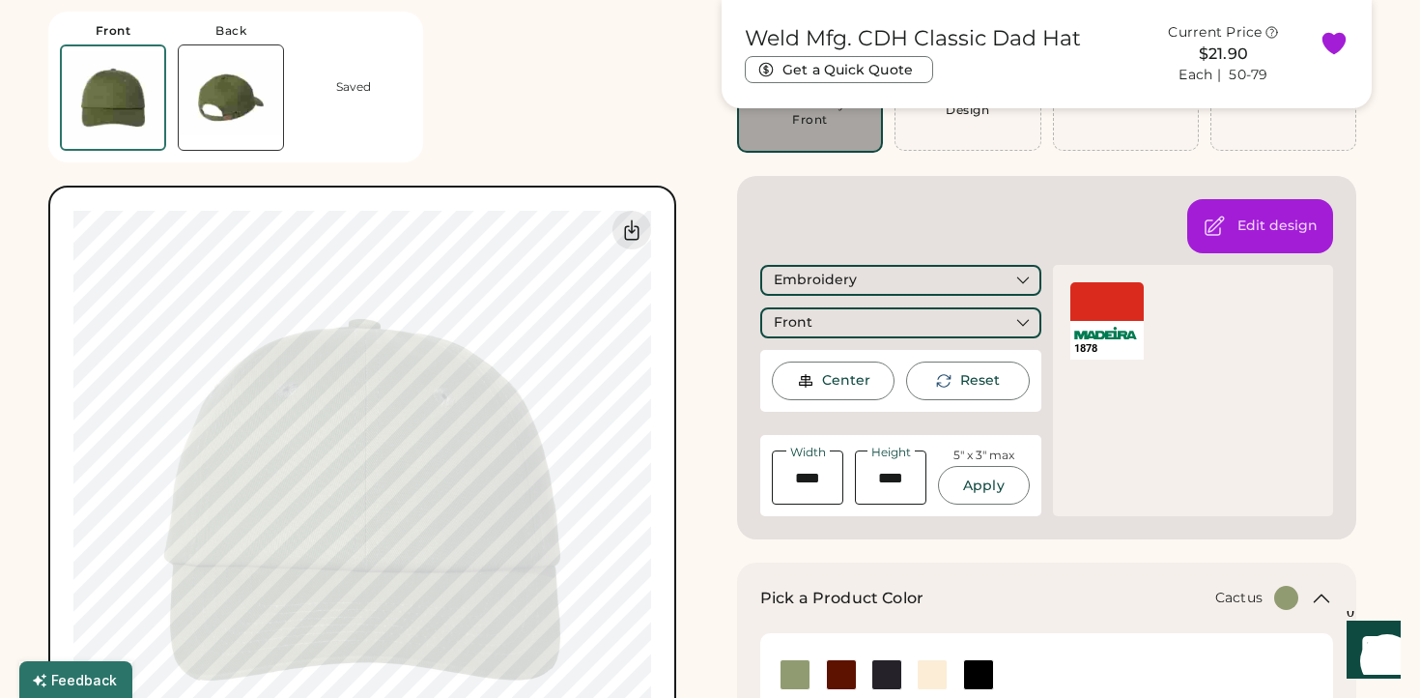
click at [1102, 320] on div at bounding box center [1108, 301] width 74 height 39
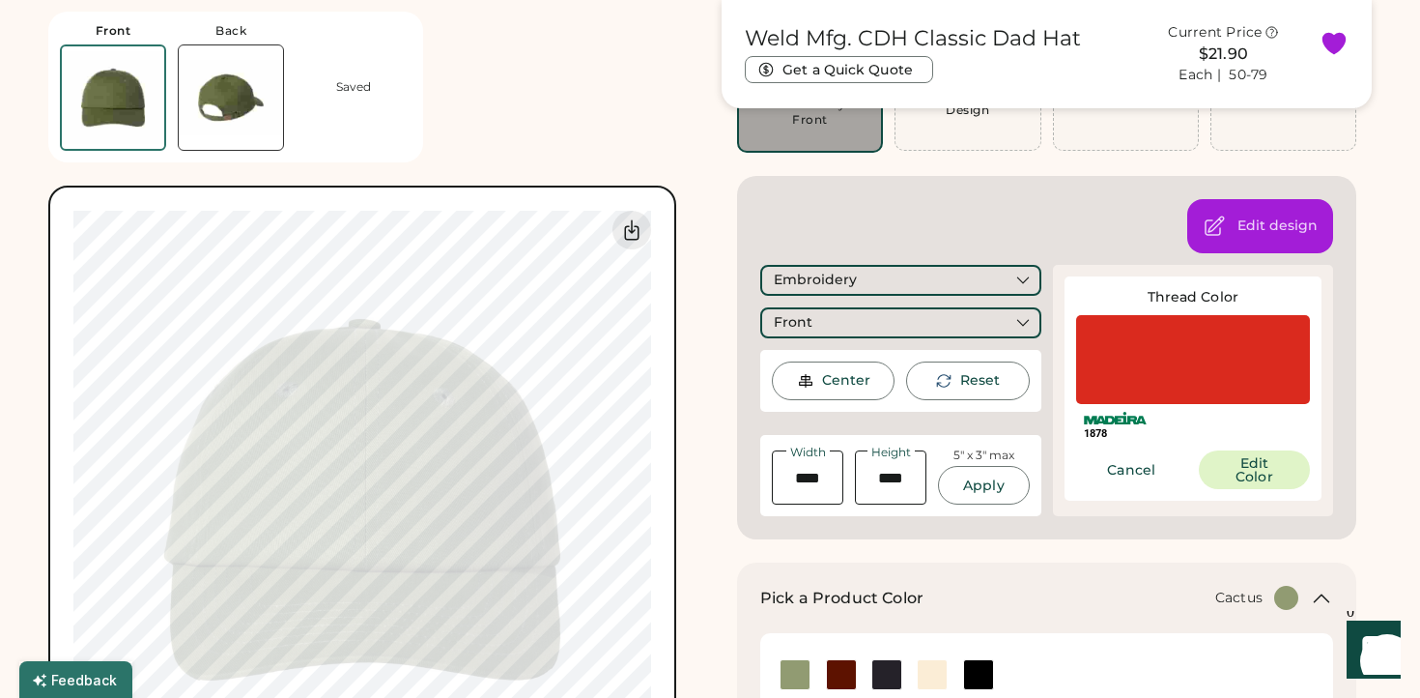
click at [1139, 387] on div at bounding box center [1193, 359] width 235 height 89
click at [1241, 471] on button "Edit Color" at bounding box center [1254, 469] width 111 height 39
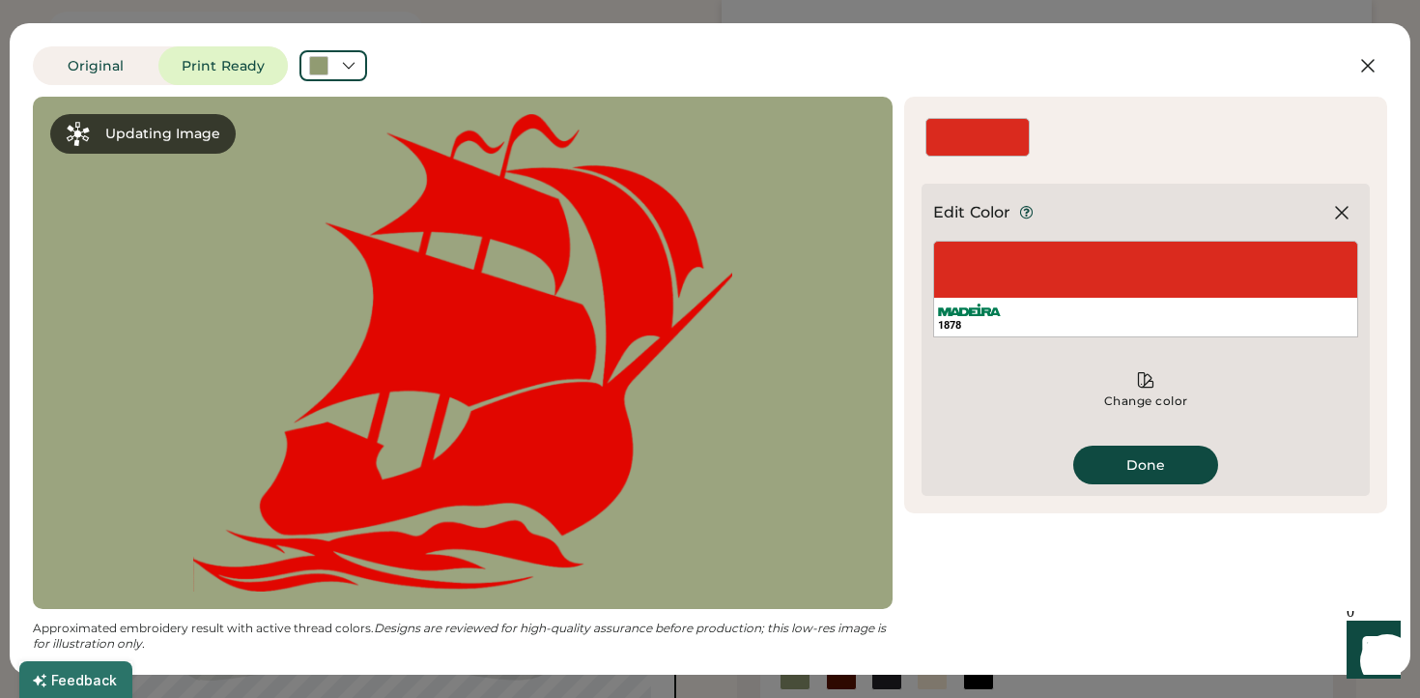
click at [1137, 386] on icon at bounding box center [1145, 379] width 19 height 19
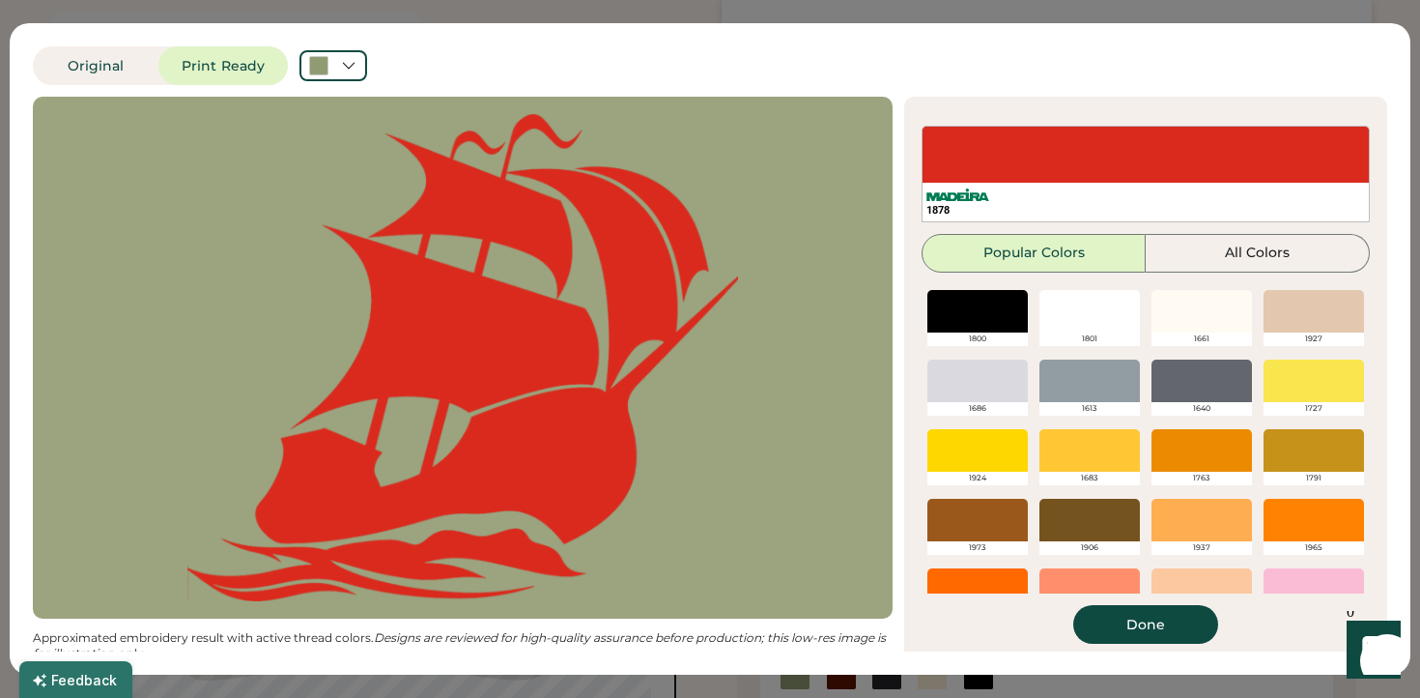
click at [987, 311] on div at bounding box center [978, 311] width 100 height 43
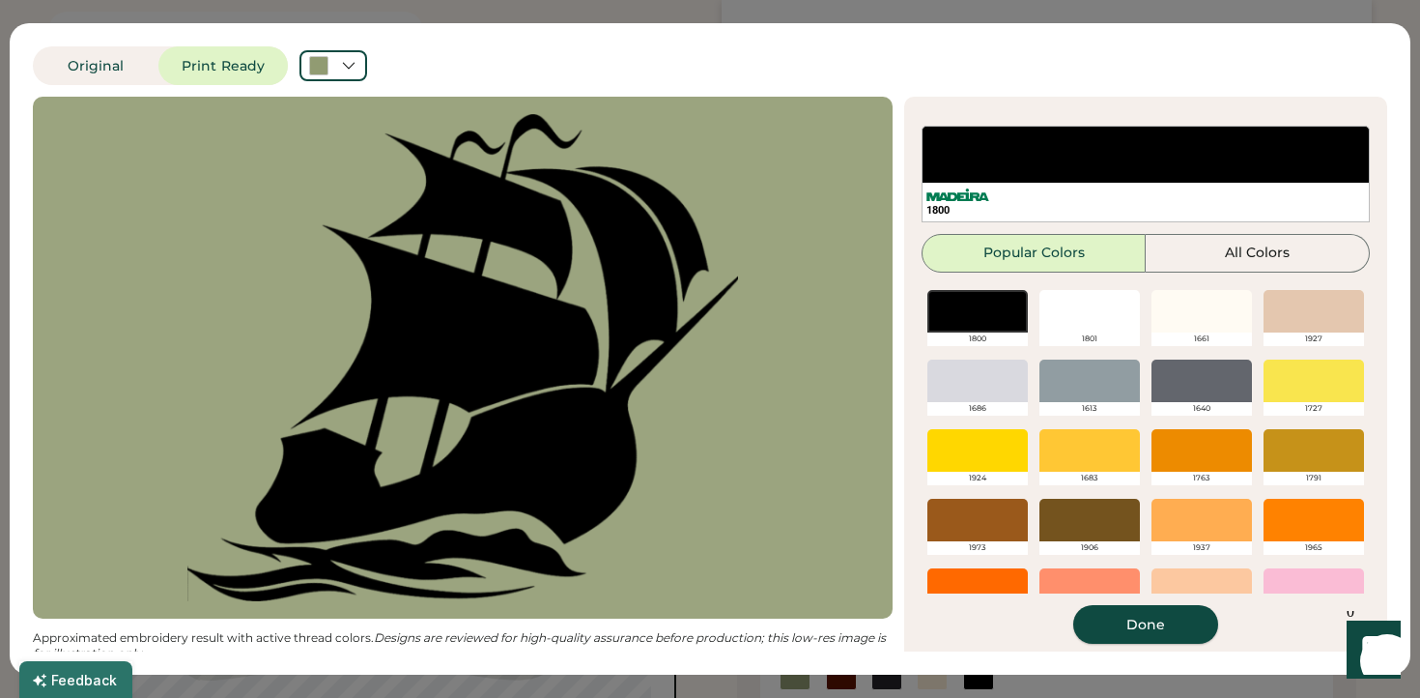
click at [1156, 613] on button "Done" at bounding box center [1145, 624] width 145 height 39
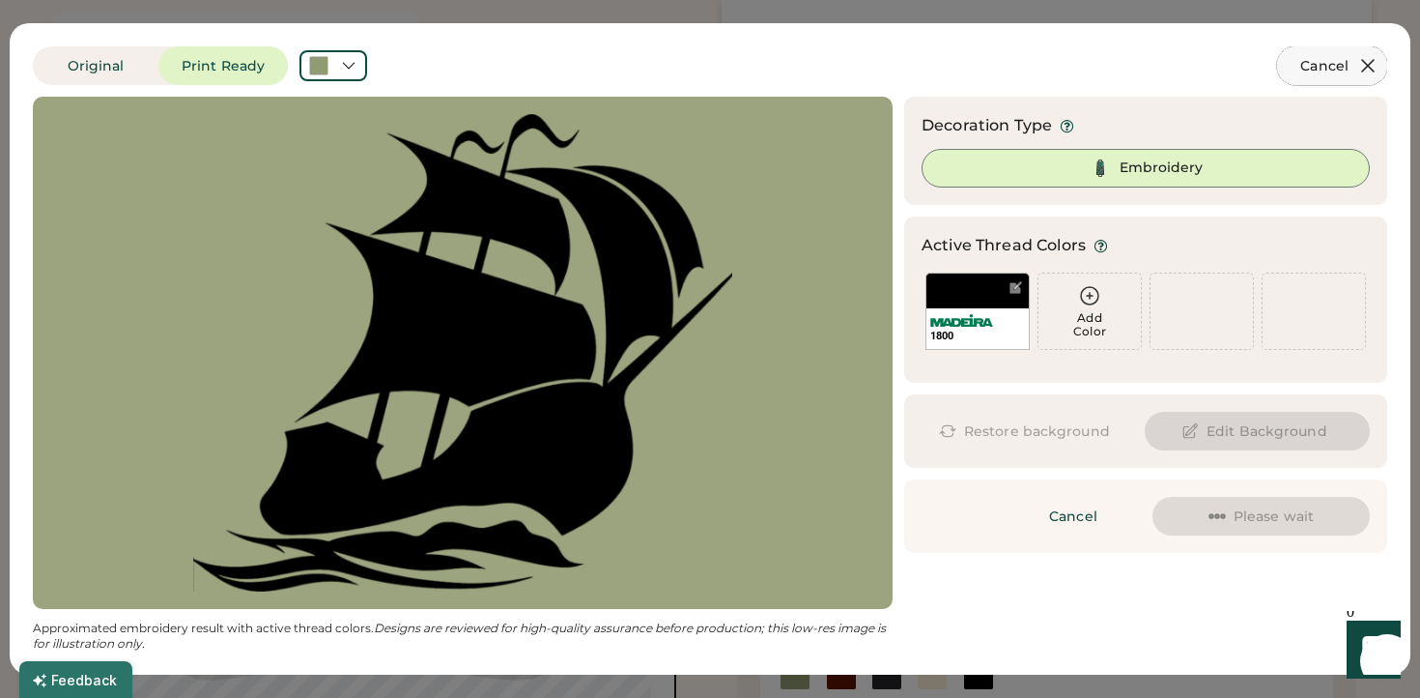
click at [1375, 65] on icon at bounding box center [1368, 65] width 23 height 23
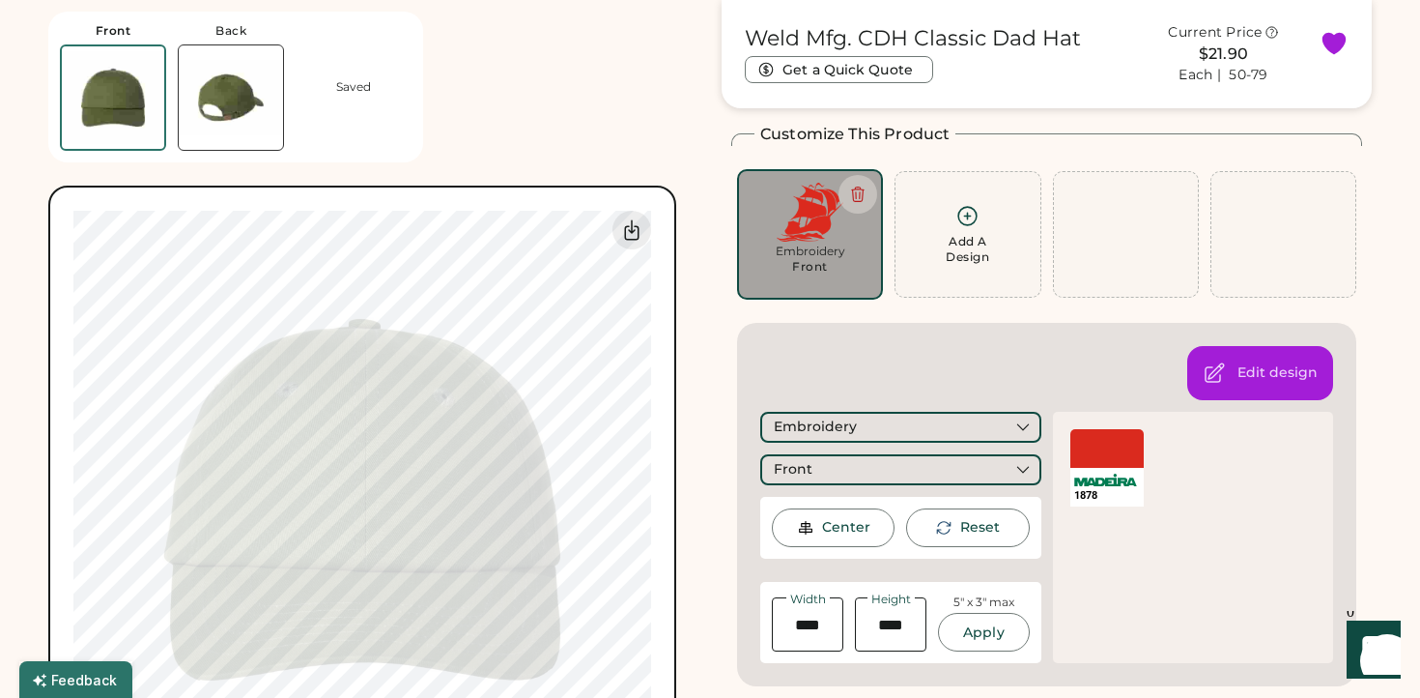
scroll to position [84, 0]
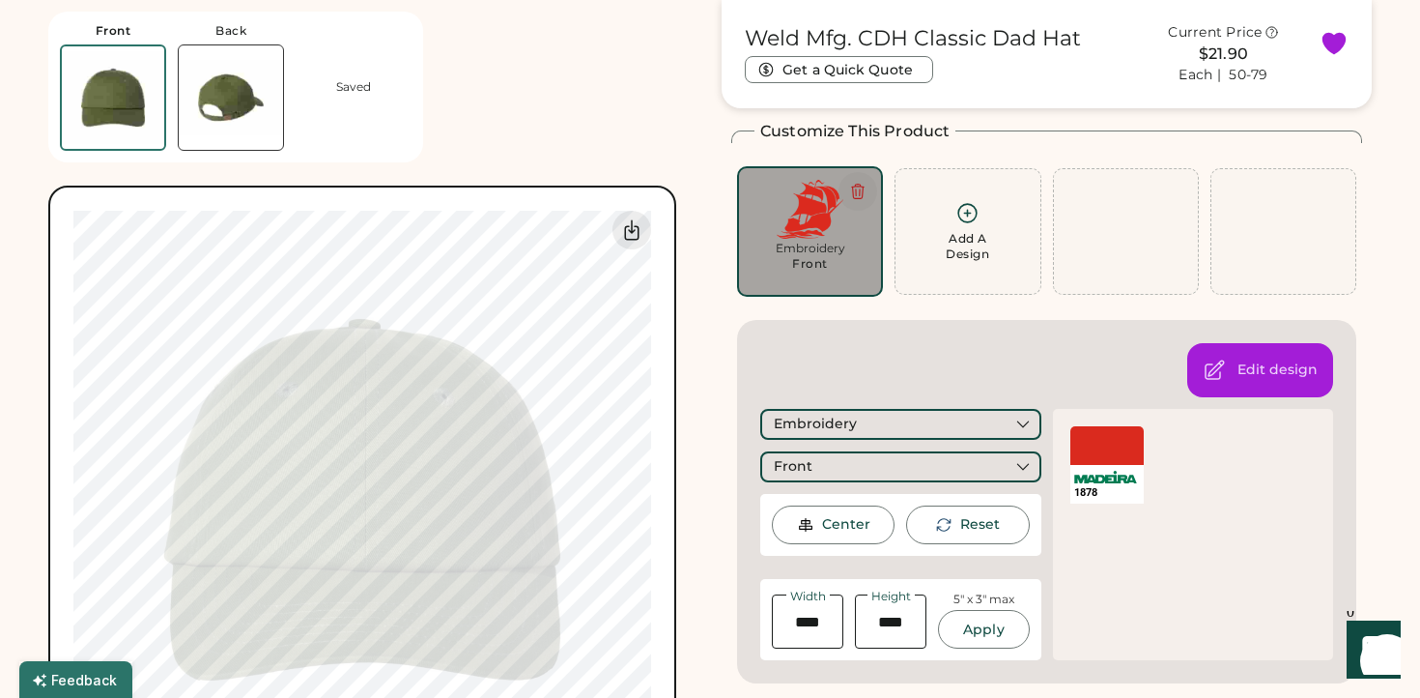
click at [858, 183] on icon at bounding box center [857, 191] width 17 height 17
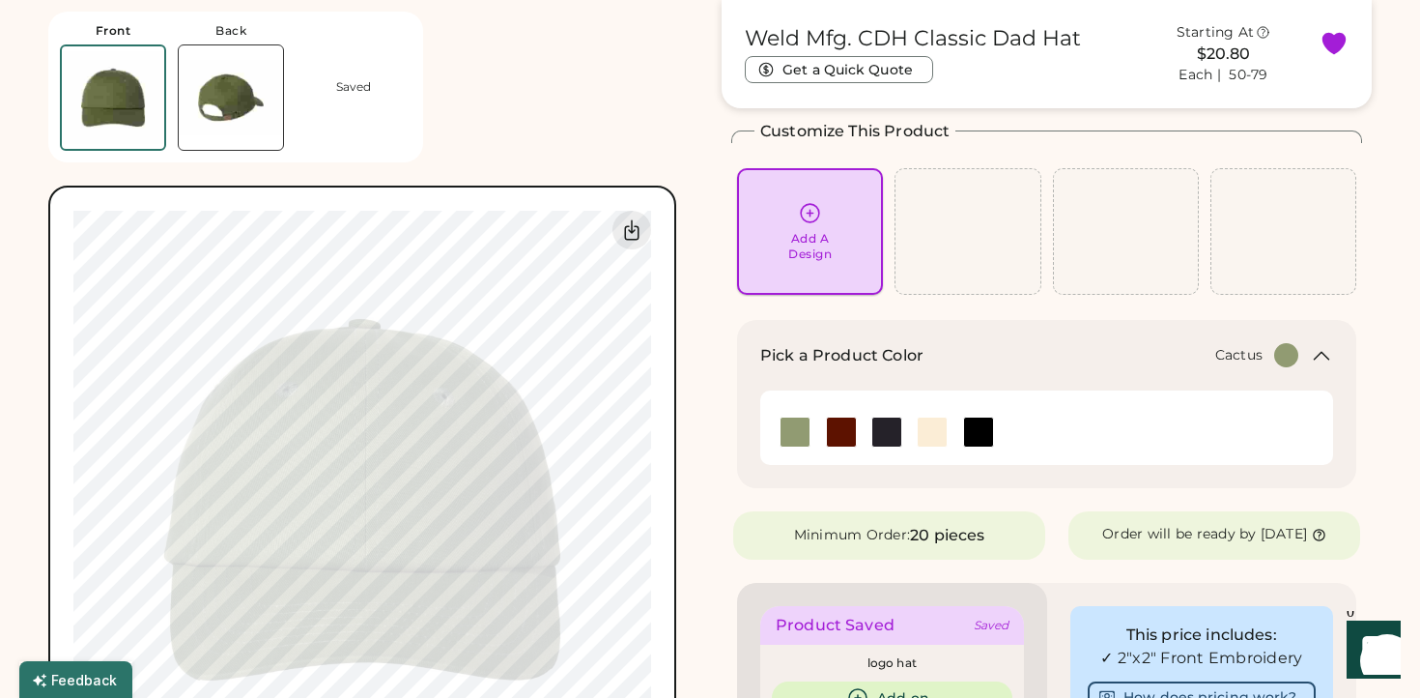
click at [809, 198] on div "Add A Design" at bounding box center [810, 231] width 146 height 127
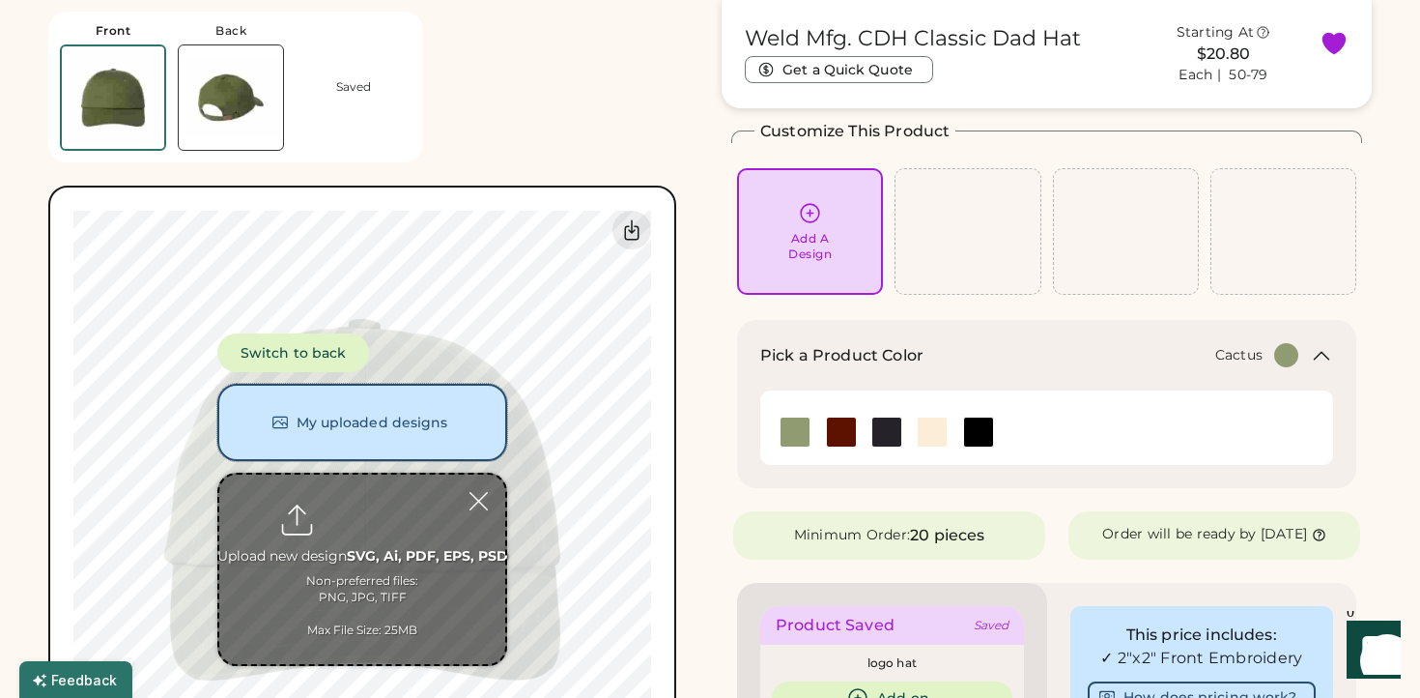
click at [403, 420] on button "My uploaded designs" at bounding box center [362, 422] width 290 height 77
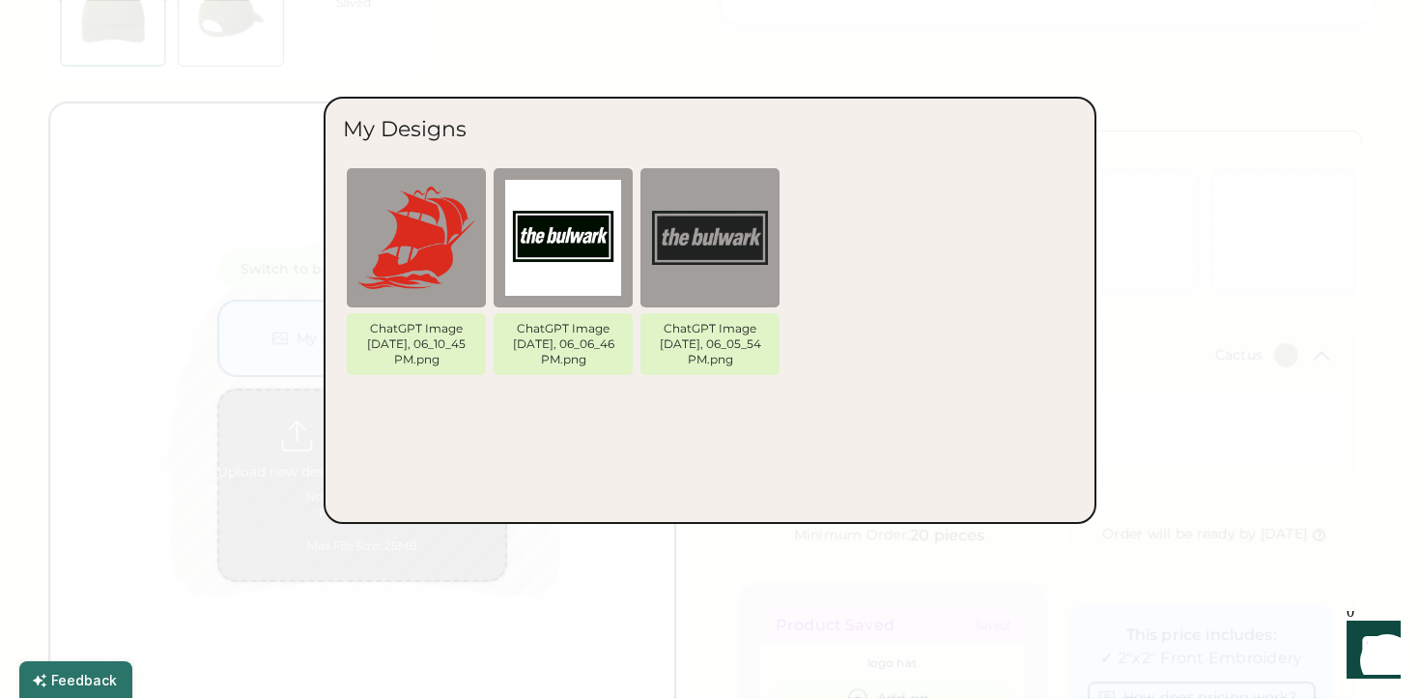
click at [1176, 330] on div at bounding box center [710, 349] width 1420 height 698
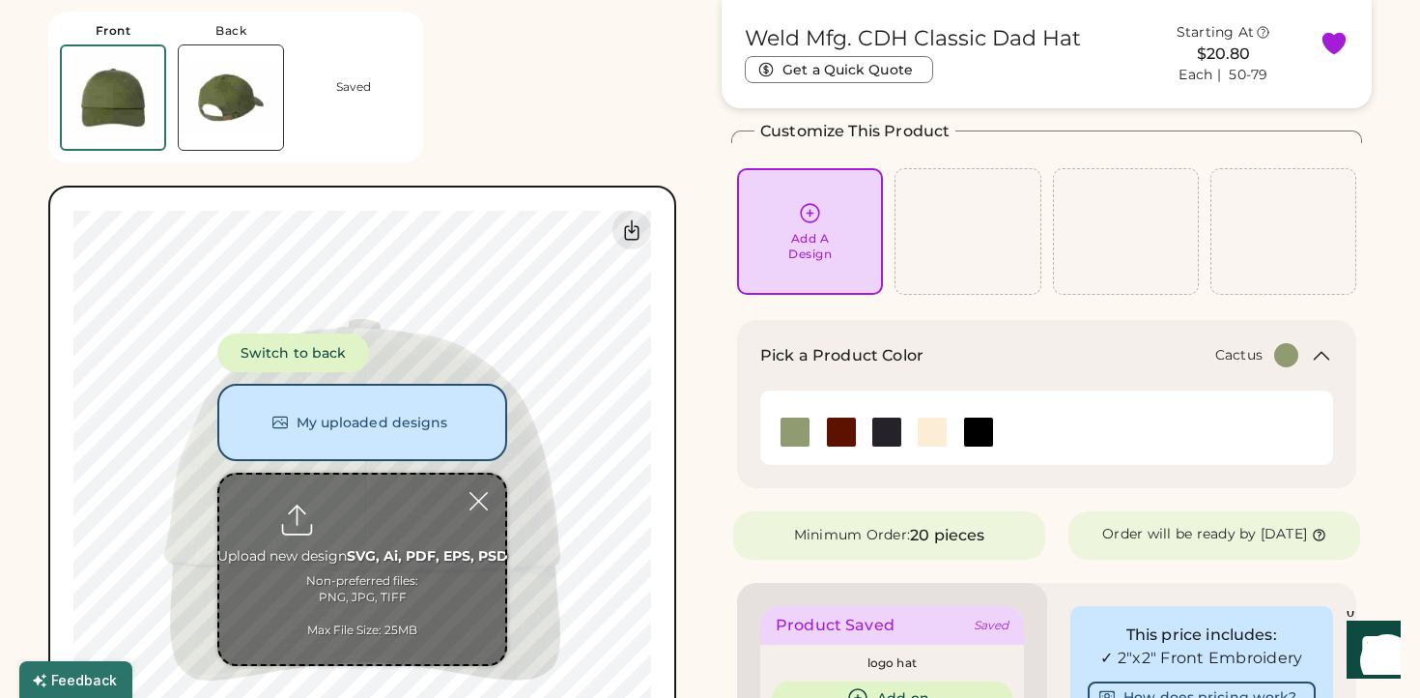
click at [335, 582] on input "file" at bounding box center [362, 568] width 286 height 189
type input "**********"
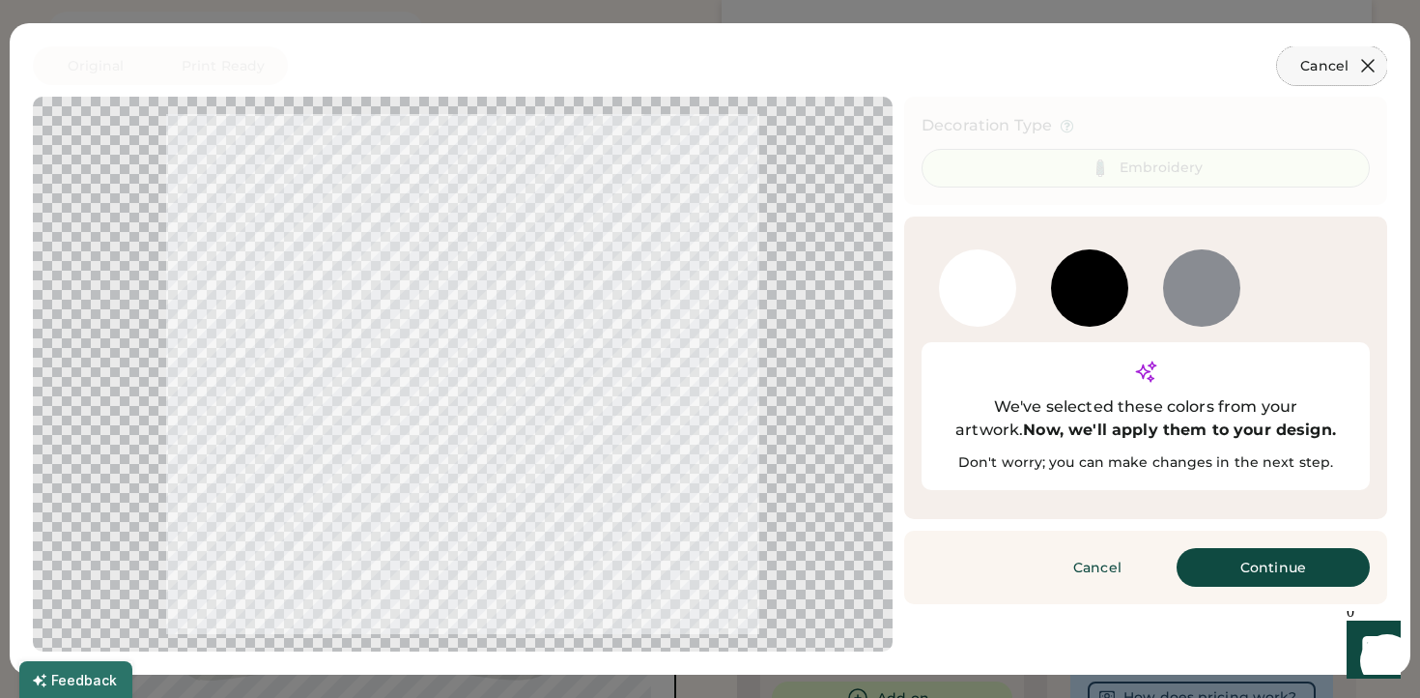
click at [1375, 68] on icon at bounding box center [1368, 65] width 23 height 23
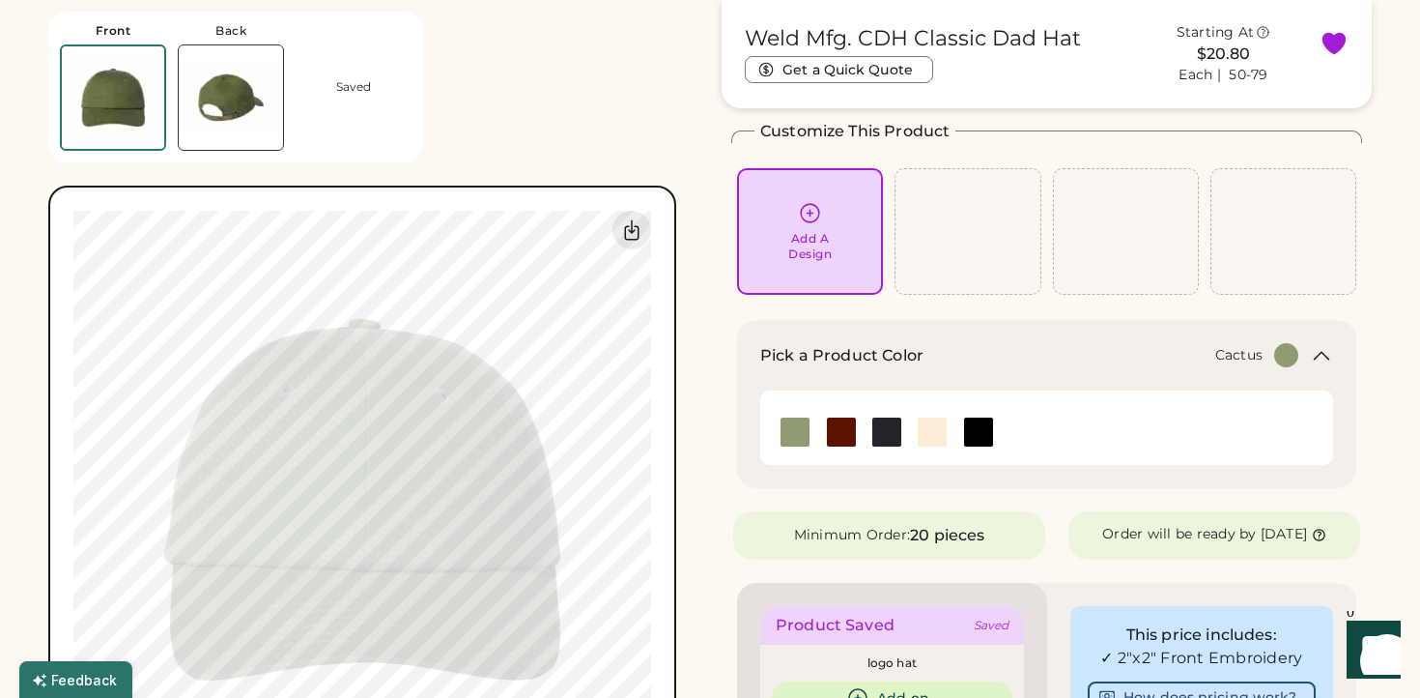
scroll to position [0, 0]
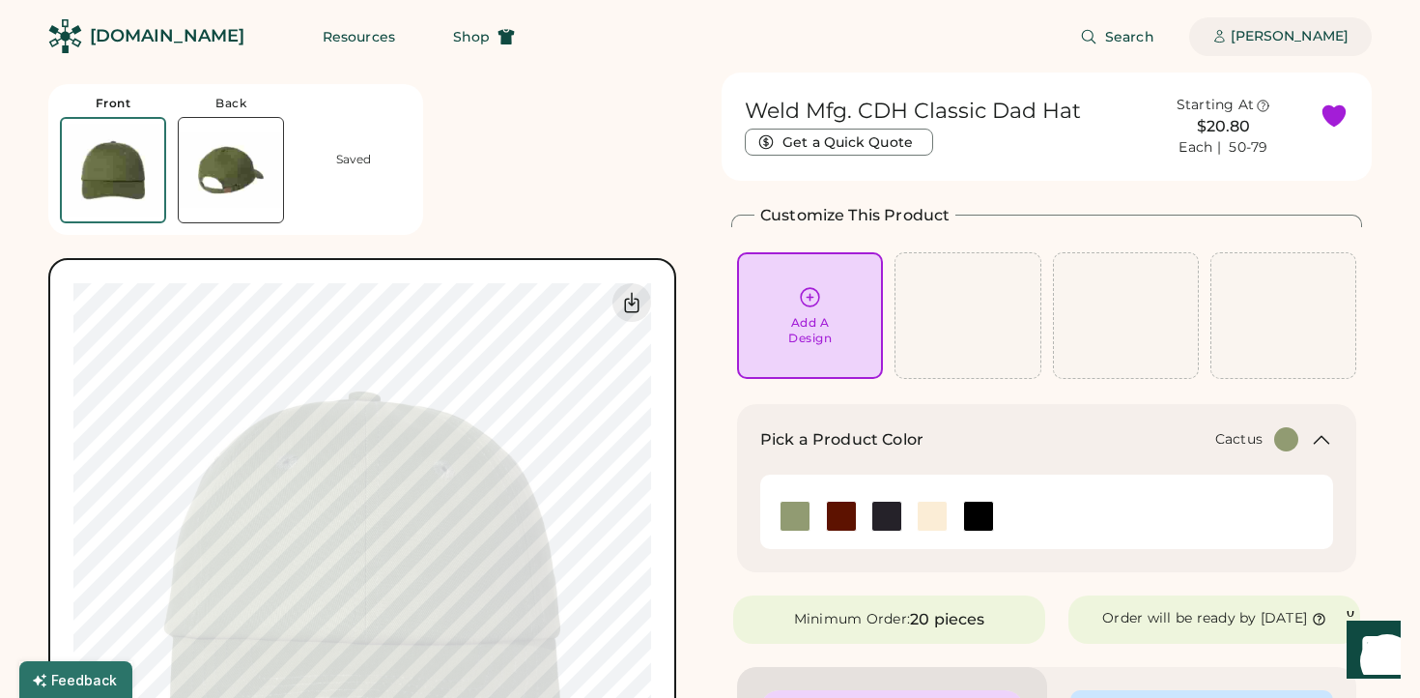
click at [1291, 37] on div "[PERSON_NAME]" at bounding box center [1290, 36] width 118 height 19
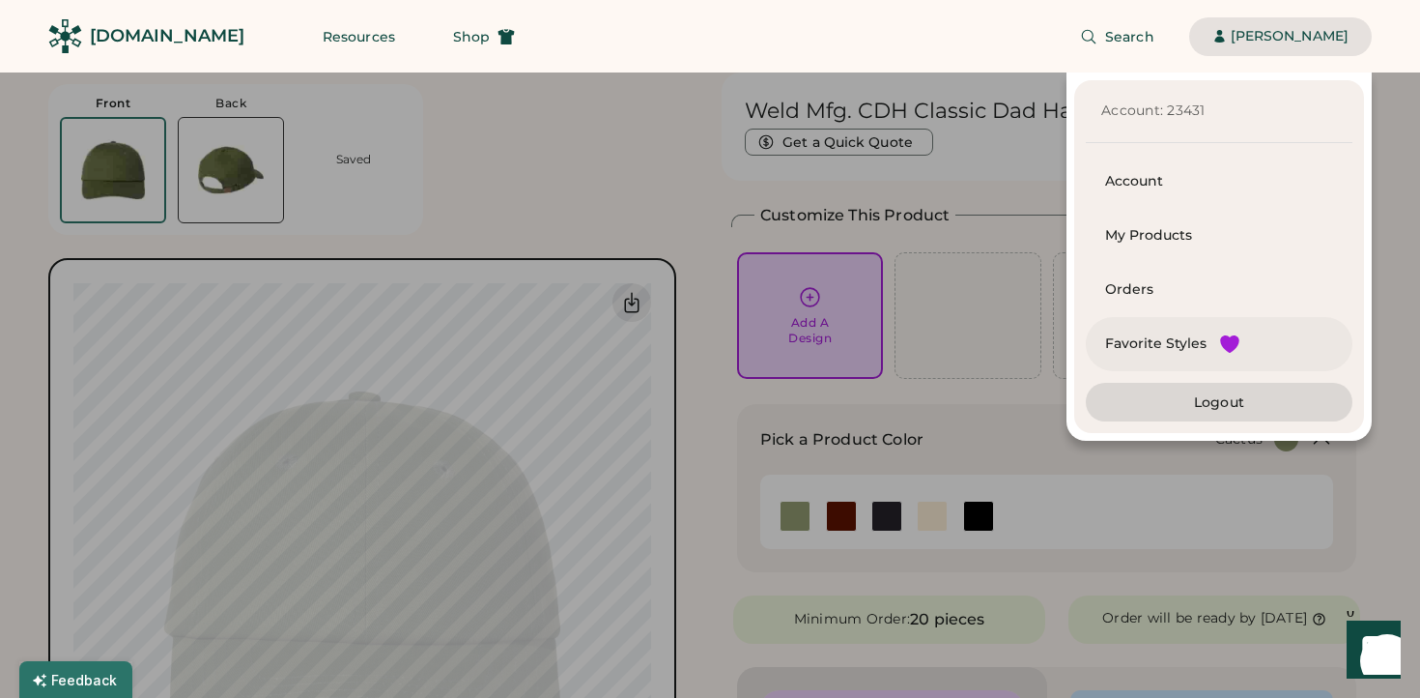
click at [1212, 339] on div "Favorite Styles" at bounding box center [1219, 344] width 267 height 54
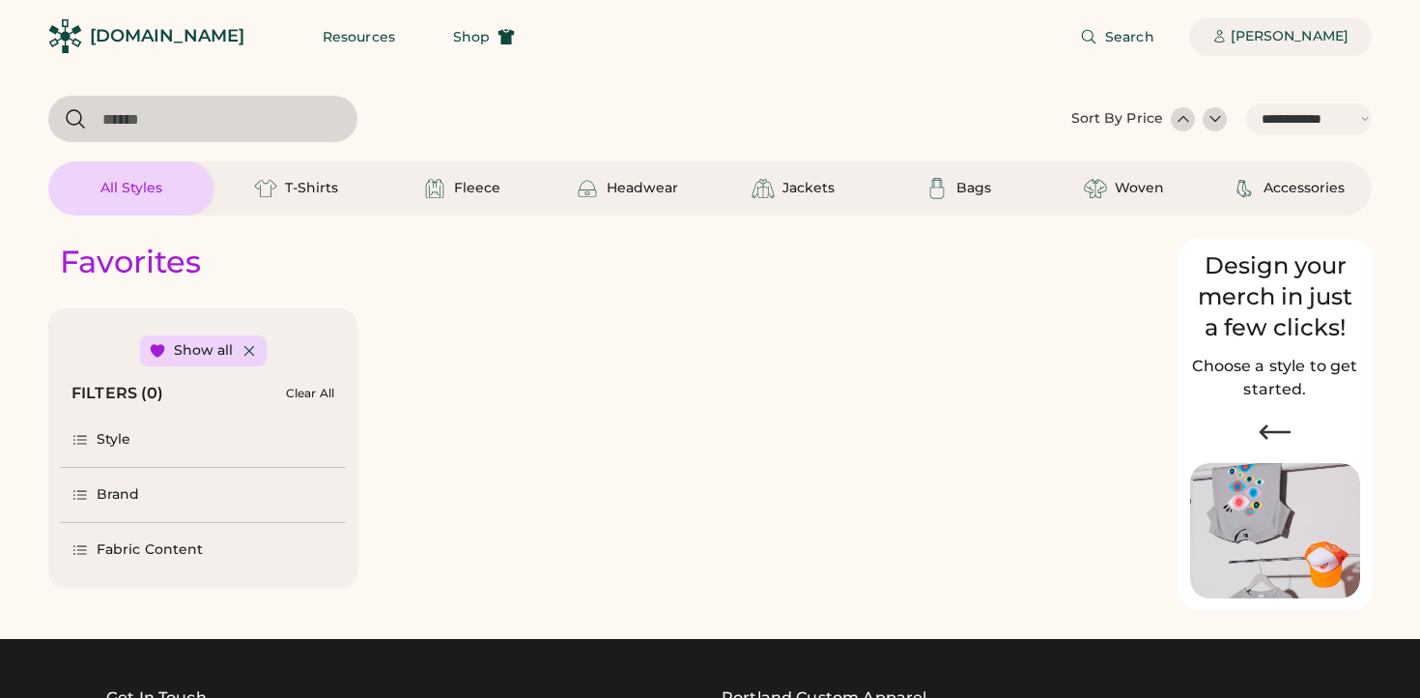
select select "*****"
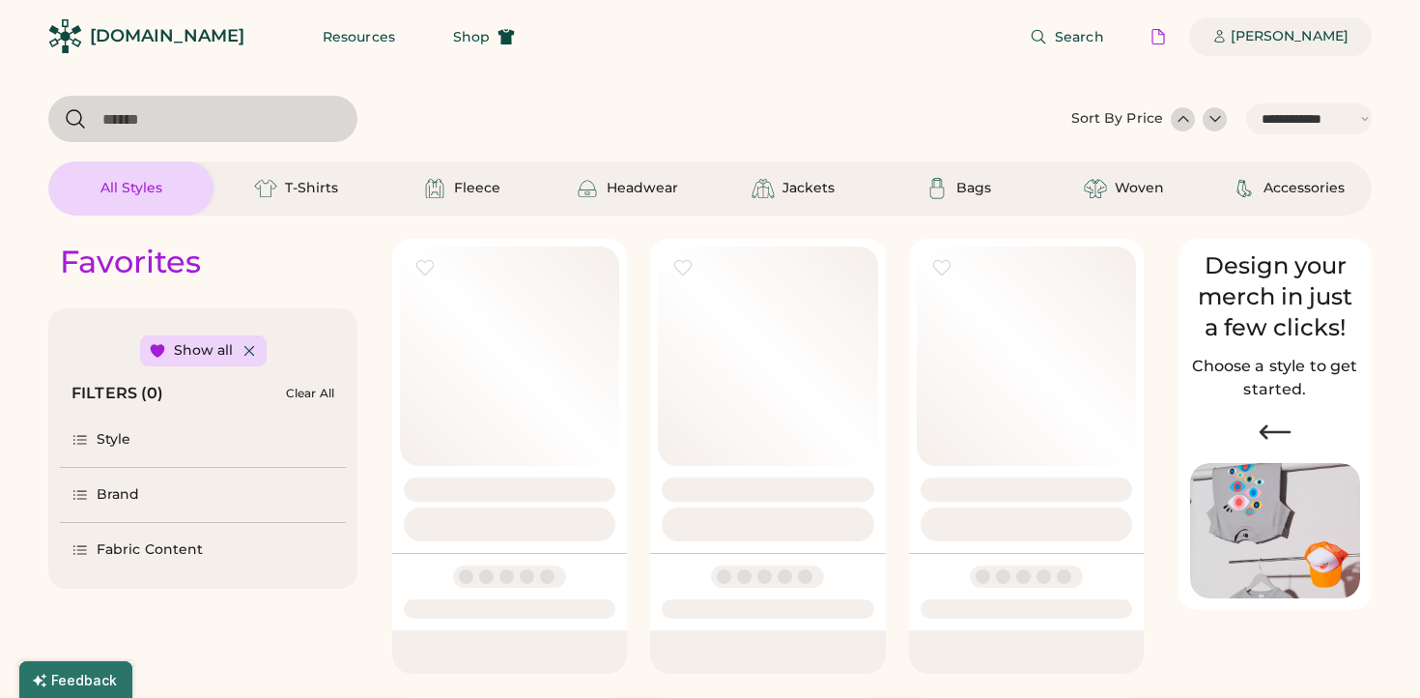
click at [1296, 31] on div "[PERSON_NAME]" at bounding box center [1290, 36] width 118 height 19
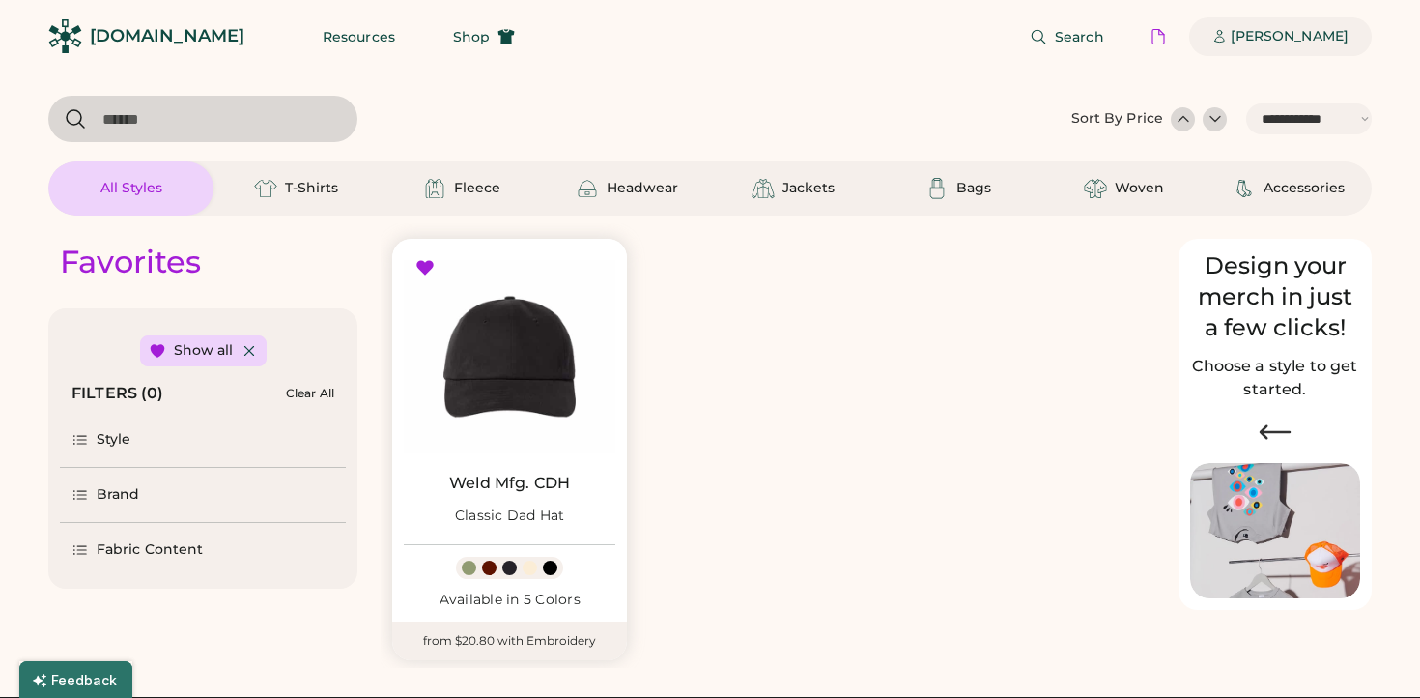
click at [1299, 43] on div "[PERSON_NAME]" at bounding box center [1290, 36] width 118 height 19
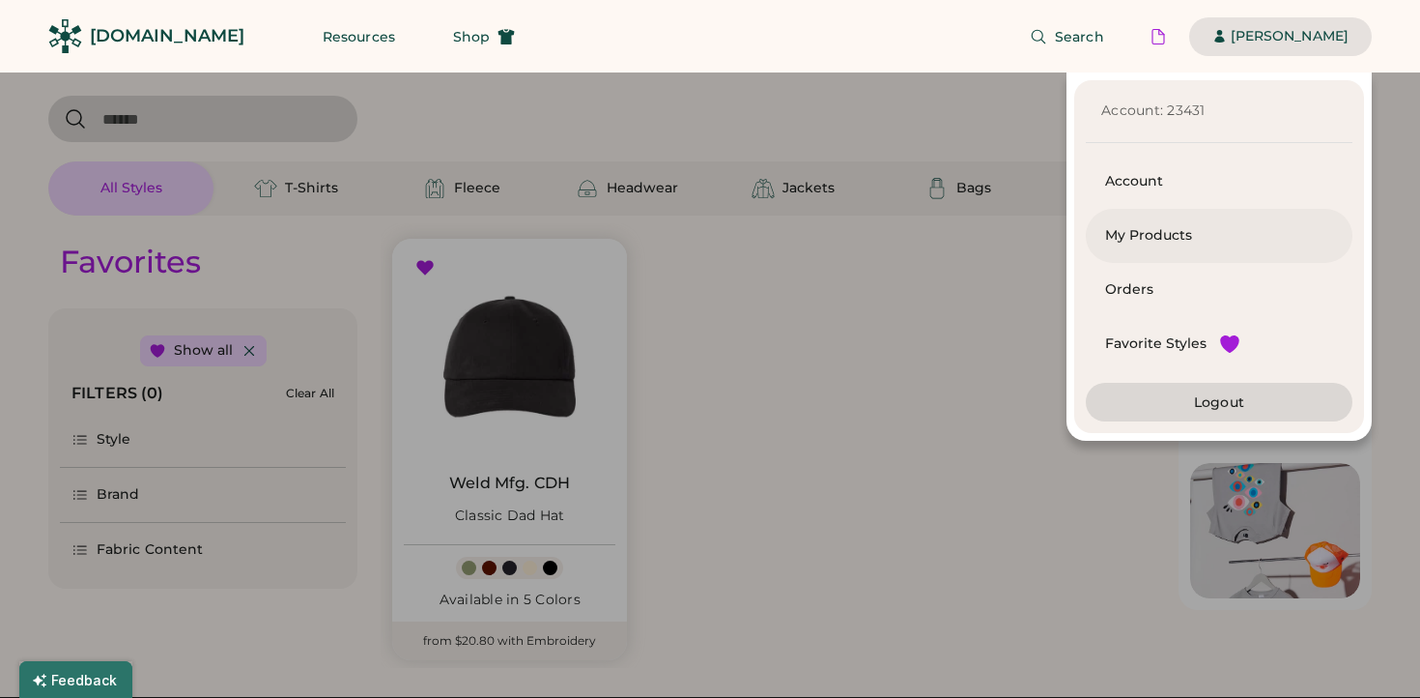
click at [1179, 227] on div "My Products" at bounding box center [1219, 235] width 228 height 19
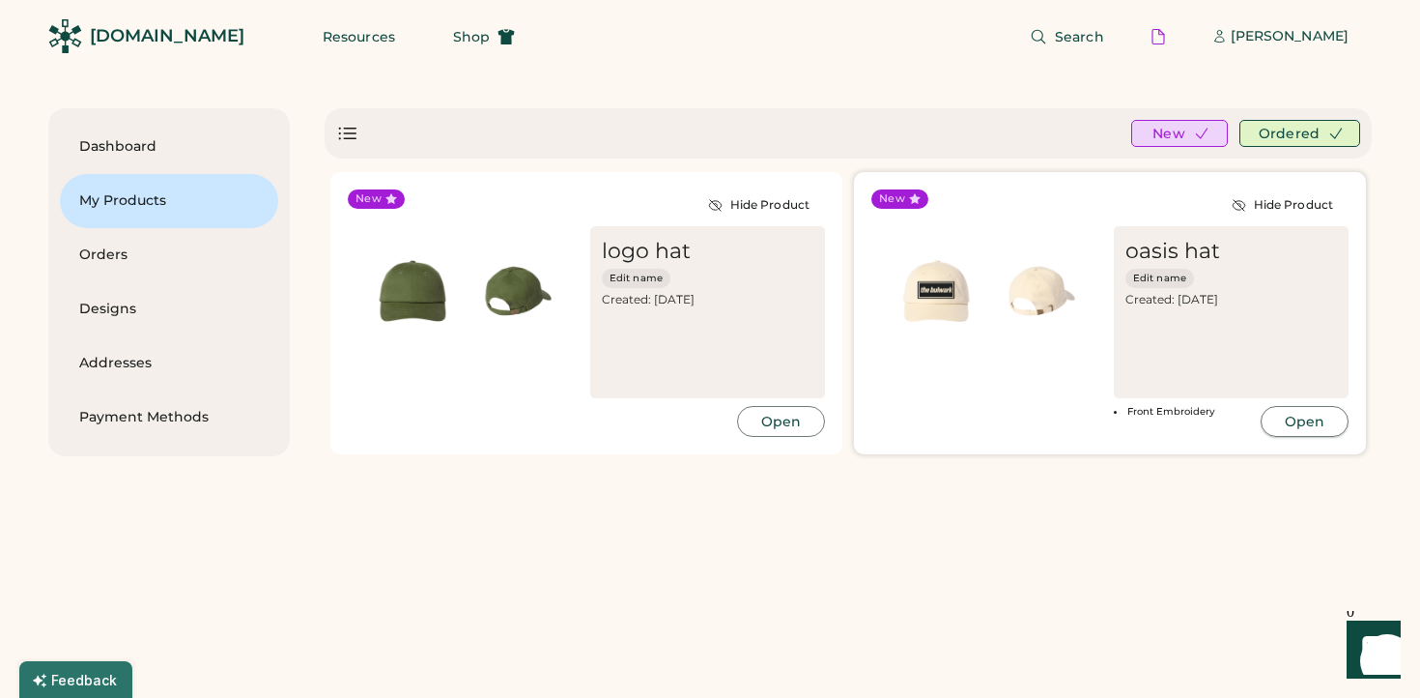
click at [1309, 419] on button "Open" at bounding box center [1305, 421] width 88 height 31
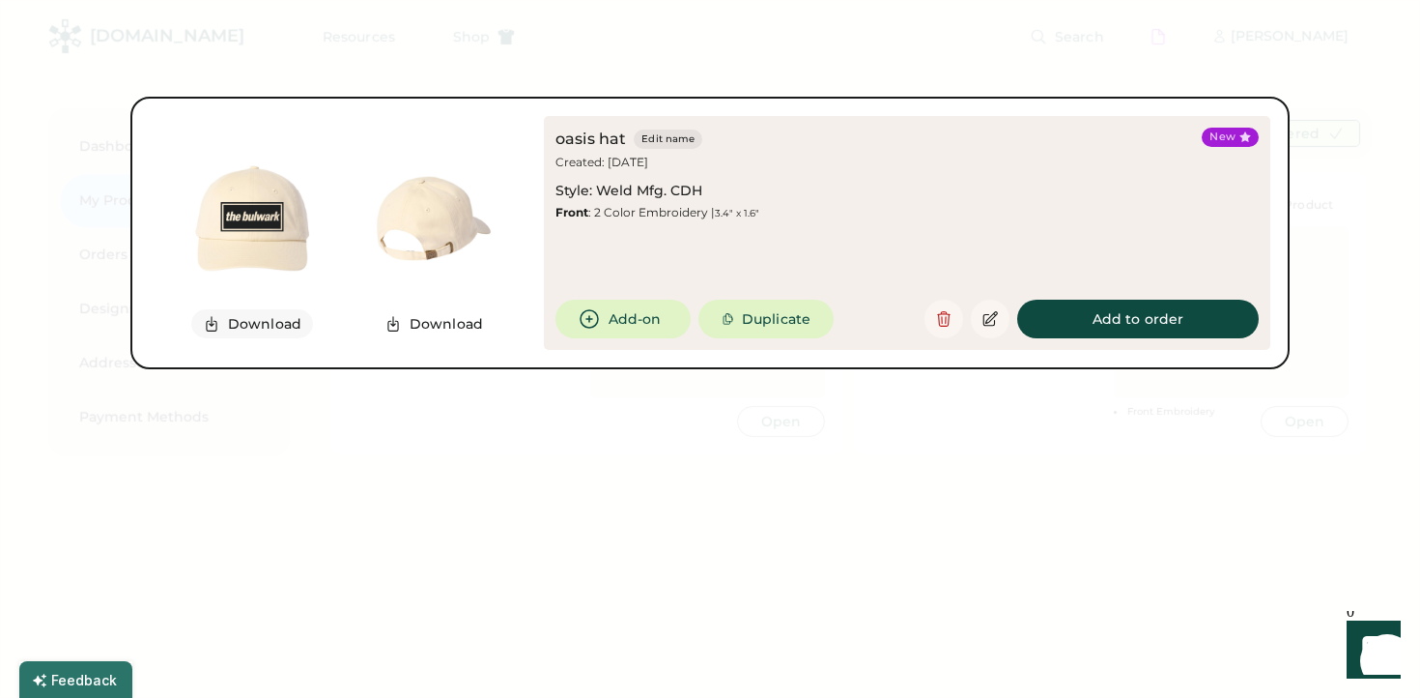
click at [265, 323] on button "Download" at bounding box center [252, 323] width 122 height 29
click at [625, 500] on div at bounding box center [710, 349] width 1420 height 698
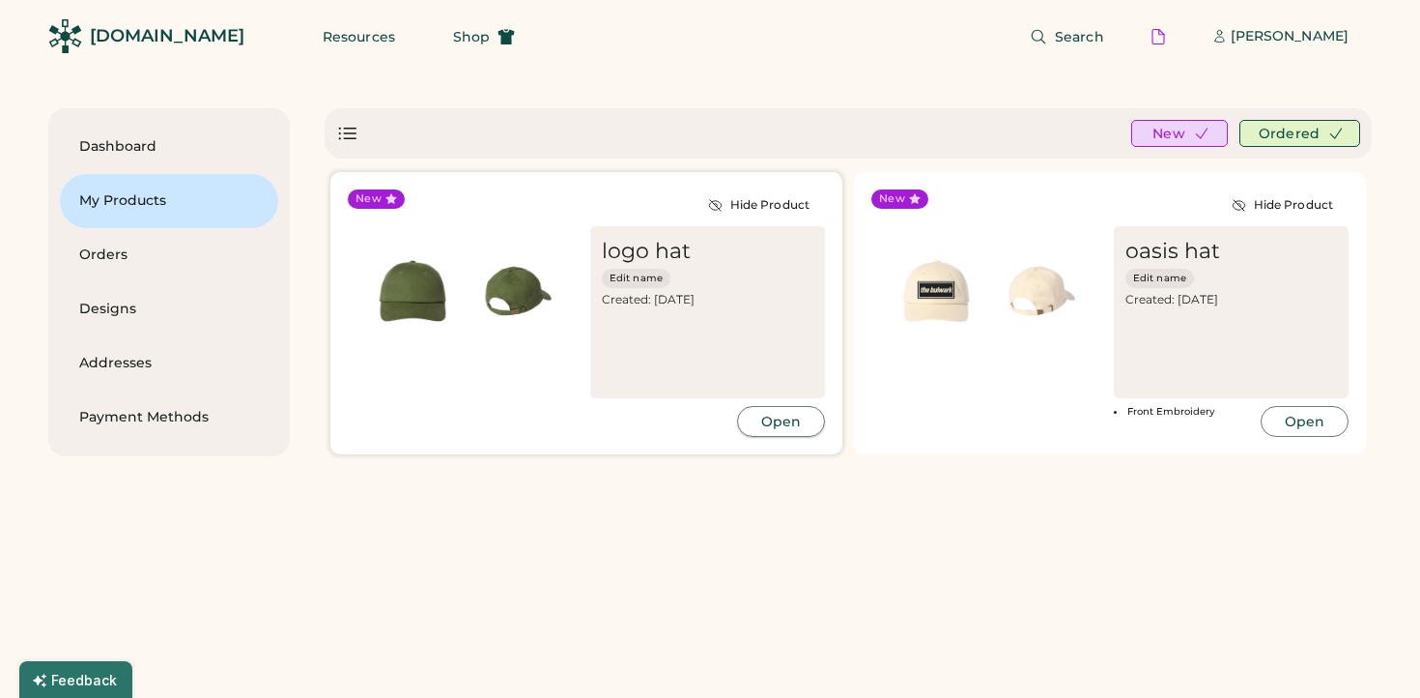
click at [776, 422] on button "Open" at bounding box center [781, 421] width 88 height 31
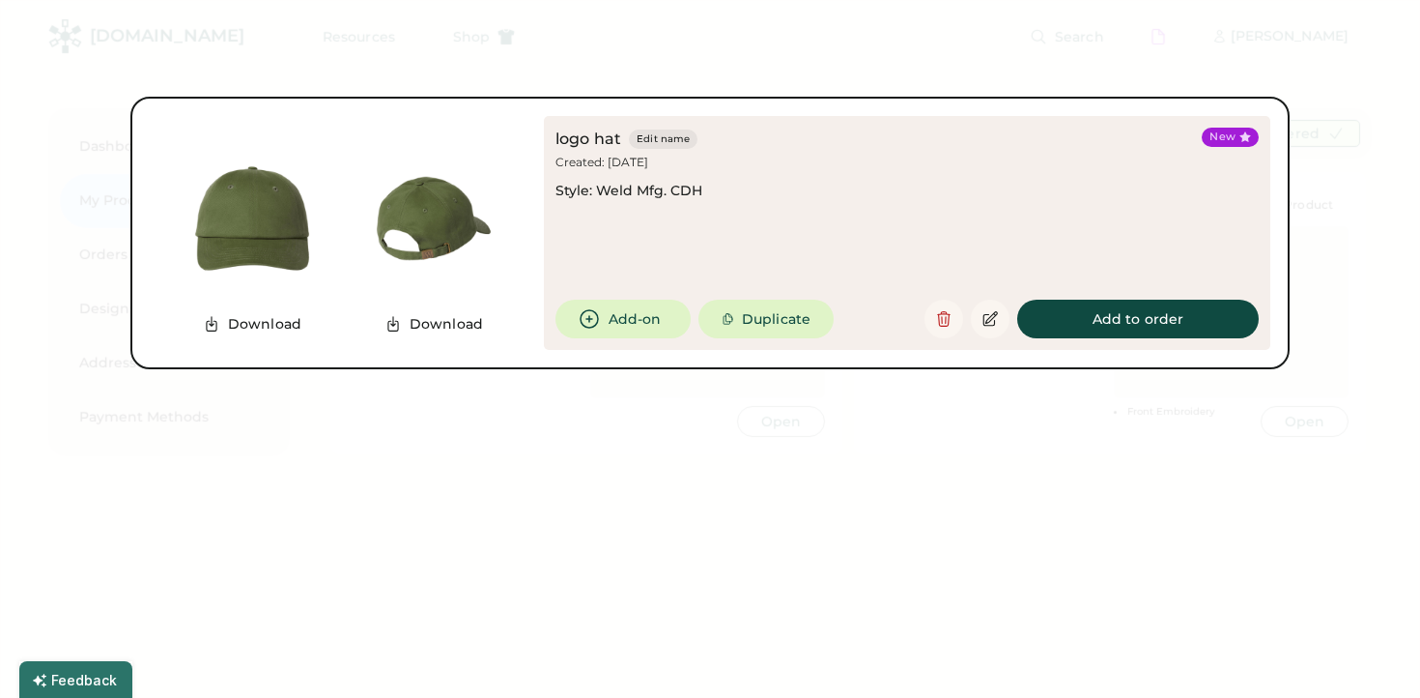
click at [730, 450] on div at bounding box center [710, 349] width 1420 height 698
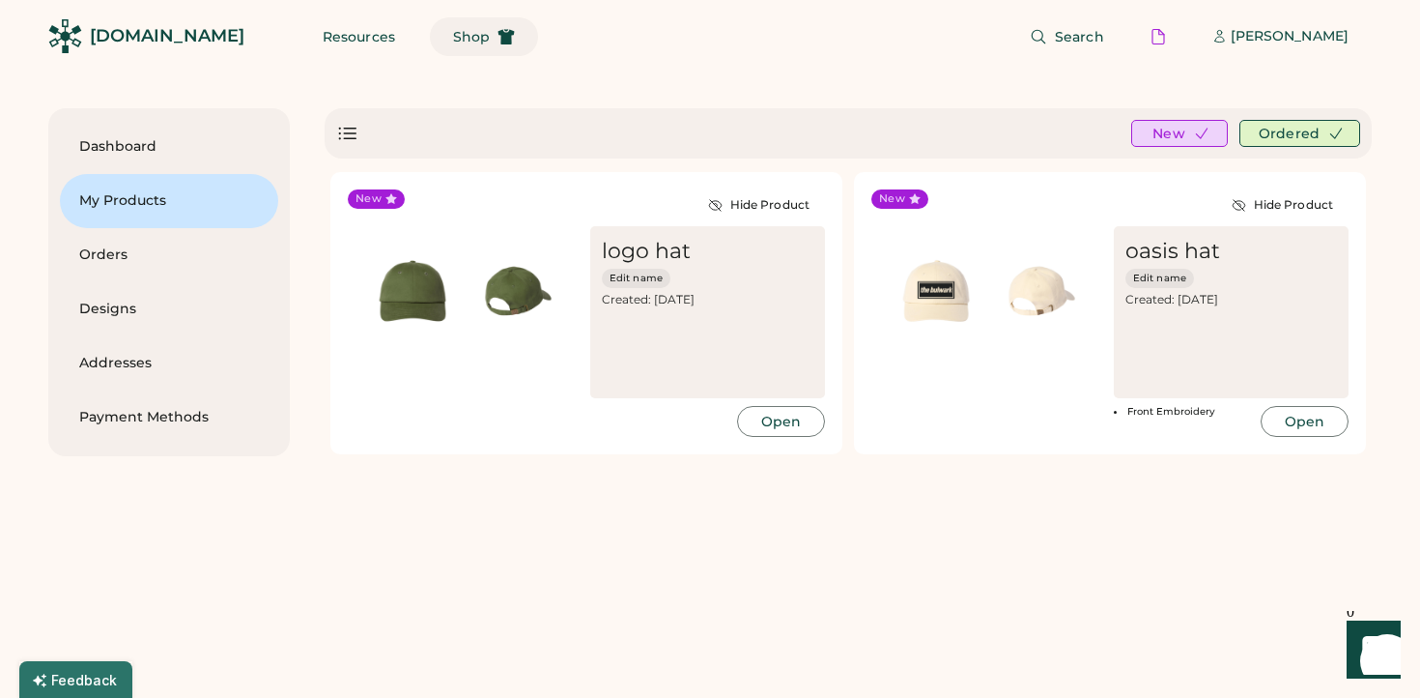
click at [498, 36] on icon at bounding box center [506, 36] width 17 height 17
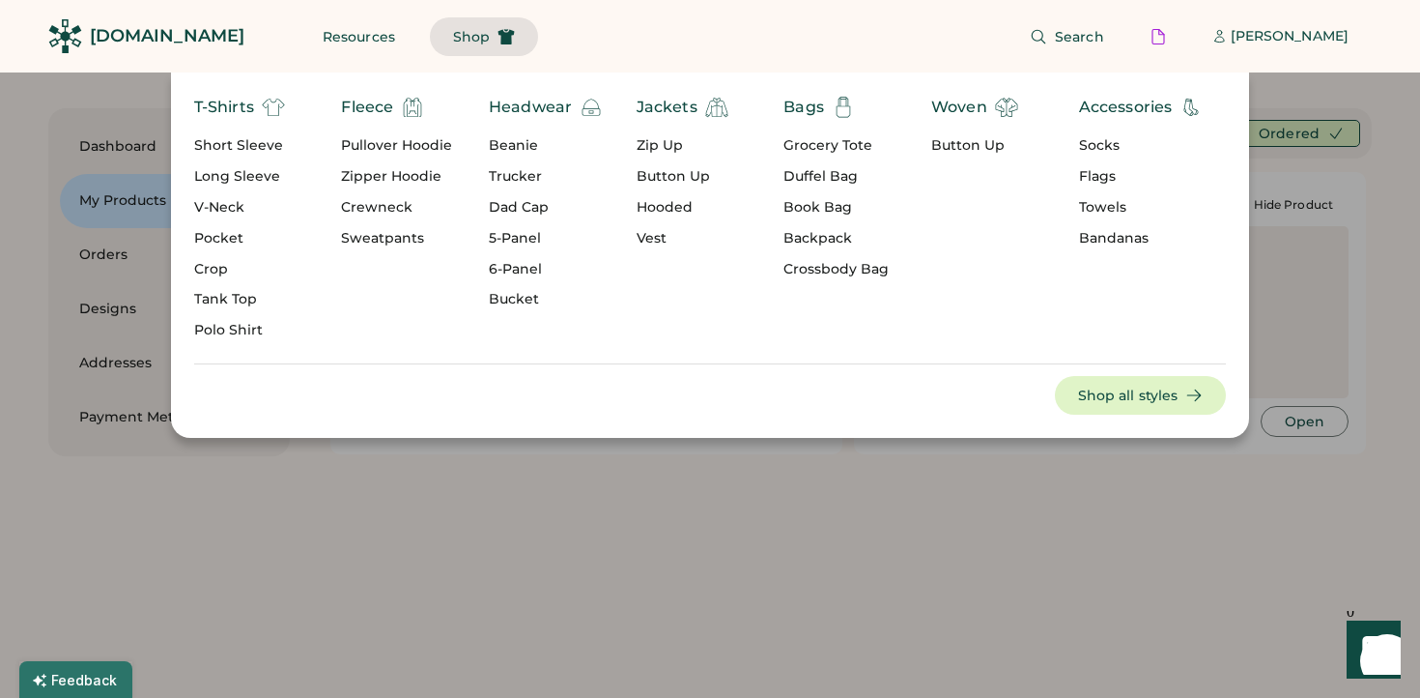
click at [236, 140] on div "Short Sleeve" at bounding box center [239, 145] width 91 height 19
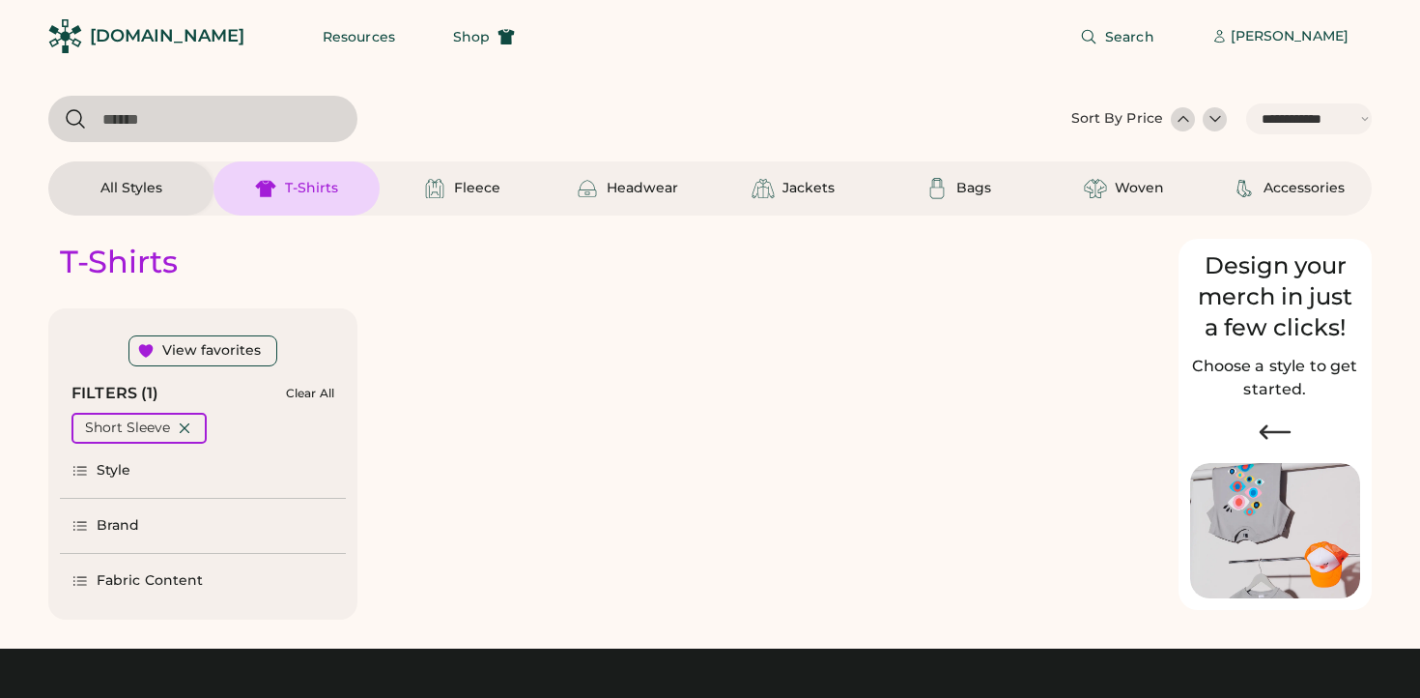
select select "*****"
select select "*"
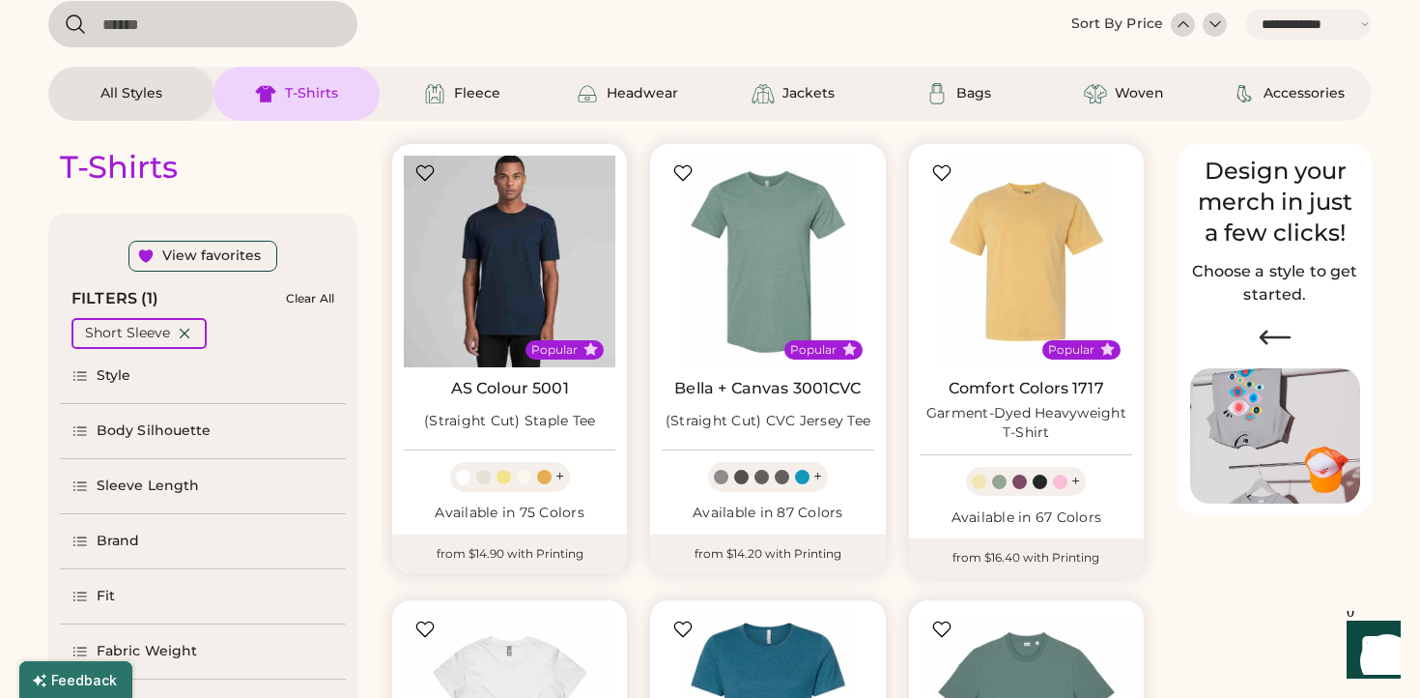
click at [505, 267] on img at bounding box center [510, 262] width 212 height 212
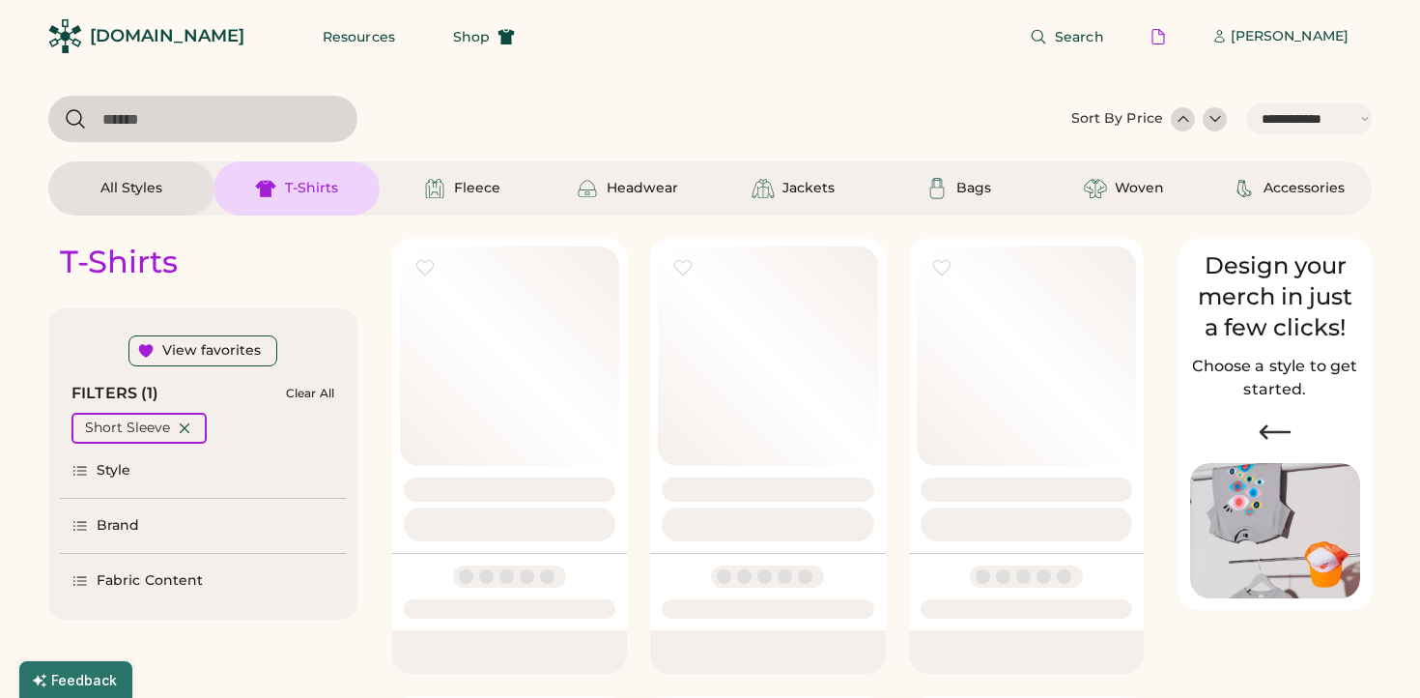
select select "*****"
select select "*"
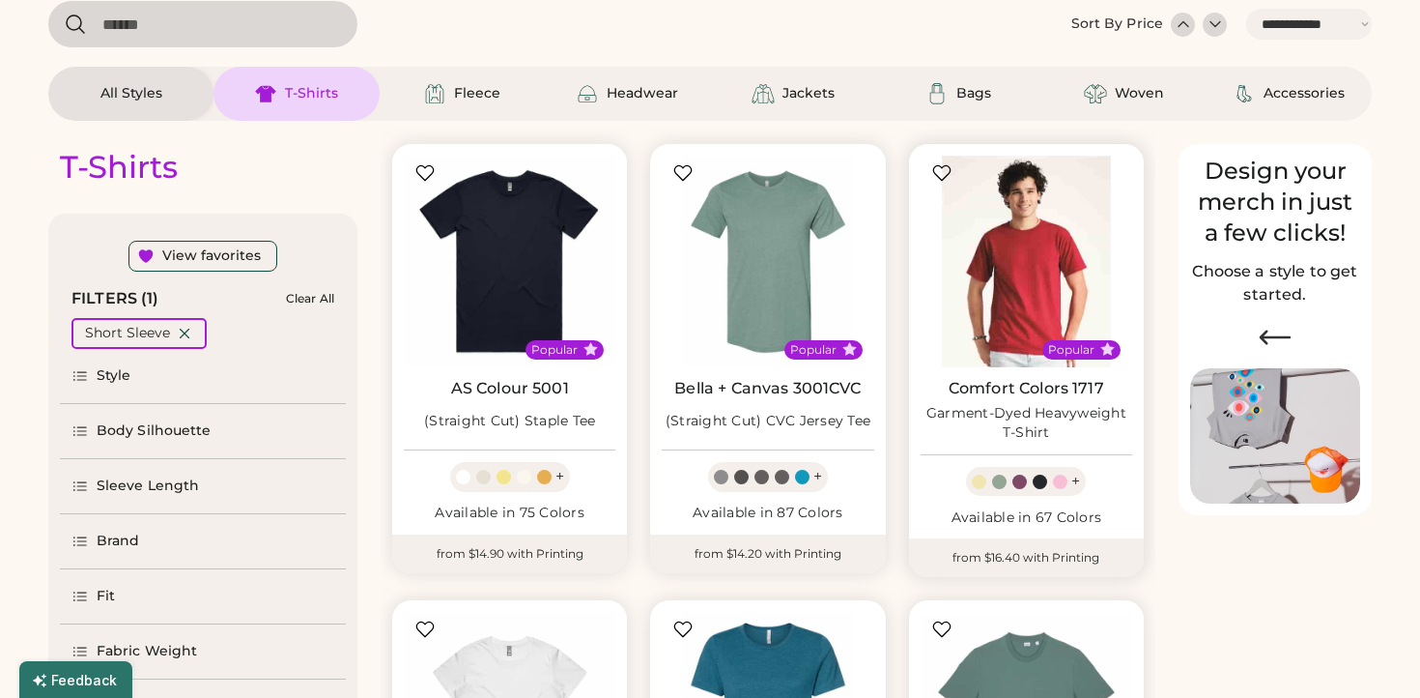
click at [988, 246] on img at bounding box center [1027, 262] width 212 height 212
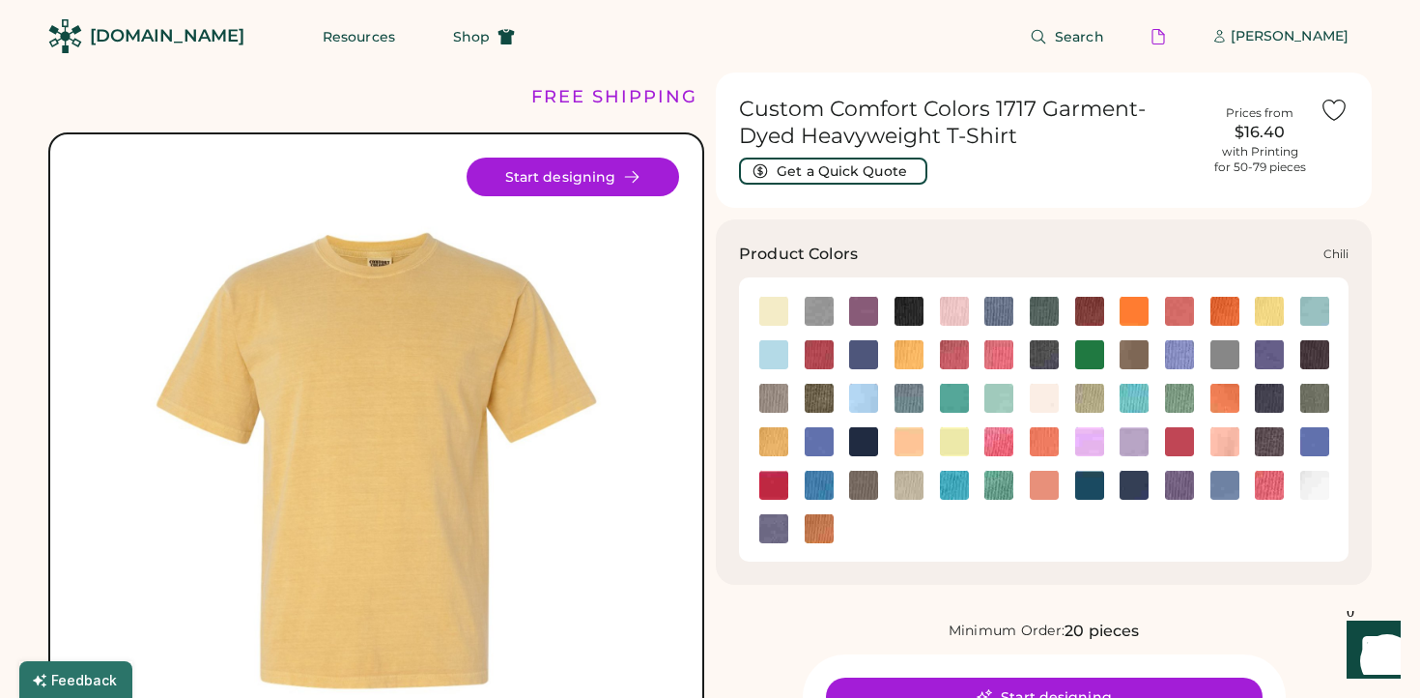
click at [811, 352] on img at bounding box center [819, 354] width 29 height 29
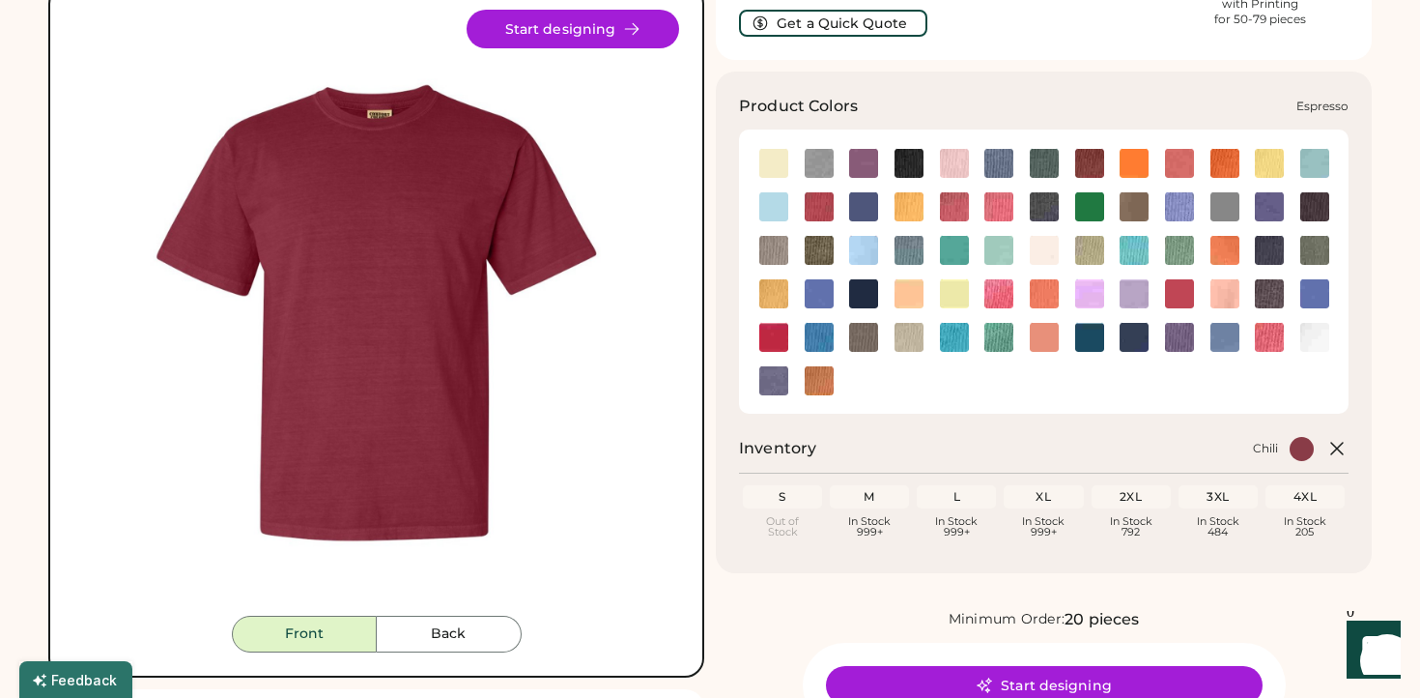
scroll to position [150, 0]
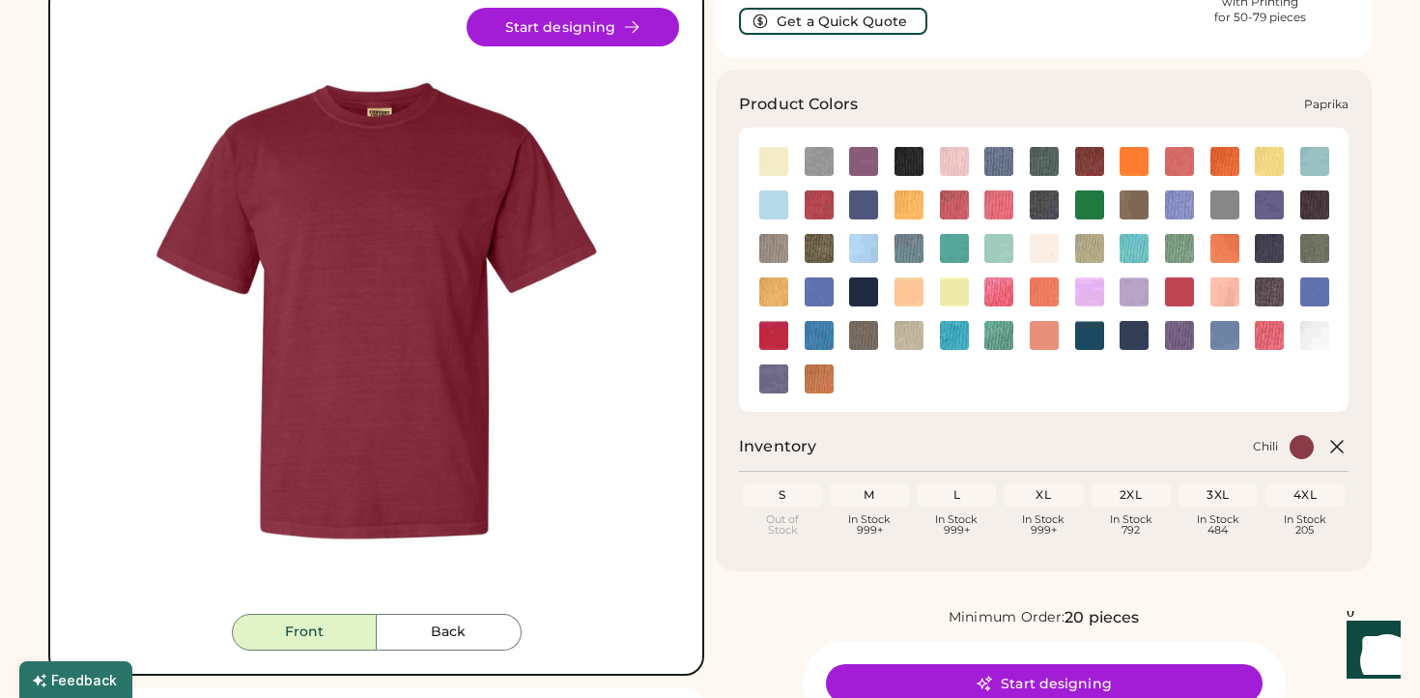
click at [1185, 301] on img at bounding box center [1179, 291] width 29 height 29
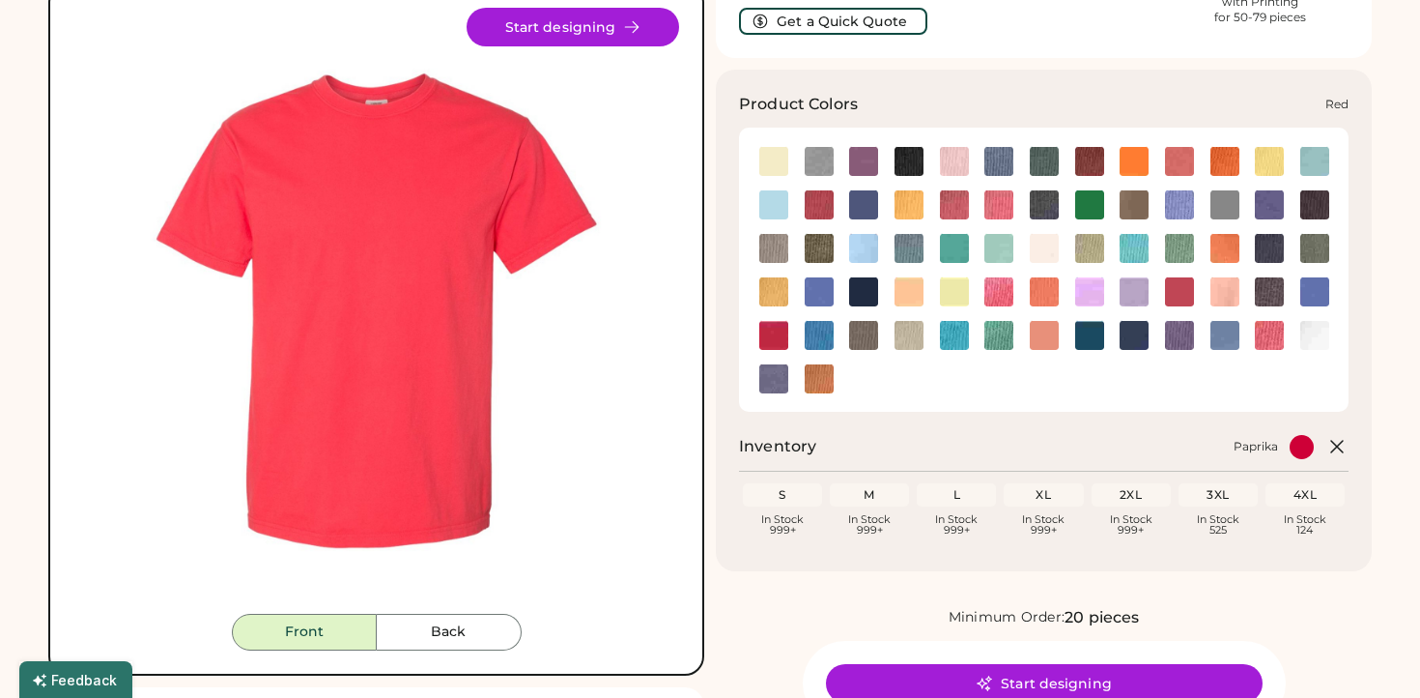
click at [775, 332] on img at bounding box center [773, 335] width 29 height 29
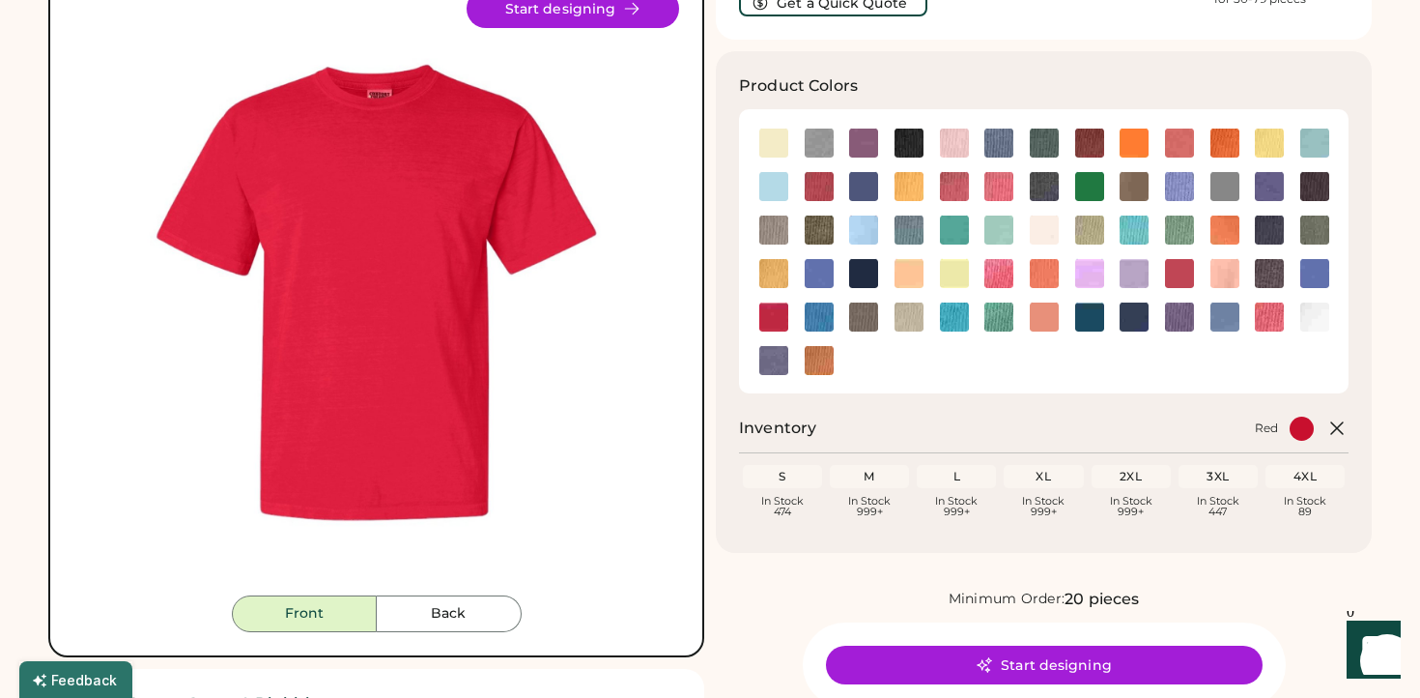
scroll to position [164, 0]
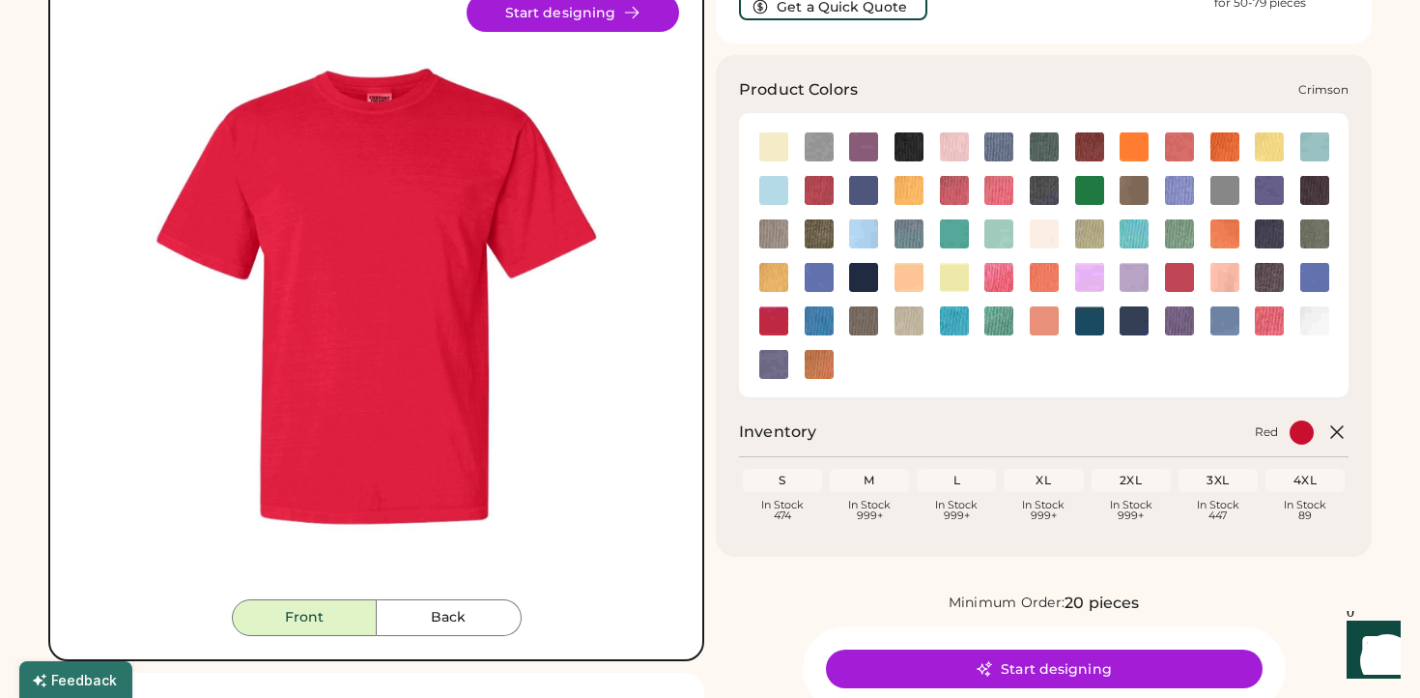
click at [953, 196] on img at bounding box center [954, 190] width 29 height 29
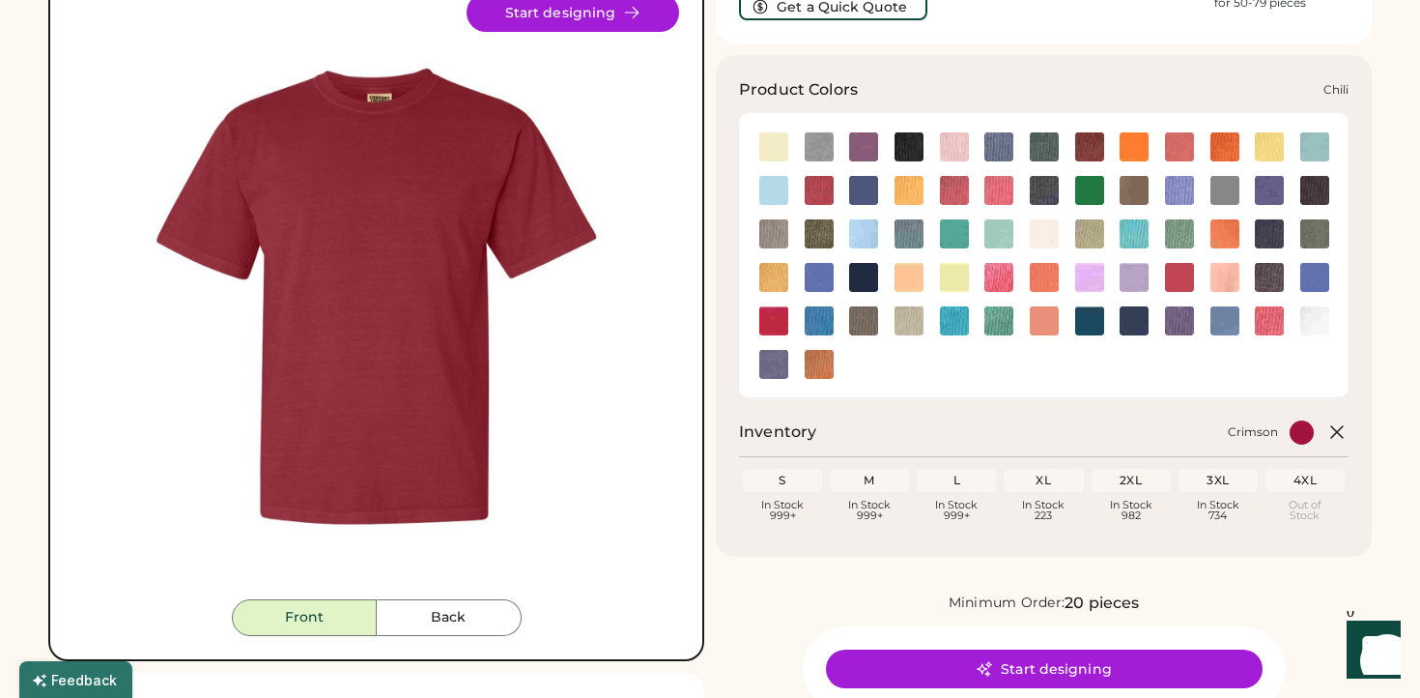
click at [826, 193] on img at bounding box center [819, 190] width 29 height 29
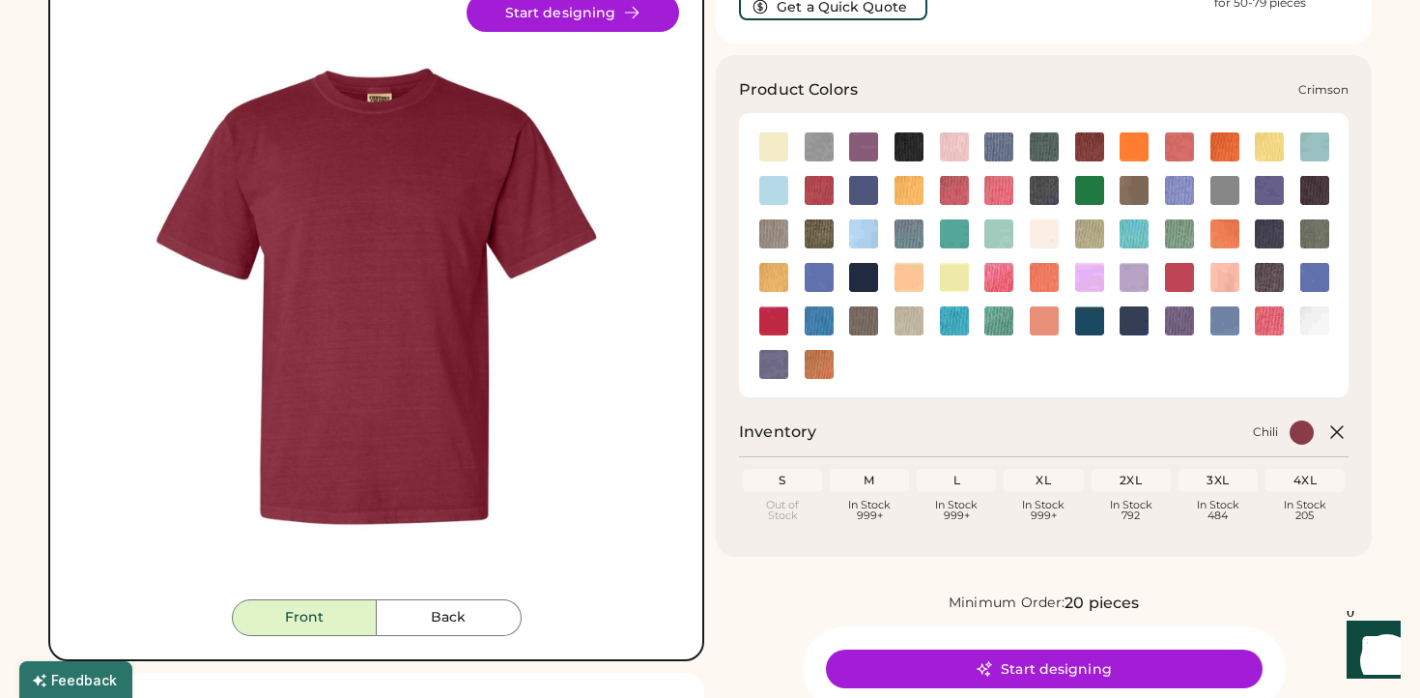
click at [955, 188] on img at bounding box center [954, 190] width 29 height 29
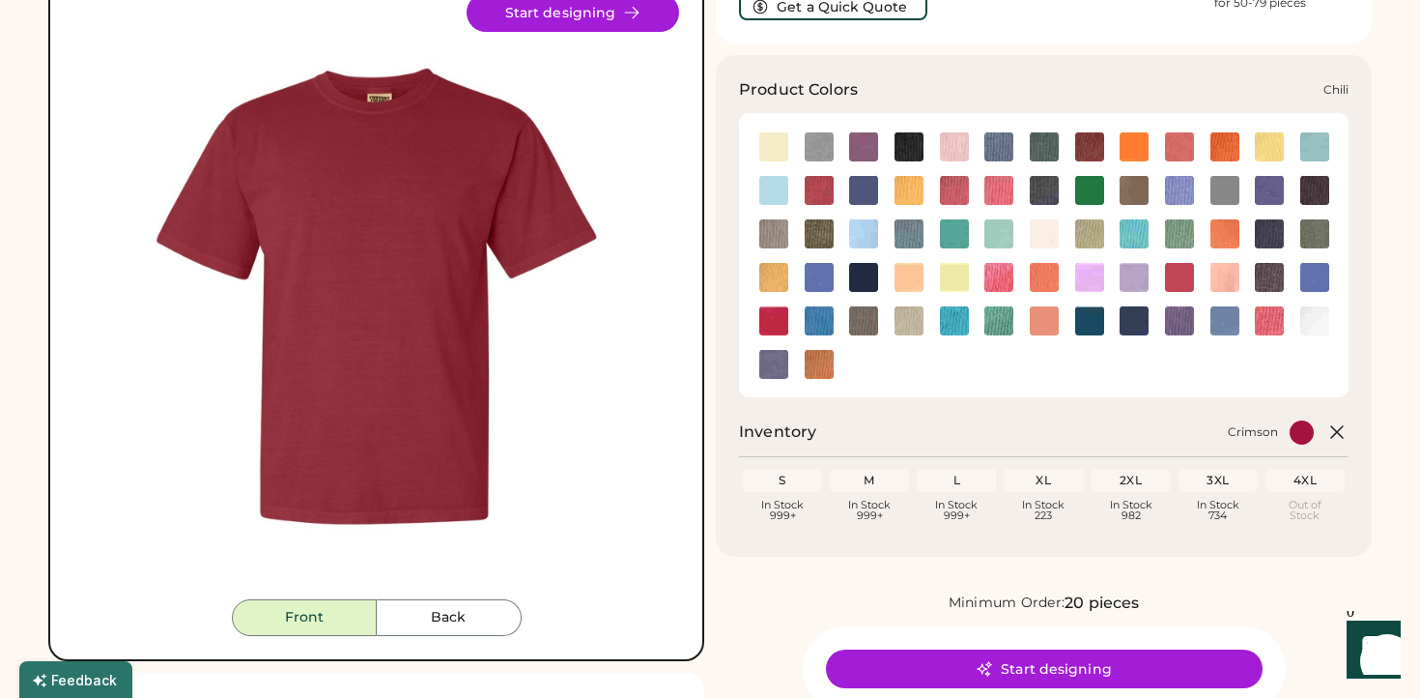
click at [823, 184] on img at bounding box center [819, 190] width 29 height 29
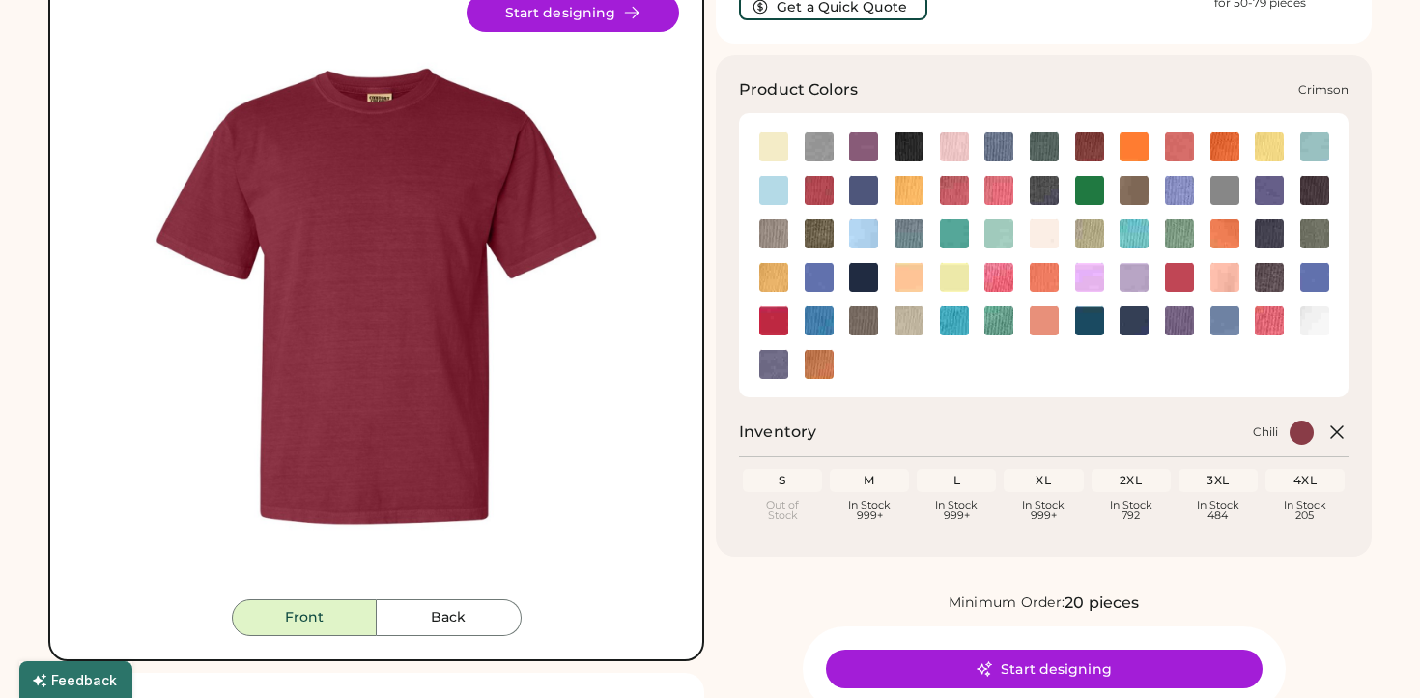
click at [956, 186] on img at bounding box center [954, 190] width 29 height 29
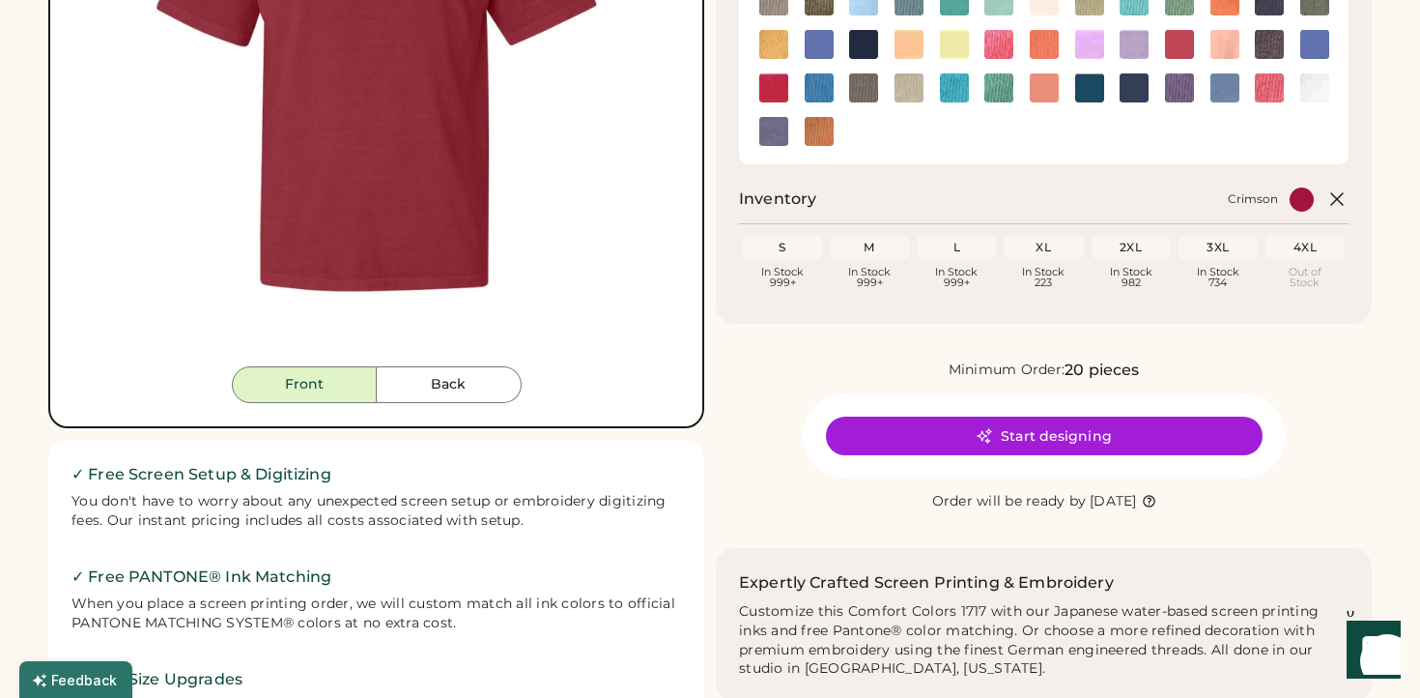
scroll to position [398, 0]
click at [1083, 471] on div "Start designing" at bounding box center [1044, 434] width 483 height 85
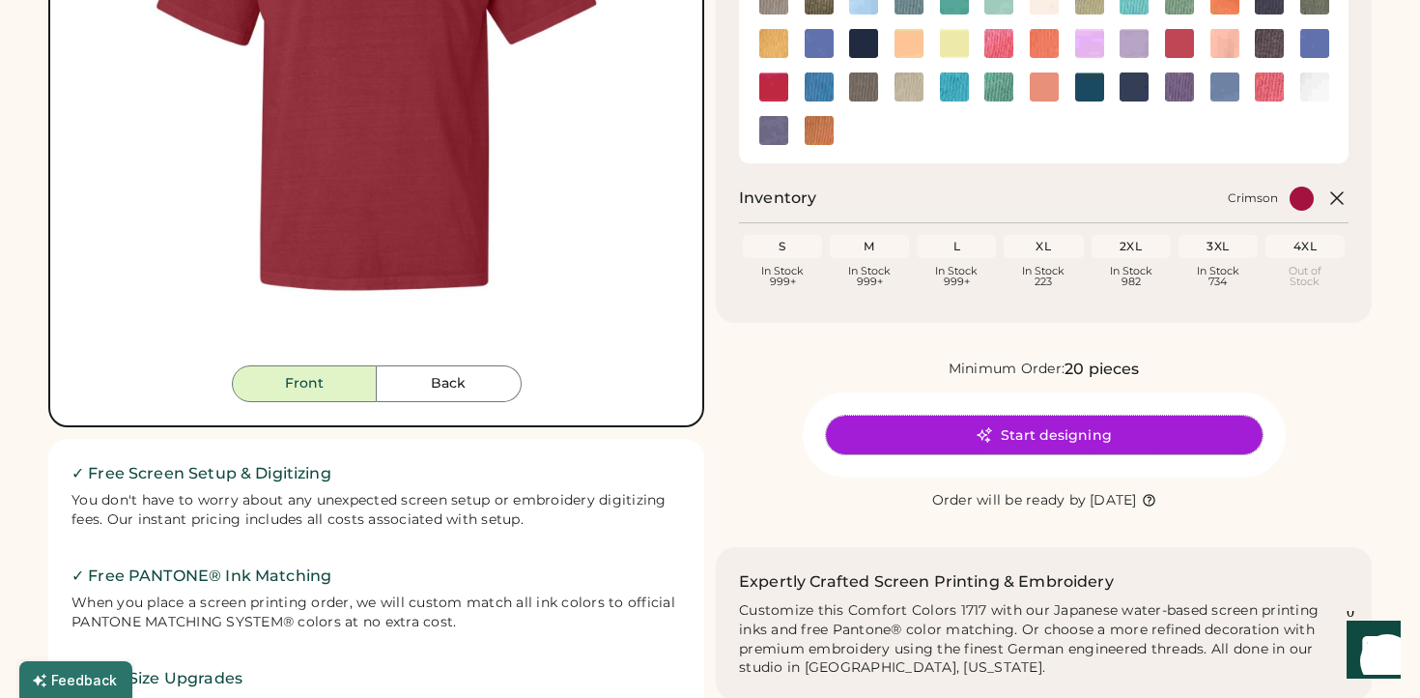
click at [1099, 442] on button "Start designing" at bounding box center [1044, 434] width 437 height 39
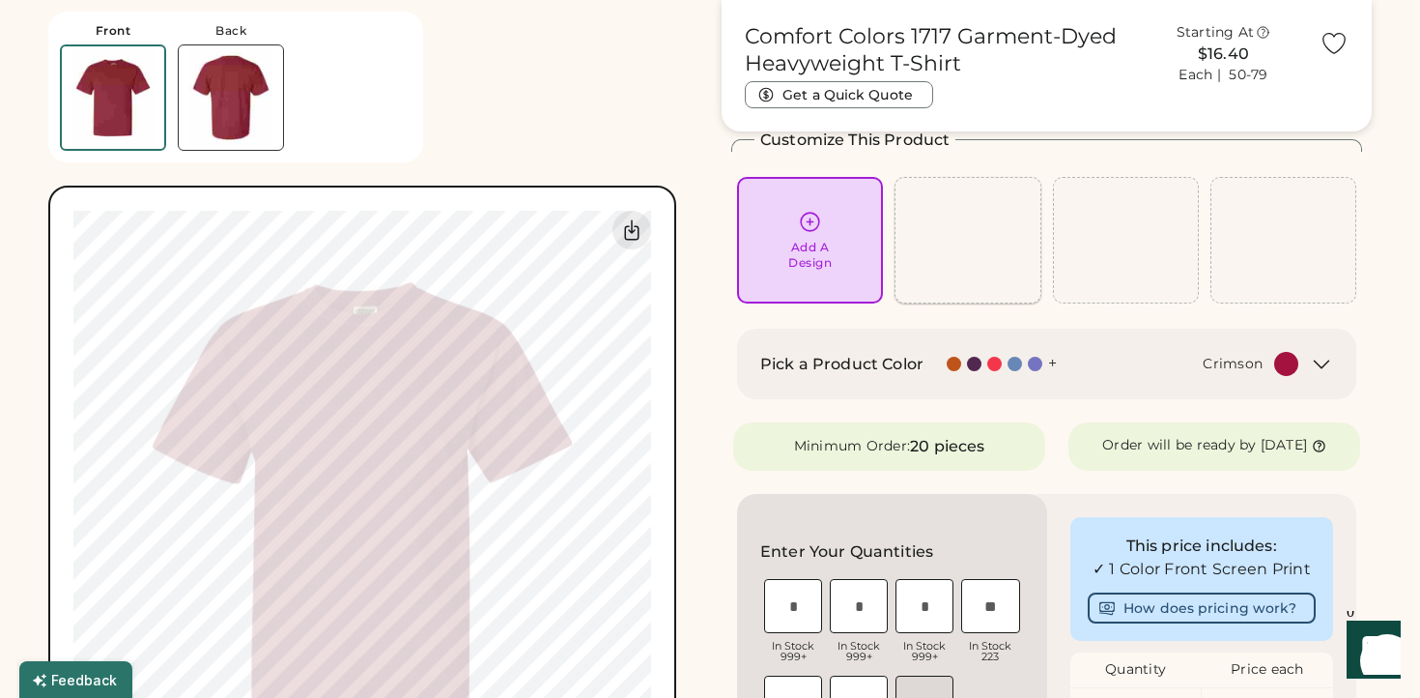
scroll to position [131, 0]
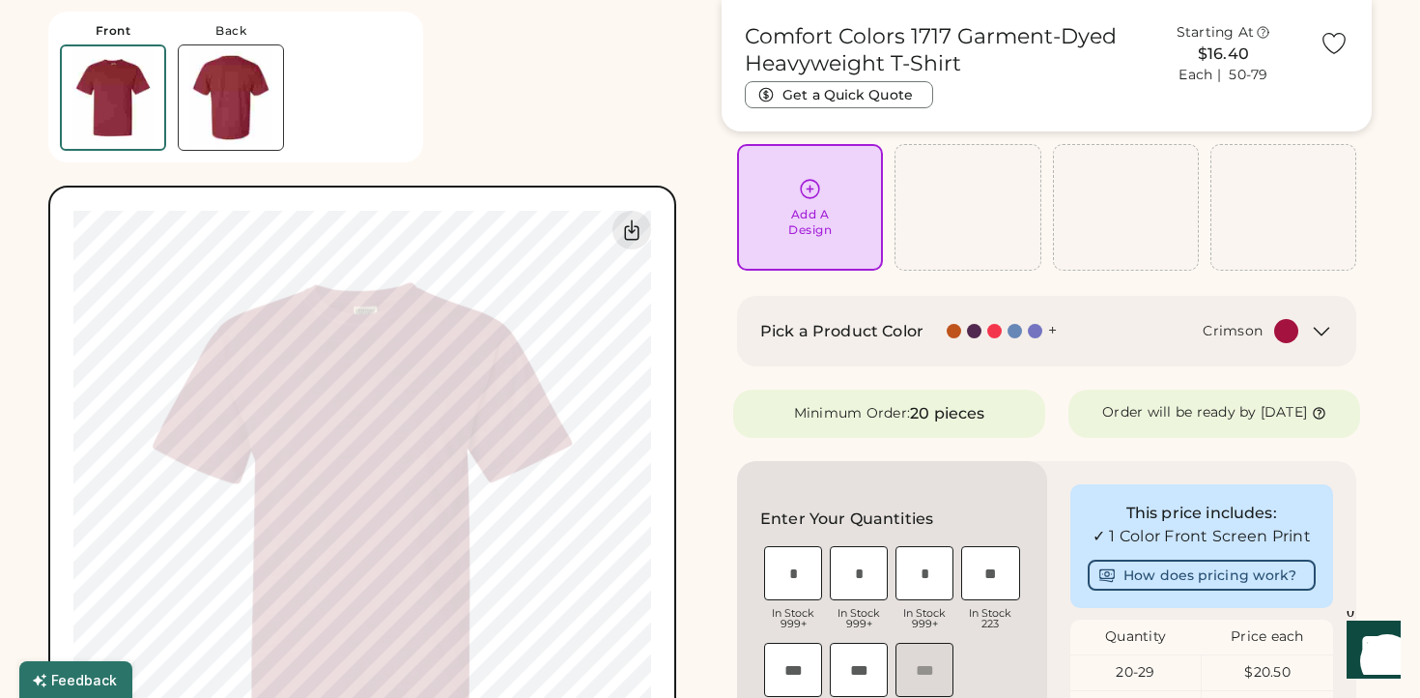
click at [817, 213] on div "Add A Design" at bounding box center [809, 222] width 43 height 31
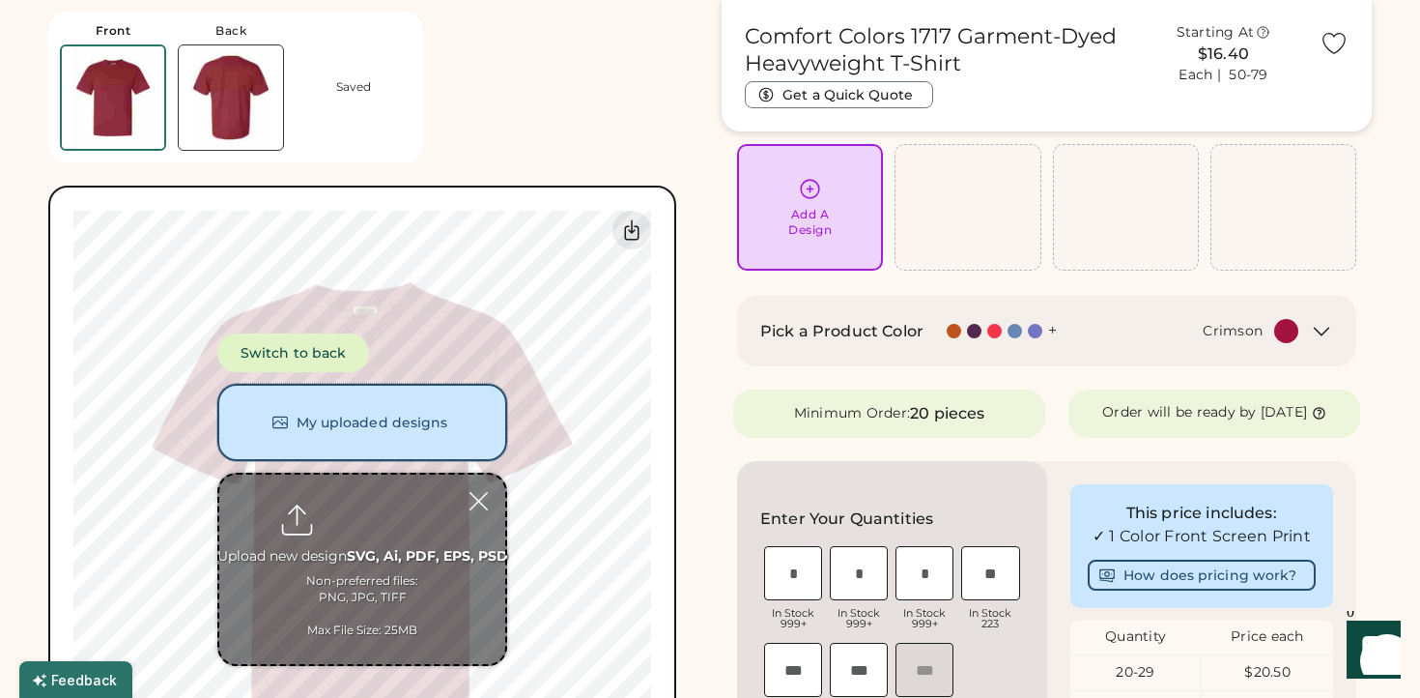
click at [415, 427] on button "My uploaded designs" at bounding box center [362, 422] width 290 height 77
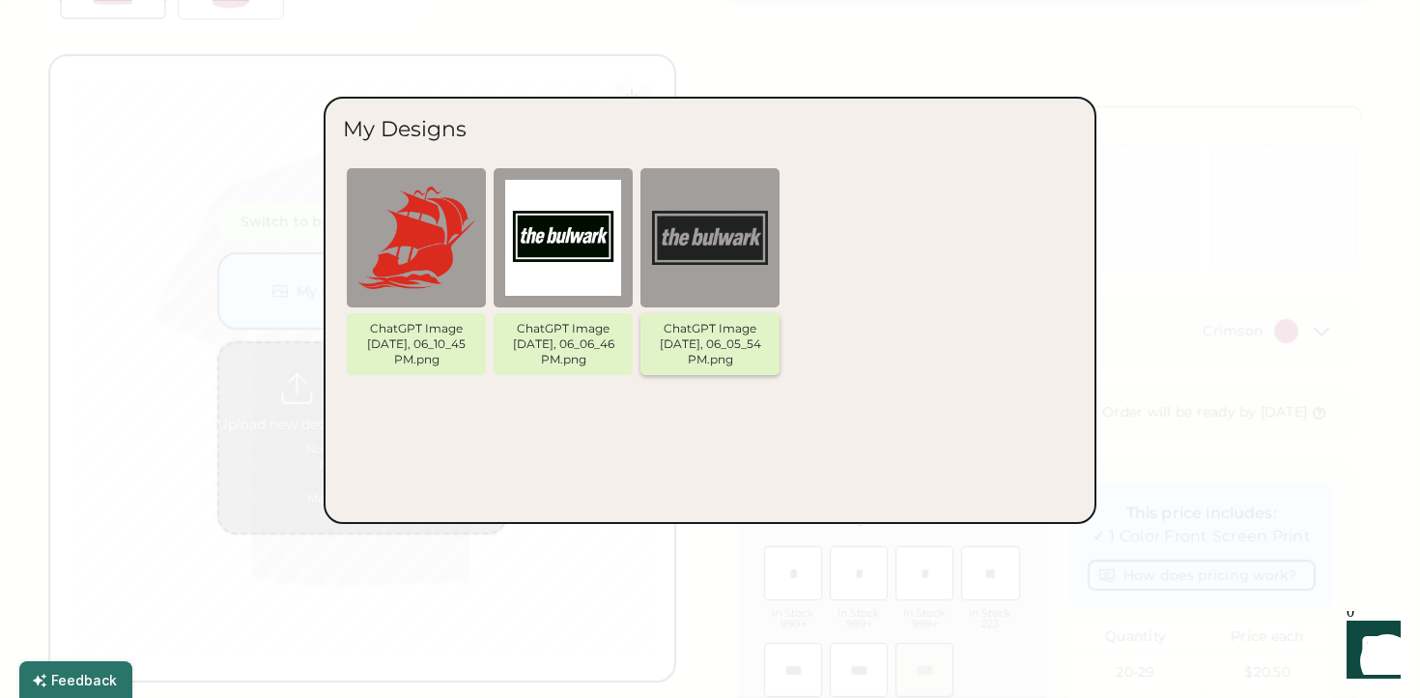
click at [681, 255] on img at bounding box center [710, 238] width 116 height 116
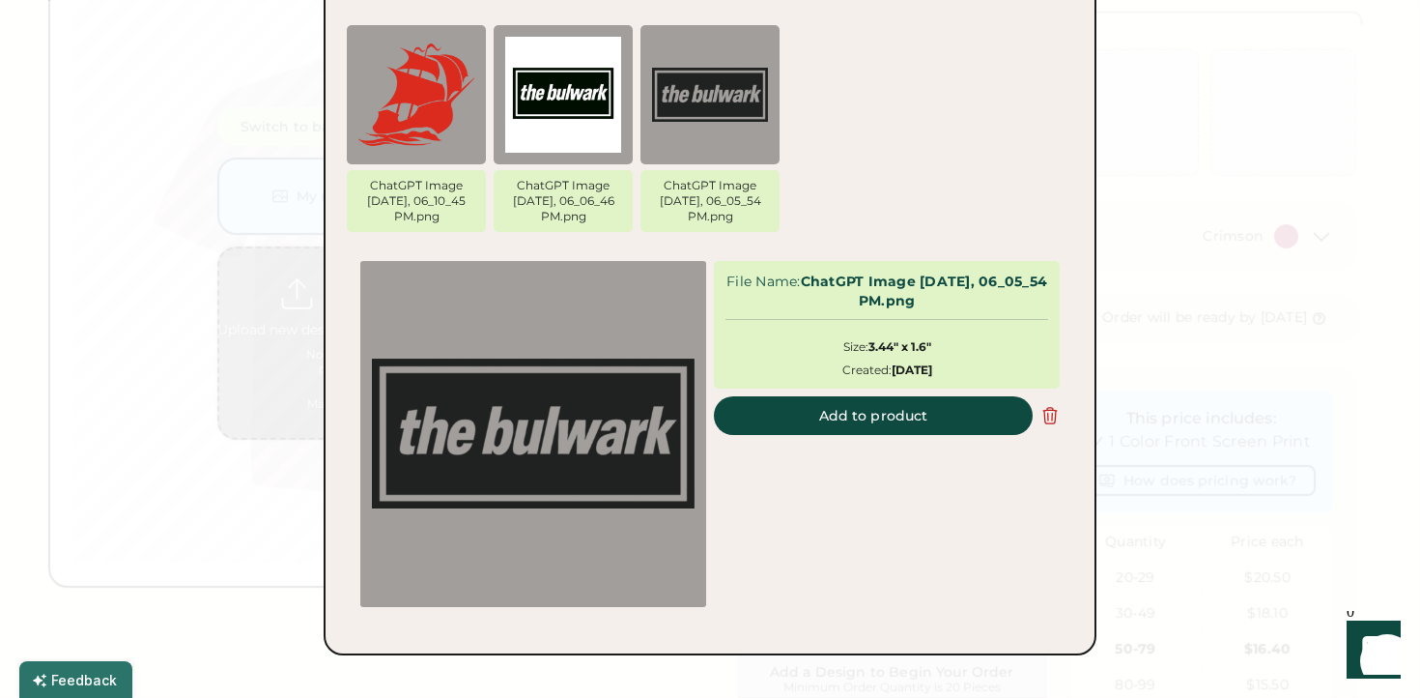
scroll to position [240, 0]
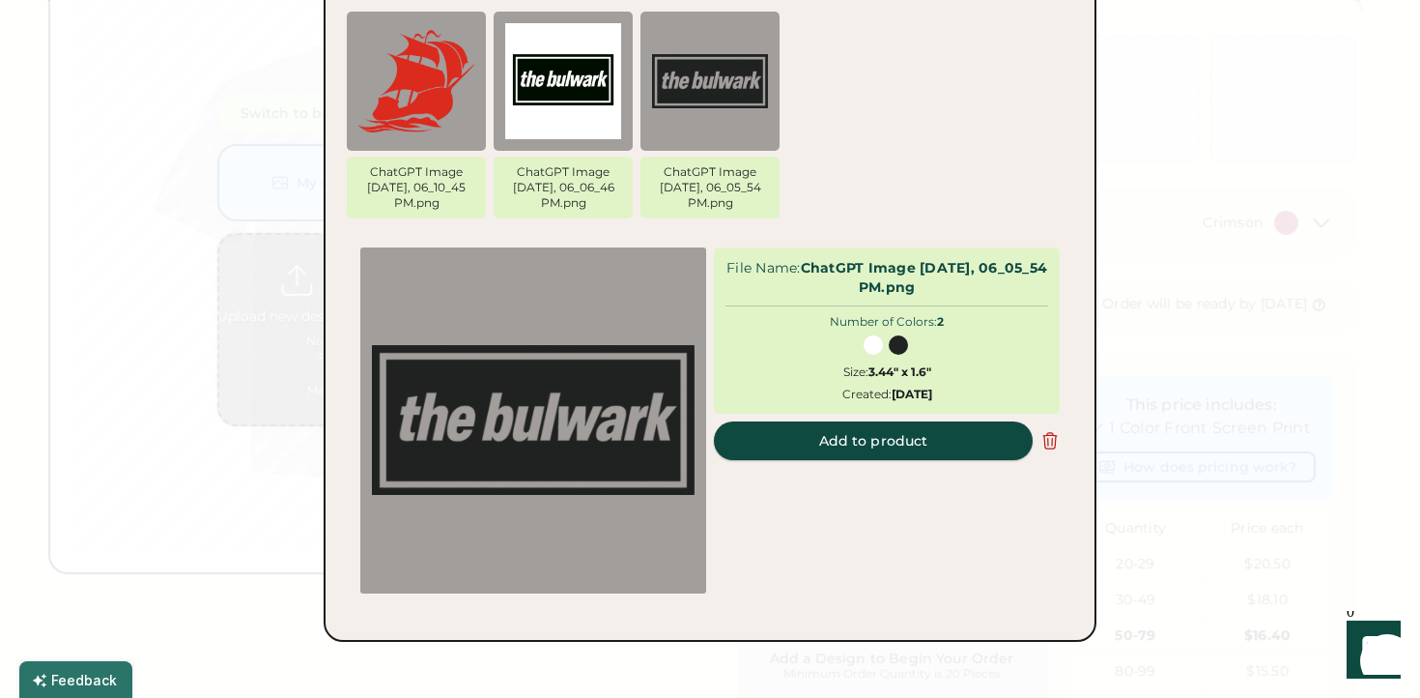
click at [828, 442] on button "Add to product" at bounding box center [873, 440] width 319 height 39
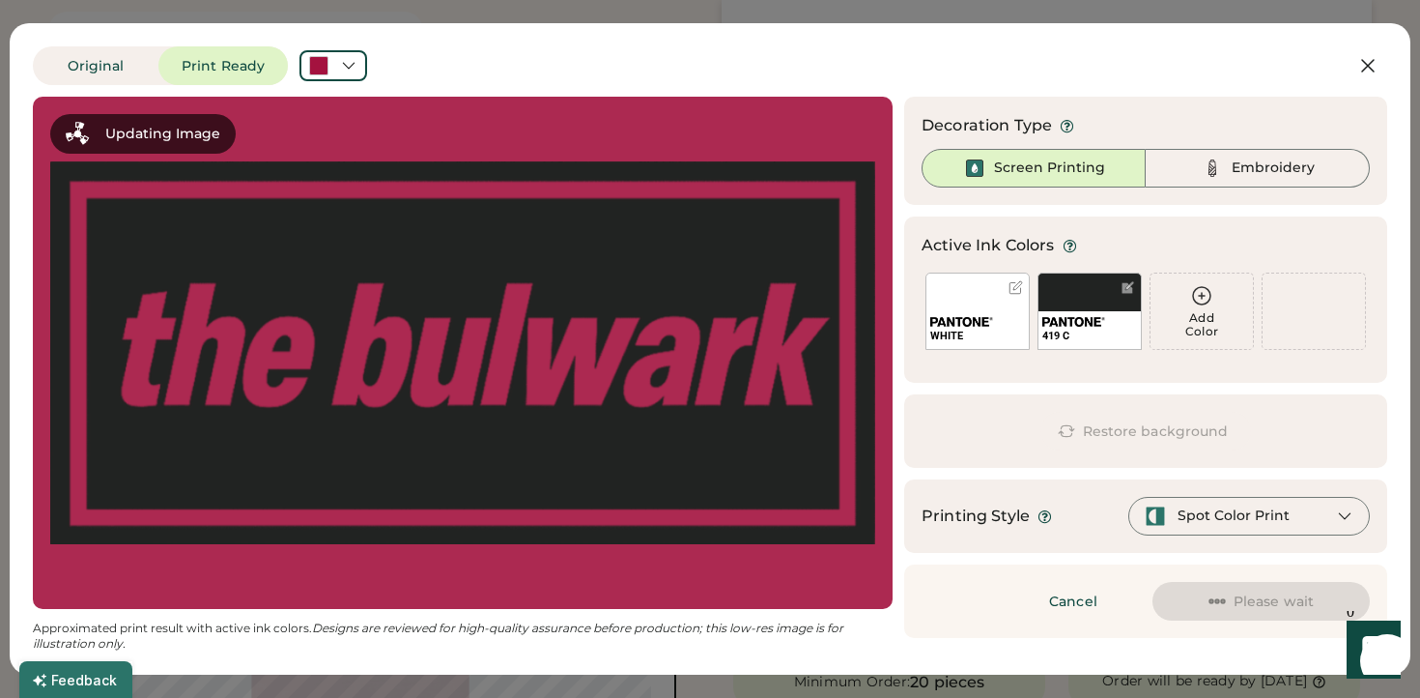
scroll to position [252, 0]
click at [1327, 515] on div "Spot Color Print" at bounding box center [1250, 516] width 242 height 39
click at [1327, 514] on div "Spot Color Print" at bounding box center [1250, 516] width 242 height 39
click at [1285, 519] on div "Spot Color Print" at bounding box center [1234, 515] width 112 height 19
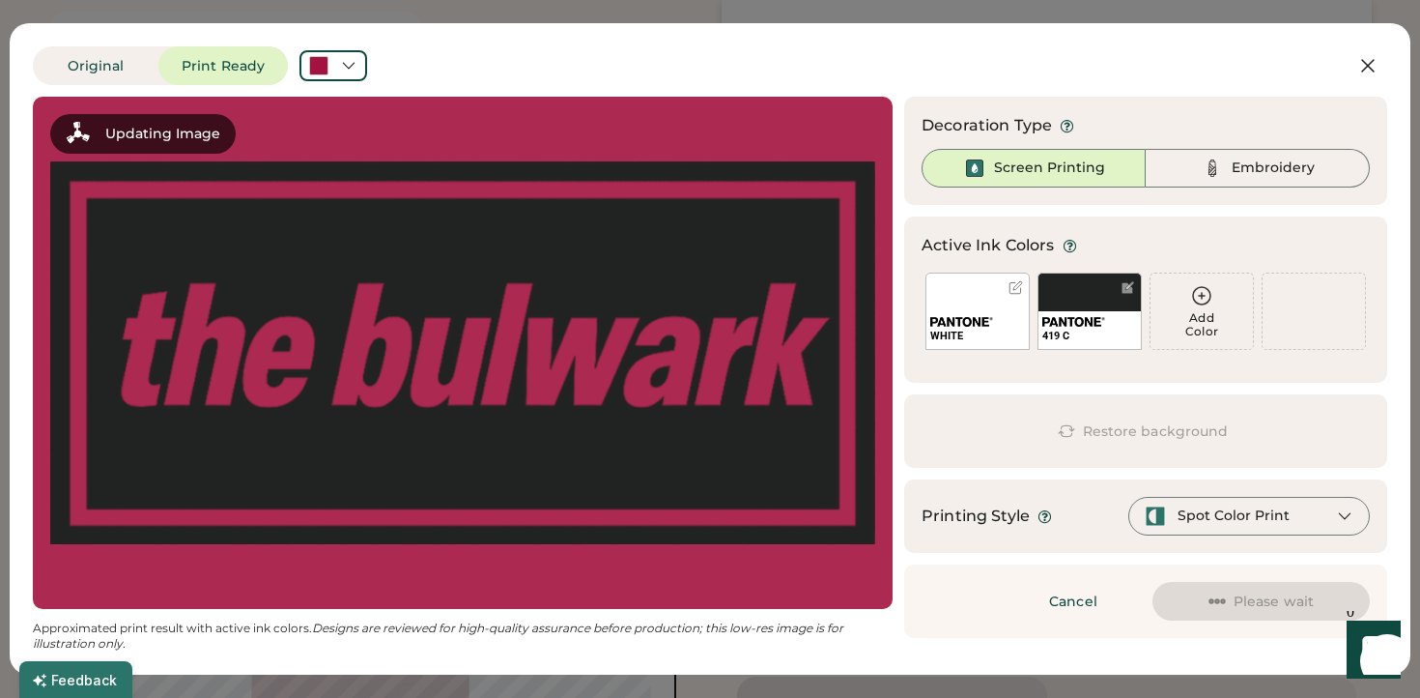
click at [1256, 603] on button "Please wait" at bounding box center [1261, 601] width 217 height 39
click at [1256, 539] on div "Printing Style Spot Color Print" at bounding box center [1145, 515] width 483 height 73
click at [117, 71] on button "Original" at bounding box center [96, 65] width 126 height 39
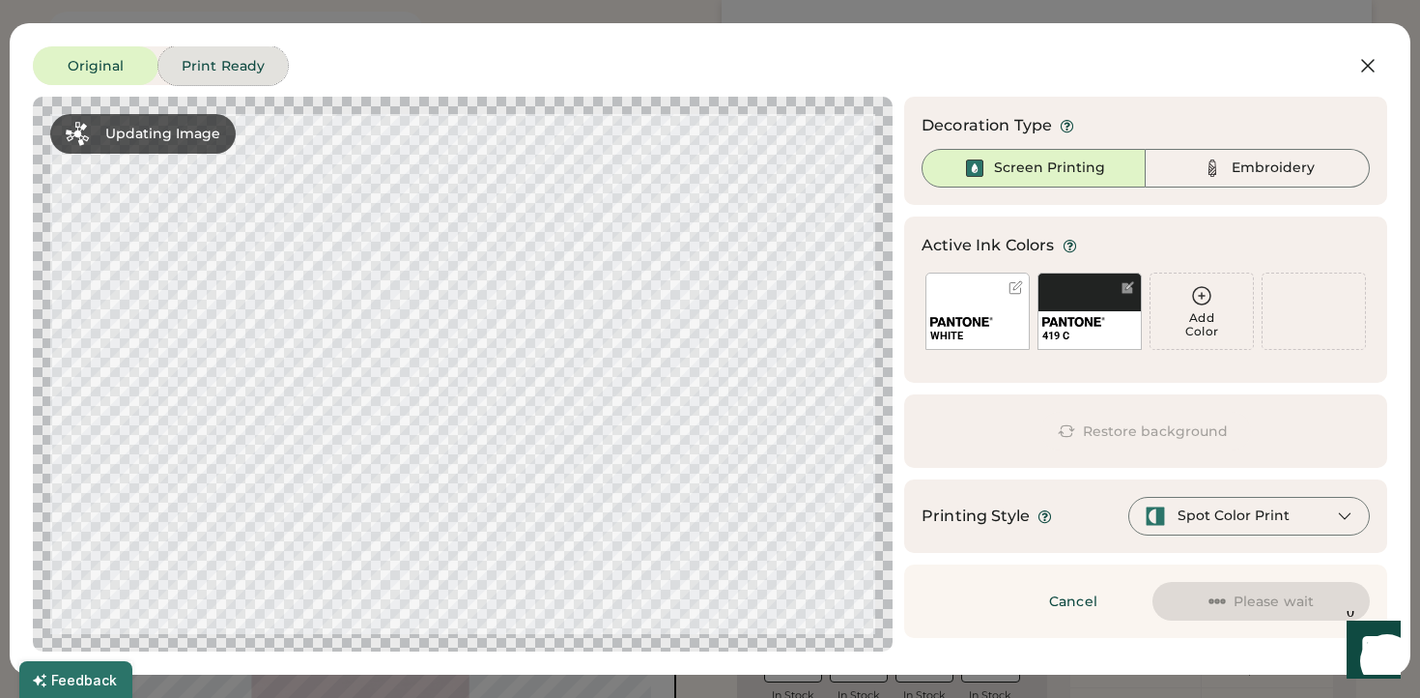
click at [217, 68] on button "Print Ready" at bounding box center [222, 65] width 129 height 39
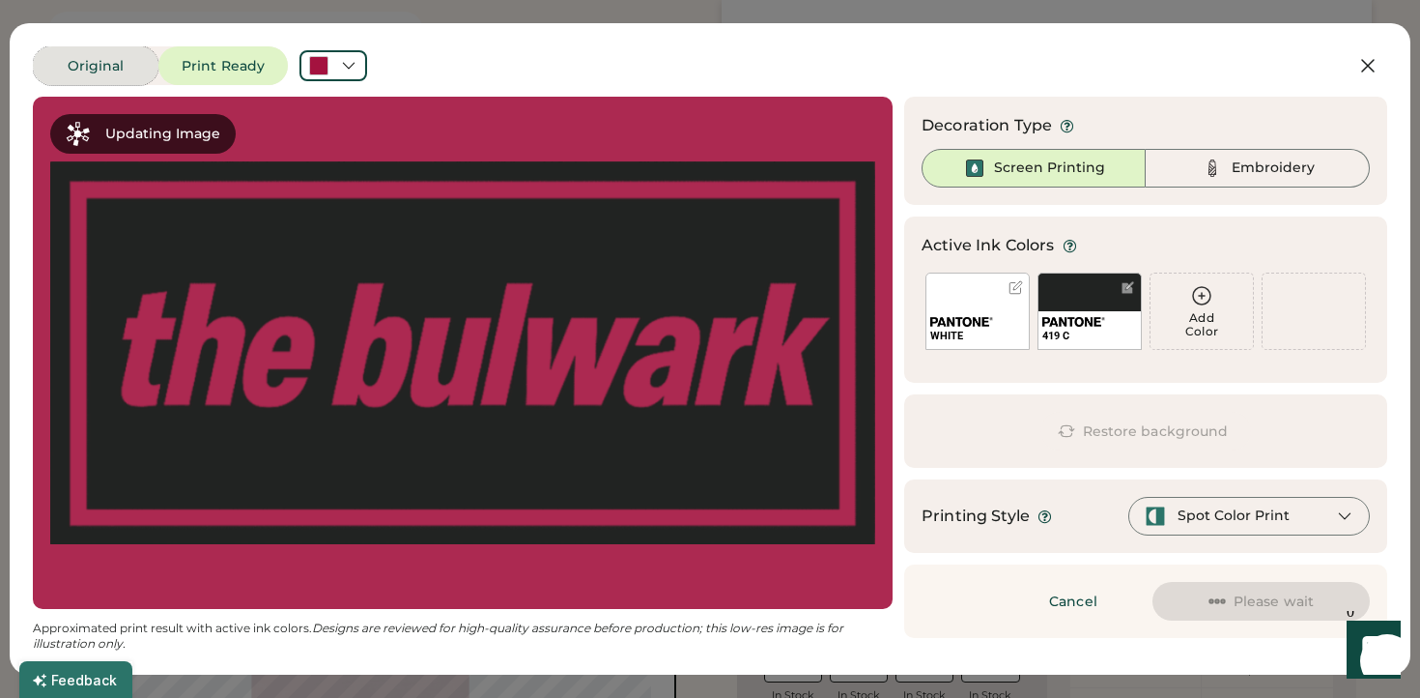
click at [120, 68] on button "Original" at bounding box center [96, 65] width 126 height 39
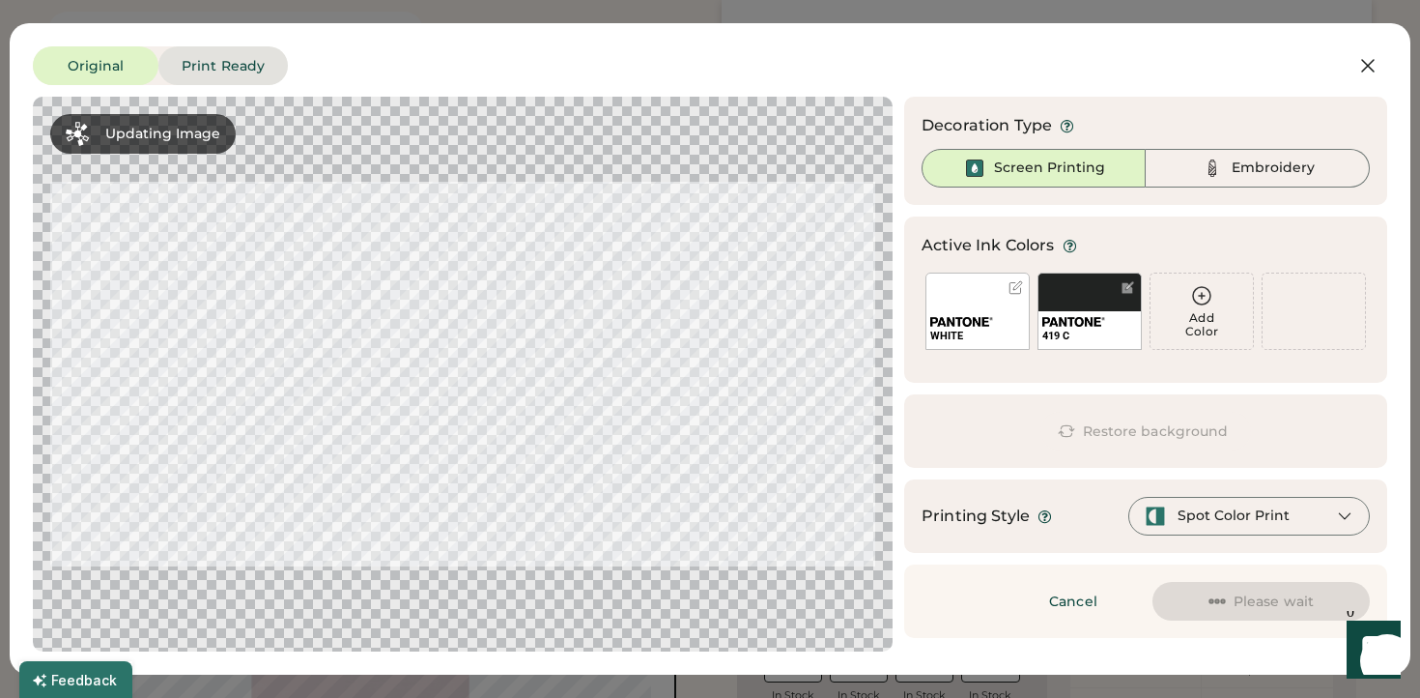
click at [216, 62] on button "Print Ready" at bounding box center [222, 65] width 129 height 39
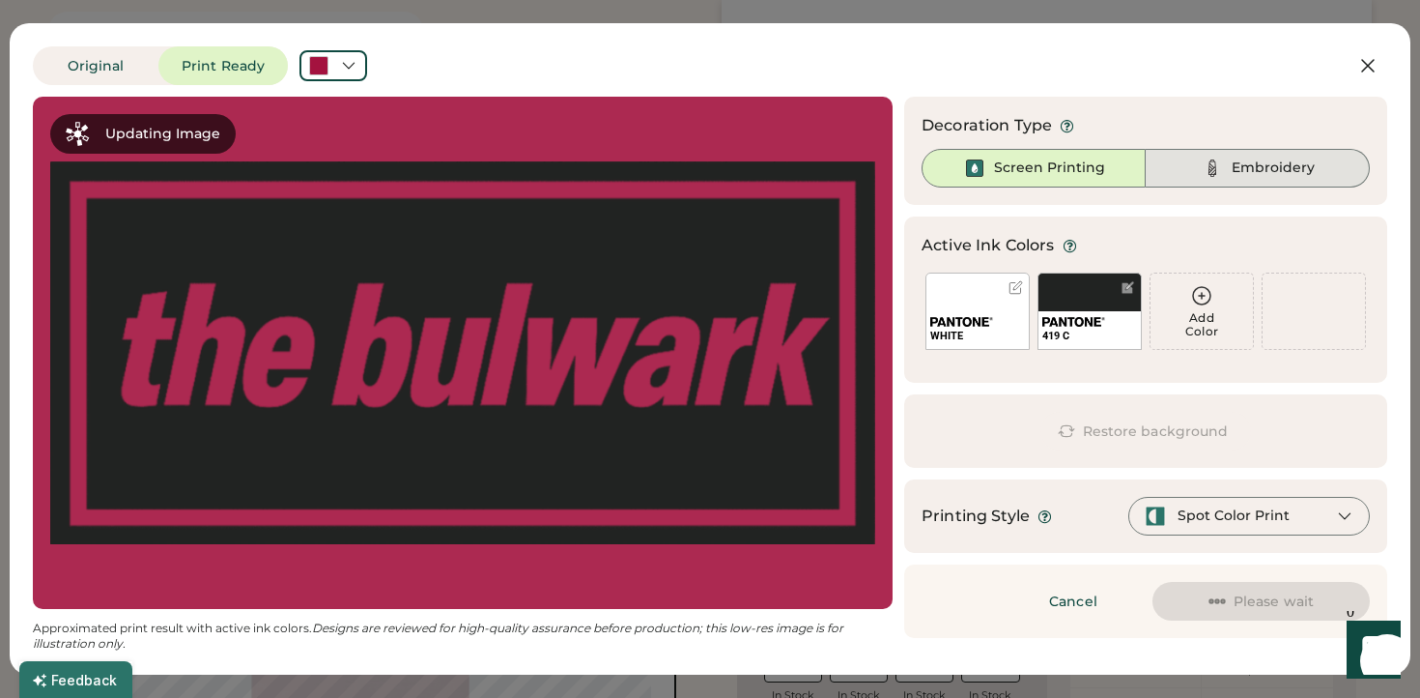
click at [1211, 159] on img at bounding box center [1212, 168] width 23 height 23
click at [1299, 195] on div "Decoration Type Screen Printing Embroidery" at bounding box center [1145, 151] width 483 height 108
click at [1294, 173] on div "Embroidery" at bounding box center [1273, 167] width 83 height 19
click at [1370, 55] on icon at bounding box center [1368, 65] width 23 height 23
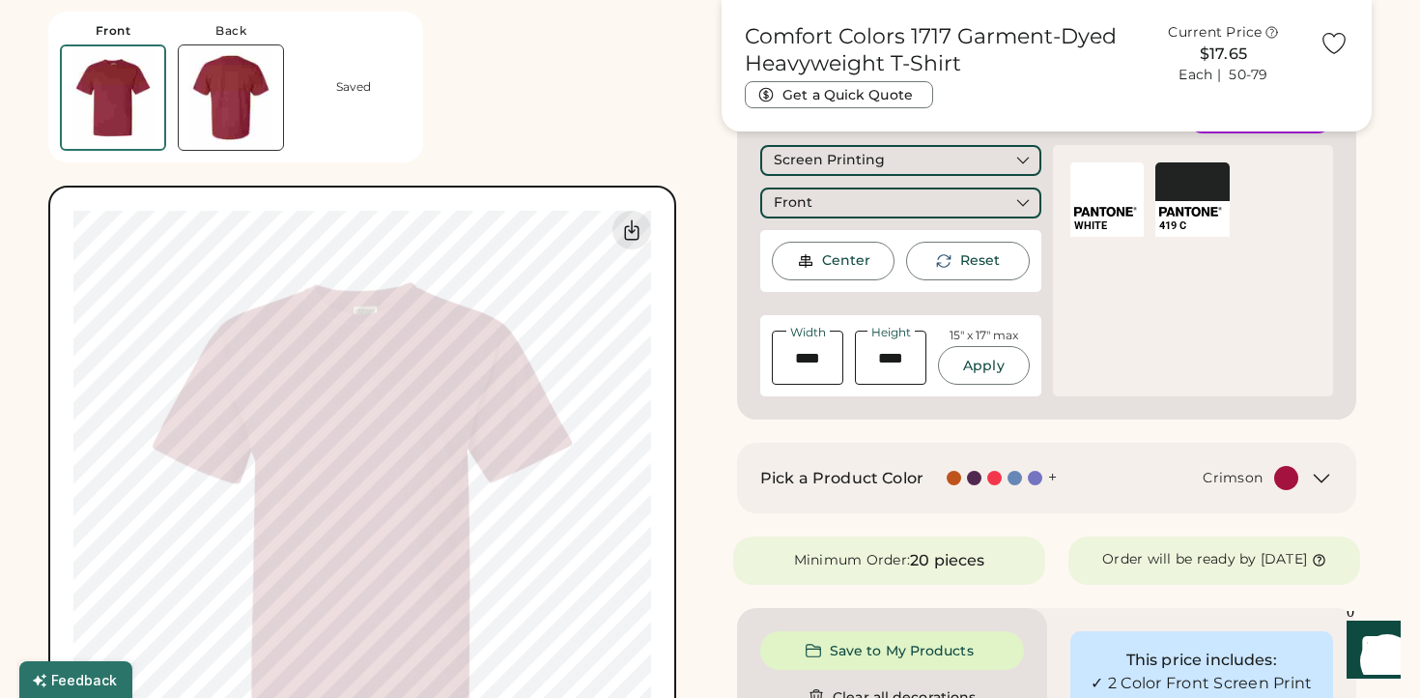
scroll to position [363, 0]
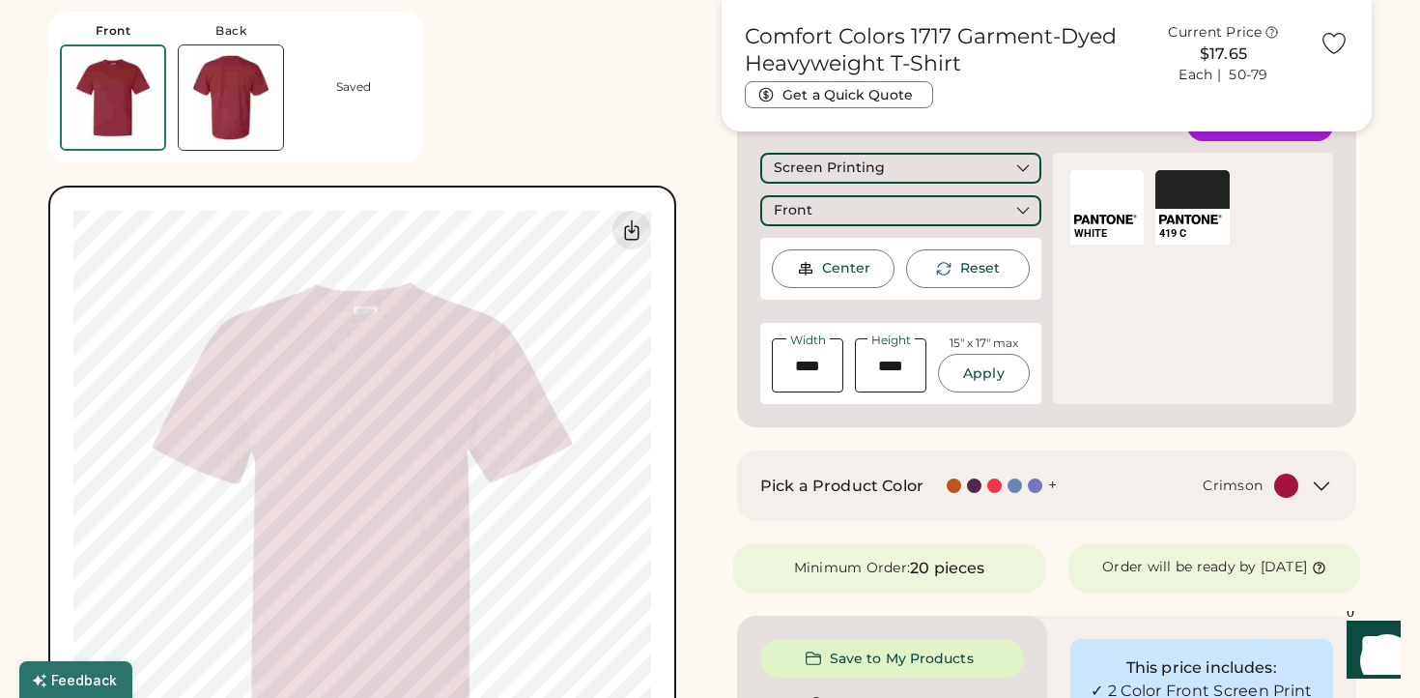
type input "****"
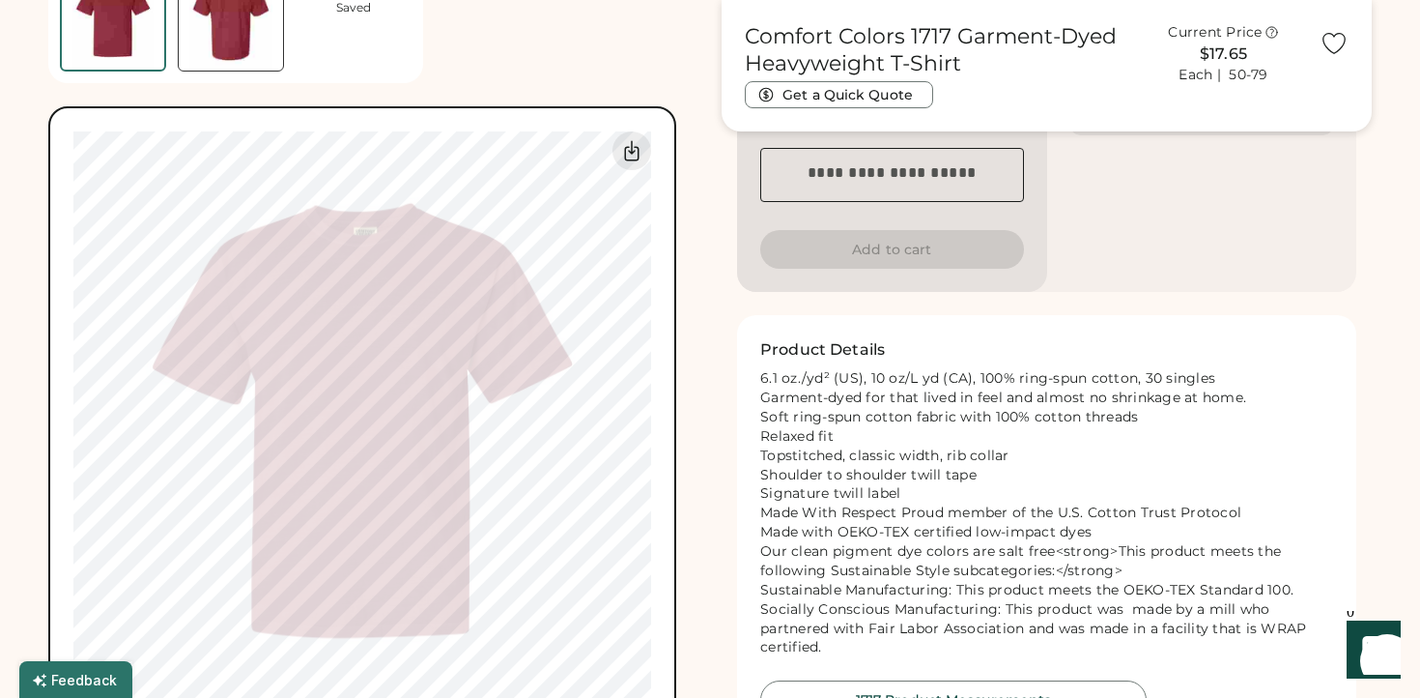
scroll to position [943, 0]
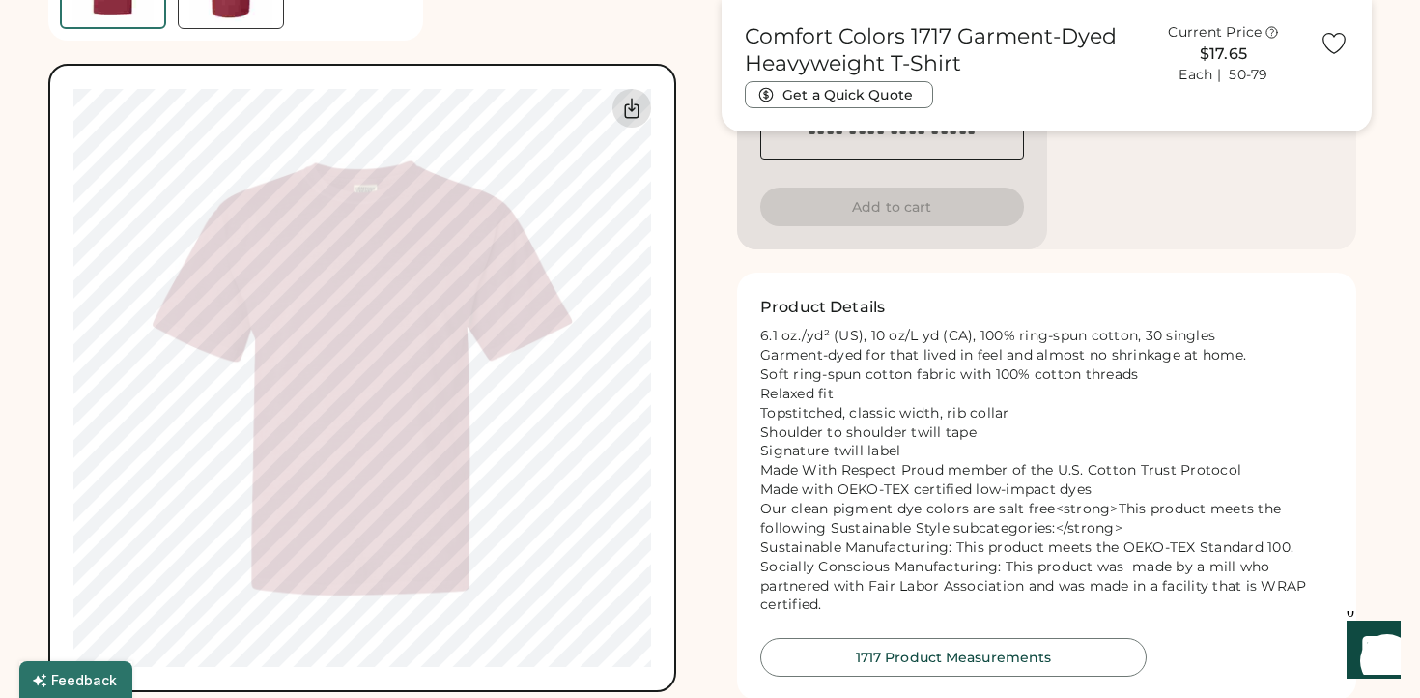
click at [634, 110] on icon at bounding box center [631, 108] width 23 height 23
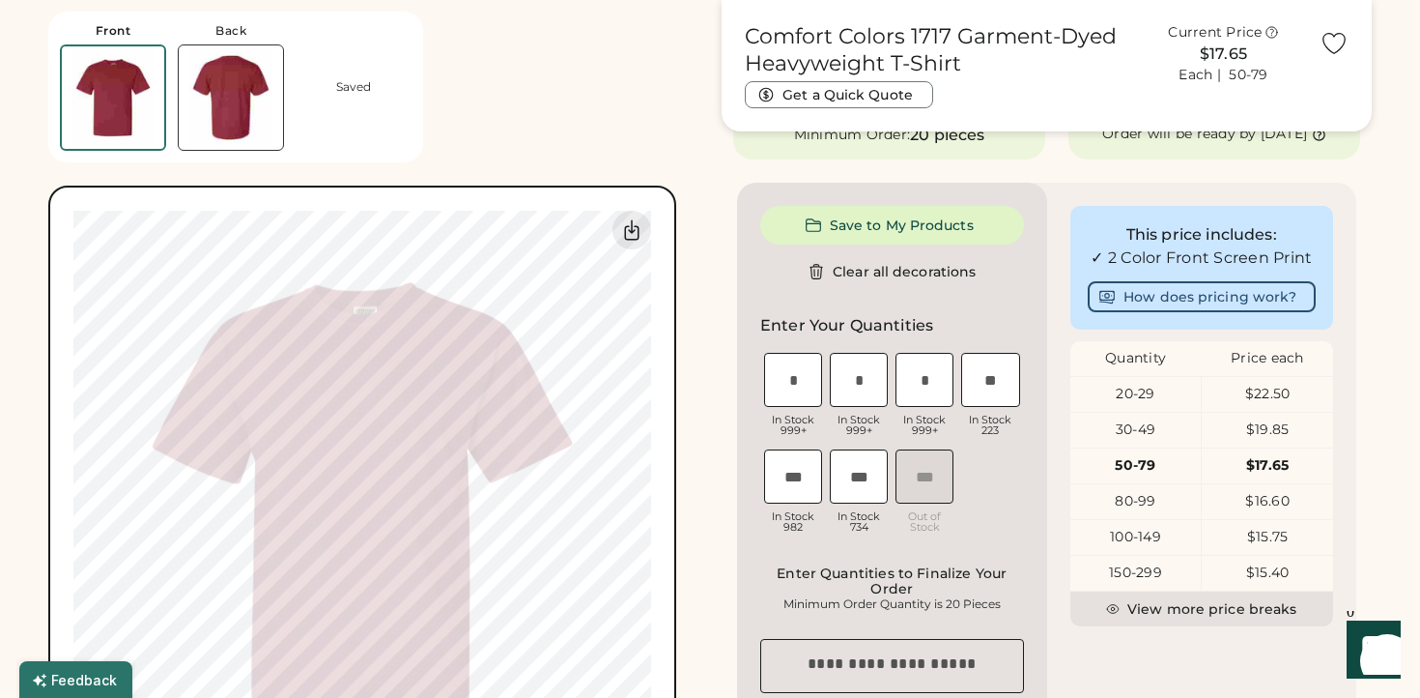
scroll to position [413, 0]
click at [1193, 623] on button "View more price breaks" at bounding box center [1203, 605] width 264 height 35
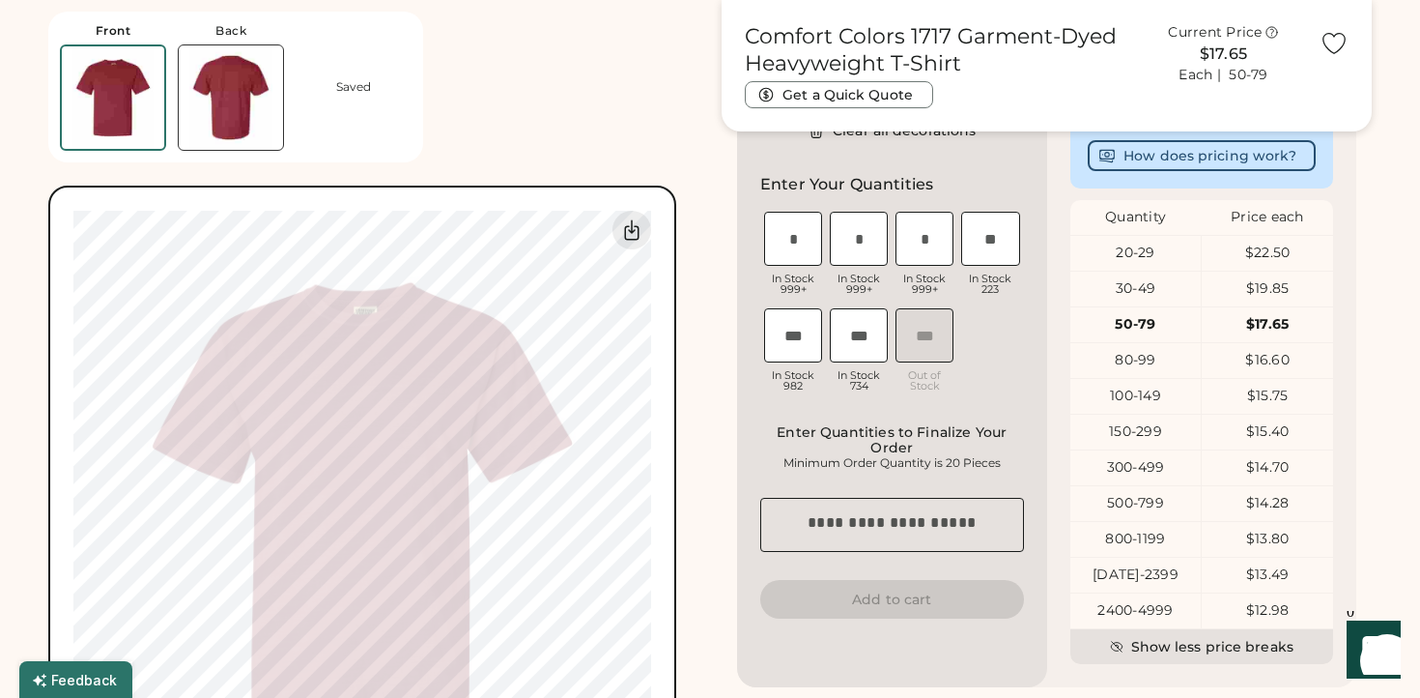
scroll to position [552, 0]
click at [1193, 661] on button "Show less price breaks" at bounding box center [1203, 645] width 264 height 35
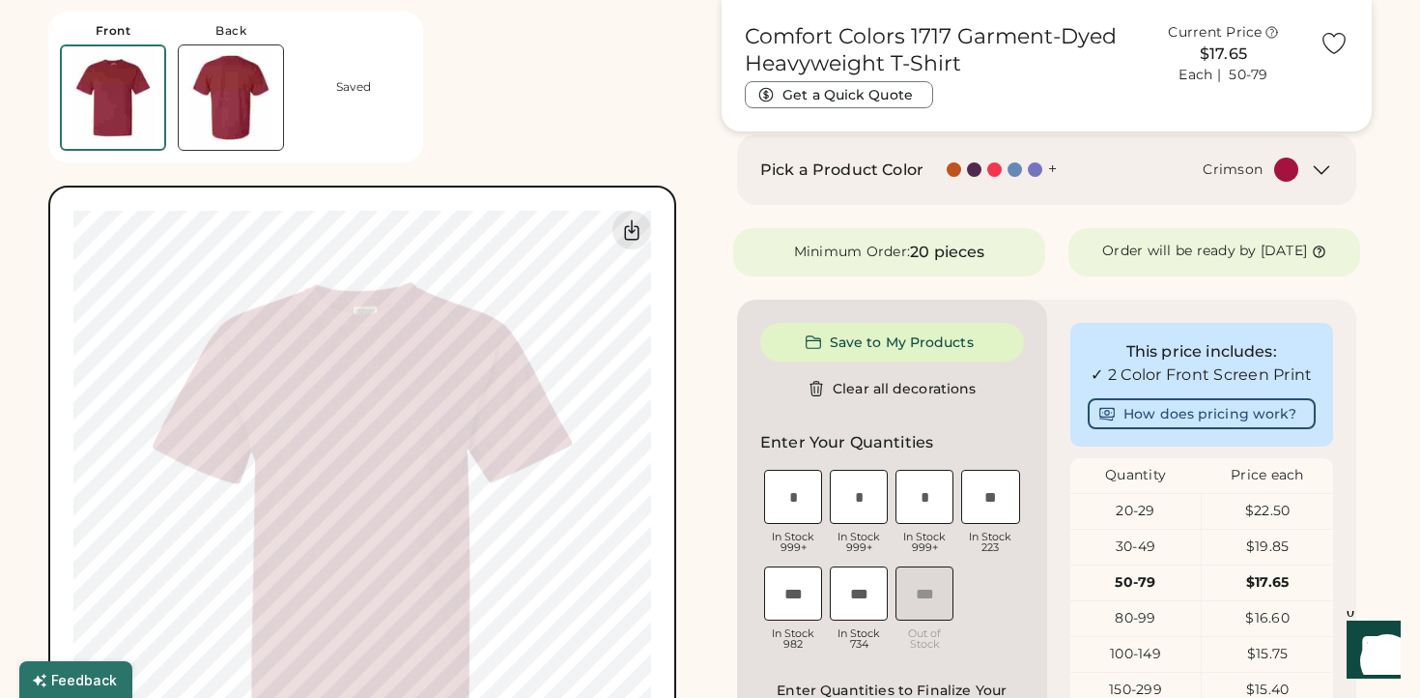
scroll to position [295, 0]
